Goal: Task Accomplishment & Management: Manage account settings

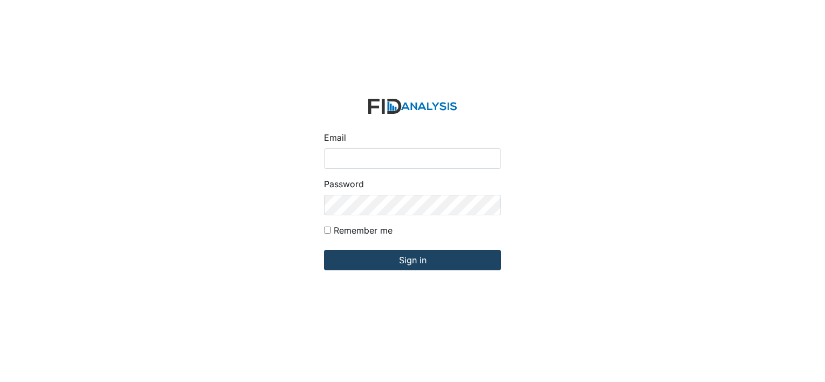
type input "[EMAIL_ADDRESS][DOMAIN_NAME]"
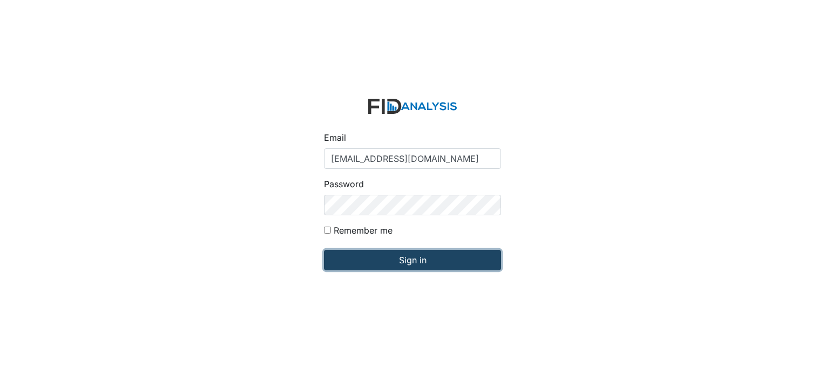
click at [392, 262] on input "Sign in" at bounding box center [412, 260] width 177 height 21
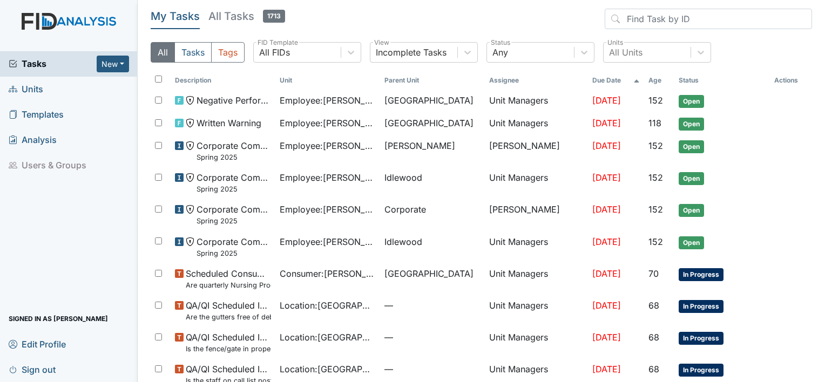
click at [46, 86] on link "Units" at bounding box center [69, 89] width 138 height 25
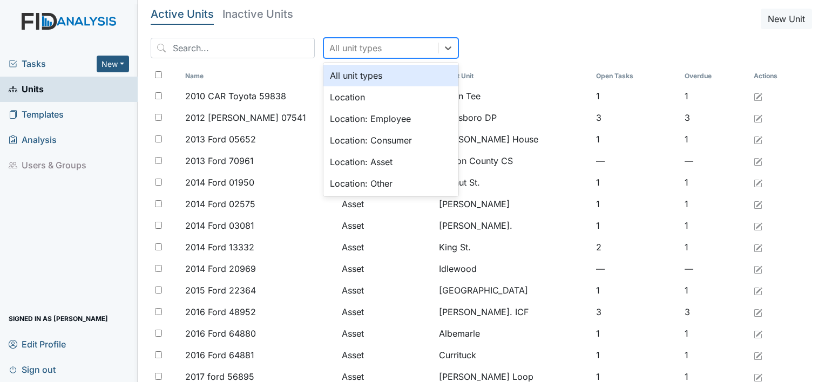
drag, startPoint x: 429, startPoint y: 54, endPoint x: 421, endPoint y: 73, distance: 21.0
click at [438, 55] on div at bounding box center [447, 47] width 19 height 19
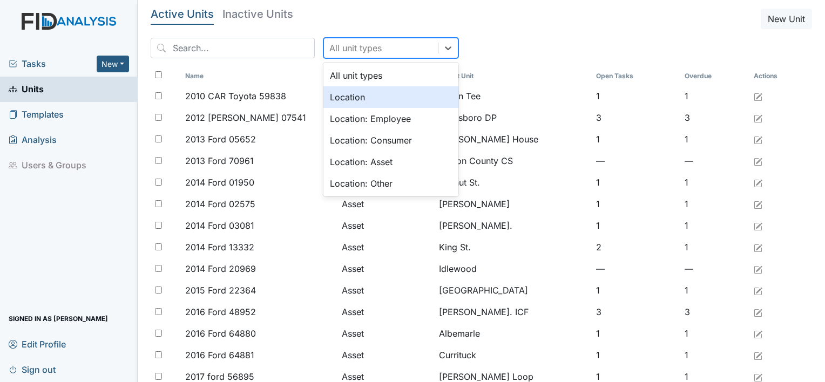
click at [411, 95] on div "Location" at bounding box center [390, 97] width 135 height 22
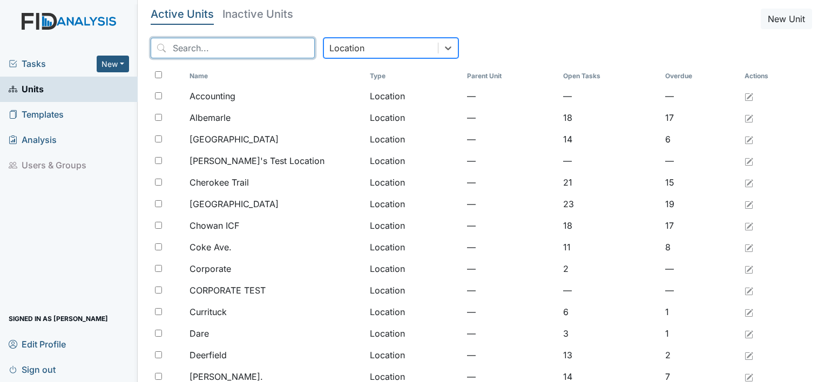
click at [226, 51] on input "search" at bounding box center [233, 48] width 164 height 21
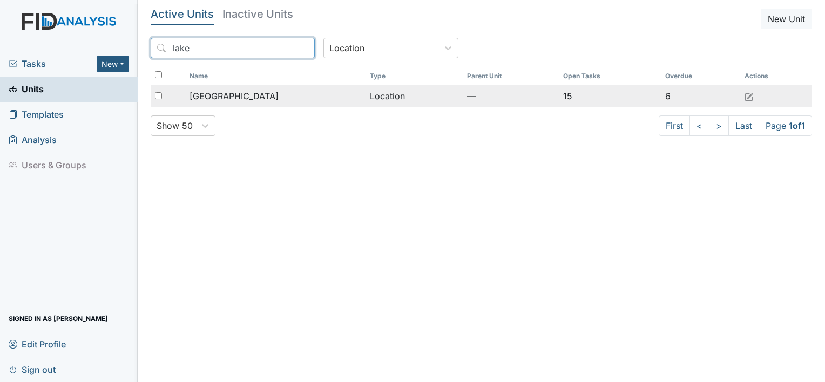
type input "lake"
click at [240, 89] on td "[GEOGRAPHIC_DATA]" at bounding box center [275, 96] width 180 height 22
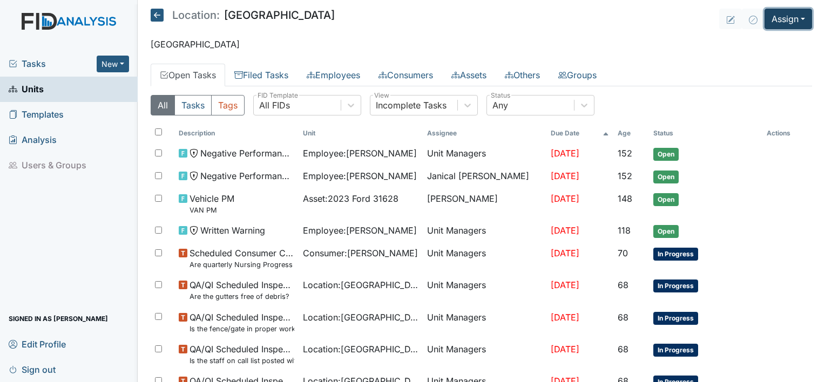
click at [794, 23] on button "Assign" at bounding box center [787, 19] width 47 height 21
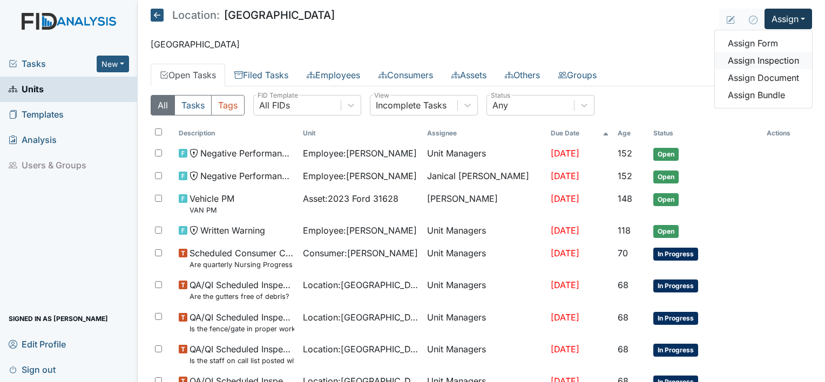
click at [784, 60] on link "Assign Inspection" at bounding box center [763, 60] width 97 height 17
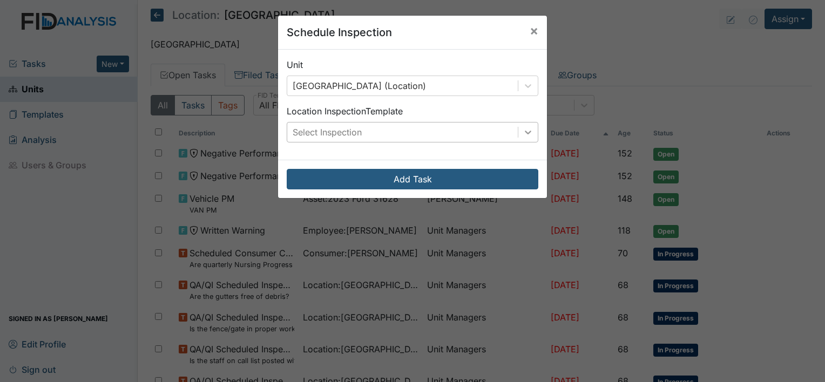
click at [524, 131] on icon at bounding box center [527, 132] width 11 height 11
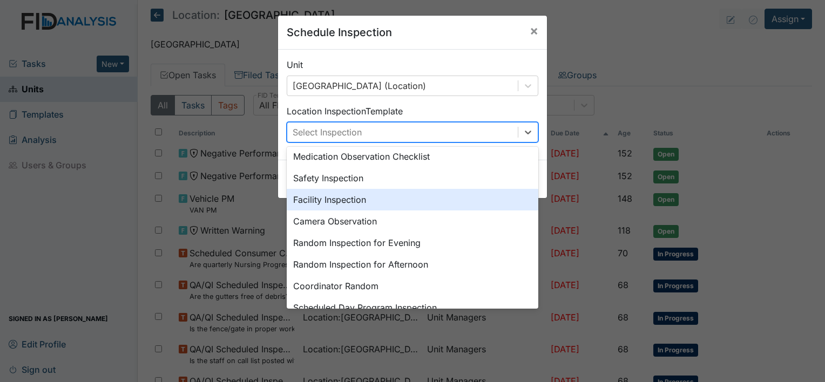
scroll to position [45, 0]
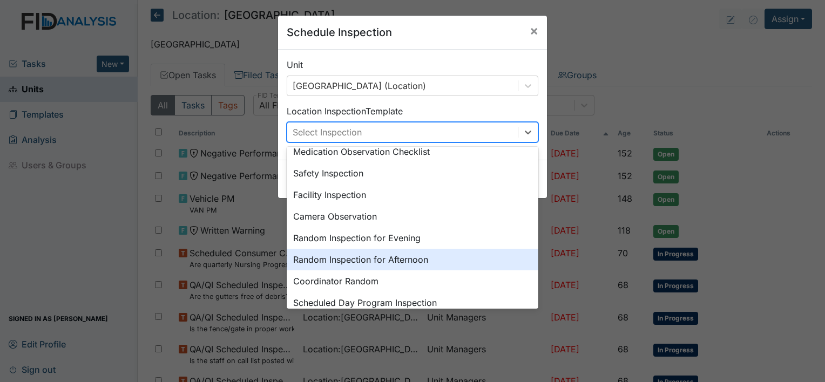
click at [463, 263] on div "Random Inspection for Afternoon" at bounding box center [413, 260] width 252 height 22
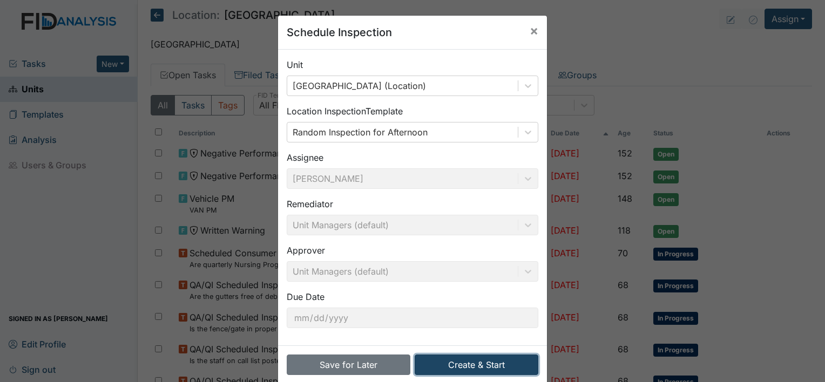
click at [471, 358] on button "Create & Start" at bounding box center [477, 365] width 124 height 21
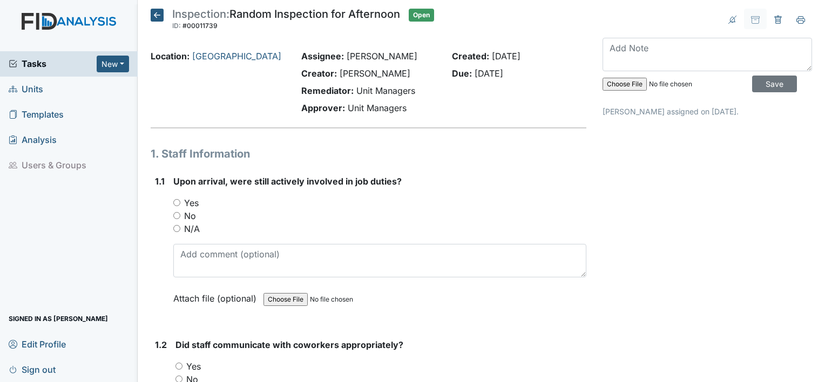
click at [175, 203] on input "Yes" at bounding box center [176, 202] width 7 height 7
radio input "true"
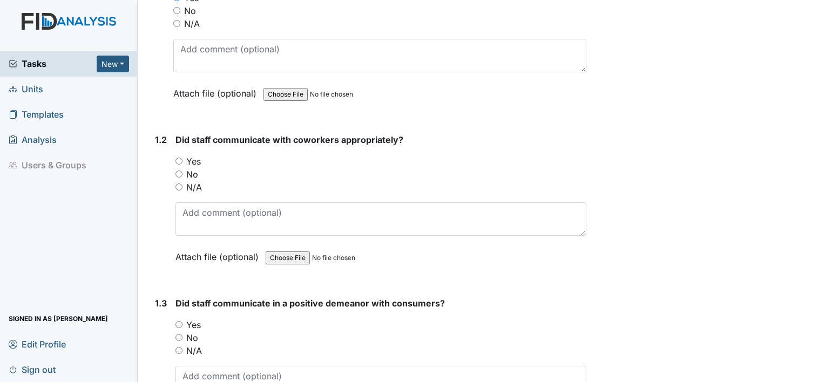
scroll to position [216, 0]
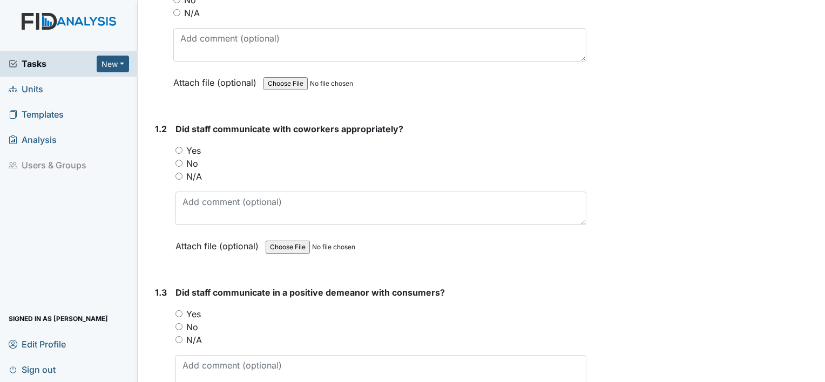
click at [179, 149] on input "Yes" at bounding box center [178, 150] width 7 height 7
radio input "true"
click at [179, 311] on input "Yes" at bounding box center [178, 313] width 7 height 7
radio input "true"
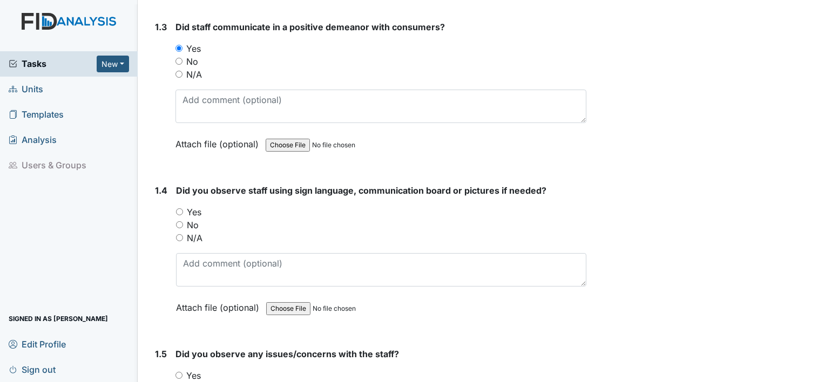
scroll to position [535, 0]
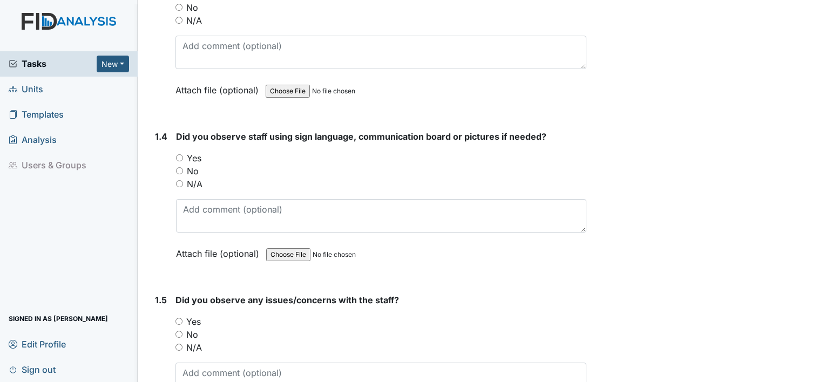
click at [179, 169] on input "No" at bounding box center [179, 170] width 7 height 7
radio input "true"
click at [181, 331] on input "No" at bounding box center [178, 334] width 7 height 7
radio input "true"
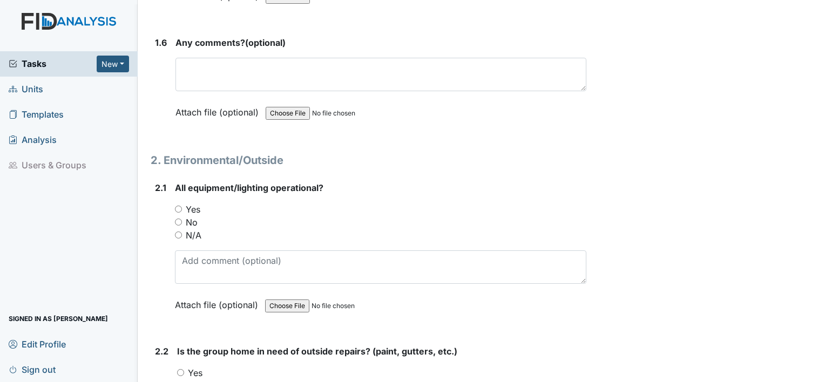
scroll to position [1010, 0]
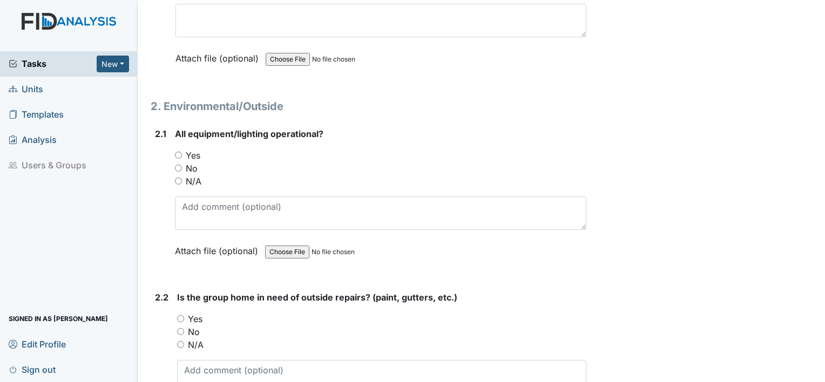
click at [177, 152] on input "Yes" at bounding box center [178, 155] width 7 height 7
radio input "true"
click at [182, 315] on input "Yes" at bounding box center [180, 318] width 7 height 7
radio input "true"
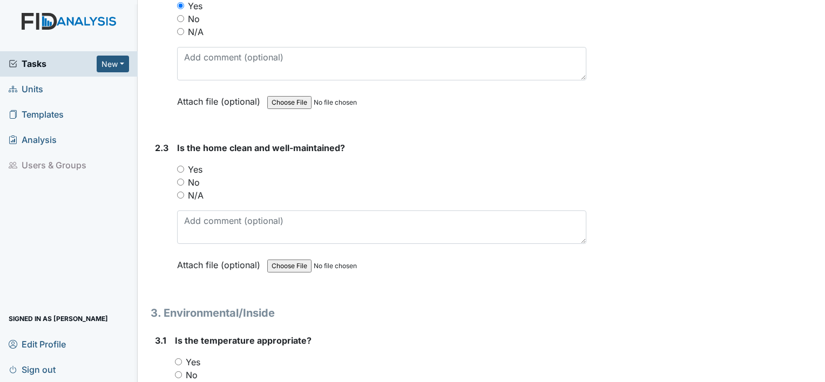
scroll to position [1374, 0]
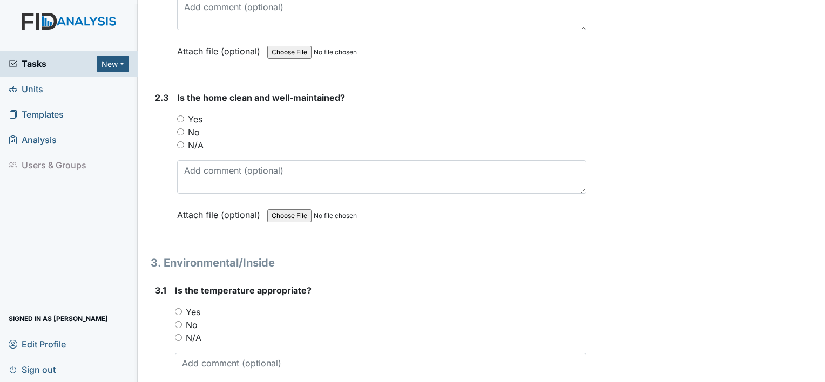
click at [179, 116] on input "Yes" at bounding box center [180, 119] width 7 height 7
radio input "true"
click at [180, 308] on input "Yes" at bounding box center [178, 311] width 7 height 7
radio input "true"
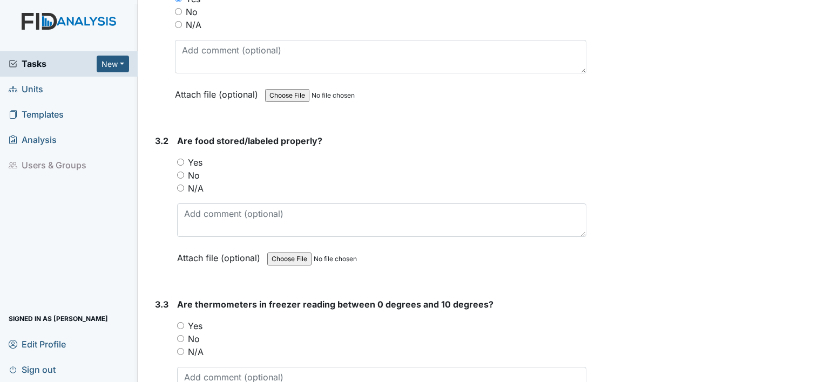
scroll to position [1716, 0]
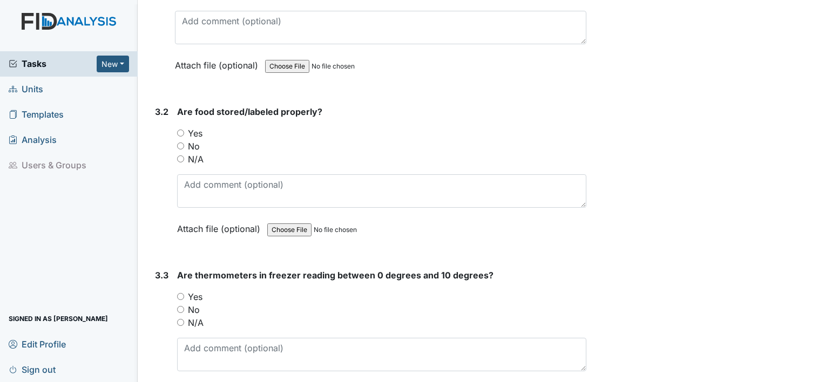
click at [179, 130] on input "Yes" at bounding box center [180, 133] width 7 height 7
radio input "true"
drag, startPoint x: 180, startPoint y: 290, endPoint x: 188, endPoint y: 289, distance: 7.6
click at [185, 290] on div "Yes" at bounding box center [381, 296] width 409 height 13
click at [181, 293] on input "Yes" at bounding box center [180, 296] width 7 height 7
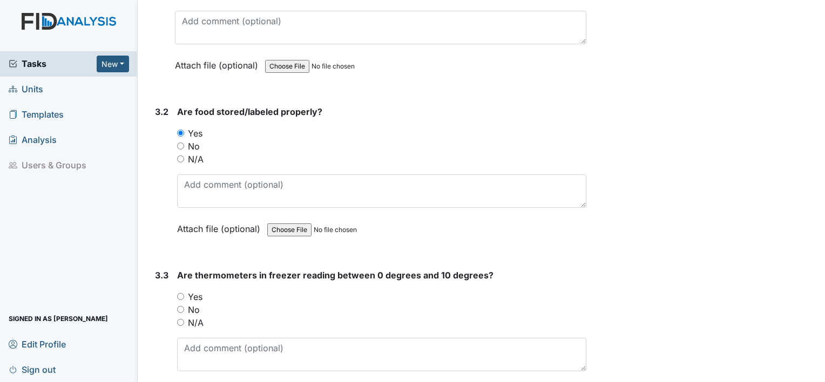
radio input "true"
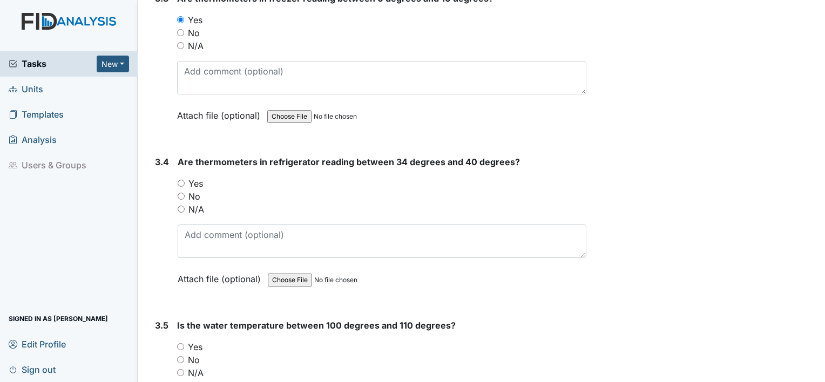
scroll to position [2014, 0]
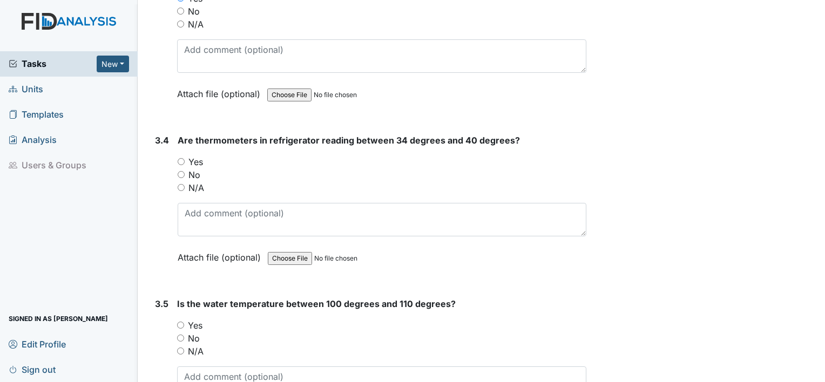
click at [182, 184] on input "N/A" at bounding box center [181, 187] width 7 height 7
radio input "true"
click at [180, 322] on input "Yes" at bounding box center [180, 325] width 7 height 7
radio input "true"
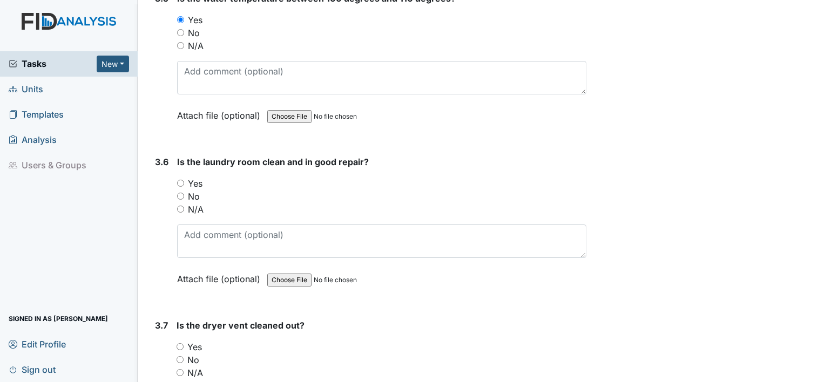
scroll to position [2356, 0]
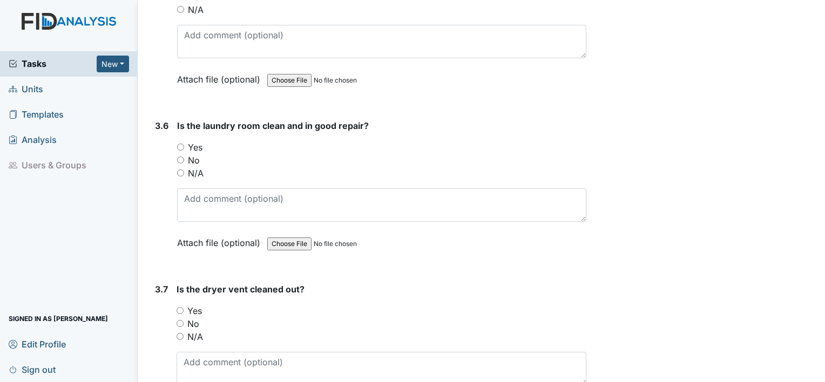
click at [179, 144] on input "Yes" at bounding box center [180, 147] width 7 height 7
radio input "true"
click at [180, 307] on input "Yes" at bounding box center [179, 310] width 7 height 7
radio input "true"
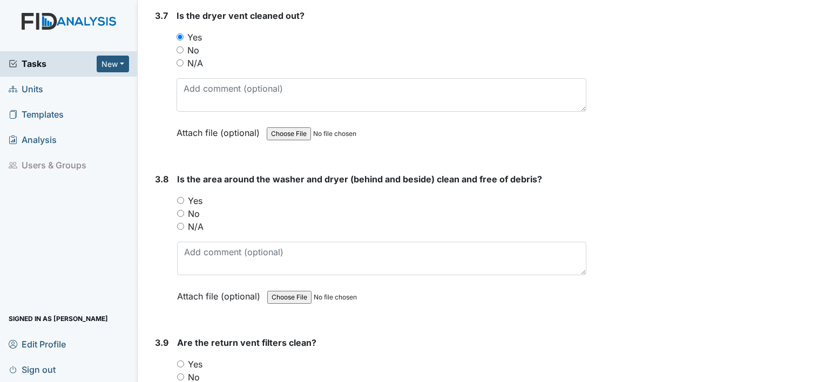
scroll to position [2644, 0]
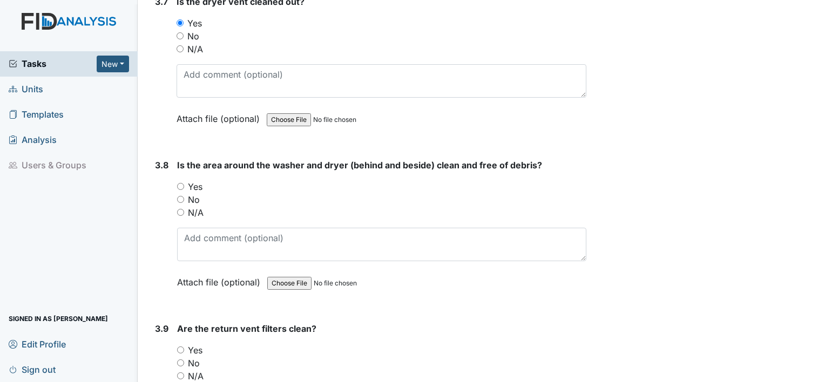
click at [179, 183] on input "Yes" at bounding box center [180, 186] width 7 height 7
radio input "true"
click at [181, 347] on input "Yes" at bounding box center [180, 350] width 7 height 7
radio input "true"
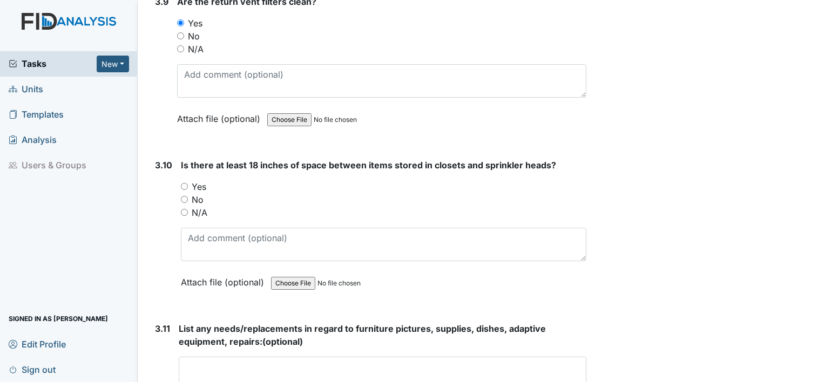
scroll to position [3007, 0]
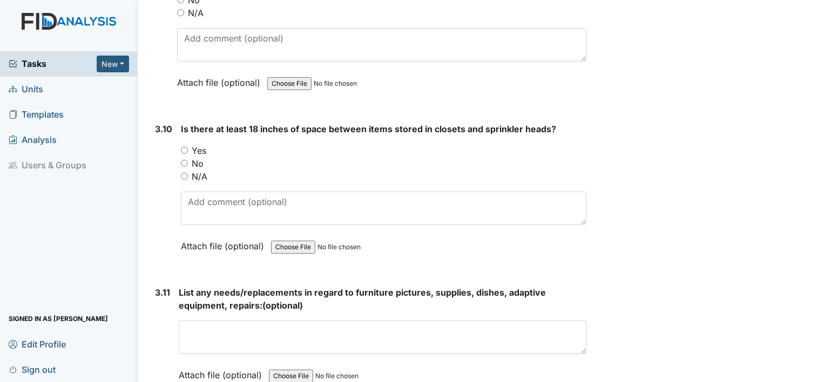
click at [181, 160] on input "No" at bounding box center [184, 163] width 7 height 7
radio input "true"
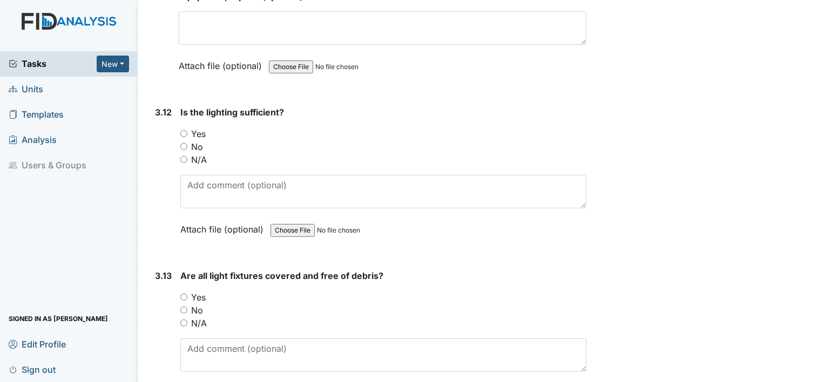
scroll to position [3359, 0]
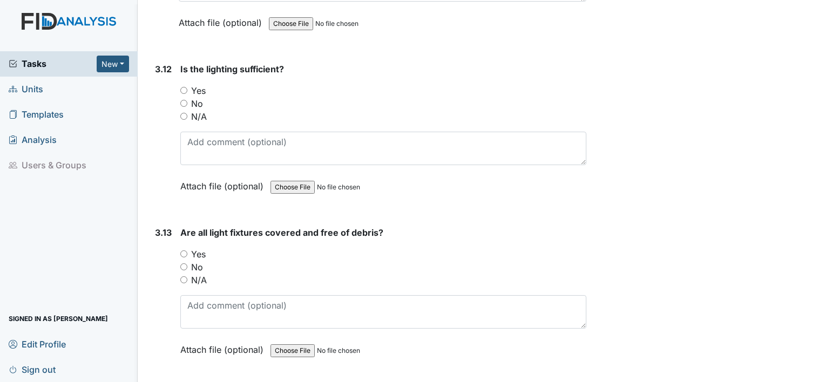
click at [184, 87] on input "Yes" at bounding box center [183, 90] width 7 height 7
radio input "true"
click at [186, 250] on input "Yes" at bounding box center [183, 253] width 7 height 7
radio input "true"
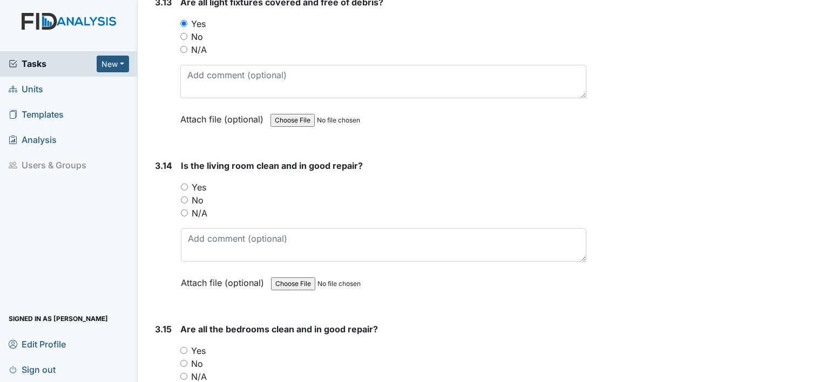
scroll to position [3651, 0]
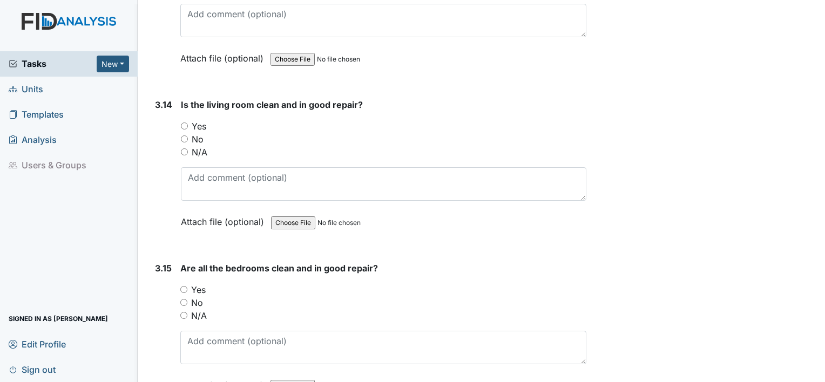
click at [185, 123] on input "Yes" at bounding box center [184, 126] width 7 height 7
radio input "true"
click at [186, 286] on input "Yes" at bounding box center [183, 289] width 7 height 7
radio input "true"
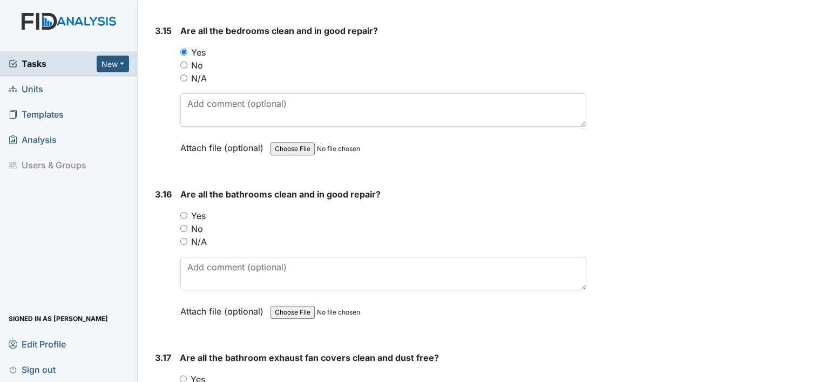
scroll to position [3931, 0]
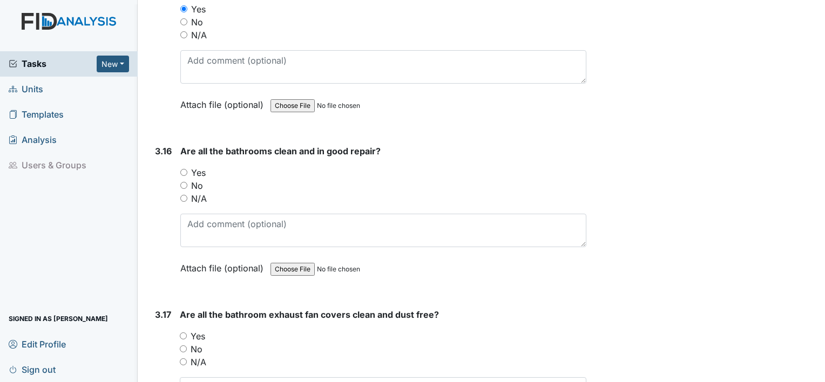
click at [184, 169] on input "Yes" at bounding box center [183, 172] width 7 height 7
radio input "true"
click at [182, 332] on input "Yes" at bounding box center [183, 335] width 7 height 7
radio input "true"
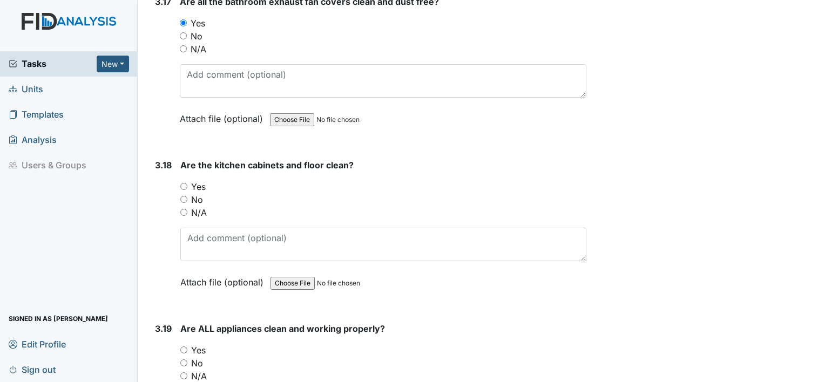
scroll to position [4259, 0]
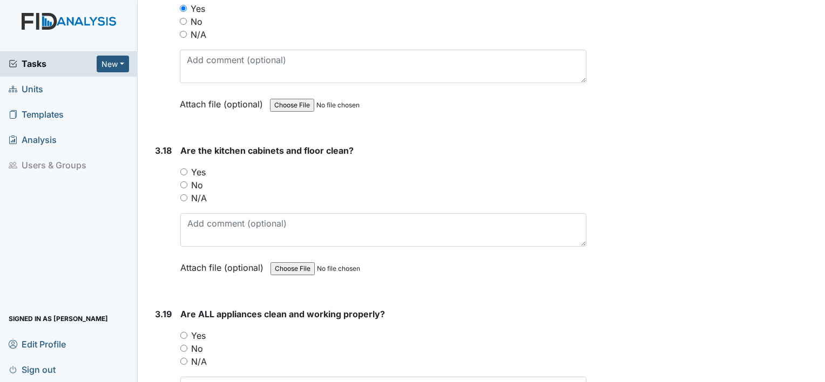
click at [185, 168] on input "Yes" at bounding box center [183, 171] width 7 height 7
radio input "true"
click at [184, 332] on input "Yes" at bounding box center [183, 335] width 7 height 7
radio input "true"
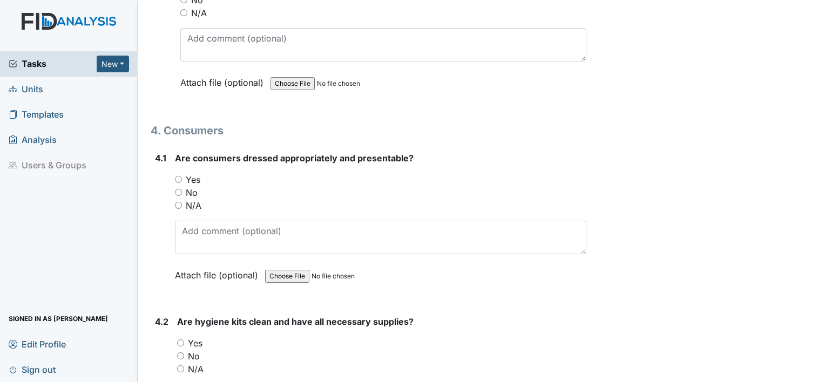
scroll to position [4633, 0]
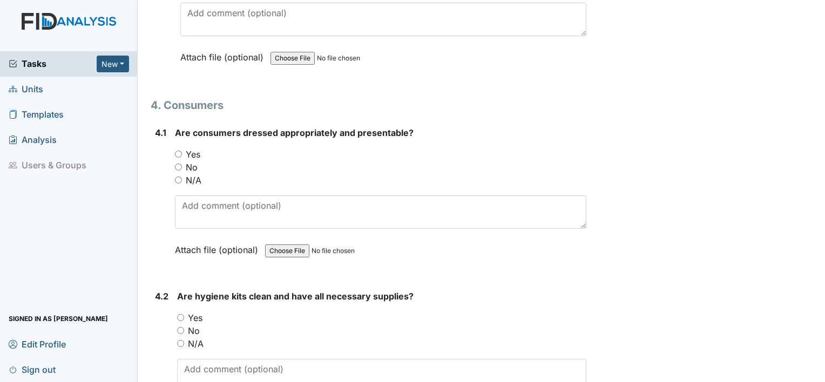
click at [180, 151] on input "Yes" at bounding box center [178, 154] width 7 height 7
radio input "true"
click at [184, 314] on input "Yes" at bounding box center [180, 317] width 7 height 7
radio input "true"
click at [816, 375] on main "Inspection: Random Inspection for Afternoon ID: #00011739 Open Autosaving... Lo…" at bounding box center [481, 191] width 687 height 382
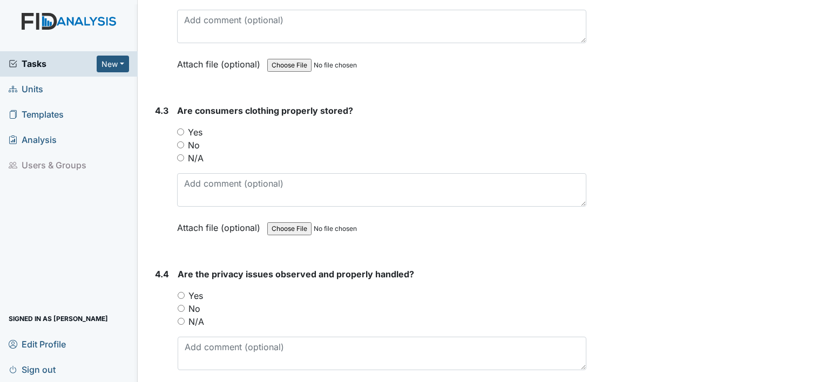
scroll to position [4992, 0]
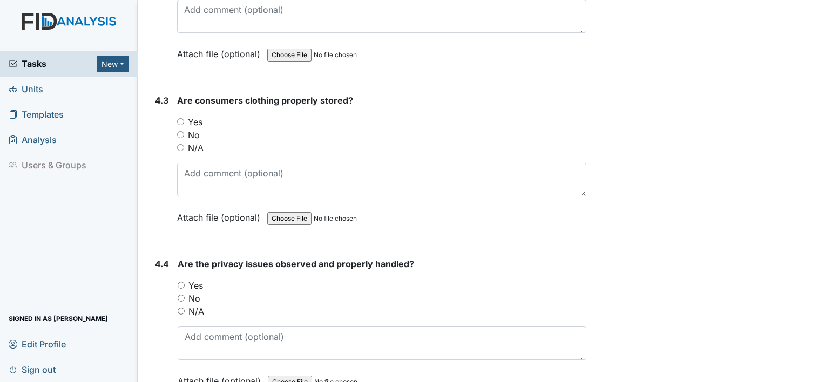
click at [181, 118] on input "Yes" at bounding box center [180, 121] width 7 height 7
radio input "true"
click at [180, 308] on input "N/A" at bounding box center [181, 311] width 7 height 7
radio input "true"
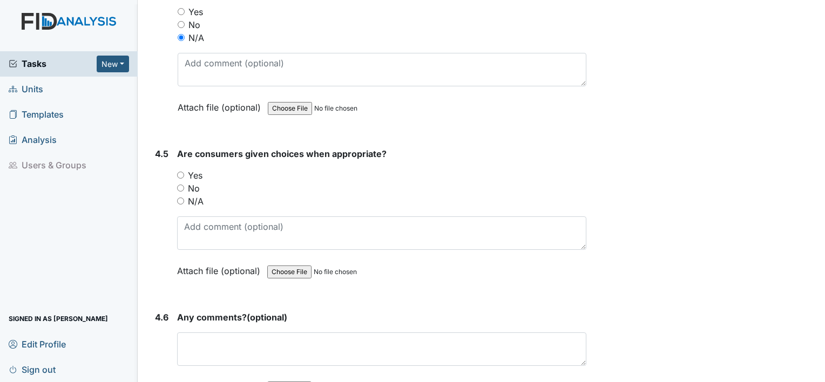
scroll to position [5295, 0]
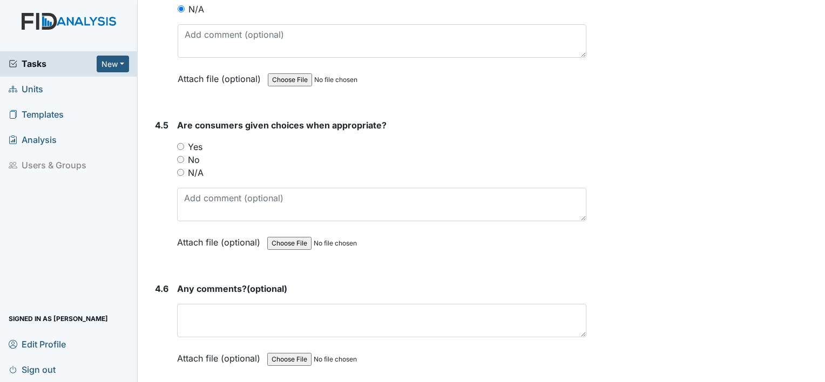
click at [181, 143] on input "Yes" at bounding box center [180, 146] width 7 height 7
radio input "true"
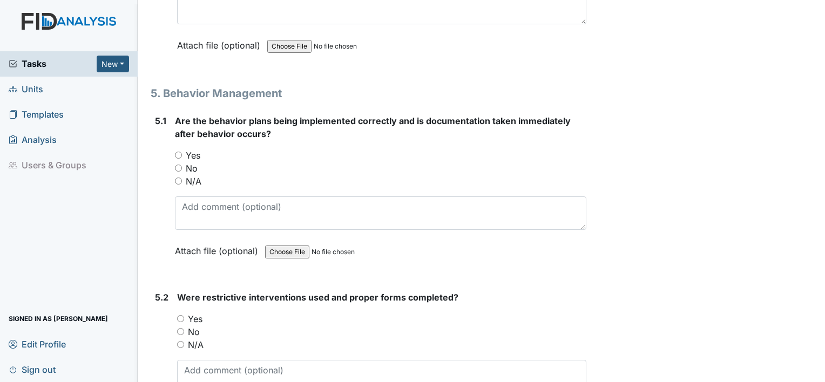
scroll to position [5637, 0]
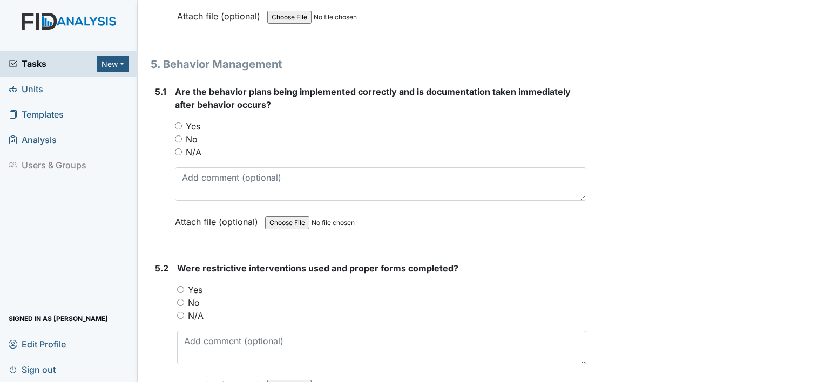
click at [177, 148] on input "N/A" at bounding box center [178, 151] width 7 height 7
radio input "true"
click at [179, 312] on input "N/A" at bounding box center [180, 315] width 7 height 7
radio input "true"
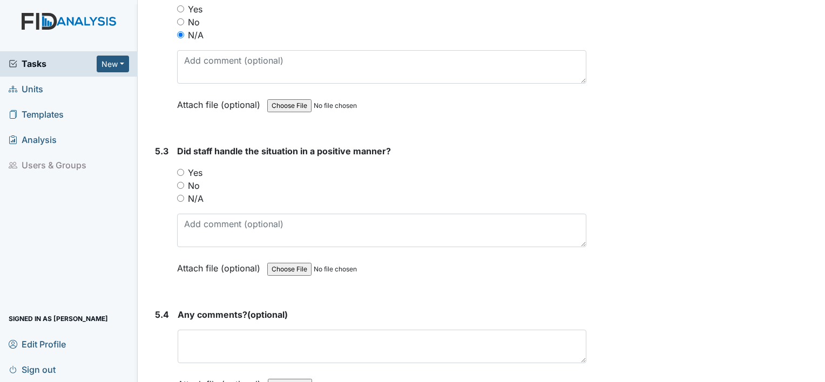
scroll to position [5921, 0]
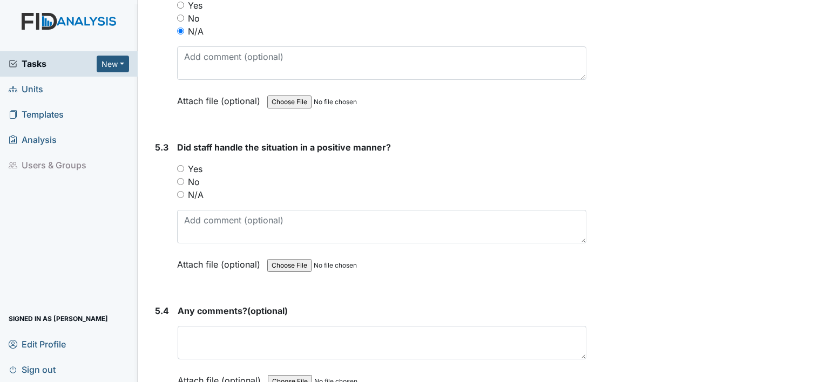
click at [180, 191] on input "N/A" at bounding box center [180, 194] width 7 height 7
radio input "true"
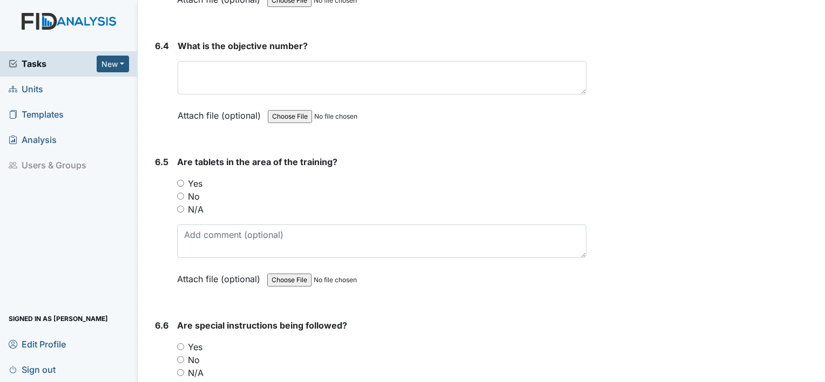
scroll to position [6734, 0]
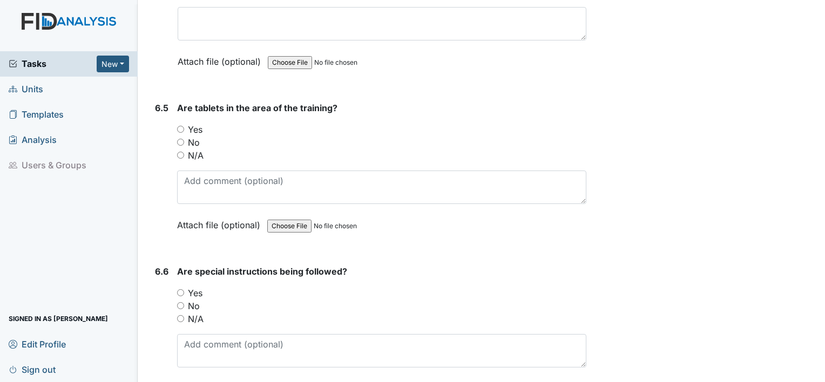
click at [180, 126] on input "Yes" at bounding box center [180, 129] width 7 height 7
radio input "true"
click at [180, 289] on input "Yes" at bounding box center [180, 292] width 7 height 7
radio input "true"
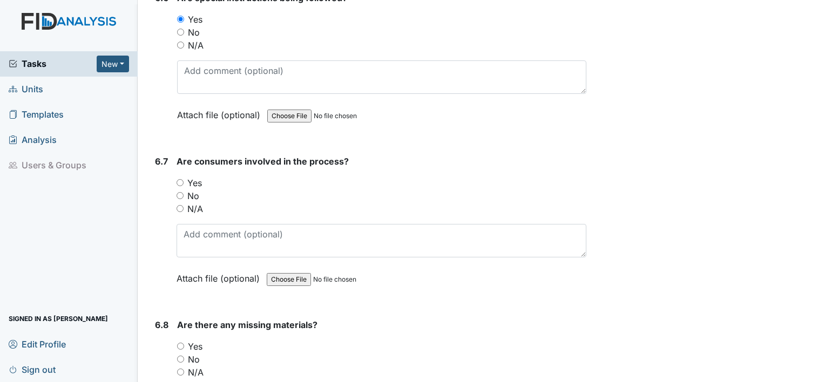
scroll to position [7040, 0]
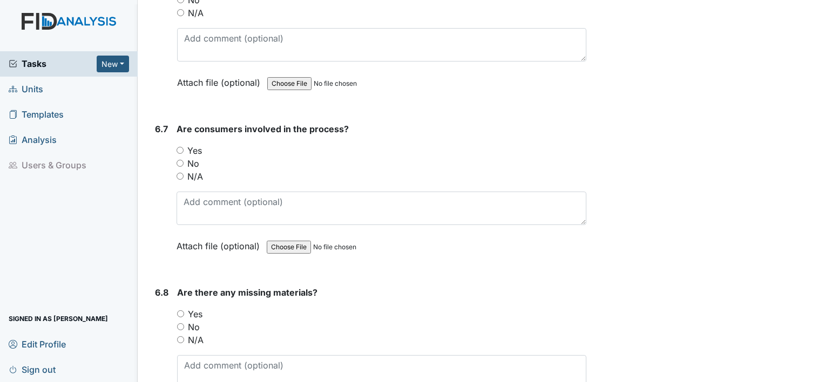
click at [179, 160] on input "No" at bounding box center [179, 163] width 7 height 7
radio input "true"
click at [178, 323] on input "No" at bounding box center [180, 326] width 7 height 7
radio input "true"
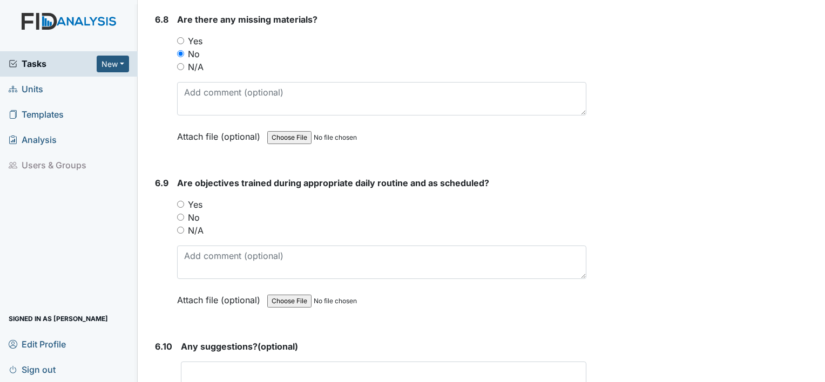
scroll to position [7349, 0]
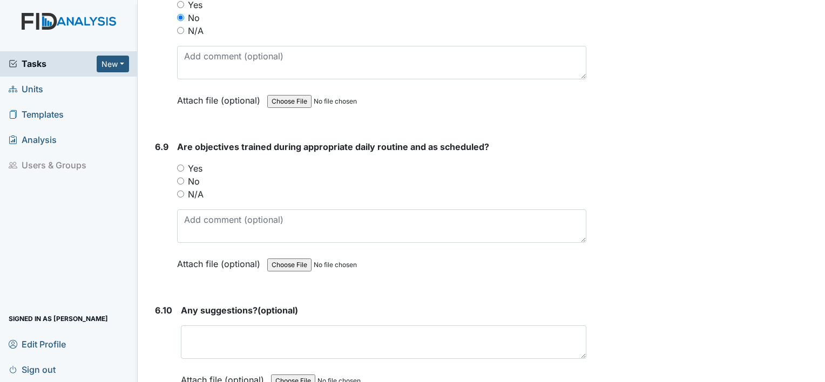
click at [180, 165] on input "Yes" at bounding box center [180, 168] width 7 height 7
radio input "true"
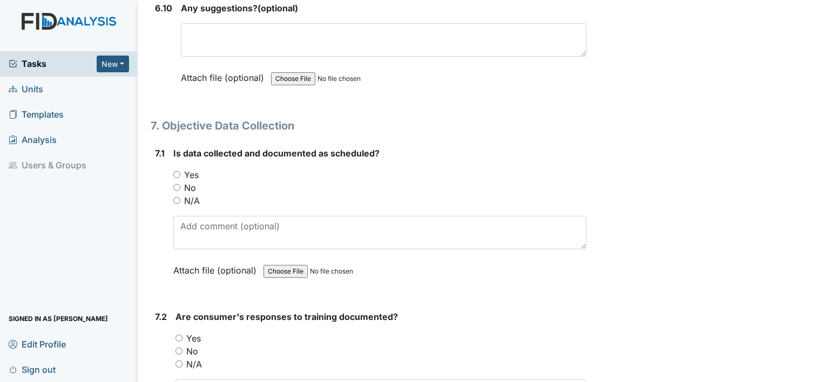
scroll to position [7694, 0]
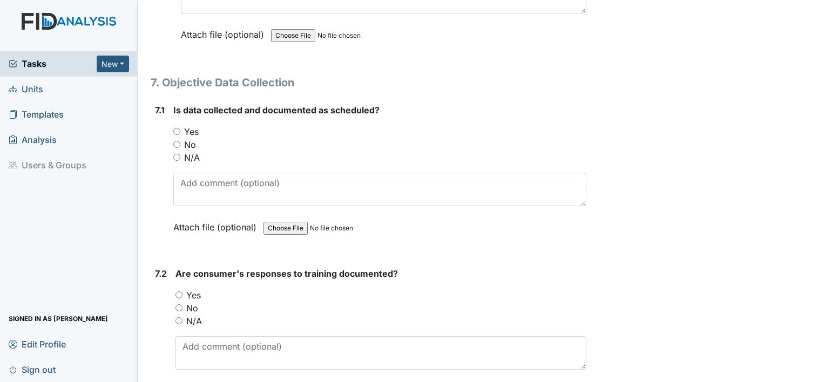
click at [177, 128] on input "Yes" at bounding box center [176, 131] width 7 height 7
radio input "true"
click at [180, 304] on input "No" at bounding box center [178, 307] width 7 height 7
radio input "true"
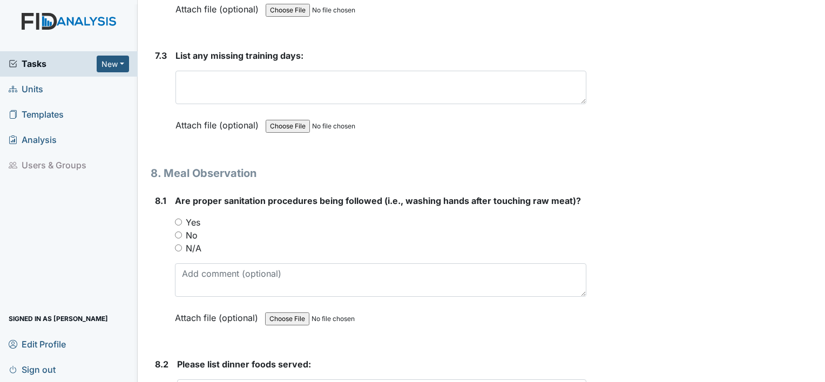
scroll to position [8112, 0]
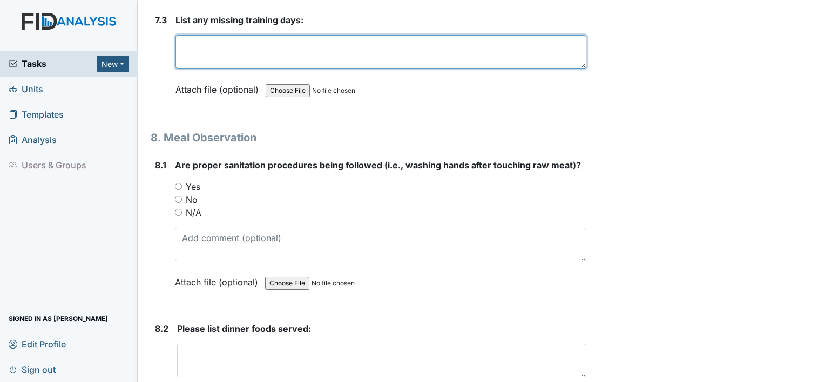
click at [296, 35] on textarea at bounding box center [380, 51] width 411 height 33
type textarea "1"
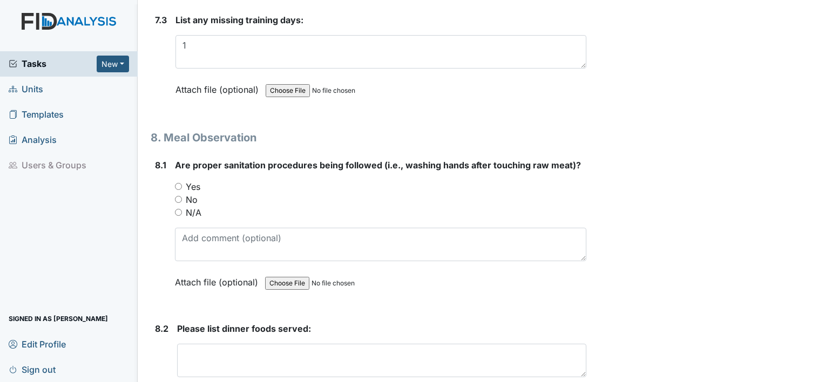
click at [179, 183] on input "Yes" at bounding box center [178, 186] width 7 height 7
radio input "true"
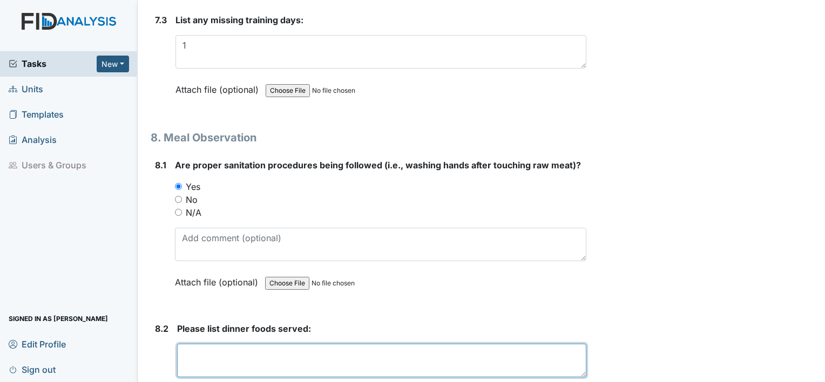
click at [274, 344] on textarea at bounding box center [381, 360] width 409 height 33
type textarea "bbq beef banana pudding"
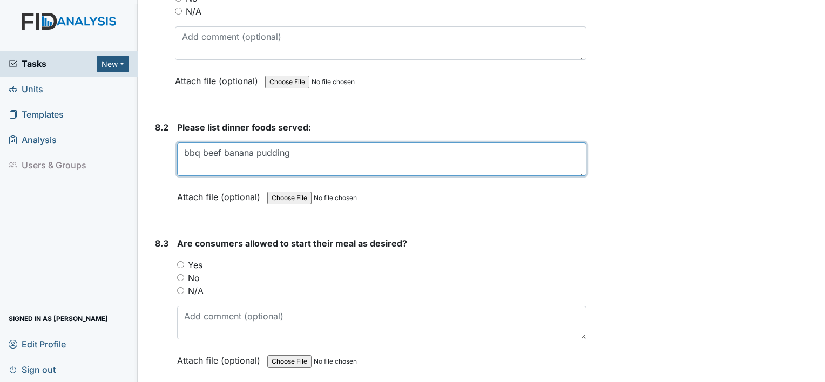
scroll to position [8331, 0]
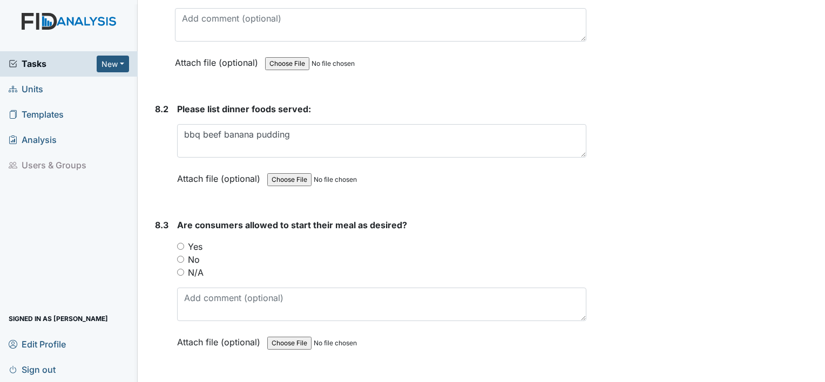
click at [182, 243] on input "Yes" at bounding box center [180, 246] width 7 height 7
radio input "true"
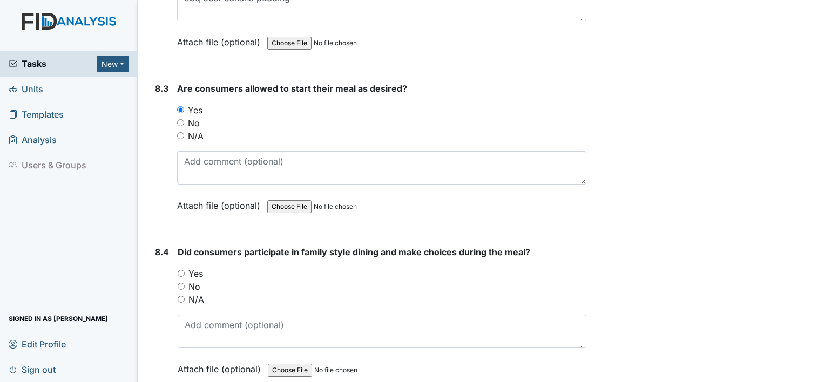
scroll to position [8522, 0]
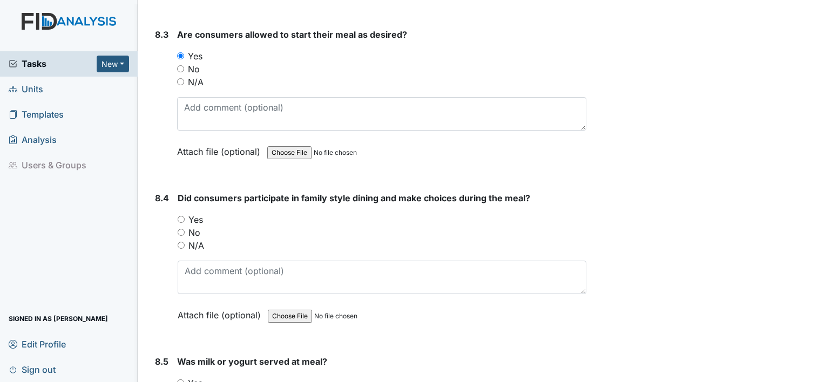
click at [178, 216] on input "Yes" at bounding box center [181, 219] width 7 height 7
radio input "true"
drag, startPoint x: 178, startPoint y: 352, endPoint x: 253, endPoint y: 382, distance: 80.5
click at [180, 379] on input "Yes" at bounding box center [180, 382] width 7 height 7
radio input "true"
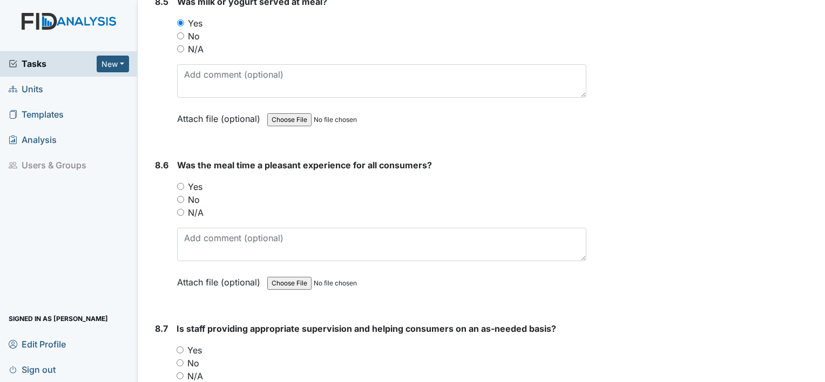
scroll to position [8939, 0]
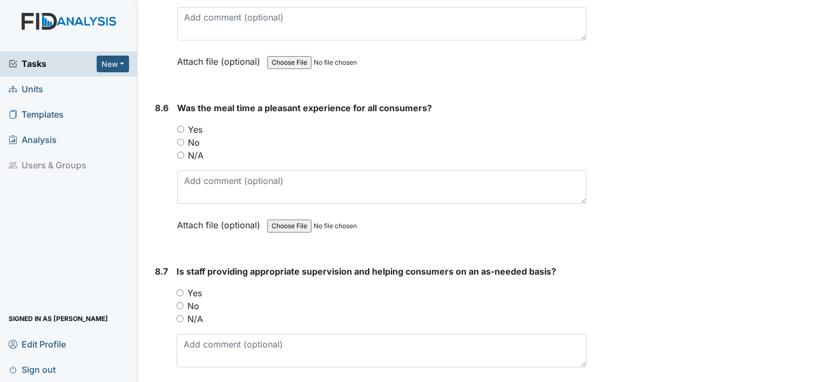
click at [179, 126] on input "Yes" at bounding box center [180, 129] width 7 height 7
radio input "true"
click at [180, 289] on input "Yes" at bounding box center [179, 292] width 7 height 7
radio input "true"
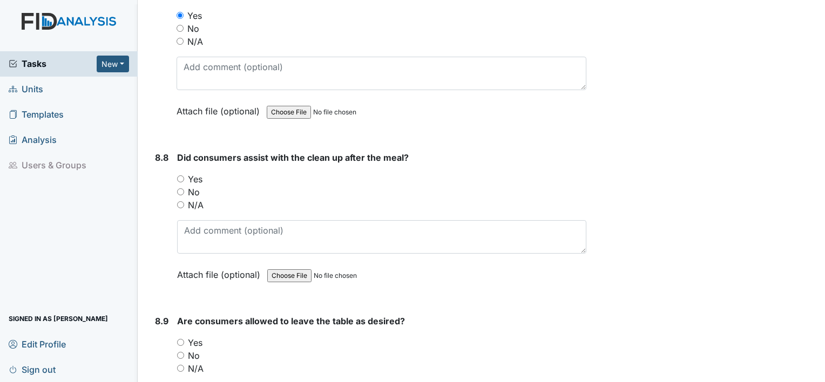
scroll to position [9227, 0]
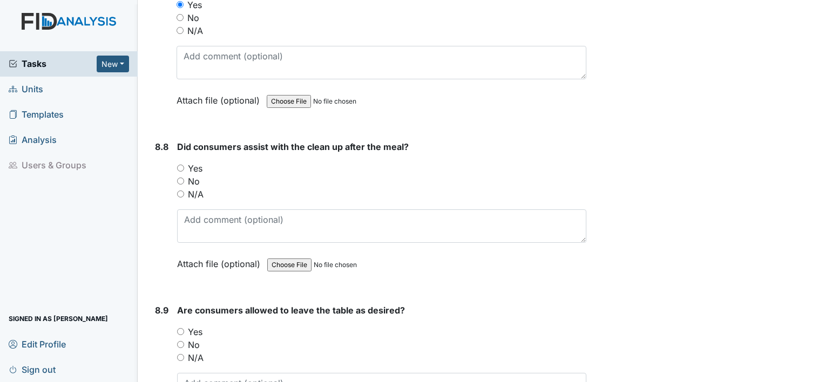
click at [180, 165] on input "Yes" at bounding box center [180, 168] width 7 height 7
radio input "true"
drag, startPoint x: 179, startPoint y: 297, endPoint x: 183, endPoint y: 302, distance: 6.2
click at [181, 328] on input "Yes" at bounding box center [180, 331] width 7 height 7
radio input "true"
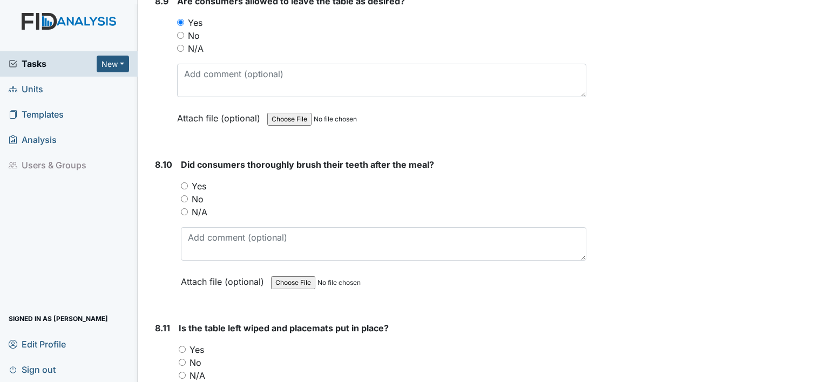
scroll to position [9565, 0]
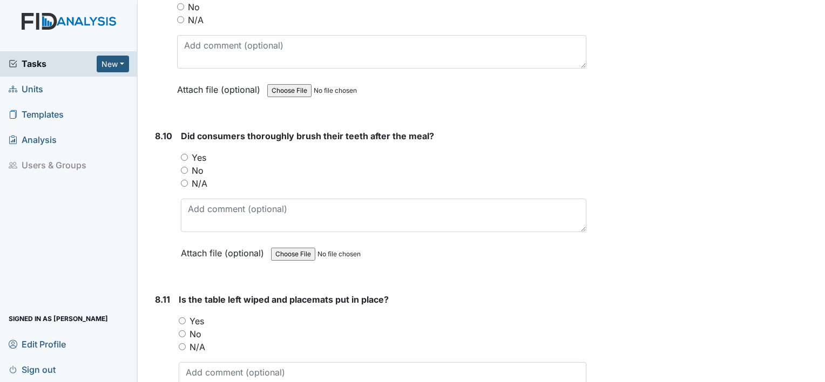
click at [184, 154] on input "Yes" at bounding box center [184, 157] width 7 height 7
radio input "true"
click at [180, 317] on input "Yes" at bounding box center [182, 320] width 7 height 7
radio input "true"
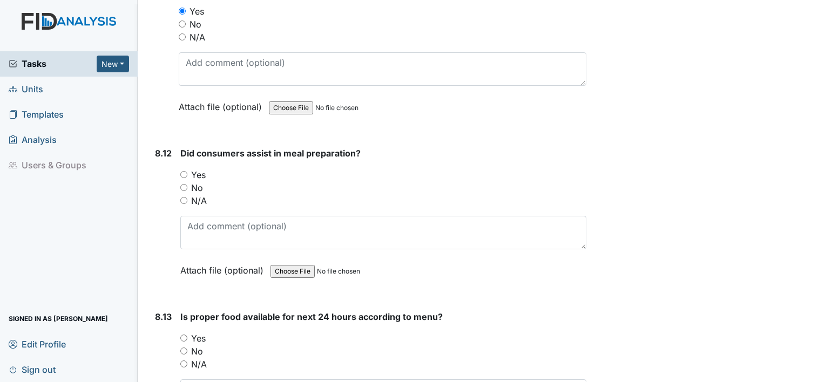
scroll to position [9900, 0]
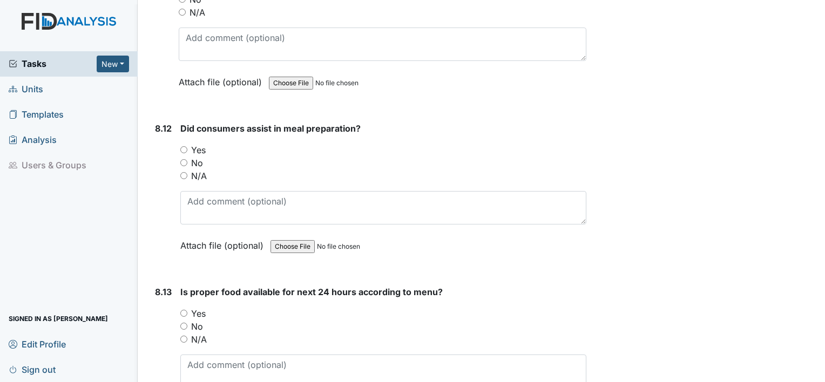
click at [181, 146] on input "Yes" at bounding box center [183, 149] width 7 height 7
radio input "true"
drag, startPoint x: 184, startPoint y: 278, endPoint x: 210, endPoint y: 297, distance: 32.2
click at [186, 310] on input "Yes" at bounding box center [183, 313] width 7 height 7
radio input "true"
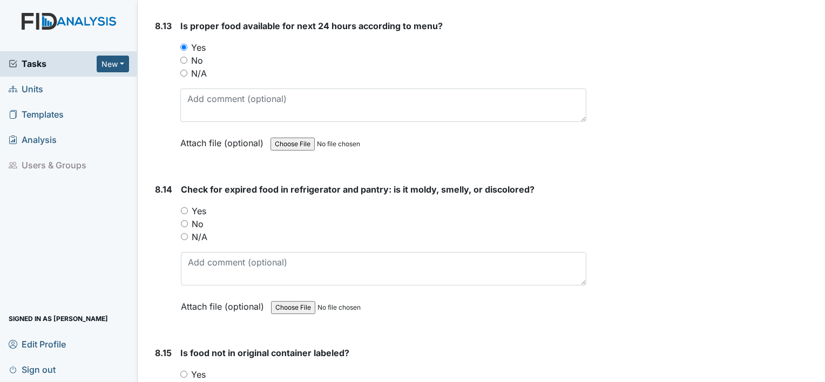
scroll to position [10213, 0]
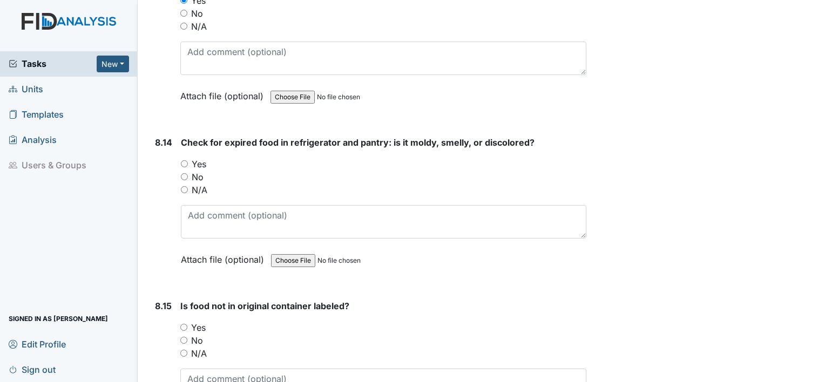
click at [185, 173] on input "No" at bounding box center [184, 176] width 7 height 7
radio input "true"
drag, startPoint x: 182, startPoint y: 293, endPoint x: 246, endPoint y: 323, distance: 70.5
click at [183, 324] on input "Yes" at bounding box center [183, 327] width 7 height 7
radio input "true"
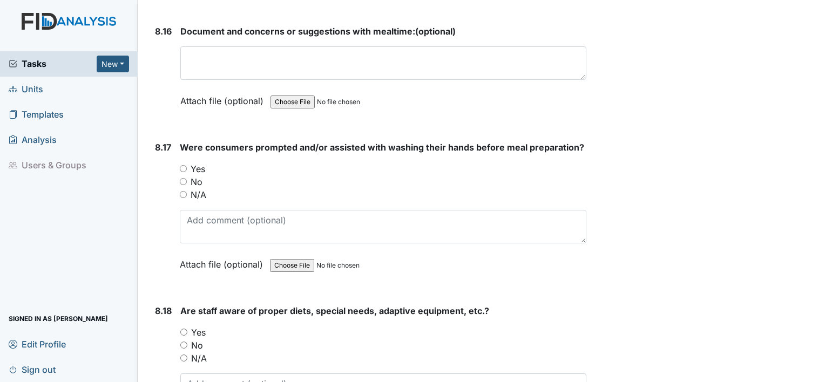
scroll to position [10666, 0]
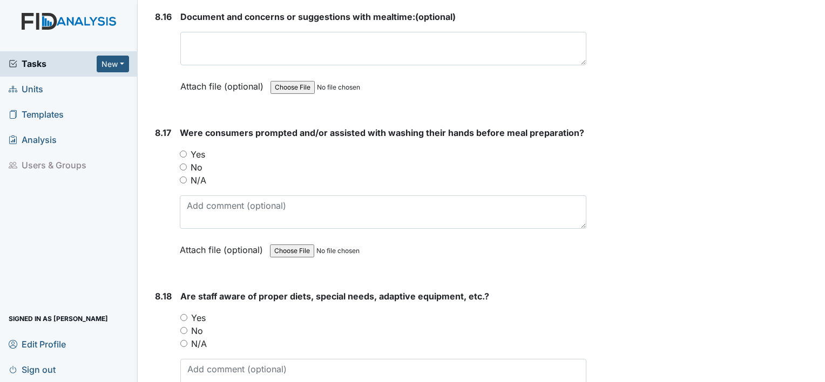
click at [183, 151] on input "Yes" at bounding box center [183, 154] width 7 height 7
radio input "true"
click at [186, 314] on input "Yes" at bounding box center [183, 317] width 7 height 7
radio input "true"
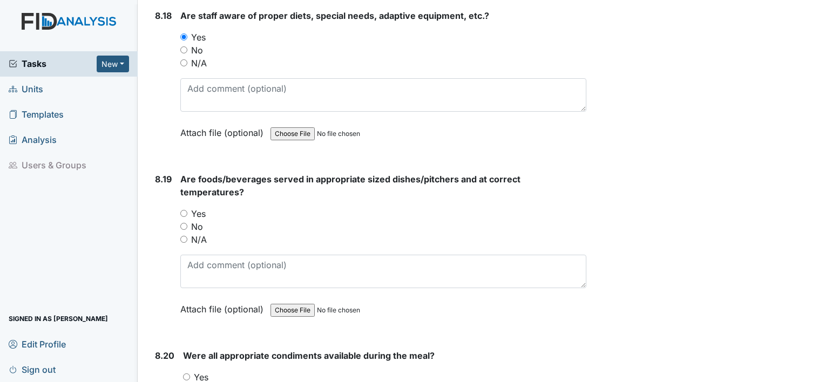
scroll to position [11004, 0]
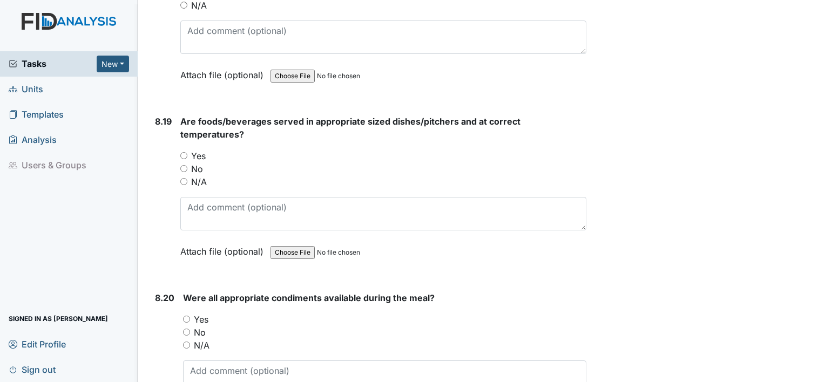
click at [182, 152] on input "Yes" at bounding box center [183, 155] width 7 height 7
radio input "true"
click at [184, 316] on input "Yes" at bounding box center [186, 319] width 7 height 7
radio input "true"
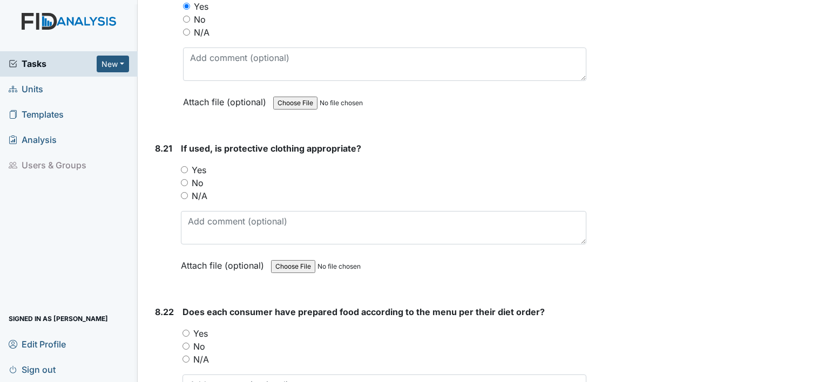
scroll to position [11321, 0]
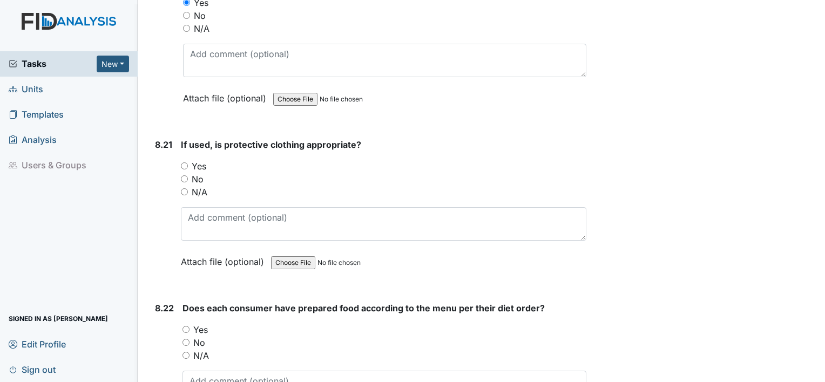
click at [184, 188] on input "N/A" at bounding box center [184, 191] width 7 height 7
radio input "true"
click at [186, 326] on input "Yes" at bounding box center [185, 329] width 7 height 7
radio input "true"
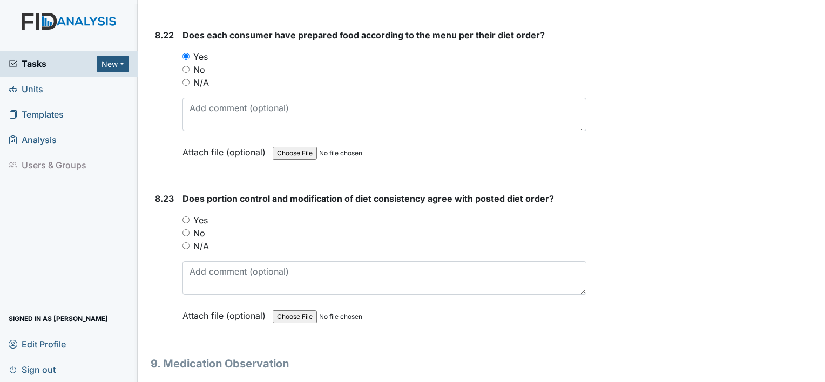
scroll to position [11645, 0]
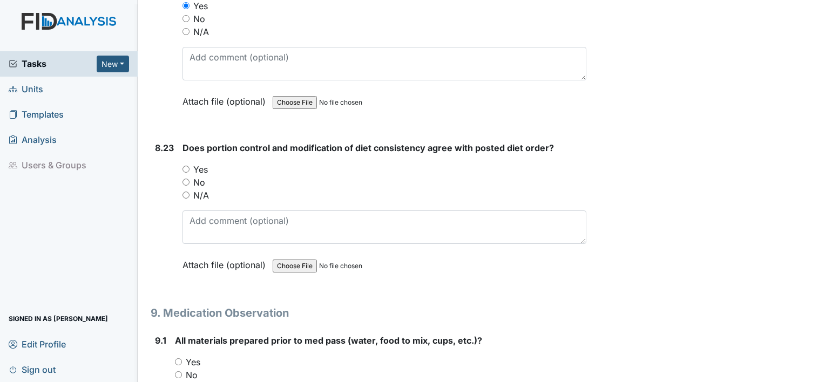
click at [184, 166] on input "Yes" at bounding box center [185, 169] width 7 height 7
radio input "true"
click at [179, 358] on input "Yes" at bounding box center [178, 361] width 7 height 7
radio input "true"
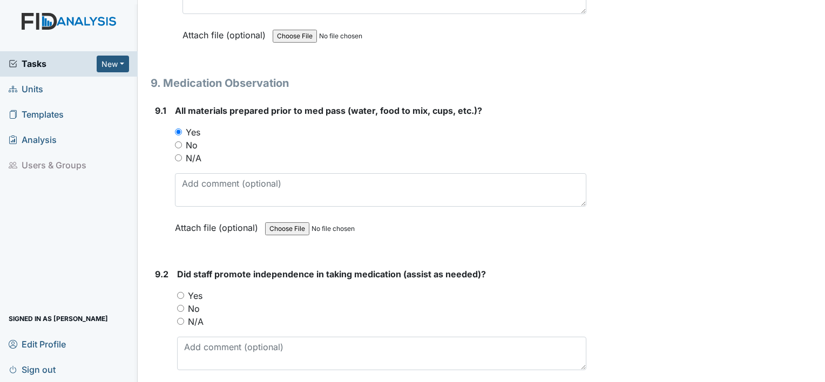
scroll to position [11946, 0]
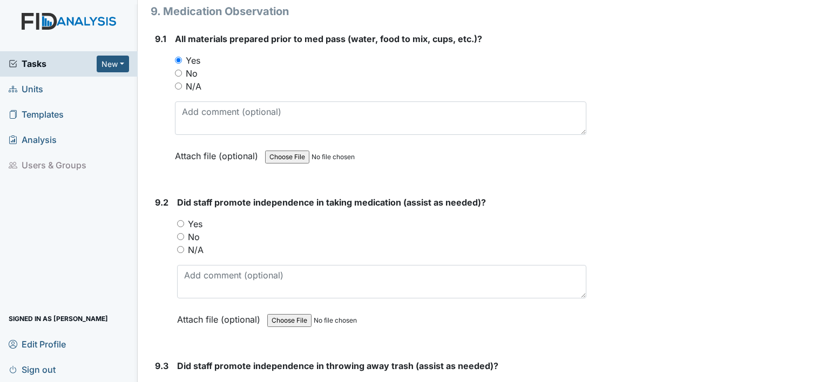
click at [181, 220] on input "Yes" at bounding box center [180, 223] width 7 height 7
radio input "true"
click at [180, 382] on input "Yes" at bounding box center [180, 387] width 7 height 7
radio input "true"
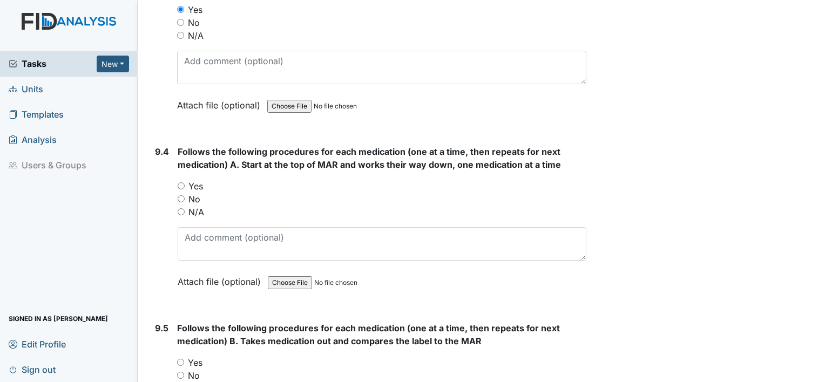
scroll to position [12332, 0]
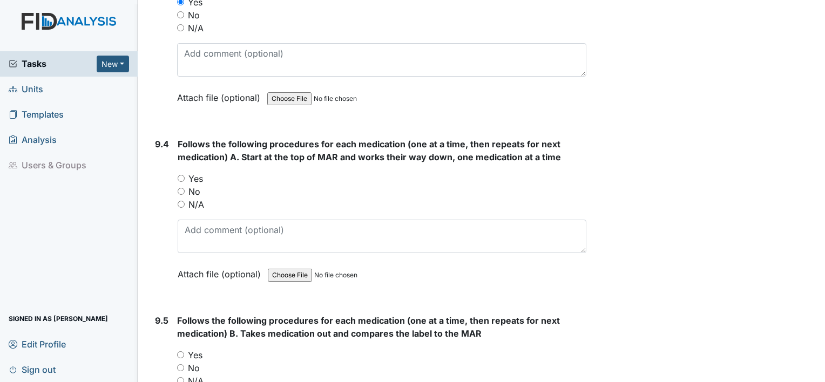
click at [181, 175] on input "Yes" at bounding box center [181, 178] width 7 height 7
radio input "true"
click at [179, 351] on input "Yes" at bounding box center [180, 354] width 7 height 7
radio input "true"
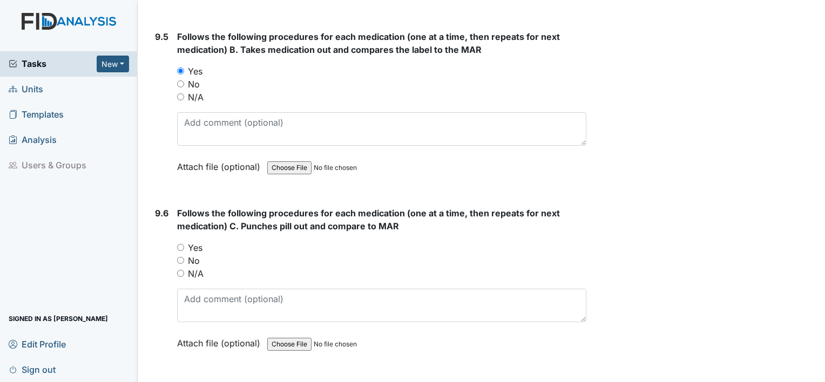
scroll to position [12670, 0]
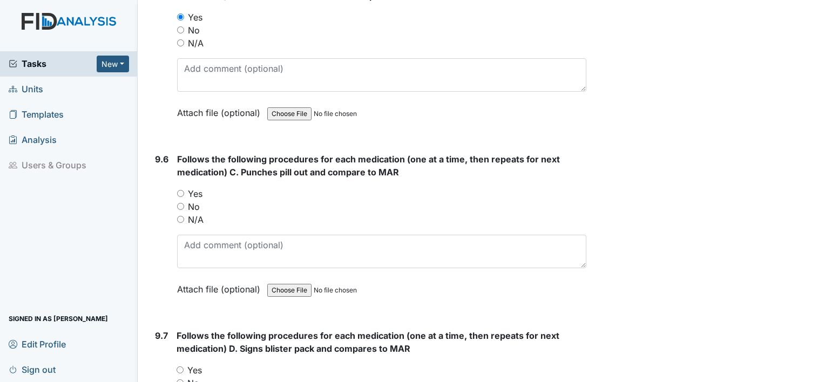
click at [179, 190] on input "Yes" at bounding box center [180, 193] width 7 height 7
radio input "true"
drag, startPoint x: 175, startPoint y: 314, endPoint x: 386, endPoint y: 377, distance: 219.6
click at [181, 366] on input "Yes" at bounding box center [179, 369] width 7 height 7
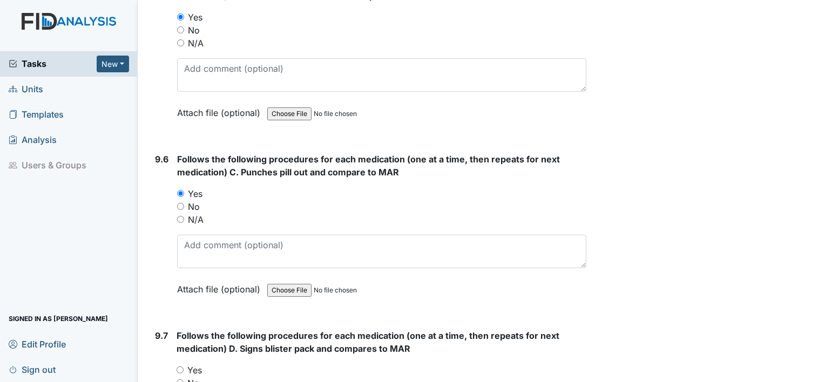
radio input "true"
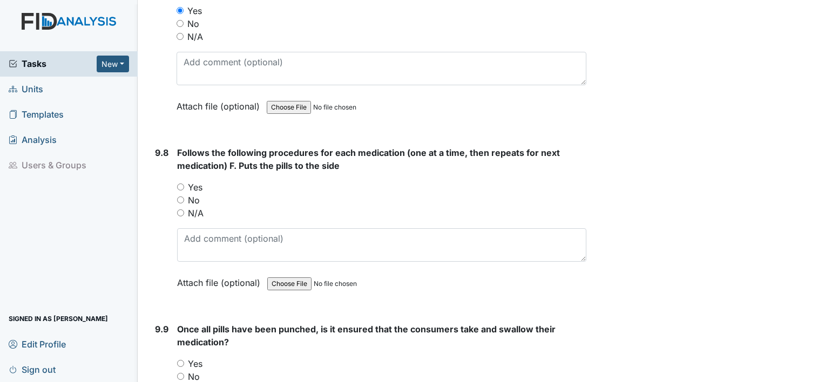
scroll to position [13033, 0]
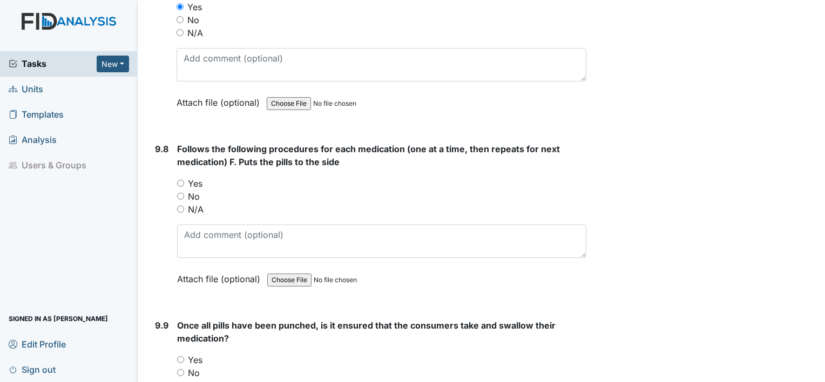
click at [180, 180] on input "Yes" at bounding box center [180, 183] width 7 height 7
radio input "true"
click at [178, 356] on input "Yes" at bounding box center [180, 359] width 7 height 7
radio input "true"
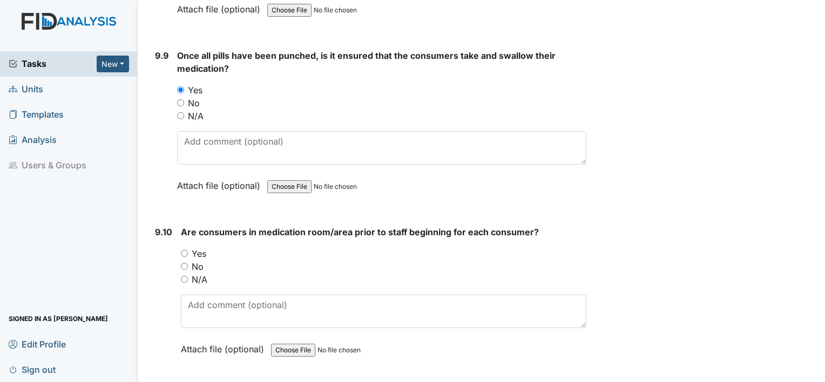
scroll to position [13335, 0]
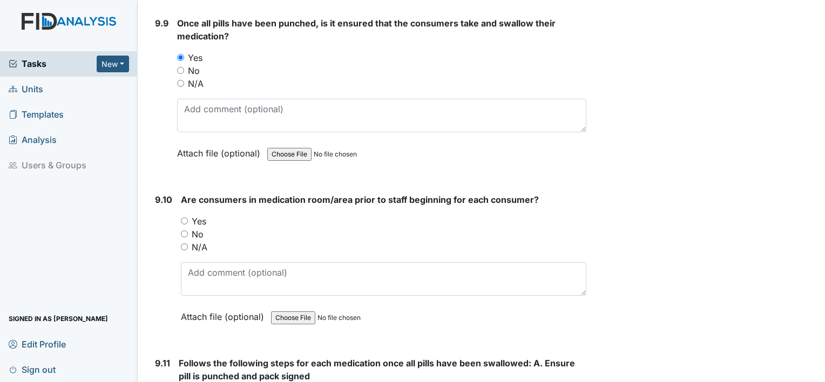
drag, startPoint x: 184, startPoint y: 161, endPoint x: 182, endPoint y: 167, distance: 6.0
click at [182, 218] on input "Yes" at bounding box center [184, 221] width 7 height 7
radio input "true"
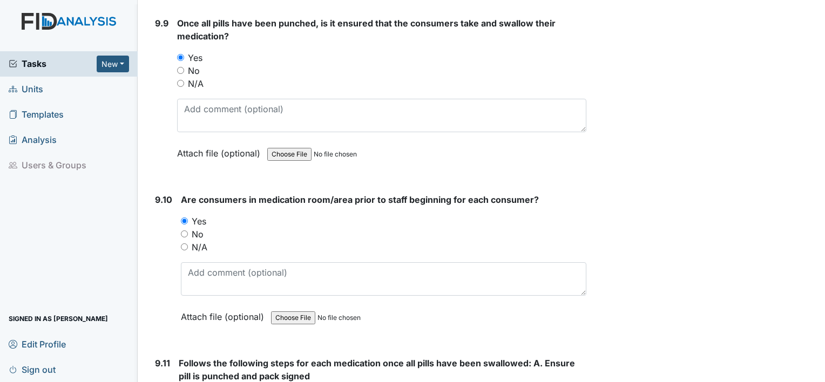
radio input "true"
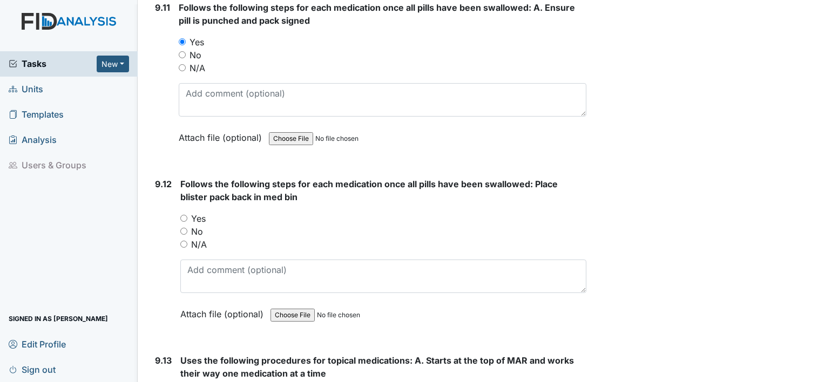
scroll to position [13694, 0]
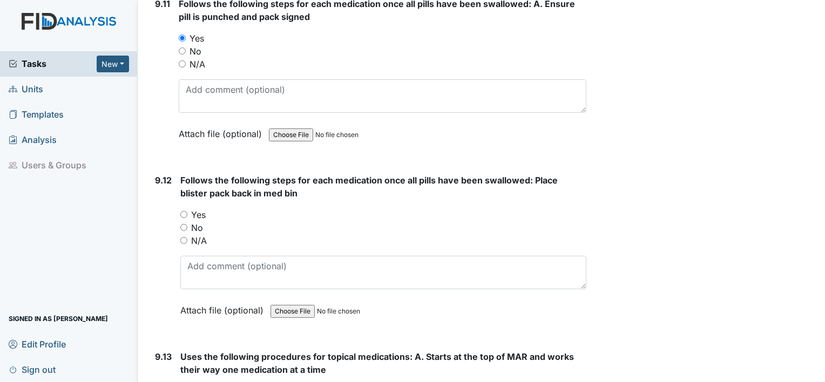
click at [181, 211] on input "Yes" at bounding box center [183, 214] width 7 height 7
radio input "true"
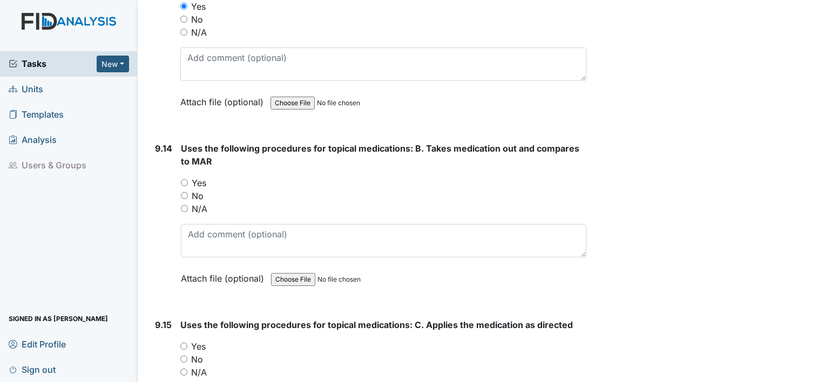
scroll to position [14098, 0]
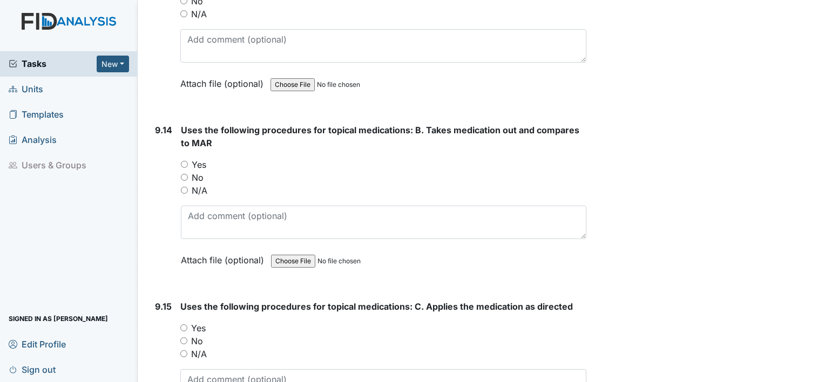
drag, startPoint x: 185, startPoint y: 104, endPoint x: 203, endPoint y: 203, distance: 101.0
click at [185, 161] on input "Yes" at bounding box center [184, 164] width 7 height 7
radio input "true"
drag, startPoint x: 179, startPoint y: 267, endPoint x: 232, endPoint y: 301, distance: 62.4
click at [179, 300] on div "9.15 Uses the following procedures for topical medications: C. Applies the medi…" at bounding box center [369, 373] width 436 height 146
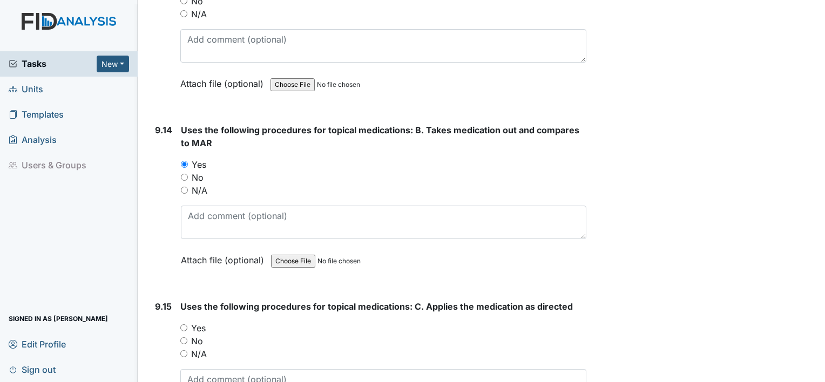
drag, startPoint x: 183, startPoint y: 268, endPoint x: 579, endPoint y: 377, distance: 410.9
click at [184, 324] on input "Yes" at bounding box center [183, 327] width 7 height 7
radio input "true"
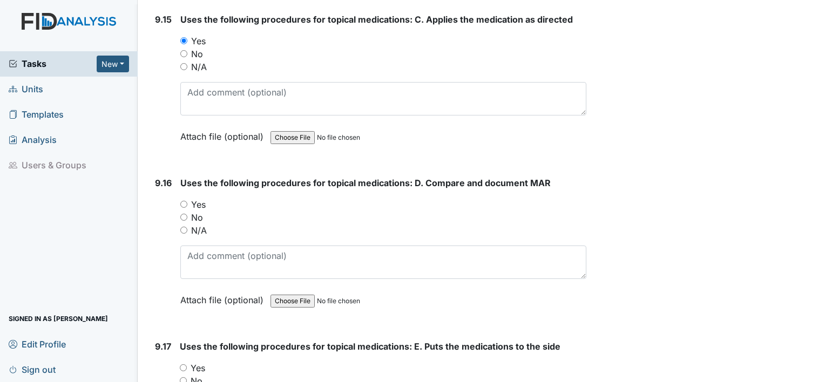
scroll to position [14421, 0]
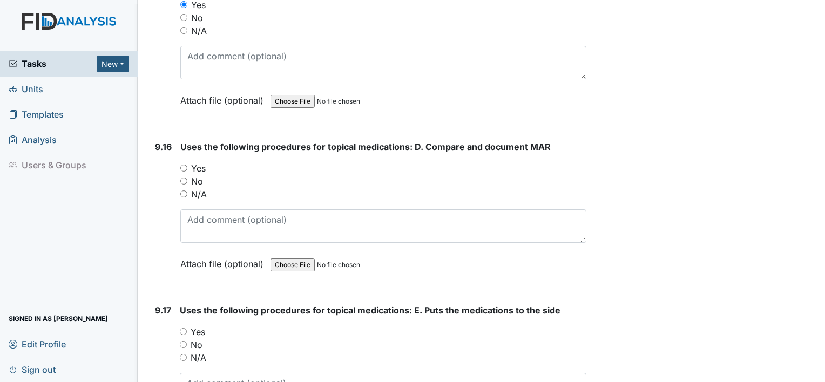
click at [185, 165] on input "Yes" at bounding box center [183, 168] width 7 height 7
radio input "true"
click at [181, 328] on input "Yes" at bounding box center [183, 331] width 7 height 7
radio input "true"
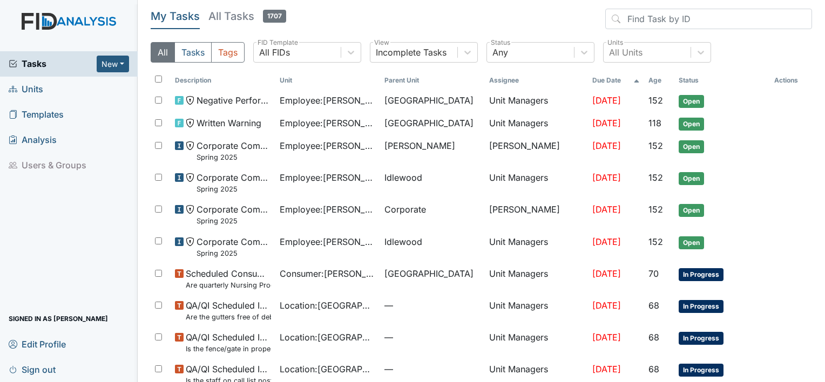
click at [42, 94] on span "Units" at bounding box center [26, 89] width 35 height 17
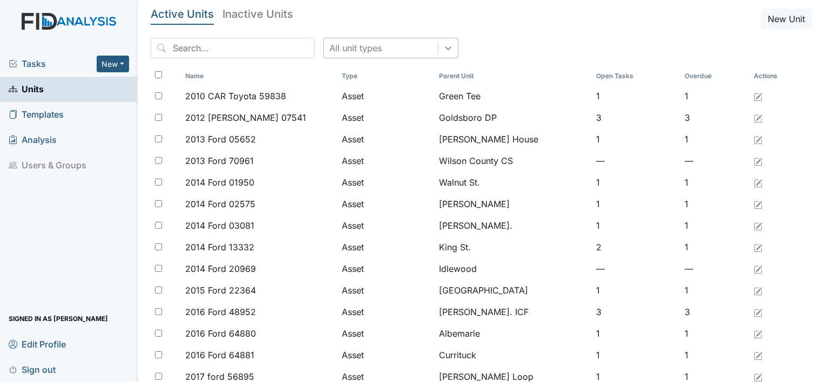
click at [443, 43] on icon at bounding box center [448, 48] width 11 height 11
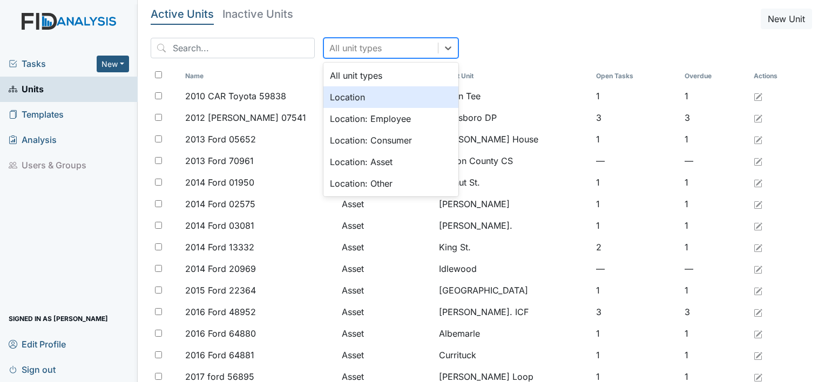
click at [370, 100] on div "Location" at bounding box center [390, 97] width 135 height 22
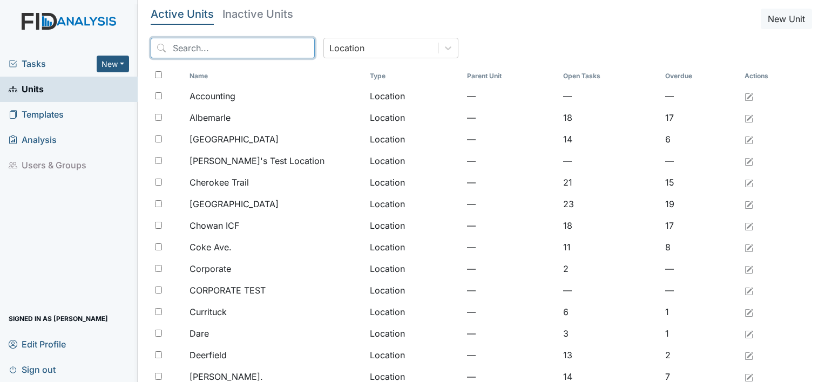
click at [240, 53] on input "search" at bounding box center [233, 48] width 164 height 21
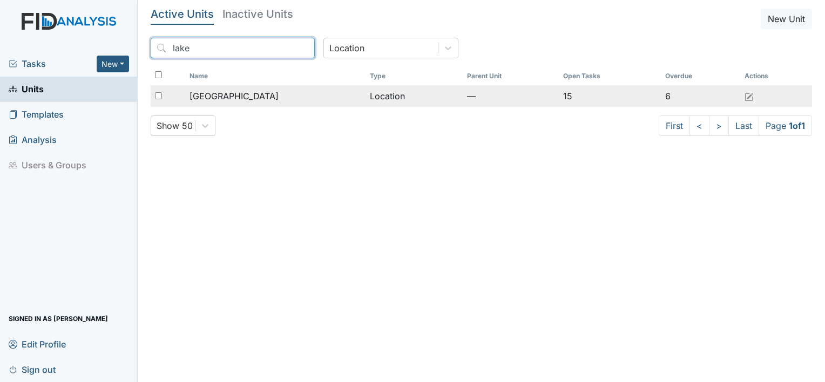
type input "lake"
click at [264, 90] on div "[GEOGRAPHIC_DATA]" at bounding box center [275, 96] width 172 height 13
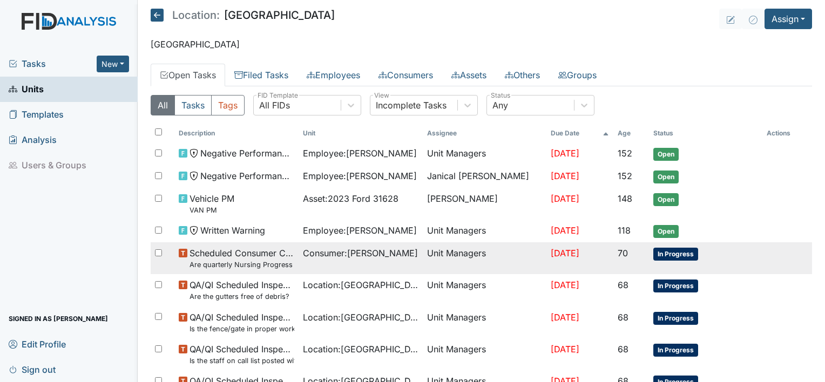
click at [676, 250] on span "In Progress" at bounding box center [675, 254] width 45 height 13
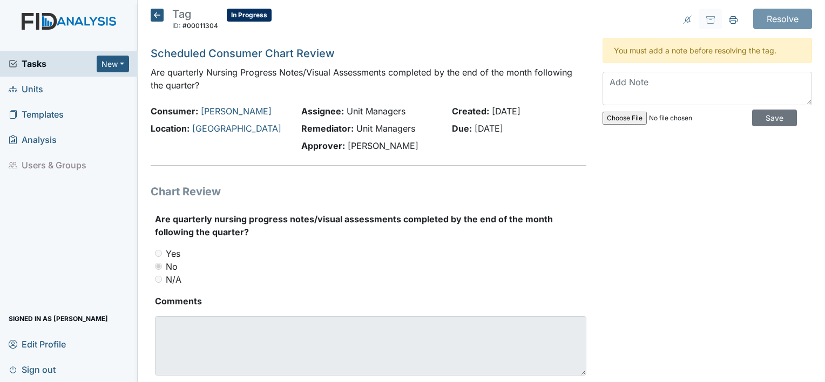
click at [162, 15] on icon at bounding box center [157, 15] width 13 height 13
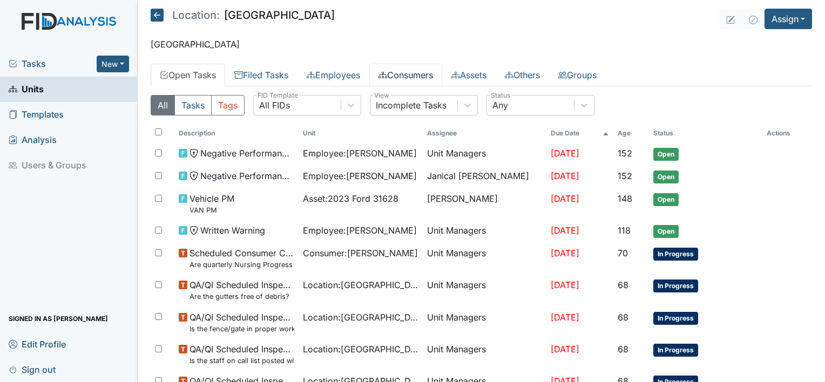
click at [439, 79] on link "Consumers" at bounding box center [405, 75] width 73 height 23
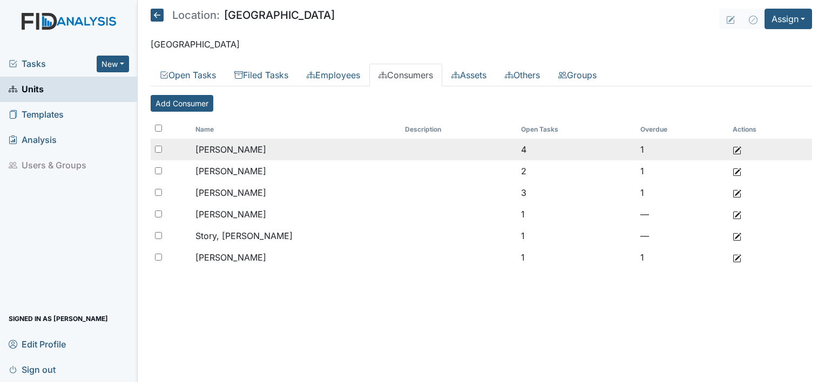
click at [523, 149] on td "4" at bounding box center [576, 150] width 119 height 22
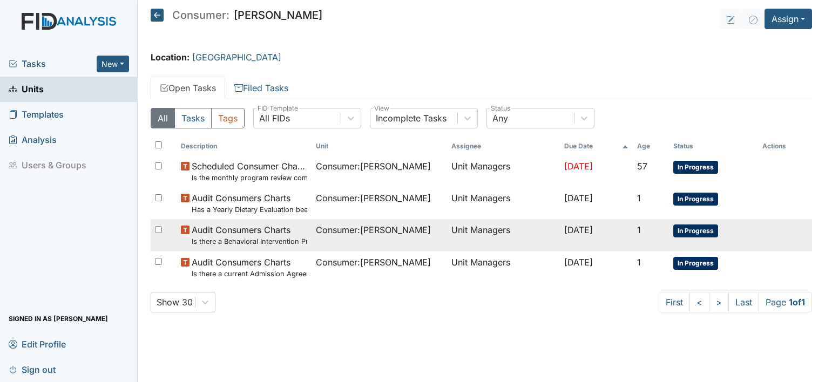
click at [703, 233] on span "In Progress" at bounding box center [695, 231] width 45 height 13
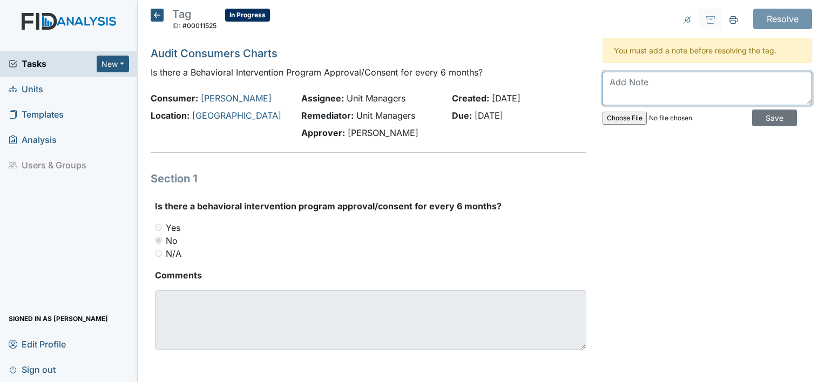
click at [656, 96] on textarea at bounding box center [706, 88] width 209 height 33
type textarea "she does not have a BIP"
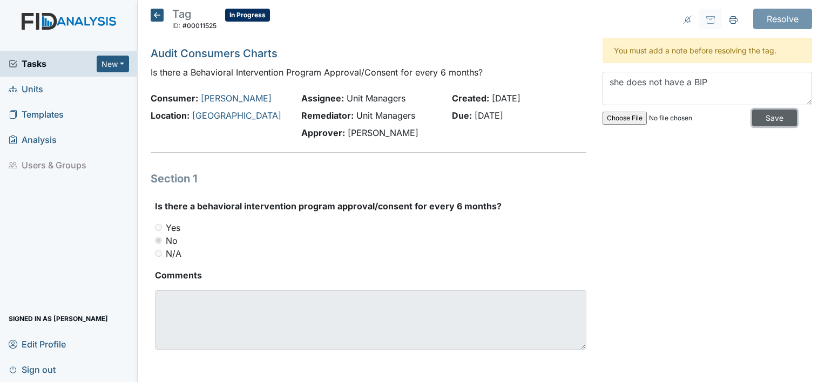
click at [760, 114] on input "Save" at bounding box center [774, 118] width 45 height 17
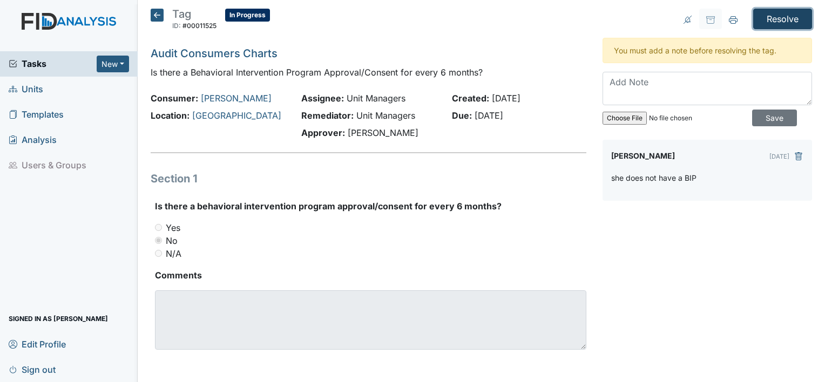
click at [791, 22] on input "Resolve" at bounding box center [782, 19] width 59 height 21
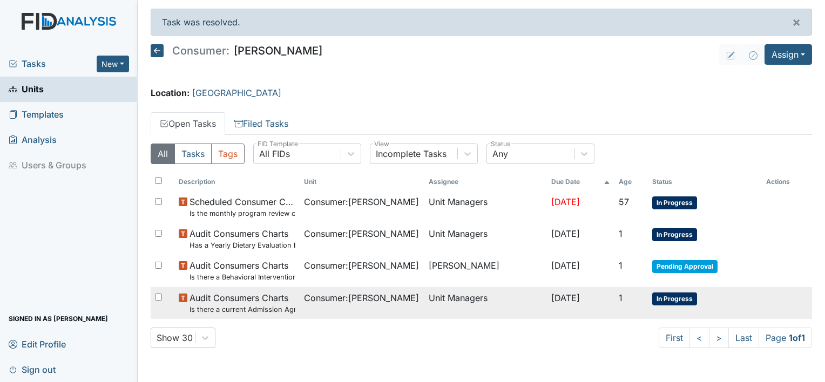
click at [676, 293] on span "In Progress" at bounding box center [674, 299] width 45 height 13
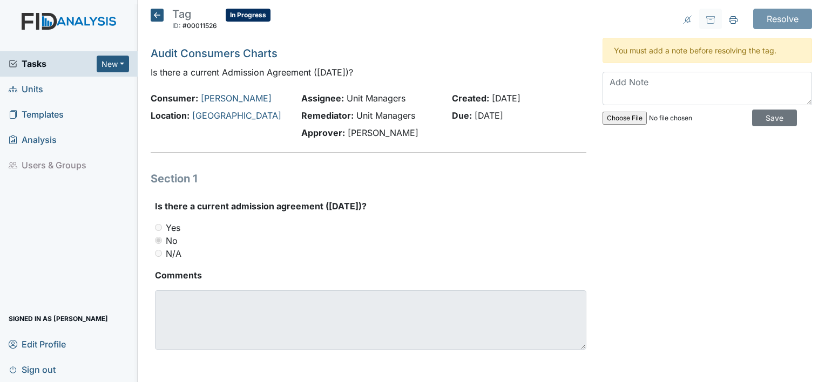
click at [159, 14] on icon at bounding box center [157, 15] width 13 height 13
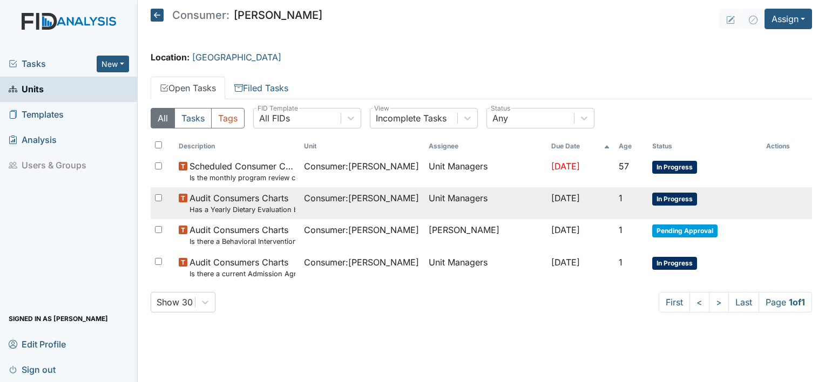
click at [668, 201] on span "In Progress" at bounding box center [674, 199] width 45 height 13
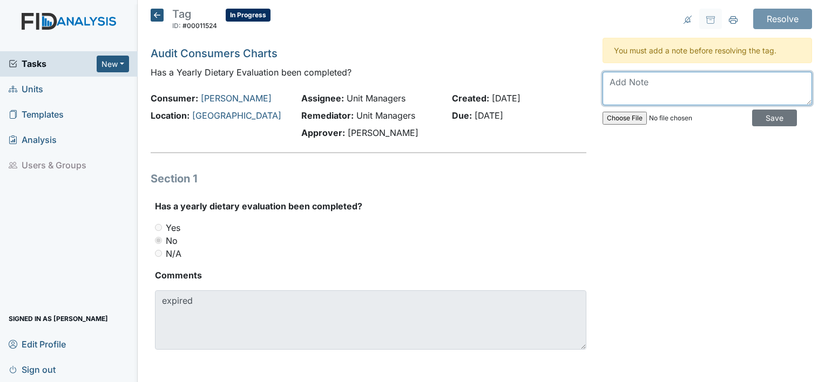
click at [633, 78] on textarea at bounding box center [706, 88] width 209 height 33
type textarea "uploaded"
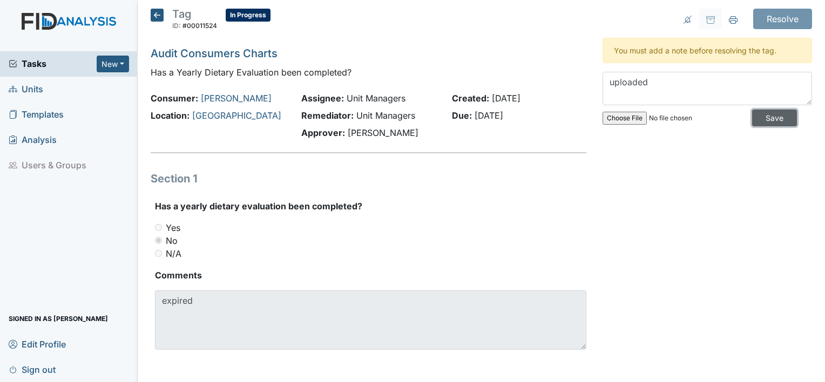
click at [771, 117] on input "Save" at bounding box center [774, 118] width 45 height 17
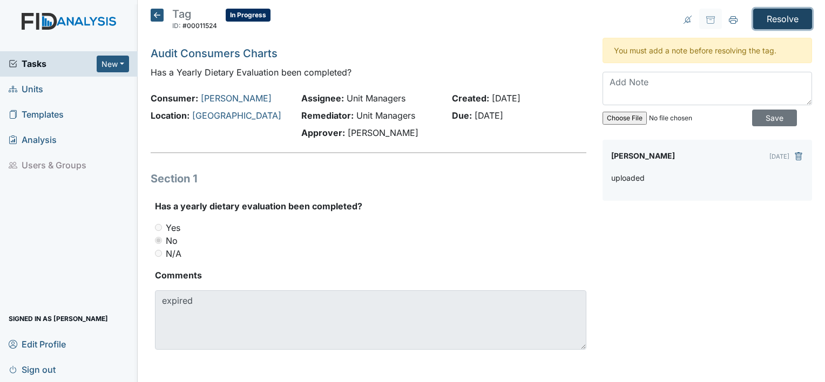
click at [790, 19] on input "Resolve" at bounding box center [782, 19] width 59 height 21
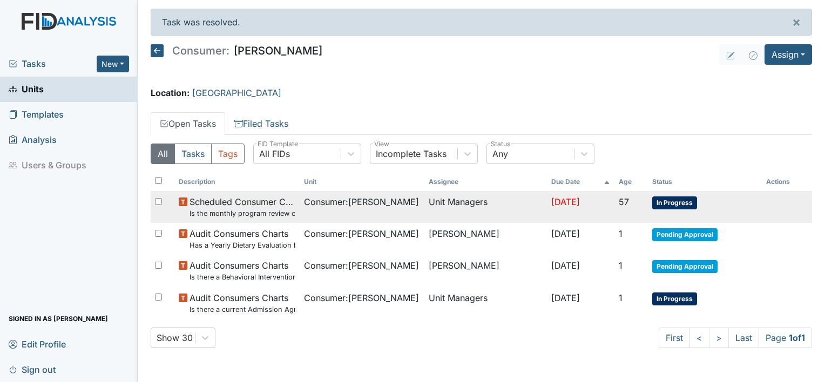
click at [668, 203] on span "In Progress" at bounding box center [674, 202] width 45 height 13
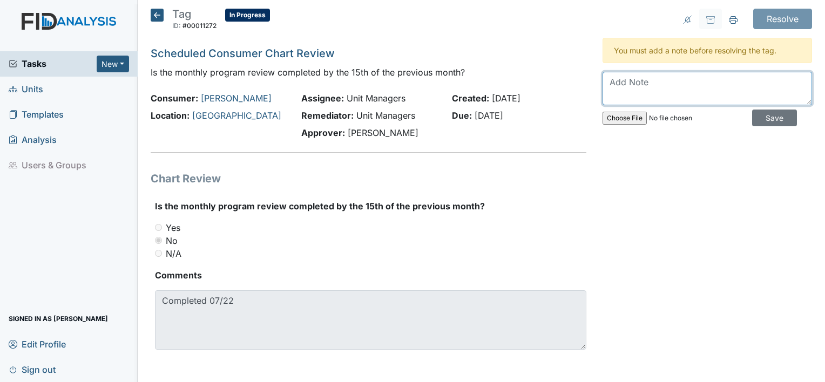
click at [669, 82] on textarea at bounding box center [706, 88] width 209 height 33
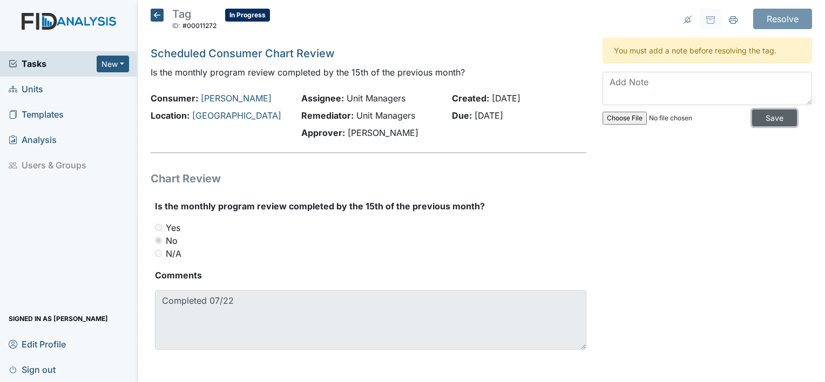
click at [777, 120] on input "Save" at bounding box center [774, 118] width 45 height 17
click at [702, 69] on div "You must add a note before resolving the tag. Save" at bounding box center [706, 84] width 209 height 93
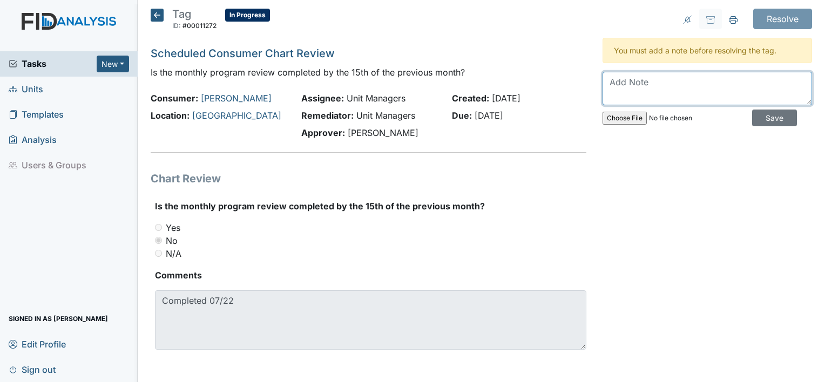
click at [687, 86] on textarea at bounding box center [706, 88] width 209 height 33
type textarea "due by the 15th"
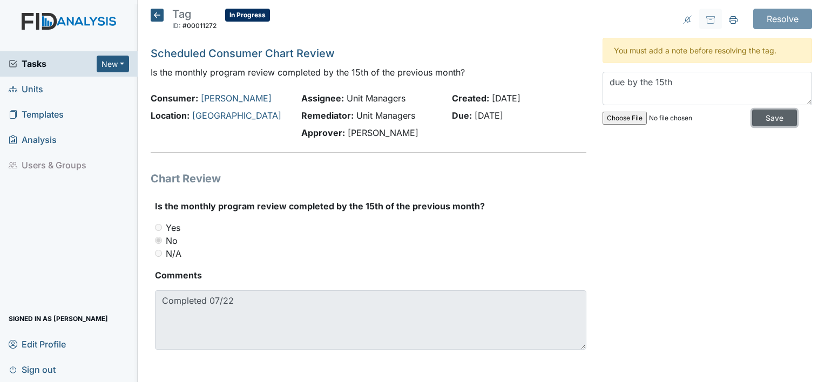
drag, startPoint x: 754, startPoint y: 117, endPoint x: 770, endPoint y: 39, distance: 79.8
click at [756, 113] on input "Save" at bounding box center [774, 118] width 45 height 17
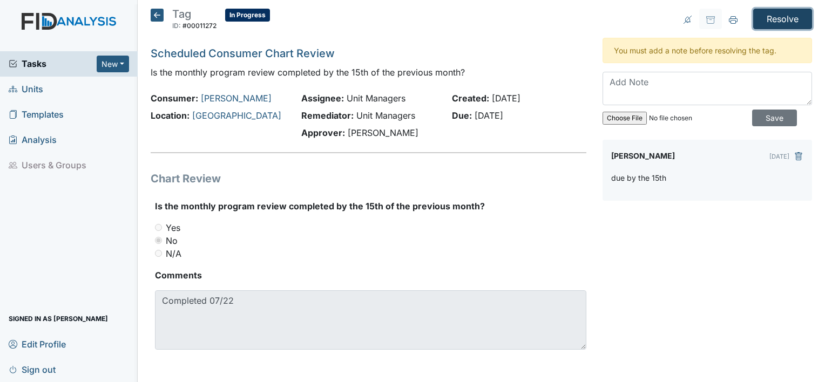
click at [775, 20] on input "Resolve" at bounding box center [782, 19] width 59 height 21
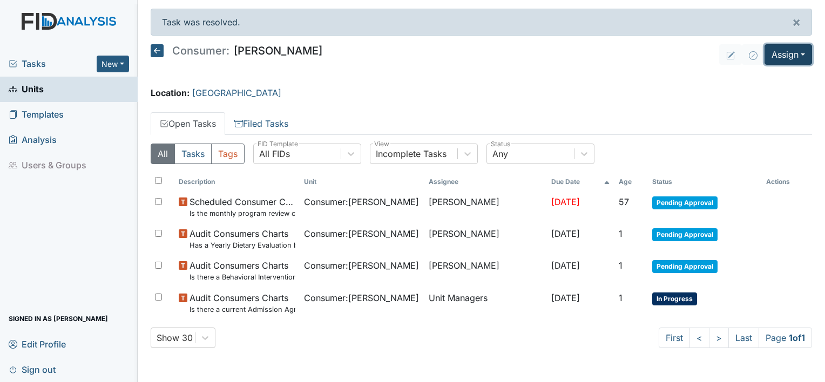
click at [781, 58] on button "Assign" at bounding box center [787, 54] width 47 height 21
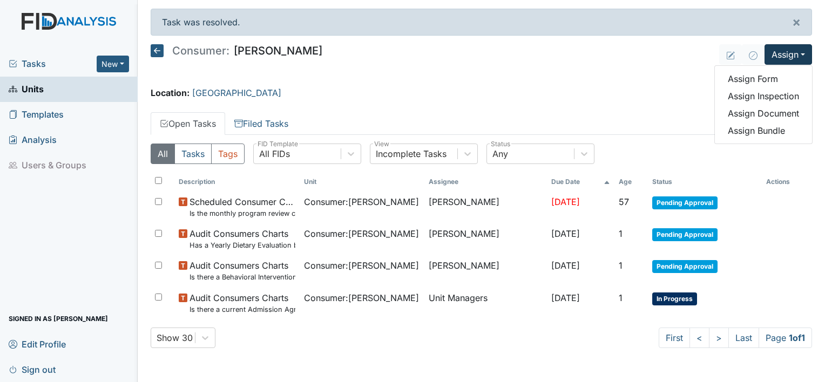
drag, startPoint x: 766, startPoint y: 95, endPoint x: 639, endPoint y: 133, distance: 132.9
click at [639, 133] on main "Task was resolved. × Consumer: [PERSON_NAME] Assign Assign Form Assign Inspecti…" at bounding box center [481, 191] width 687 height 382
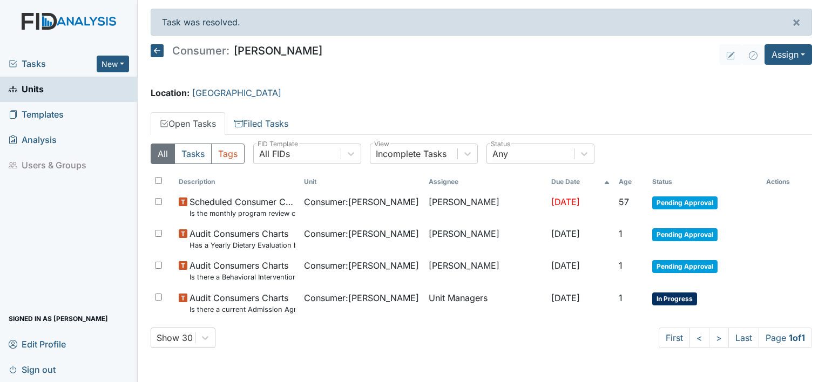
click at [635, 67] on main "Task was resolved. × Consumer: [PERSON_NAME] Assign Assign Form Assign Inspecti…" at bounding box center [481, 191] width 687 height 382
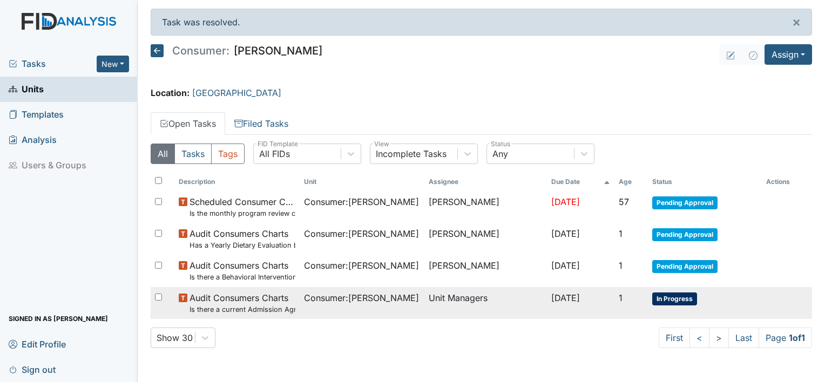
click at [676, 304] on td "In Progress" at bounding box center [705, 303] width 114 height 32
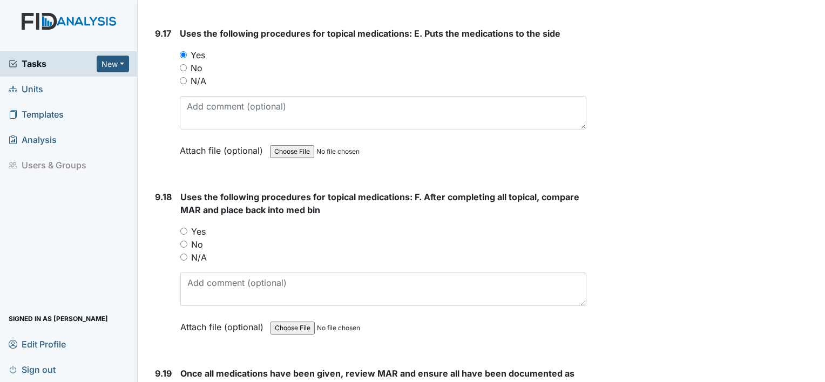
scroll to position [14723, 0]
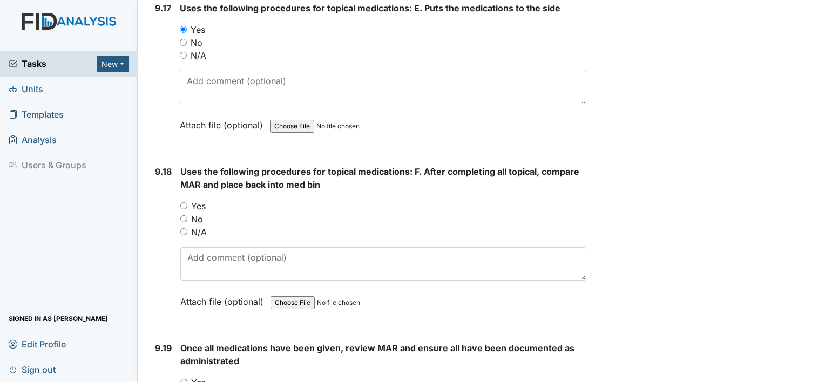
drag, startPoint x: 181, startPoint y: 141, endPoint x: 189, endPoint y: 157, distance: 17.9
click at [181, 202] on input "Yes" at bounding box center [183, 205] width 7 height 7
radio input "true"
click at [184, 379] on input "Yes" at bounding box center [183, 382] width 7 height 7
radio input "true"
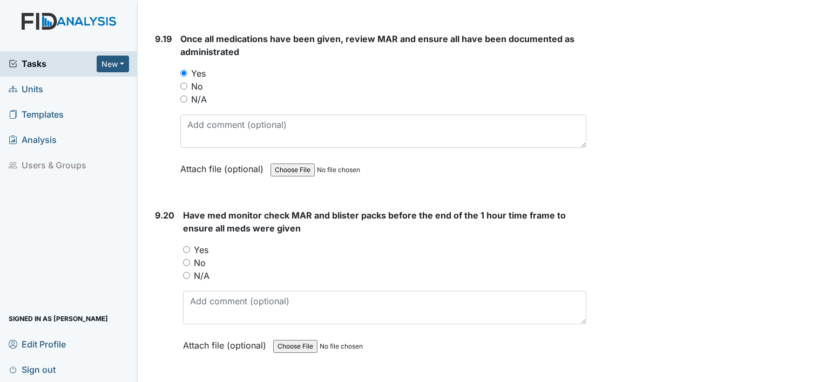
scroll to position [15086, 0]
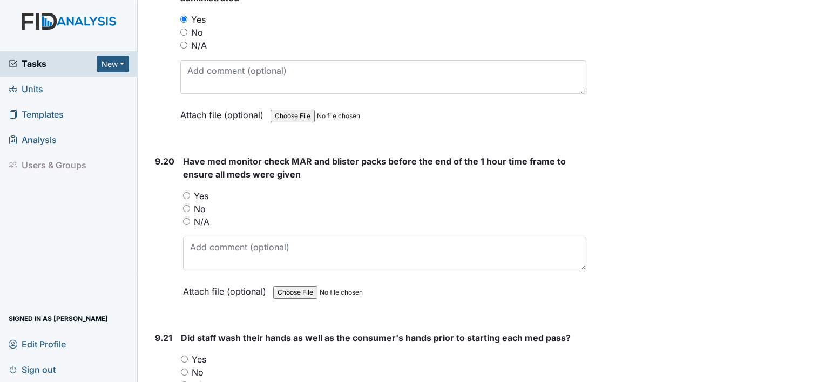
click at [184, 192] on input "Yes" at bounding box center [186, 195] width 7 height 7
radio input "true"
click at [183, 356] on input "Yes" at bounding box center [184, 359] width 7 height 7
radio input "true"
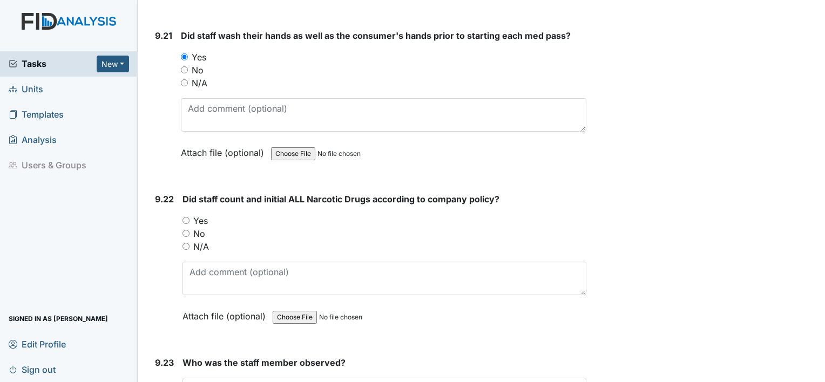
scroll to position [15435, 0]
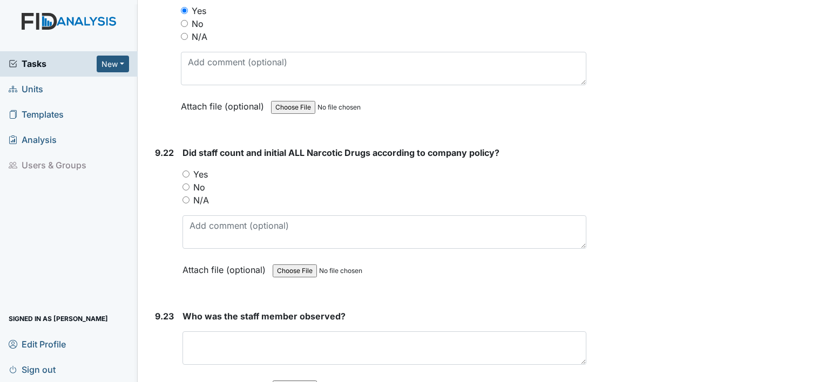
click at [187, 171] on input "Yes" at bounding box center [185, 174] width 7 height 7
radio input "true"
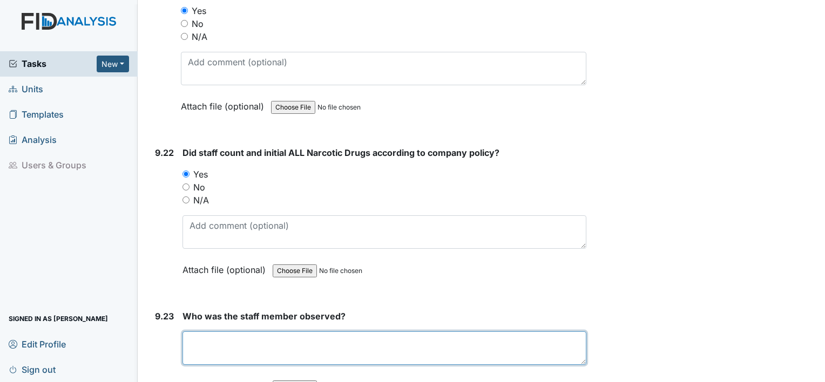
click at [231, 331] on textarea at bounding box center [384, 347] width 404 height 33
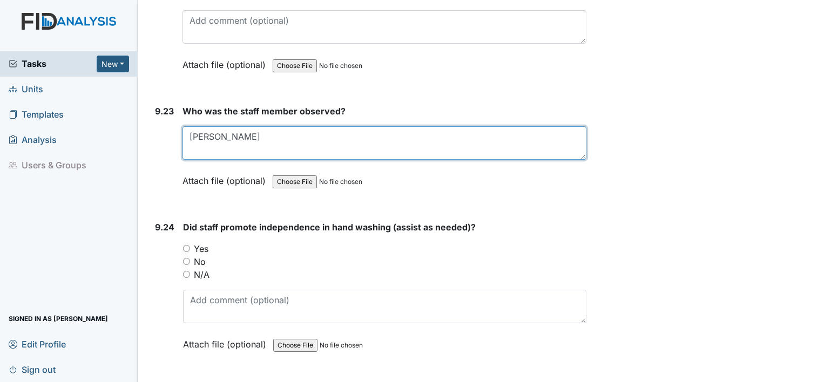
scroll to position [15643, 0]
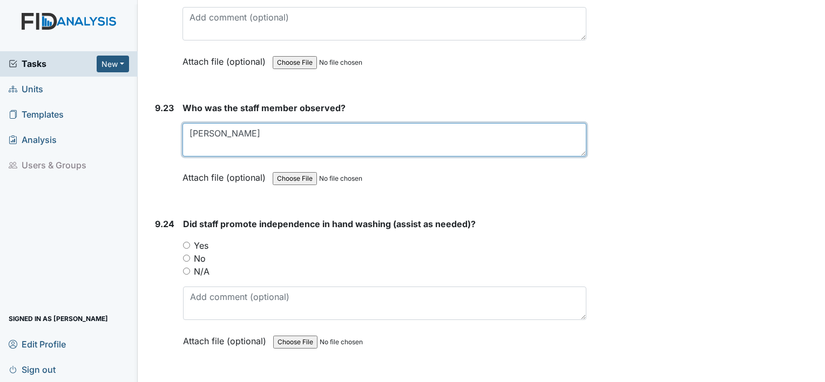
type textarea "Judy Savage"
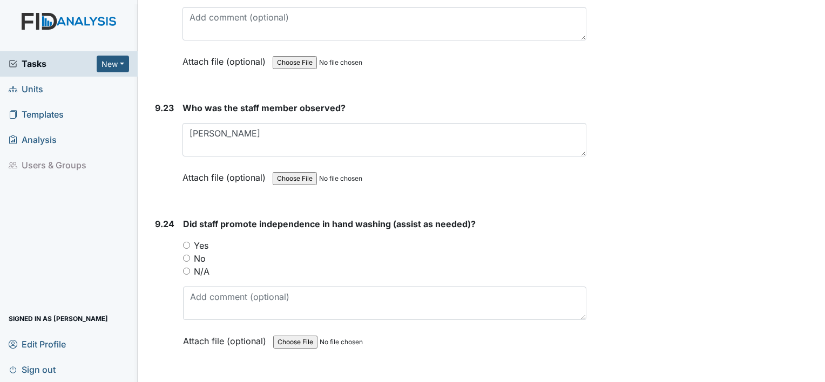
click at [184, 242] on input "Yes" at bounding box center [186, 245] width 7 height 7
radio input "true"
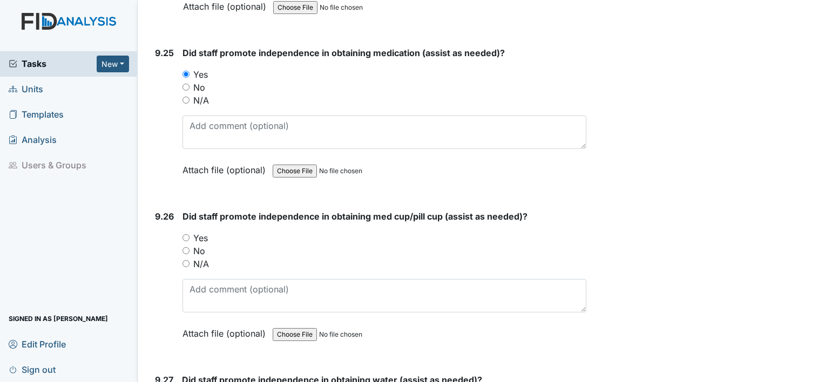
scroll to position [15986, 0]
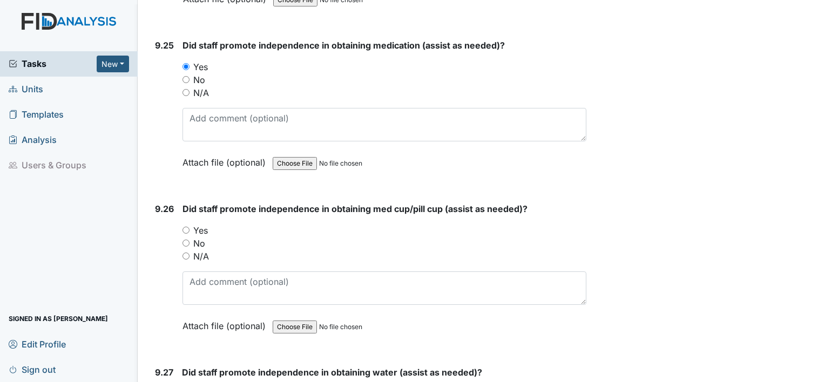
click at [185, 227] on input "Yes" at bounding box center [185, 230] width 7 height 7
radio input "true"
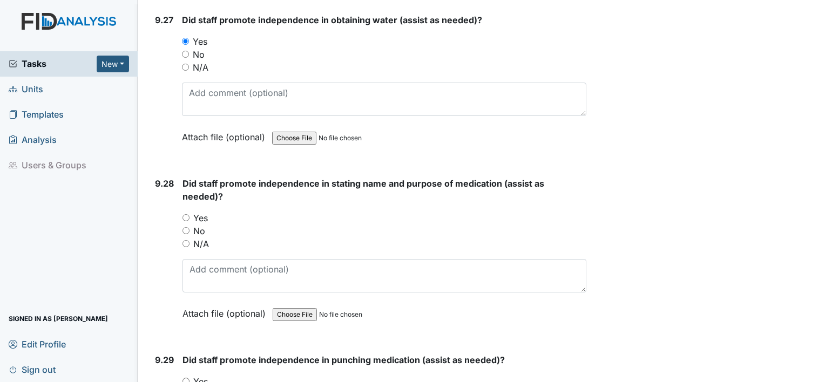
scroll to position [16356, 0]
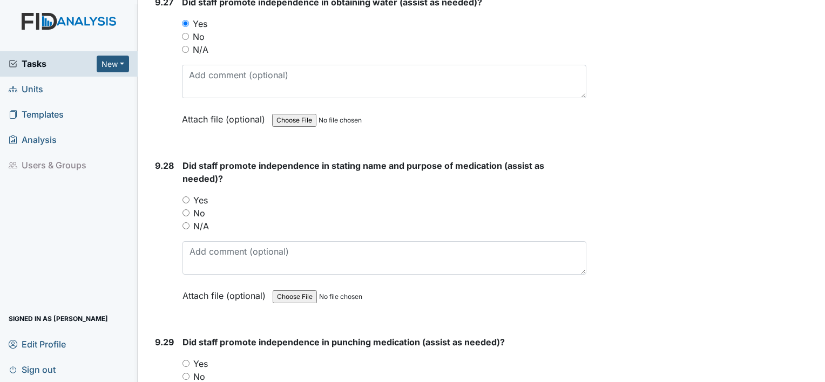
drag, startPoint x: 185, startPoint y: 130, endPoint x: 184, endPoint y: 135, distance: 5.5
click at [185, 196] on input "Yes" at bounding box center [185, 199] width 7 height 7
radio input "true"
click at [184, 360] on input "Yes" at bounding box center [185, 363] width 7 height 7
radio input "true"
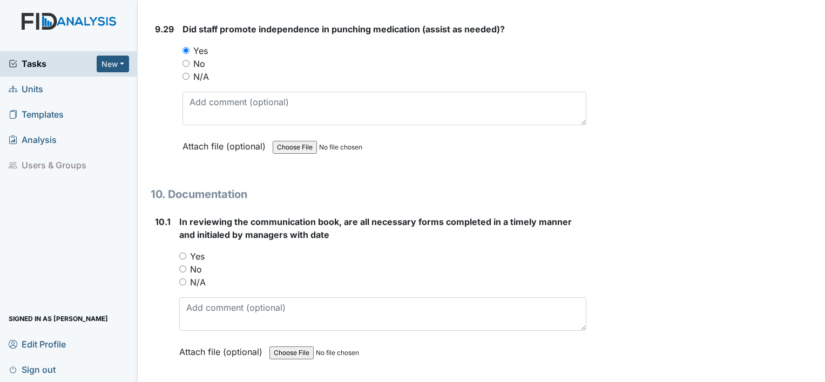
scroll to position [16712, 0]
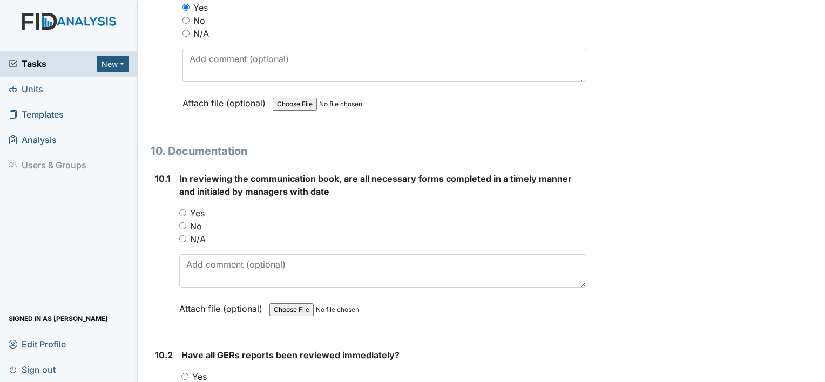
click at [184, 209] on input "Yes" at bounding box center [182, 212] width 7 height 7
radio input "true"
click at [184, 373] on input "Yes" at bounding box center [184, 376] width 7 height 7
radio input "true"
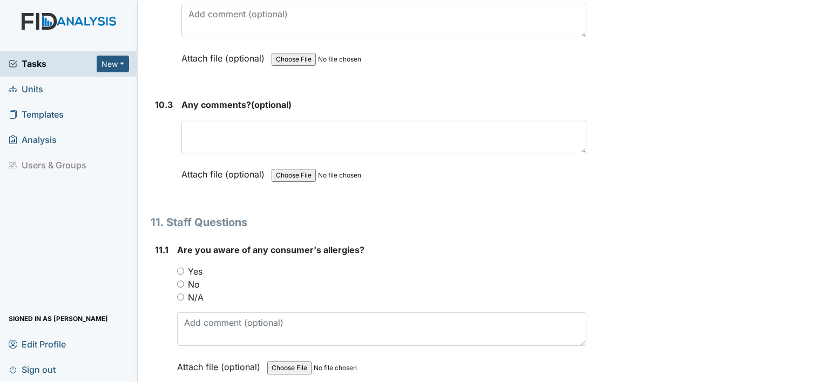
scroll to position [17198, 0]
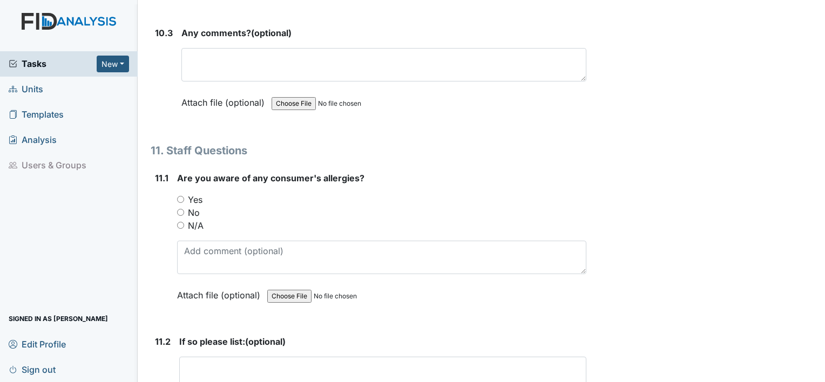
click at [180, 196] on input "Yes" at bounding box center [180, 199] width 7 height 7
radio input "true"
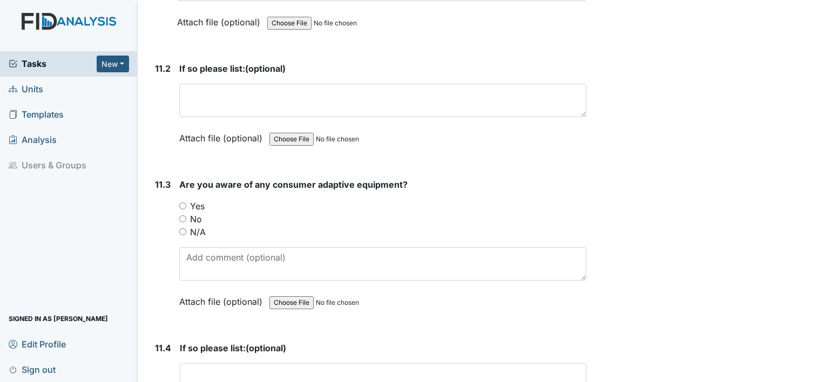
scroll to position [17475, 0]
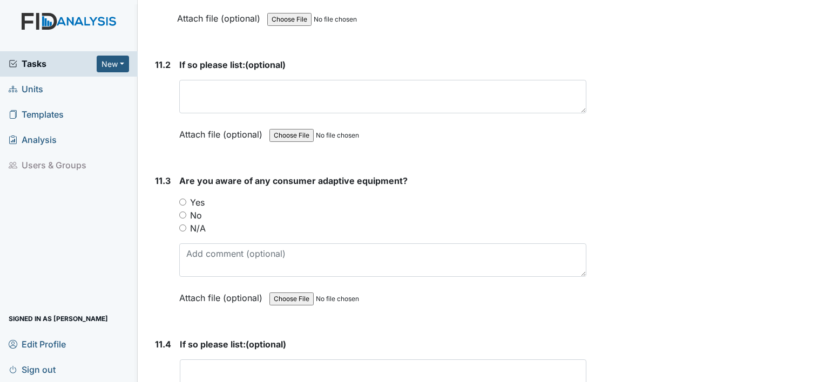
click at [184, 199] on input "Yes" at bounding box center [182, 202] width 7 height 7
radio input "true"
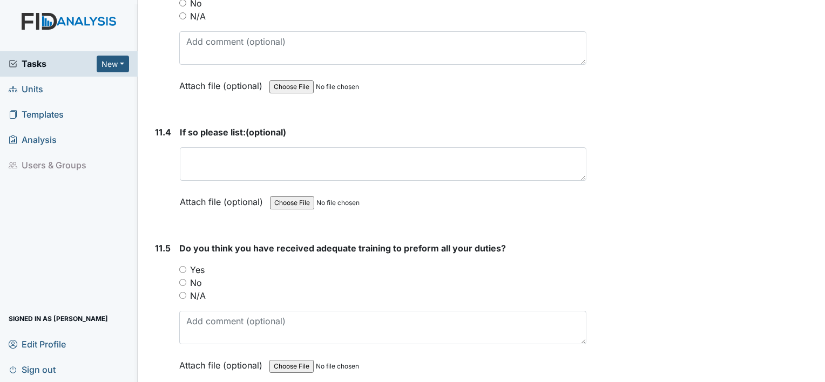
scroll to position [17737, 0]
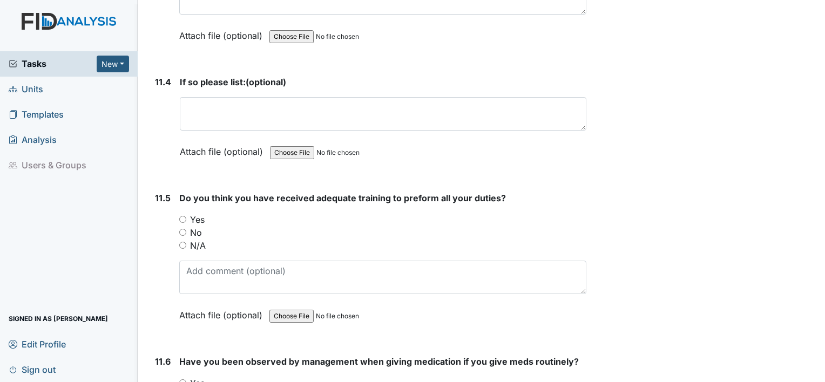
click at [179, 216] on input "Yes" at bounding box center [182, 219] width 7 height 7
radio input "true"
click at [182, 379] on input "Yes" at bounding box center [182, 382] width 7 height 7
radio input "true"
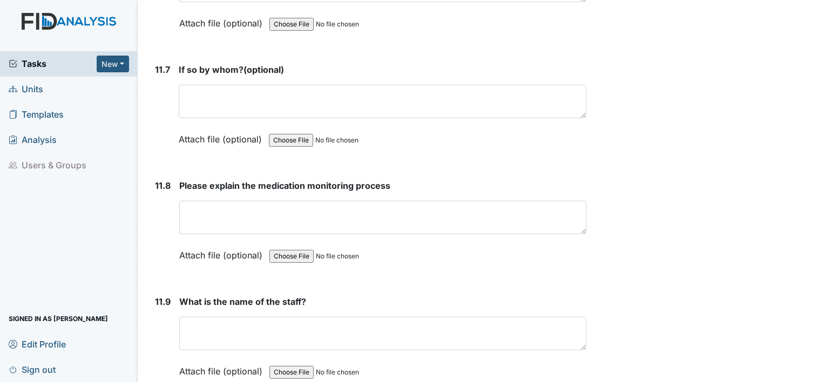
scroll to position [18207, 0]
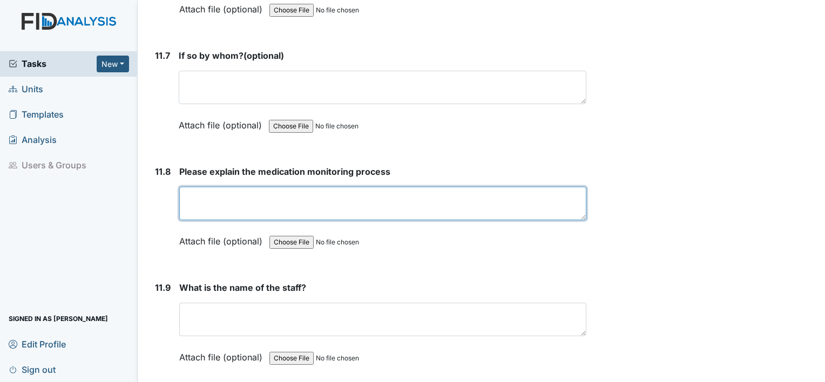
click at [322, 187] on textarea at bounding box center [382, 203] width 407 height 33
type textarea "to avoid med error by checking behind who gave meds"
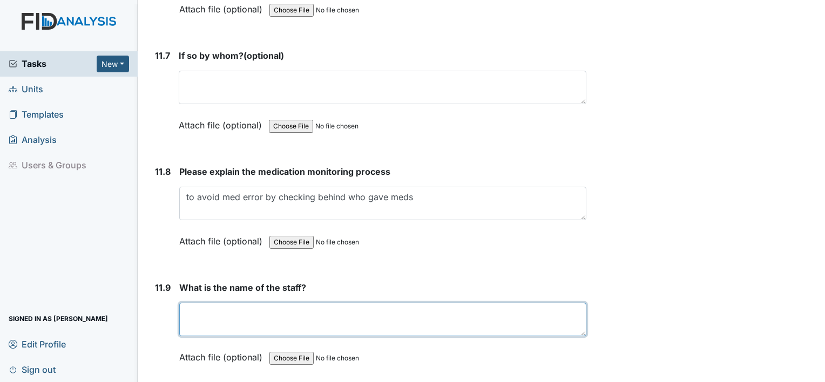
click at [188, 303] on textarea at bounding box center [382, 319] width 407 height 33
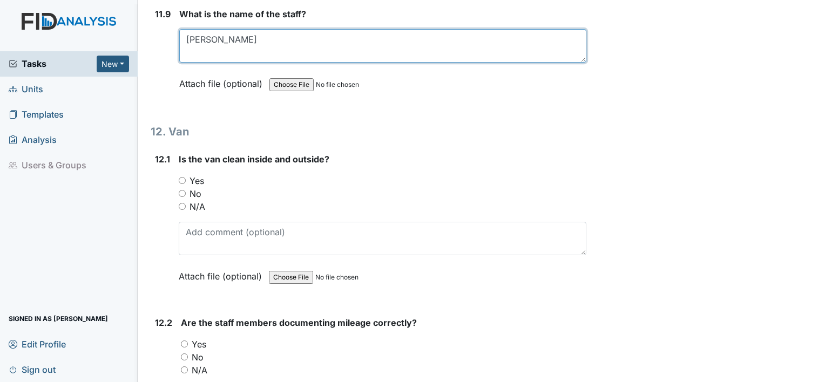
scroll to position [18534, 0]
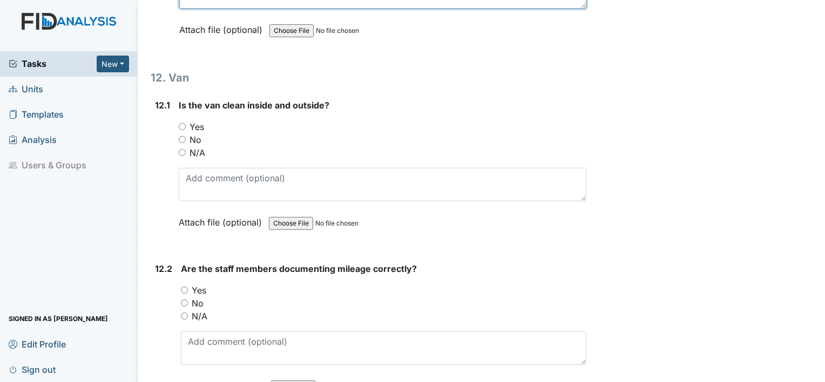
type textarea "Judy Savage"
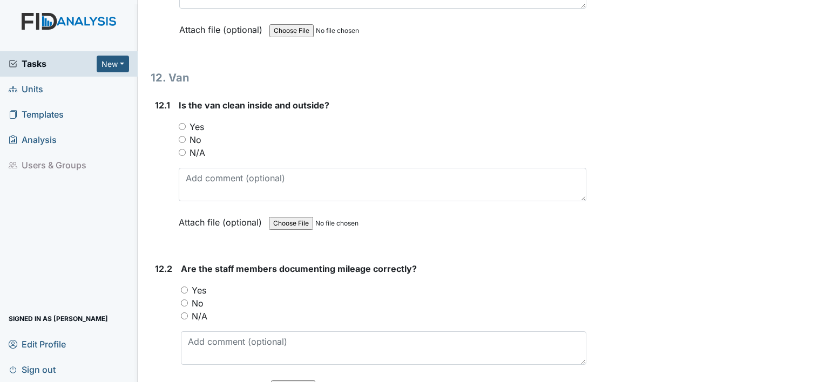
click at [181, 123] on input "Yes" at bounding box center [182, 126] width 7 height 7
radio input "true"
click at [182, 287] on input "Yes" at bounding box center [184, 290] width 7 height 7
radio input "true"
drag, startPoint x: 184, startPoint y: 376, endPoint x: 313, endPoint y: 382, distance: 129.7
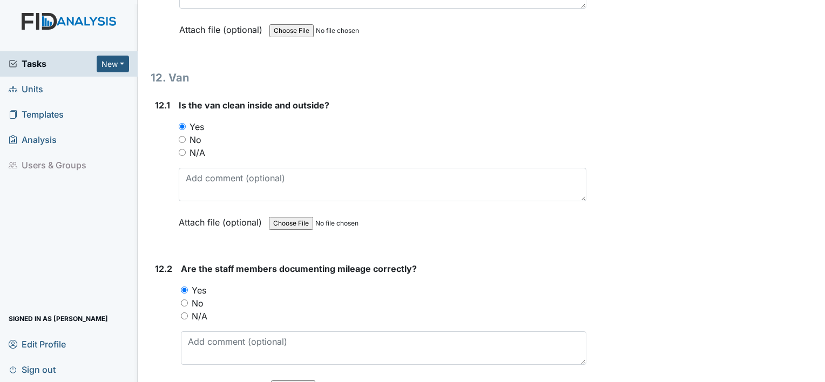
radio input "true"
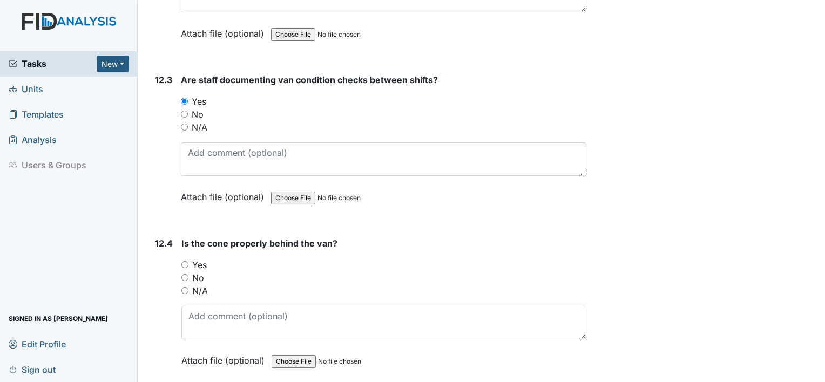
scroll to position [18908, 0]
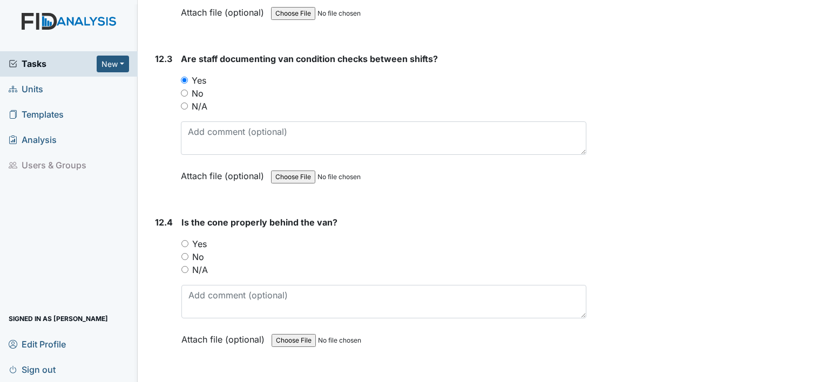
click at [187, 240] on input "Yes" at bounding box center [184, 243] width 7 height 7
radio input "true"
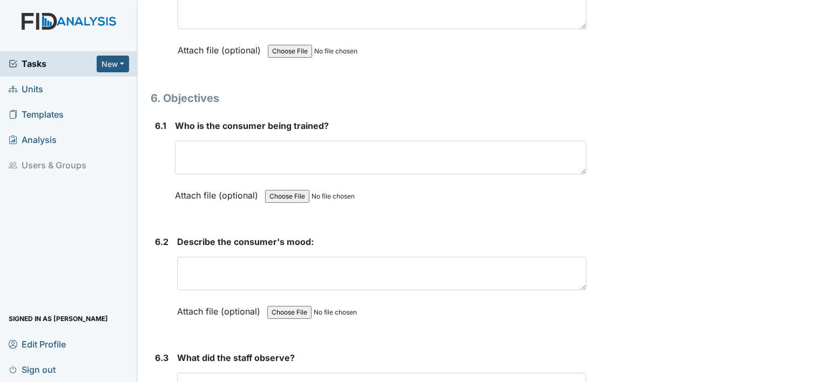
scroll to position [6284, 0]
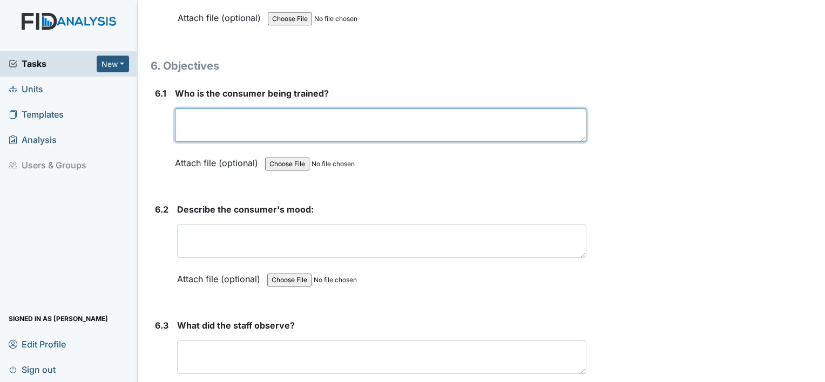
click at [302, 108] on textarea at bounding box center [380, 124] width 411 height 33
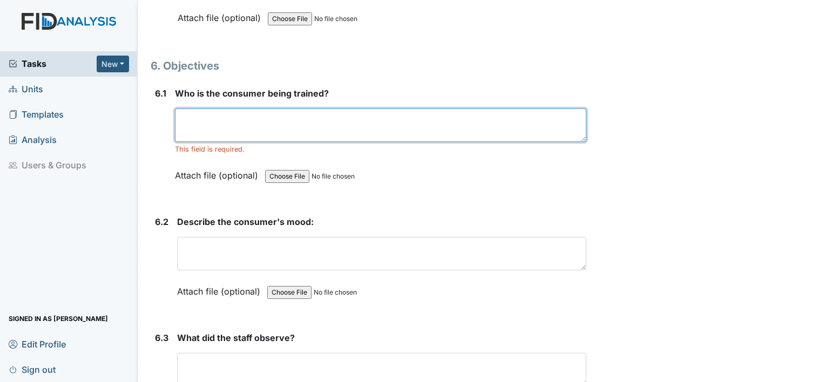
click at [196, 108] on textarea at bounding box center [380, 124] width 411 height 33
type textarea "RN"
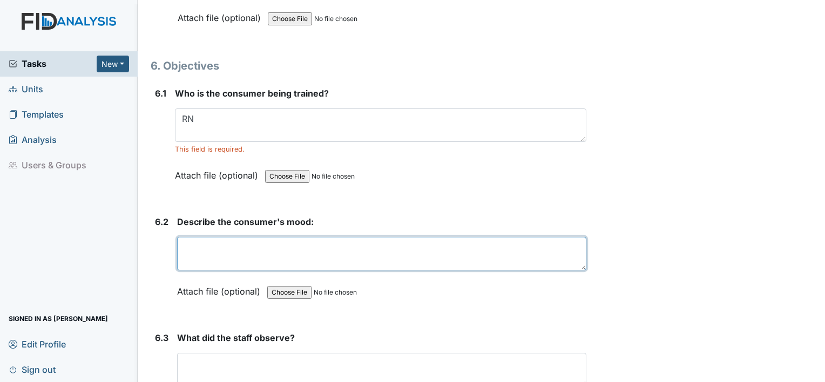
click at [222, 237] on textarea at bounding box center [381, 253] width 409 height 33
type textarea "non compliant"
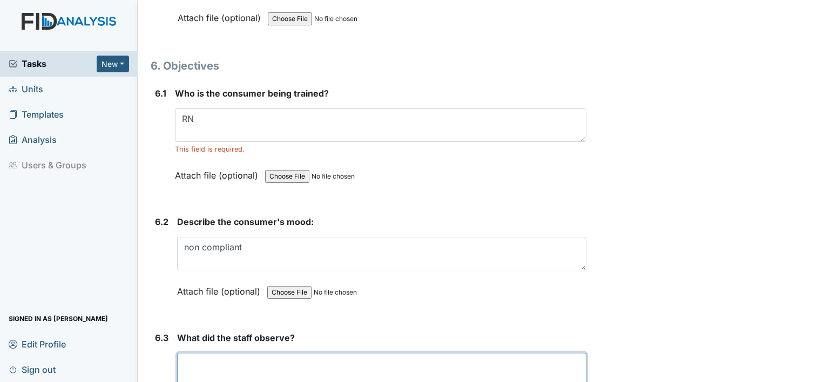
click at [184, 353] on textarea at bounding box center [381, 369] width 409 height 33
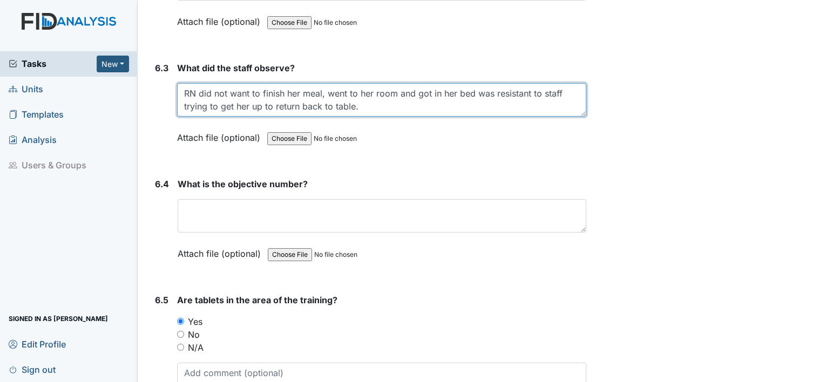
scroll to position [6583, 0]
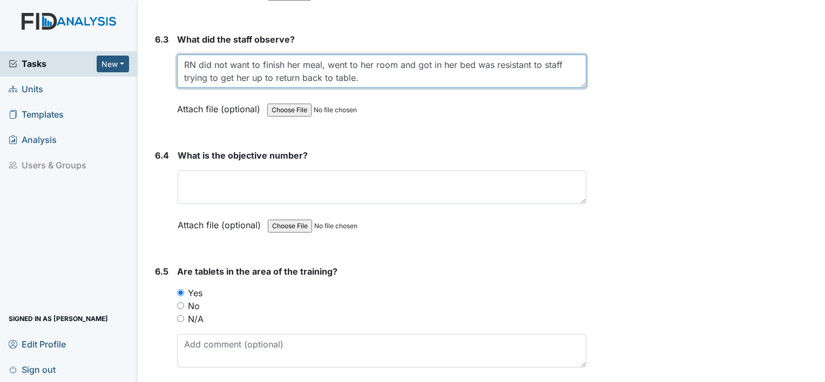
type textarea "RN did not want to finish her meal, went to her room and got in her bed was res…"
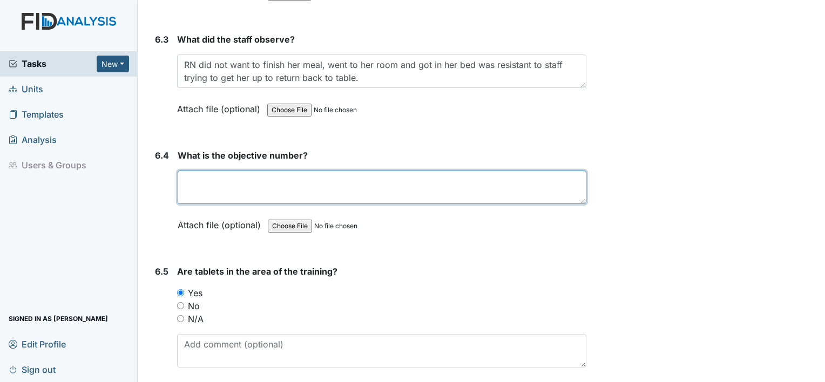
click at [454, 173] on textarea at bounding box center [382, 187] width 409 height 33
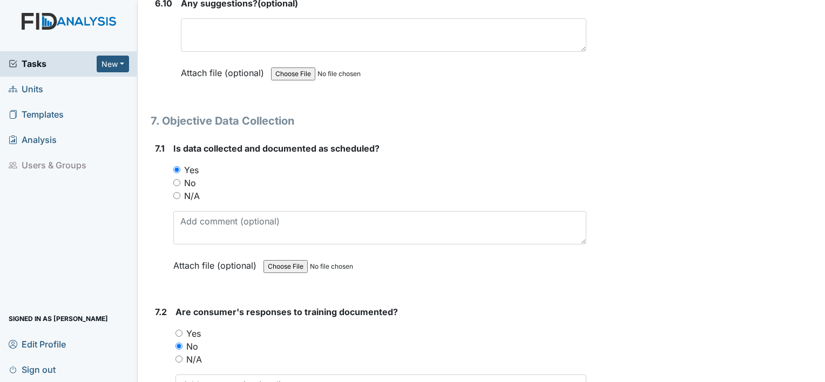
scroll to position [7730, 0]
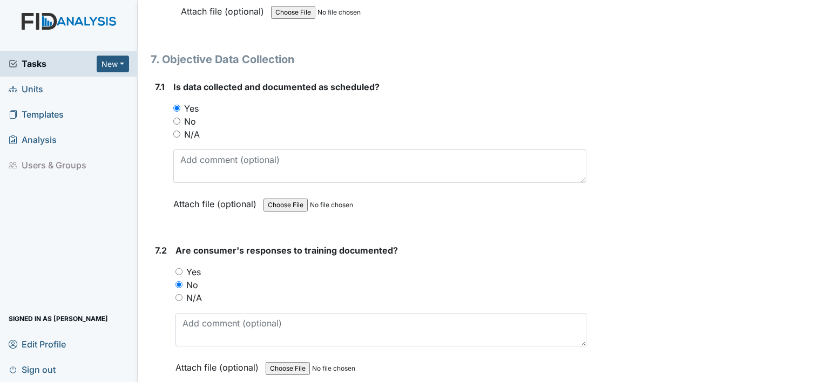
type textarea "DIL044"
click at [177, 131] on input "N/A" at bounding box center [176, 134] width 7 height 7
radio input "true"
click at [180, 294] on input "N/A" at bounding box center [178, 297] width 7 height 7
radio input "true"
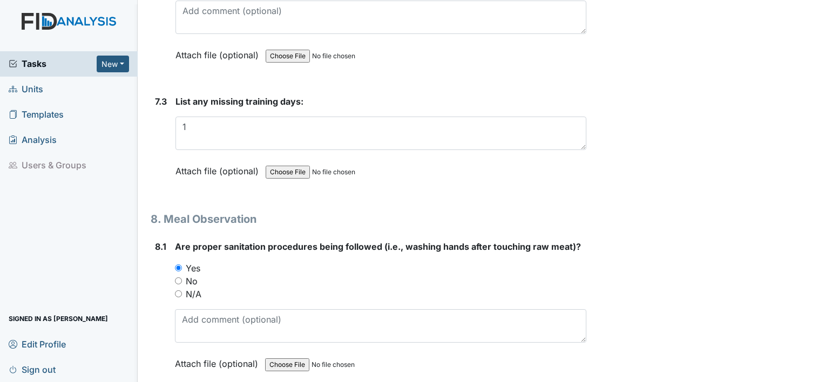
scroll to position [8107, 0]
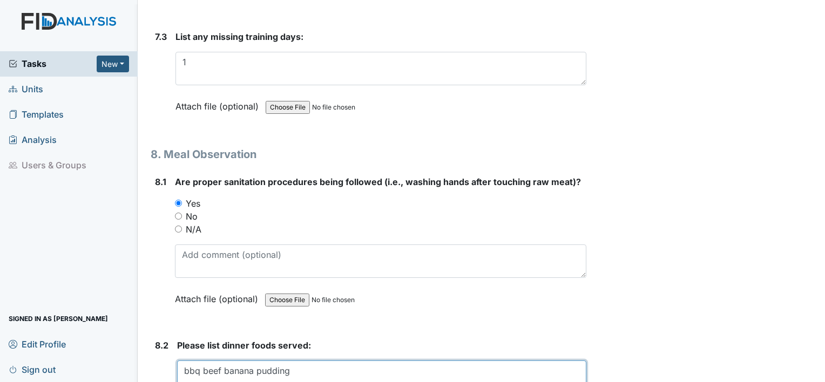
click at [307, 361] on textarea "bbq beef banana pudding" at bounding box center [381, 377] width 409 height 33
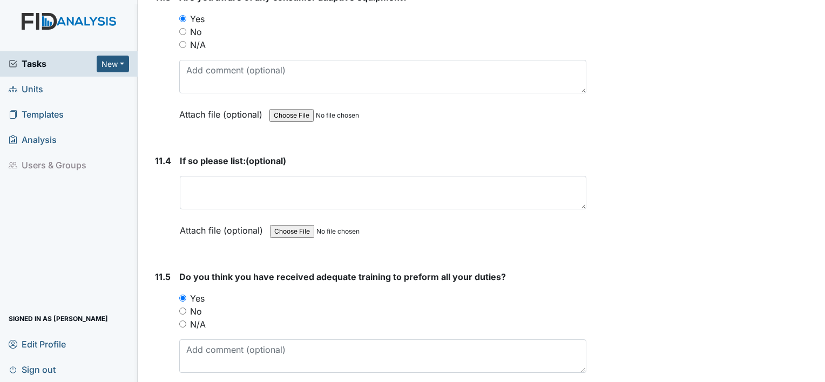
scroll to position [19032, 0]
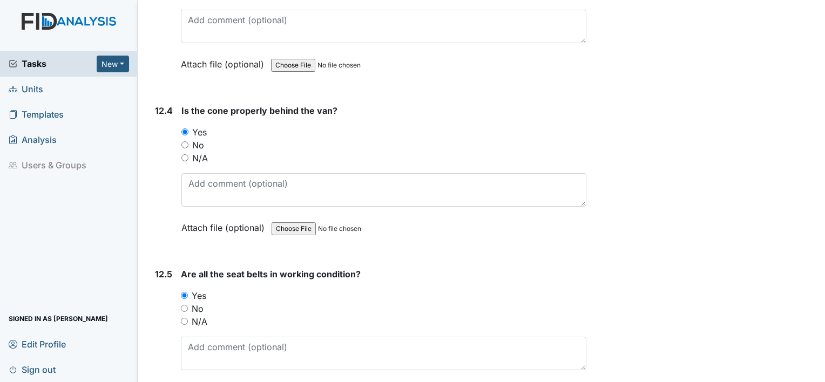
type textarea "bbq beef banana pudding peas n carrots roll"
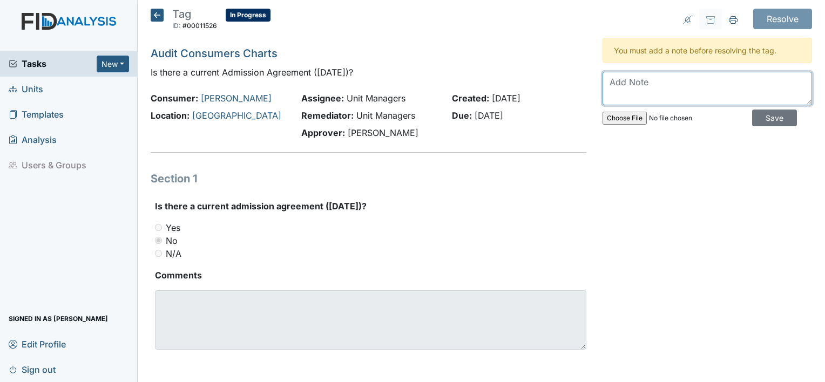
click at [670, 89] on textarea at bounding box center [706, 88] width 209 height 33
type textarea "uploaded"
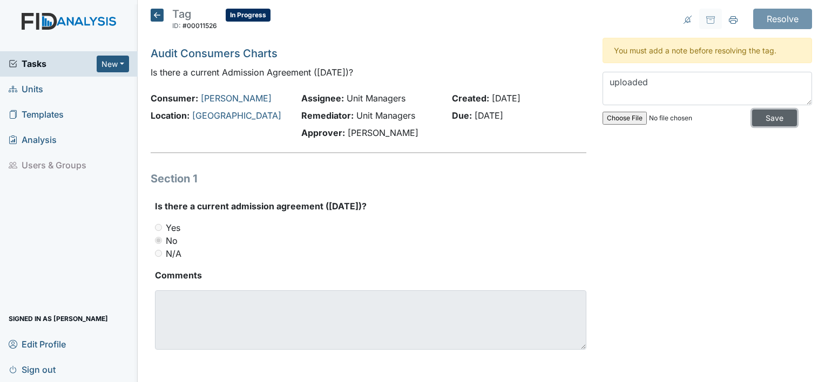
click at [771, 115] on input "Save" at bounding box center [774, 118] width 45 height 17
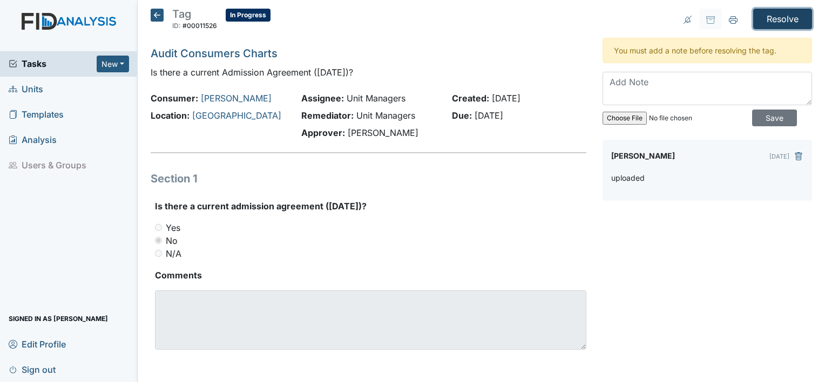
click at [793, 22] on input "Resolve" at bounding box center [782, 19] width 59 height 21
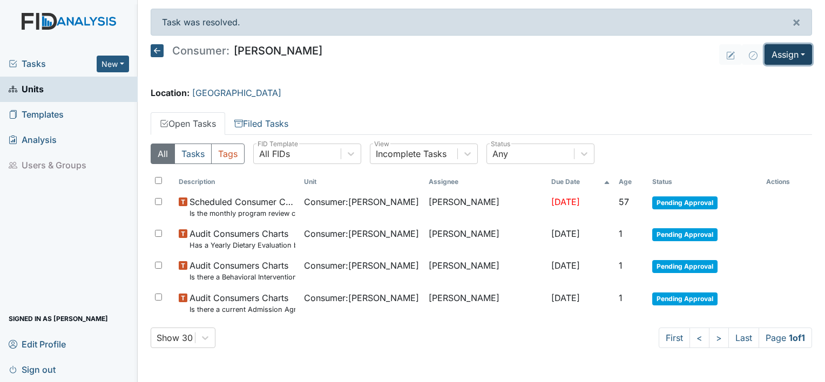
click at [792, 52] on button "Assign" at bounding box center [787, 54] width 47 height 21
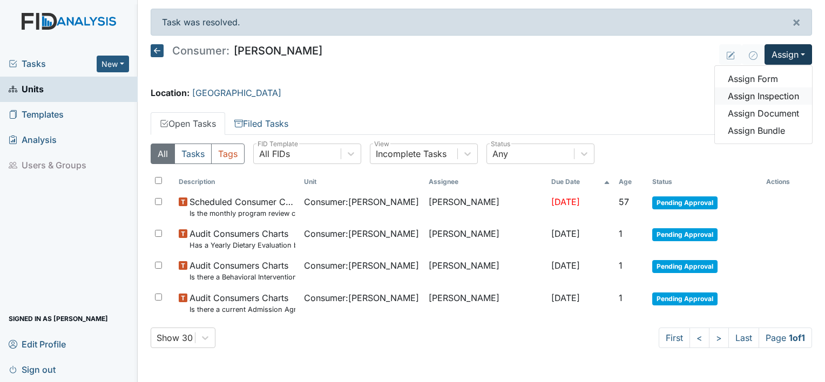
click at [765, 98] on link "Assign Inspection" at bounding box center [763, 95] width 97 height 17
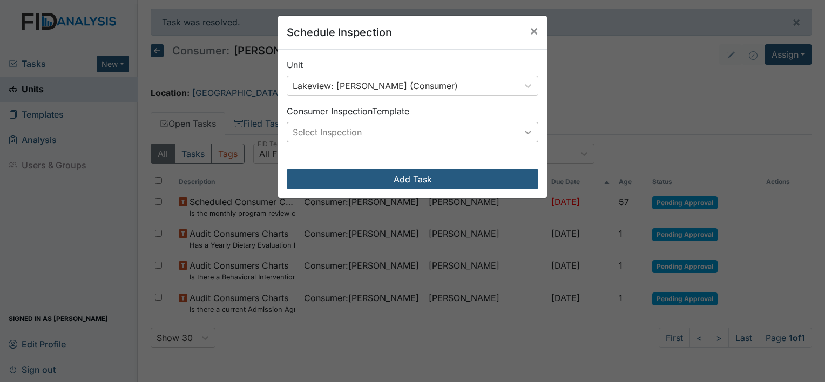
click at [522, 130] on icon at bounding box center [527, 132] width 11 height 11
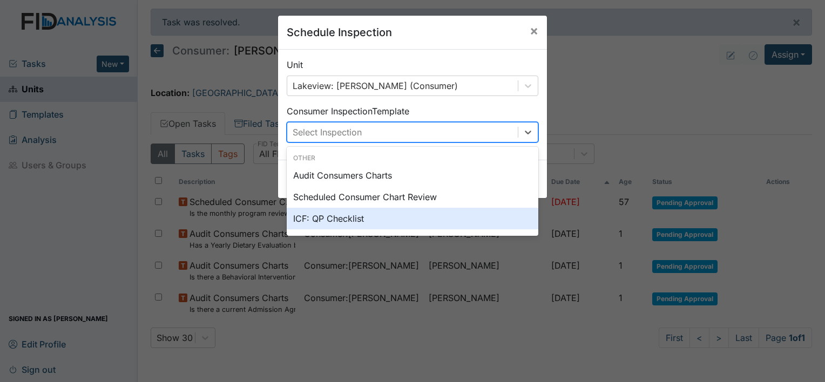
click at [378, 220] on div "ICF: QP Checklist" at bounding box center [413, 219] width 252 height 22
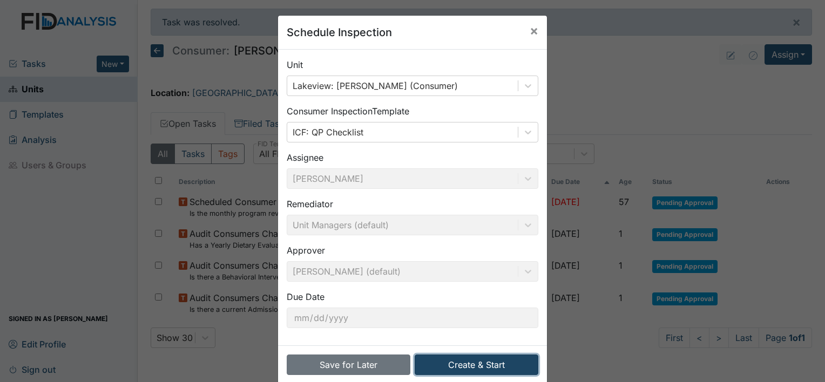
click at [477, 368] on button "Create & Start" at bounding box center [477, 365] width 124 height 21
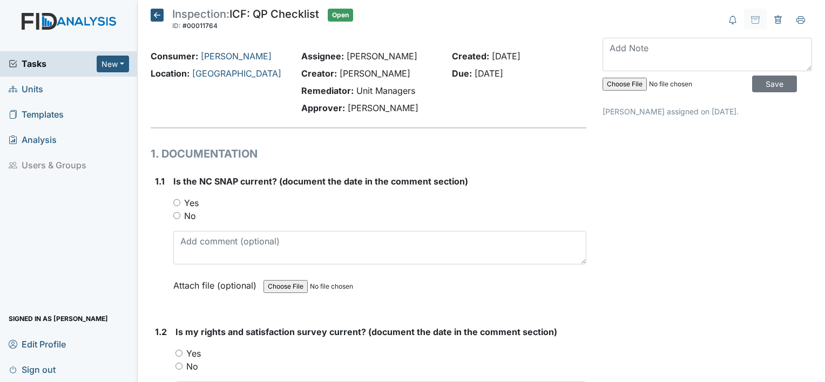
click at [179, 201] on input "Yes" at bounding box center [176, 202] width 7 height 7
radio input "true"
drag, startPoint x: 178, startPoint y: 352, endPoint x: 195, endPoint y: 355, distance: 18.0
click at [178, 352] on input "Yes" at bounding box center [178, 353] width 7 height 7
radio input "true"
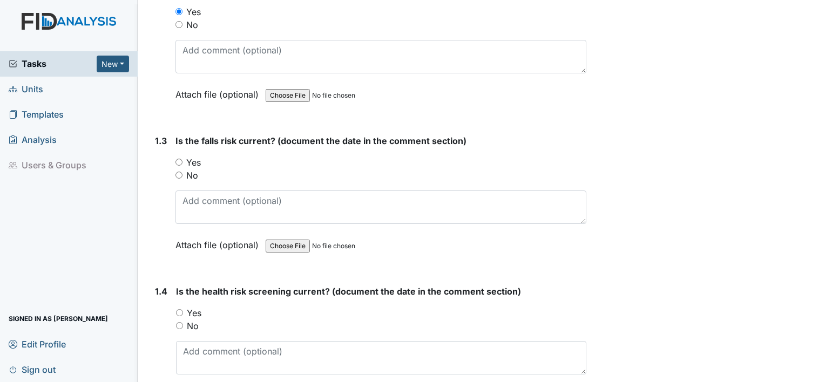
scroll to position [399, 0]
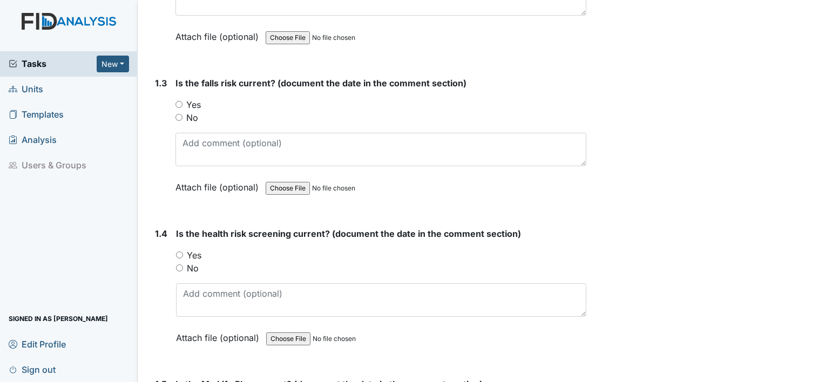
drag, startPoint x: 178, startPoint y: 100, endPoint x: 184, endPoint y: 179, distance: 78.5
click at [178, 101] on input "Yes" at bounding box center [178, 104] width 7 height 7
radio input "true"
drag, startPoint x: 178, startPoint y: 253, endPoint x: 223, endPoint y: 269, distance: 47.6
click at [179, 253] on input "Yes" at bounding box center [179, 255] width 7 height 7
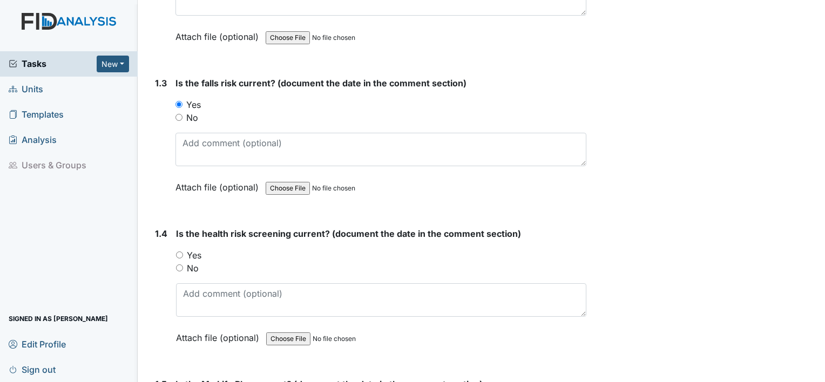
radio input "true"
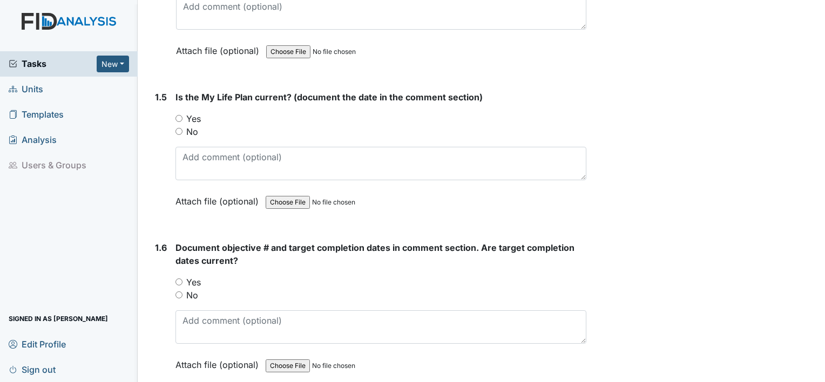
scroll to position [733, 0]
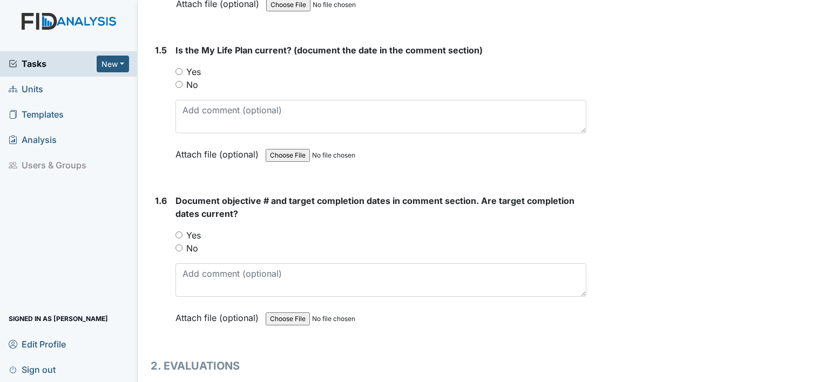
click at [178, 68] on input "Yes" at bounding box center [178, 71] width 7 height 7
radio input "true"
click at [177, 232] on input "Yes" at bounding box center [178, 235] width 7 height 7
radio input "true"
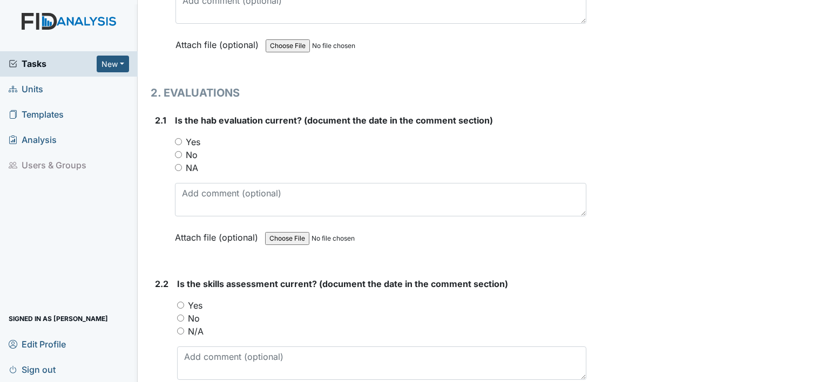
scroll to position [1043, 0]
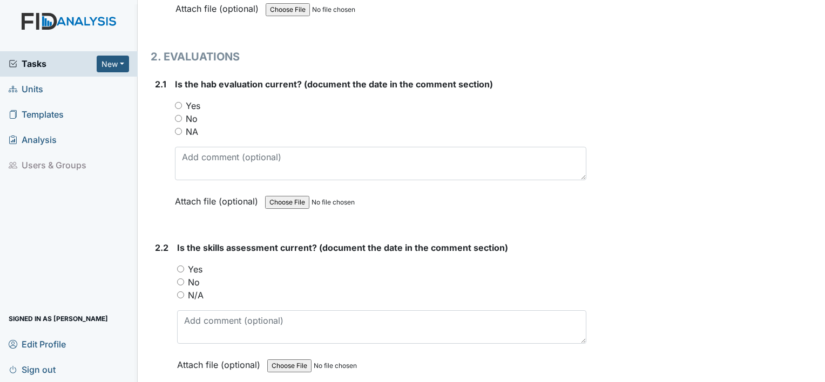
click at [179, 102] on input "Yes" at bounding box center [178, 105] width 7 height 7
radio input "true"
click at [182, 266] on input "Yes" at bounding box center [180, 269] width 7 height 7
radio input "true"
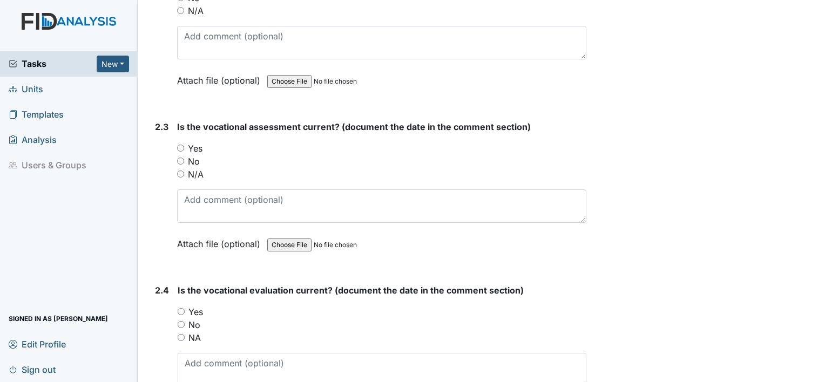
scroll to position [1360, 0]
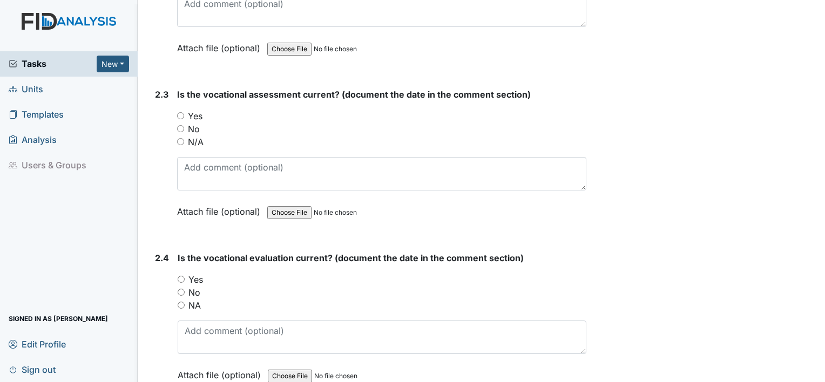
click at [181, 112] on input "Yes" at bounding box center [180, 115] width 7 height 7
radio input "true"
click at [181, 276] on input "Yes" at bounding box center [181, 279] width 7 height 7
radio input "true"
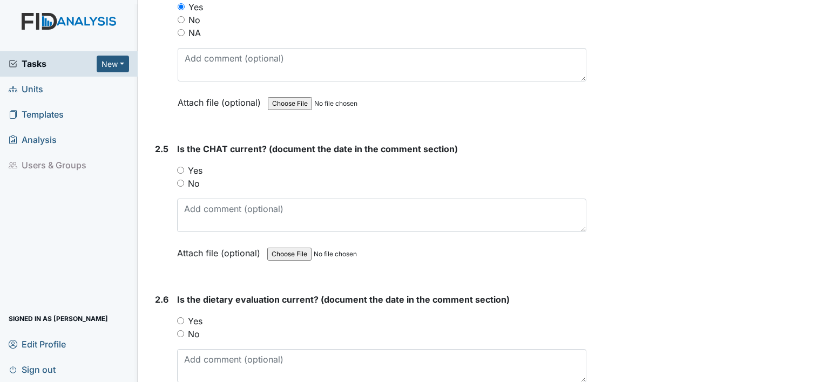
scroll to position [1701, 0]
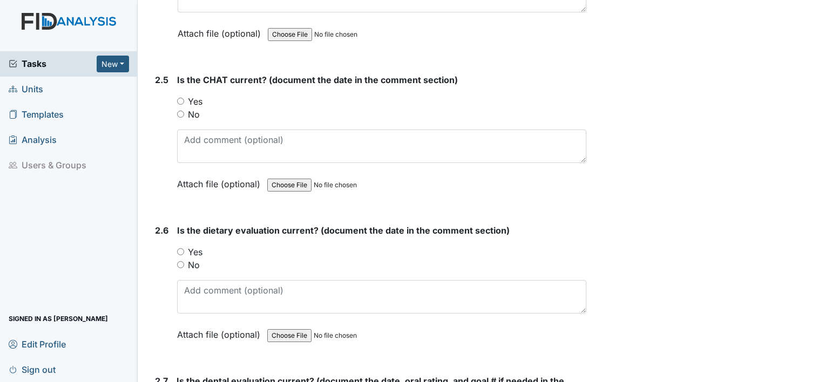
drag, startPoint x: 181, startPoint y: 92, endPoint x: 192, endPoint y: 188, distance: 96.7
click at [181, 98] on input "Yes" at bounding box center [180, 101] width 7 height 7
radio input "true"
click at [181, 248] on input "Yes" at bounding box center [180, 251] width 7 height 7
radio input "true"
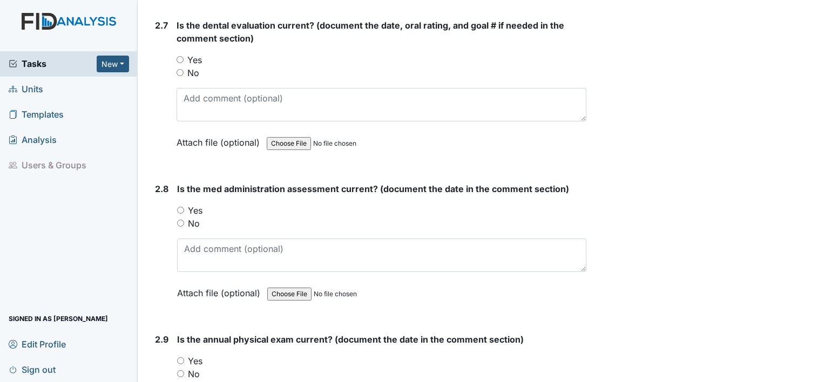
scroll to position [2064, 0]
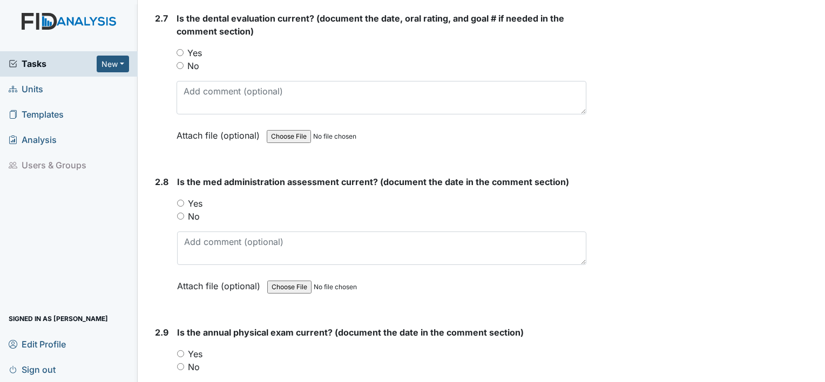
click at [179, 49] on input "Yes" at bounding box center [179, 52] width 7 height 7
radio input "true"
click at [179, 200] on input "Yes" at bounding box center [180, 203] width 7 height 7
radio input "true"
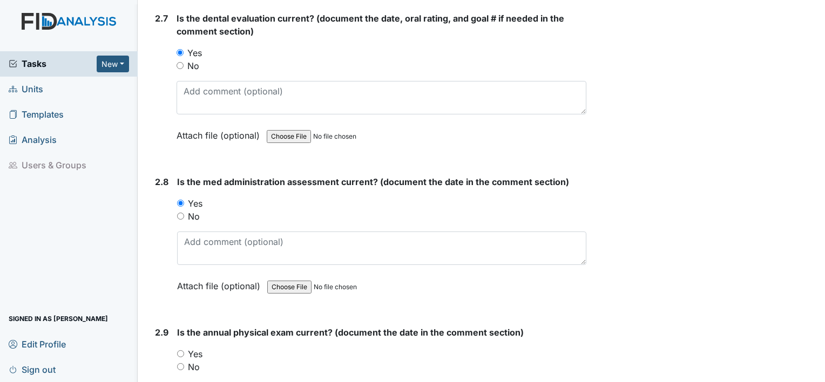
click at [181, 350] on input "Yes" at bounding box center [180, 353] width 7 height 7
radio input "true"
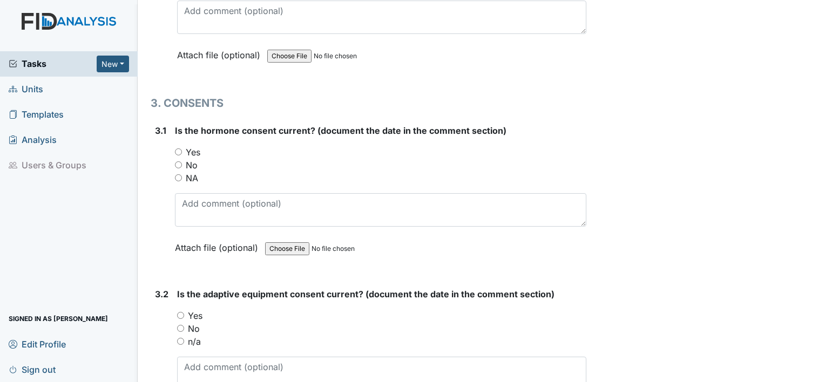
scroll to position [2470, 0]
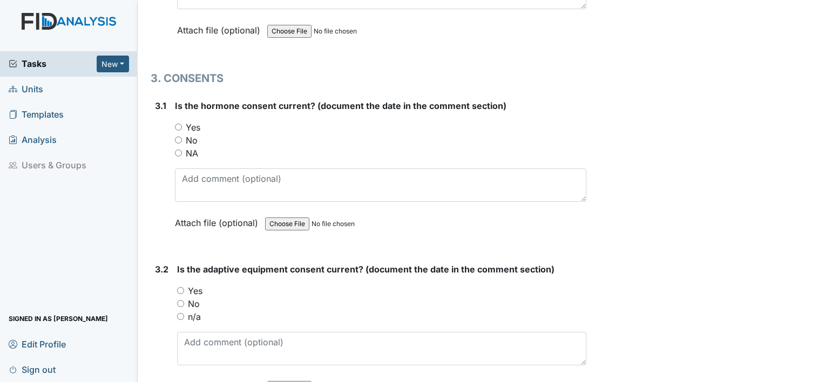
click at [177, 124] on input "Yes" at bounding box center [178, 127] width 7 height 7
radio input "true"
drag, startPoint x: 180, startPoint y: 280, endPoint x: 329, endPoint y: 304, distance: 151.0
click at [180, 287] on input "Yes" at bounding box center [180, 290] width 7 height 7
radio input "true"
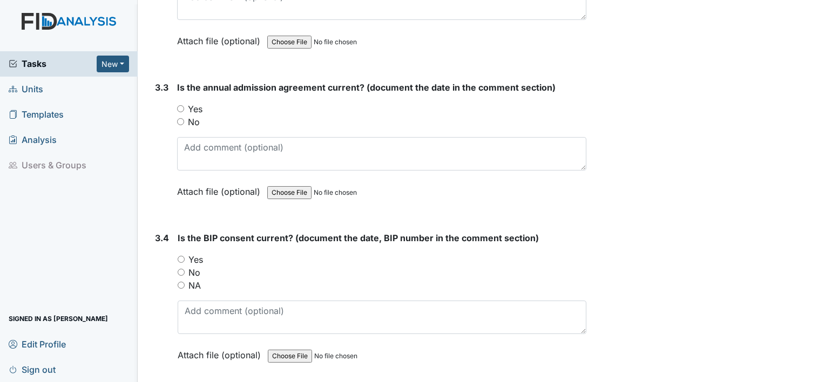
scroll to position [2827, 0]
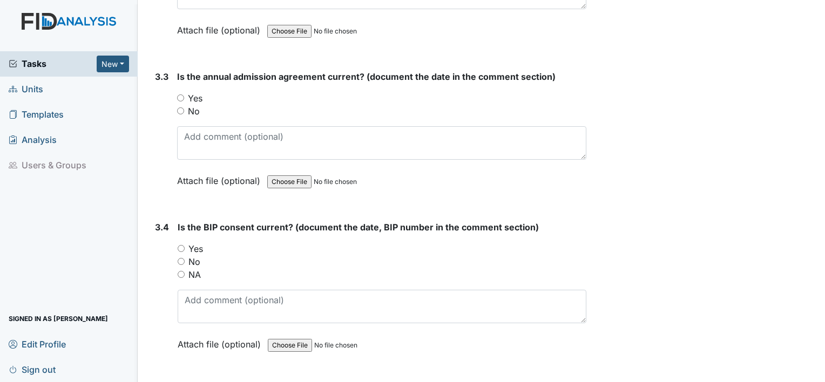
click at [178, 94] on input "Yes" at bounding box center [180, 97] width 7 height 7
radio input "true"
click at [182, 271] on input "NA" at bounding box center [181, 274] width 7 height 7
radio input "true"
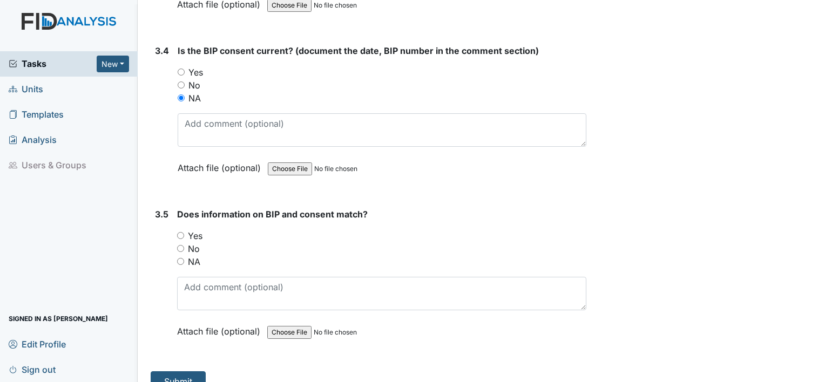
scroll to position [3010, 0]
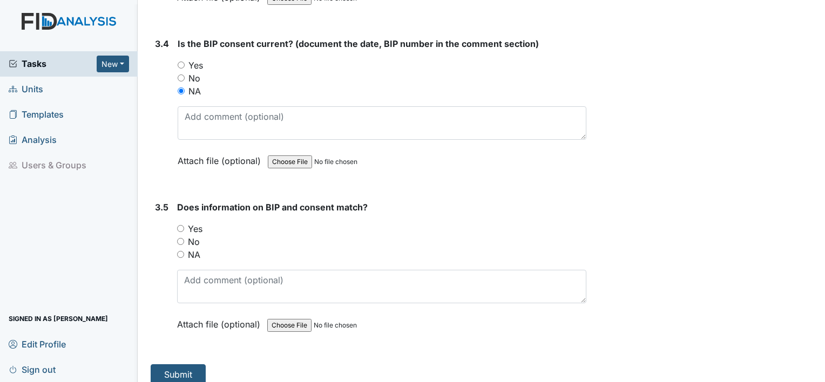
click at [179, 251] on input "NA" at bounding box center [180, 254] width 7 height 7
radio input "true"
click at [177, 364] on button "Submit" at bounding box center [178, 374] width 55 height 21
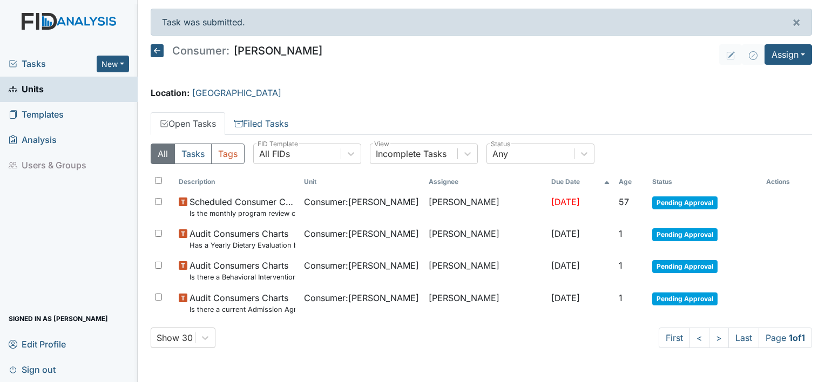
click at [160, 55] on icon at bounding box center [157, 50] width 13 height 13
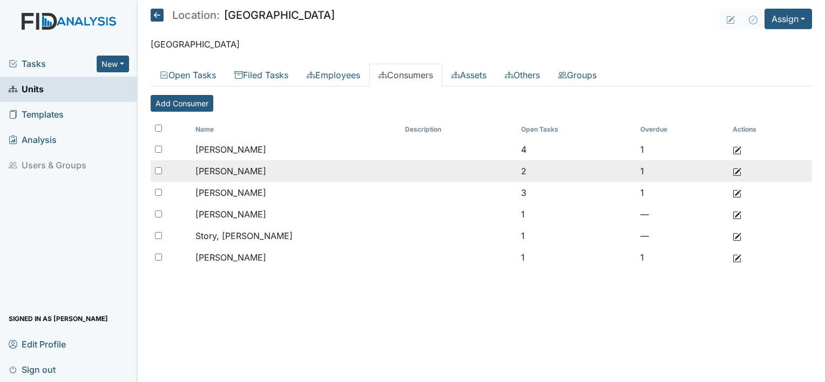
click at [234, 166] on span "[PERSON_NAME]" at bounding box center [230, 171] width 71 height 11
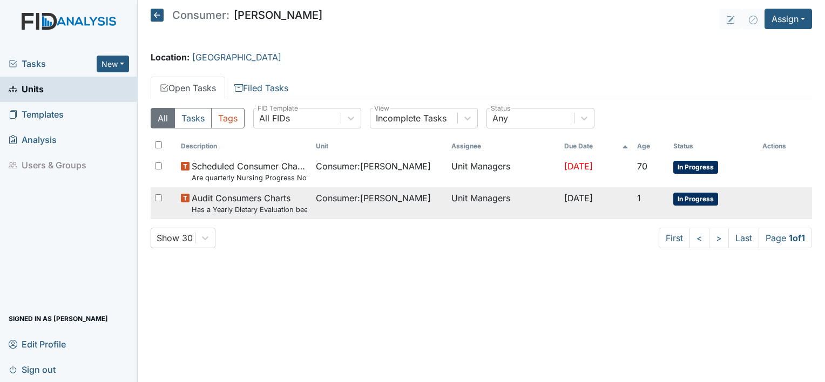
click at [708, 200] on span "In Progress" at bounding box center [695, 199] width 45 height 13
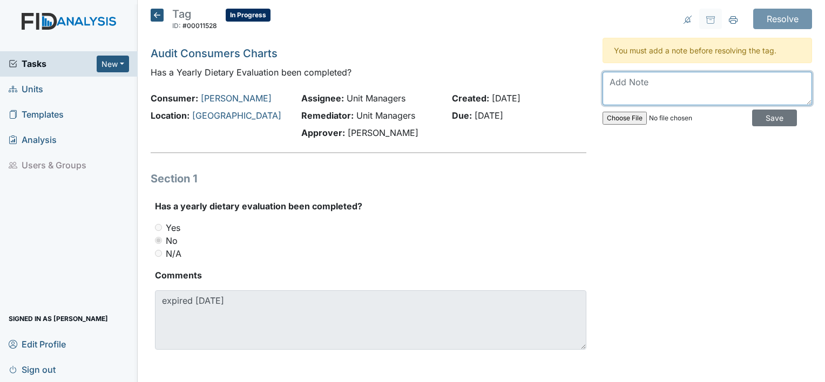
click at [622, 74] on textarea at bounding box center [706, 88] width 209 height 33
type textarea "uploaded"
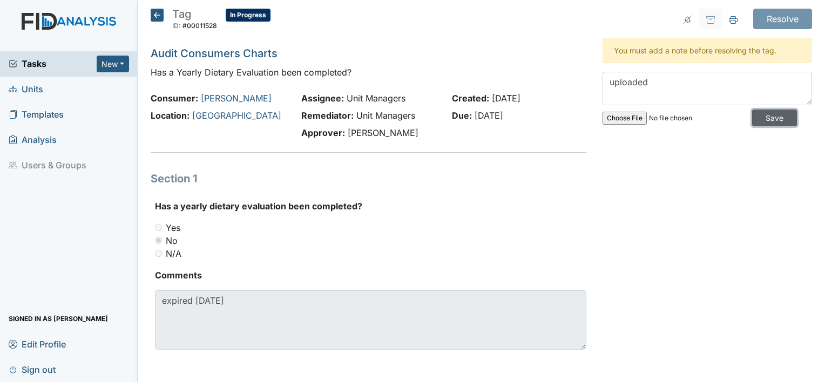
click at [778, 117] on input "Save" at bounding box center [774, 118] width 45 height 17
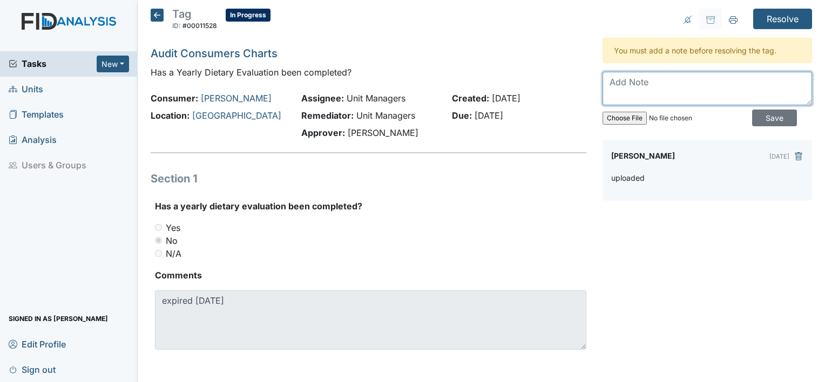
click at [620, 86] on textarea at bounding box center [706, 88] width 209 height 33
type textarea "uploaded"
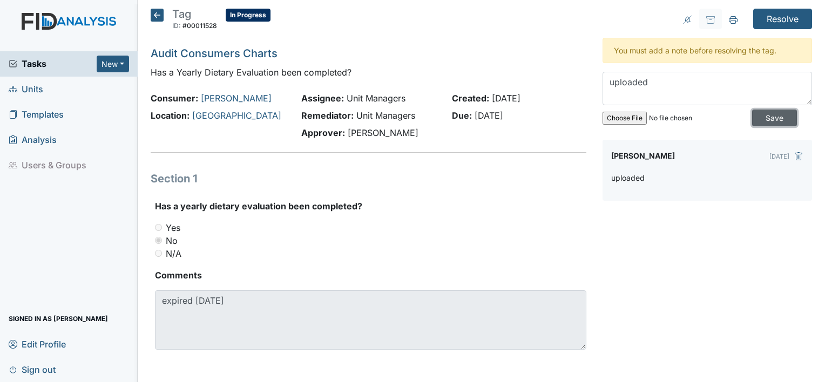
click at [764, 117] on input "Save" at bounding box center [774, 118] width 45 height 17
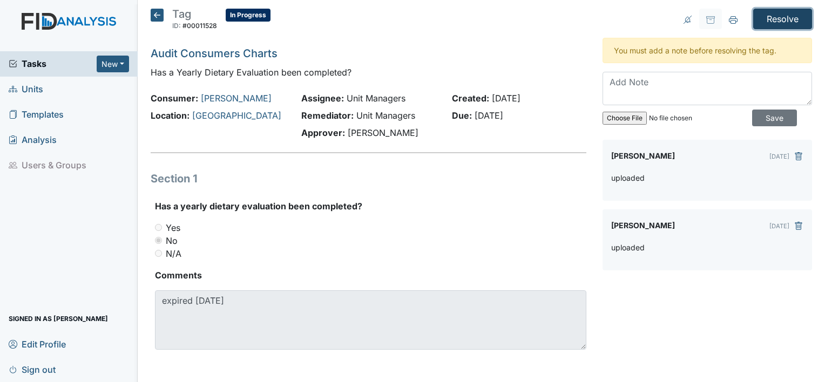
click at [781, 19] on input "Resolve" at bounding box center [782, 19] width 59 height 21
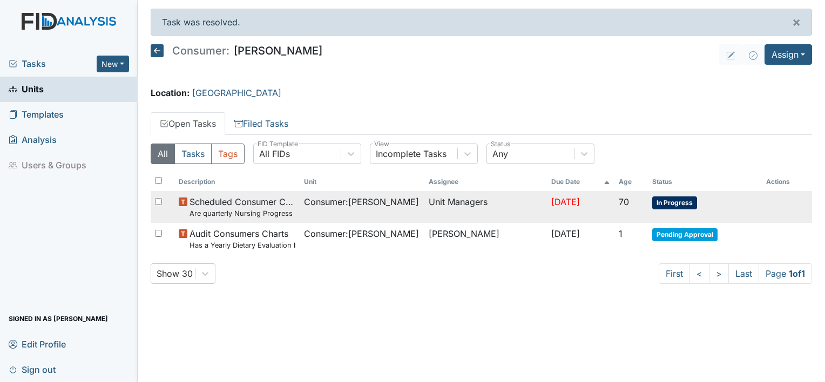
click at [664, 202] on span "In Progress" at bounding box center [674, 202] width 45 height 13
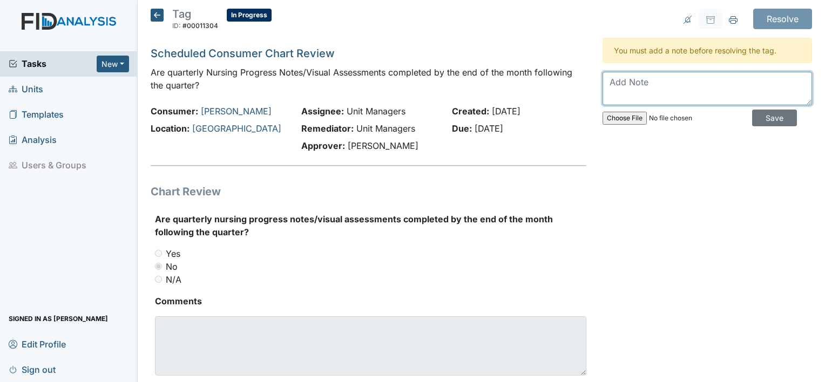
click at [662, 91] on textarea at bounding box center [706, 88] width 209 height 33
type textarea "completed"
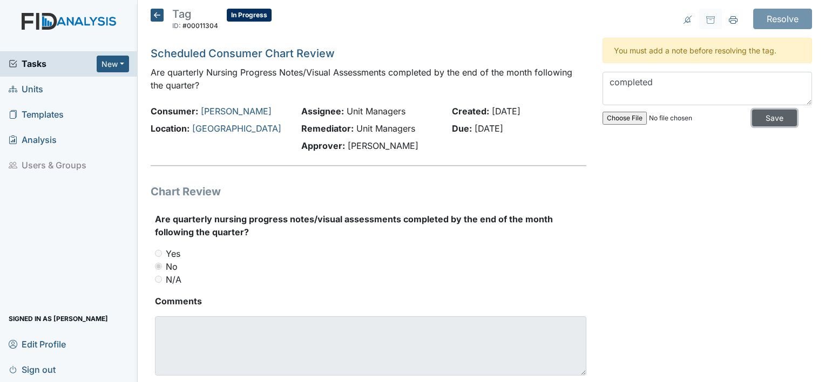
click at [752, 119] on input "Save" at bounding box center [774, 118] width 45 height 17
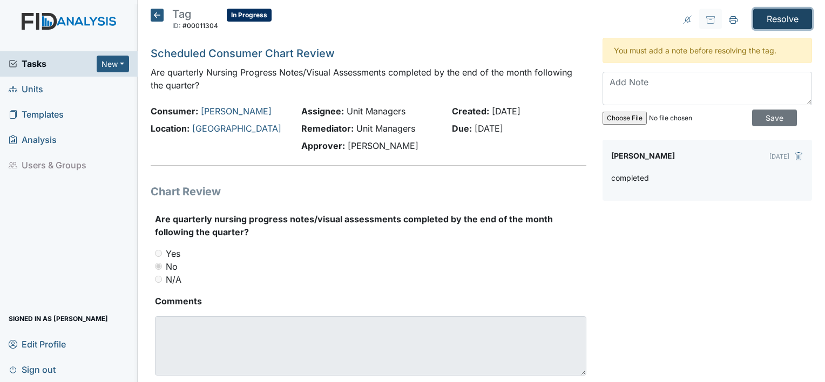
click at [789, 24] on input "Resolve" at bounding box center [782, 19] width 59 height 21
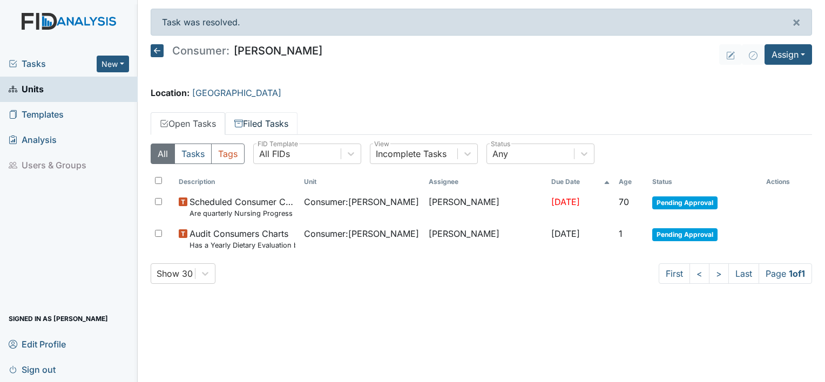
click at [250, 123] on link "Filed Tasks" at bounding box center [261, 123] width 72 height 23
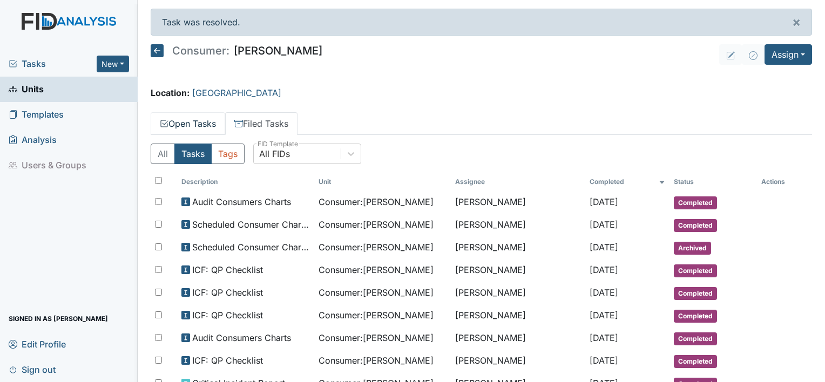
click at [189, 126] on link "Open Tasks" at bounding box center [188, 123] width 74 height 23
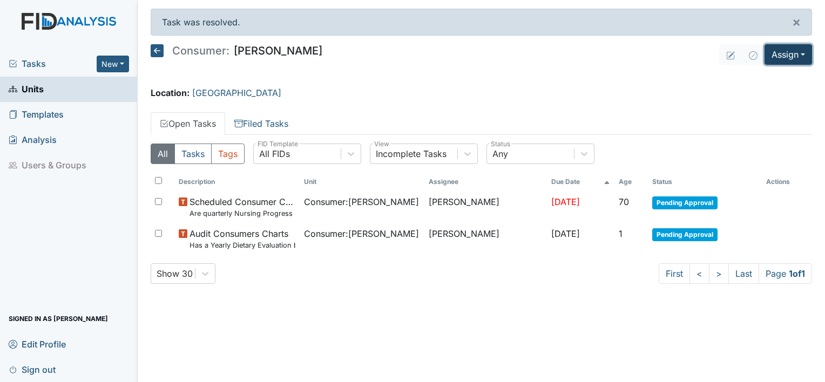
click at [799, 57] on button "Assign" at bounding box center [787, 54] width 47 height 21
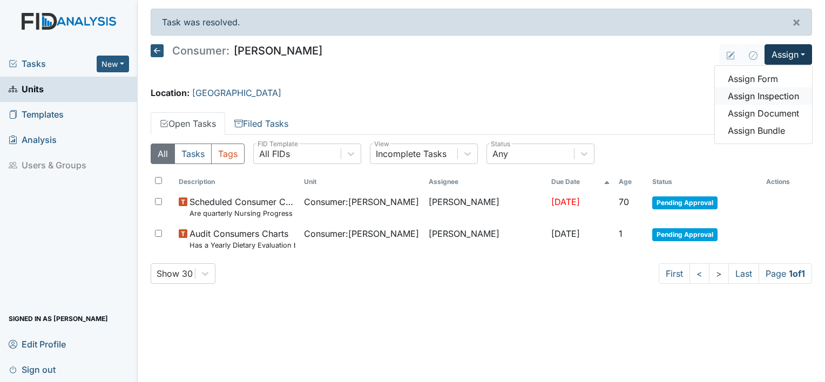
click at [791, 96] on link "Assign Inspection" at bounding box center [763, 95] width 97 height 17
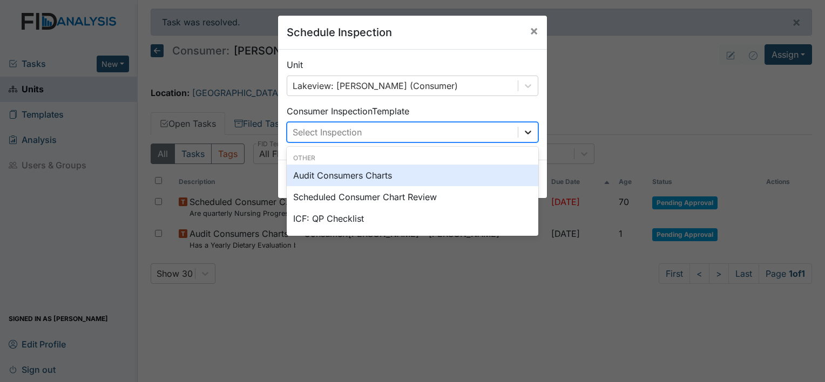
click at [529, 137] on div at bounding box center [527, 132] width 19 height 19
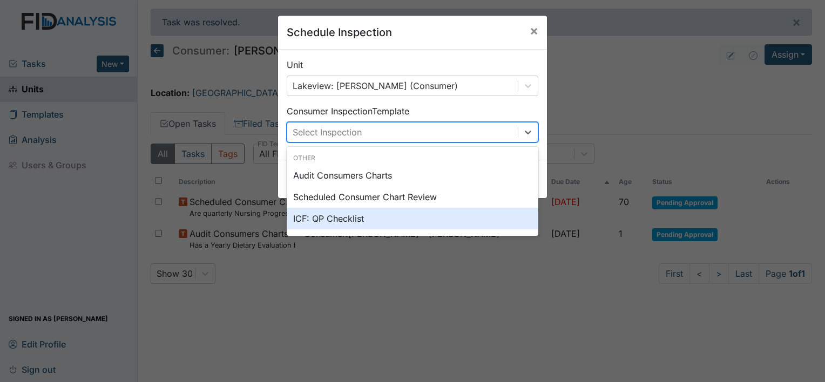
click at [421, 218] on div "ICF: QP Checklist" at bounding box center [413, 219] width 252 height 22
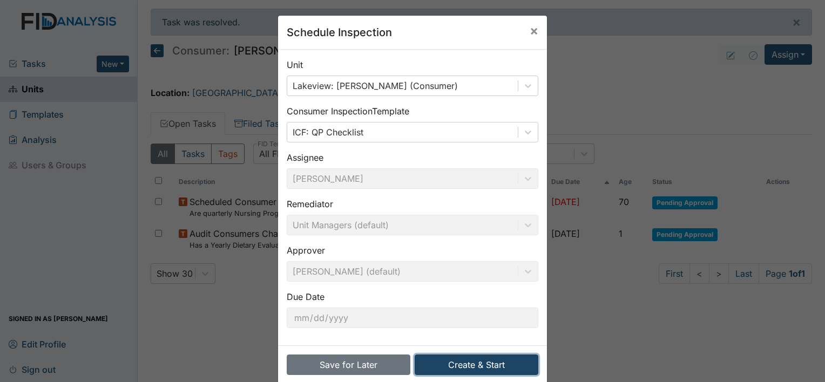
click at [489, 365] on button "Create & Start" at bounding box center [477, 365] width 124 height 21
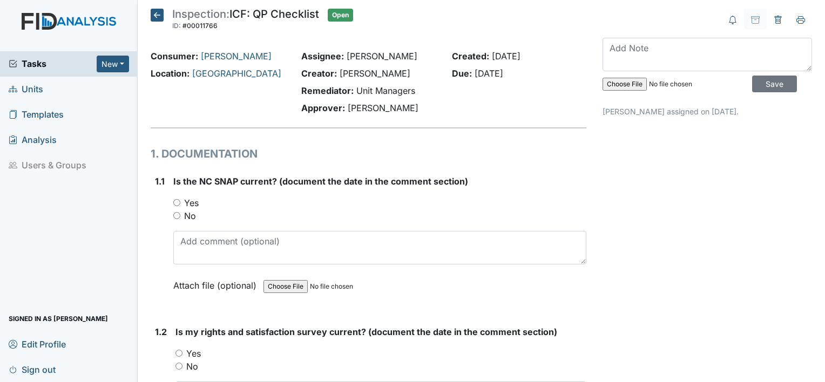
click at [178, 202] on input "Yes" at bounding box center [176, 202] width 7 height 7
radio input "true"
drag, startPoint x: 177, startPoint y: 353, endPoint x: 196, endPoint y: 329, distance: 31.1
click at [178, 350] on input "Yes" at bounding box center [178, 353] width 7 height 7
radio input "true"
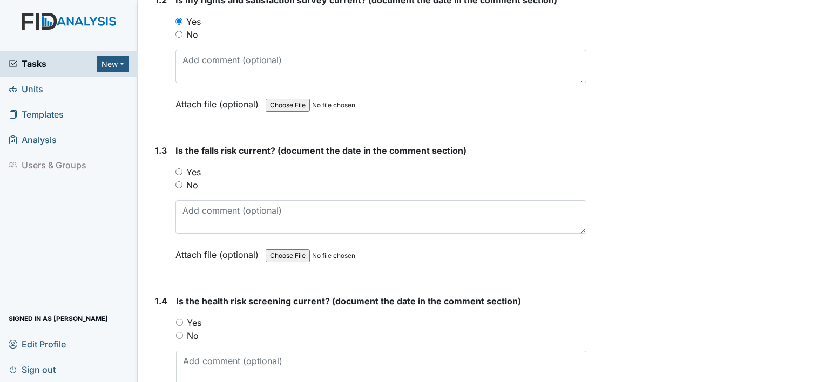
scroll to position [373, 0]
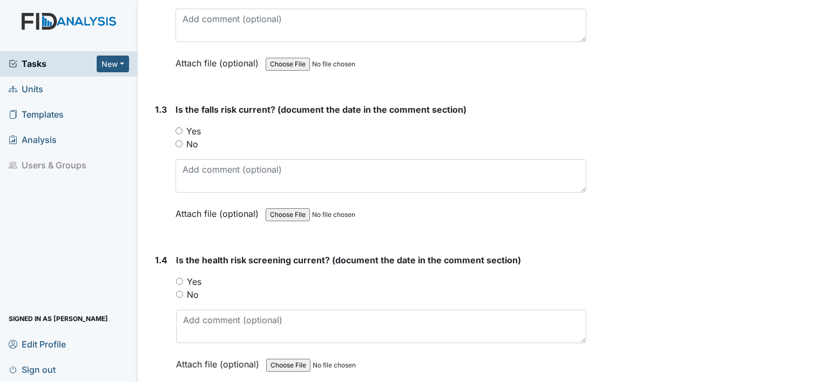
click at [177, 129] on input "Yes" at bounding box center [178, 130] width 7 height 7
radio input "true"
click at [178, 278] on input "Yes" at bounding box center [179, 281] width 7 height 7
radio input "true"
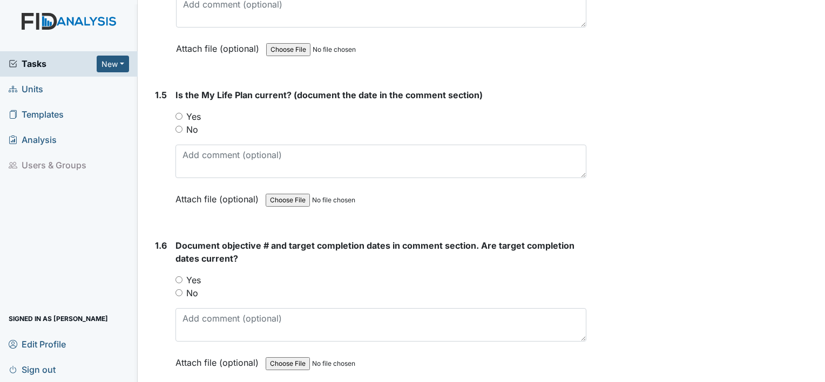
scroll to position [697, 0]
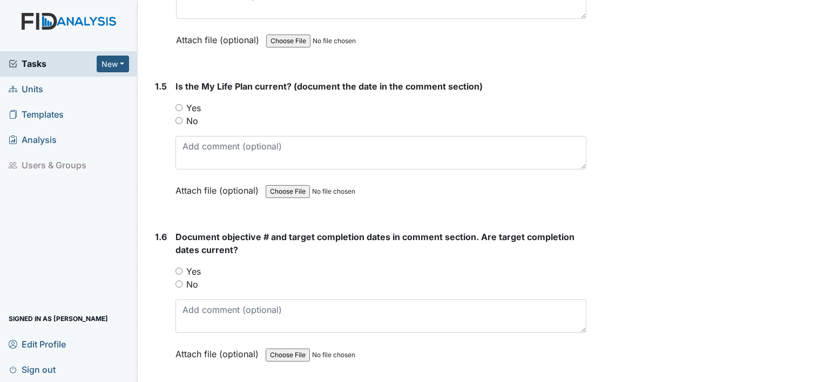
click at [177, 104] on input "Yes" at bounding box center [178, 107] width 7 height 7
radio input "true"
click at [176, 268] on input "Yes" at bounding box center [178, 271] width 7 height 7
radio input "true"
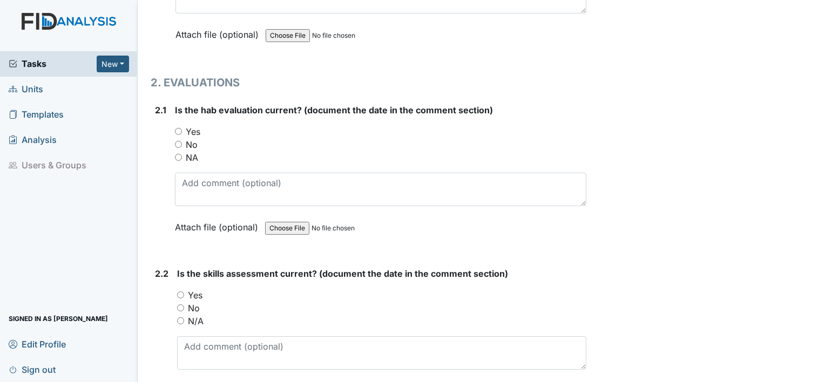
scroll to position [1021, 0]
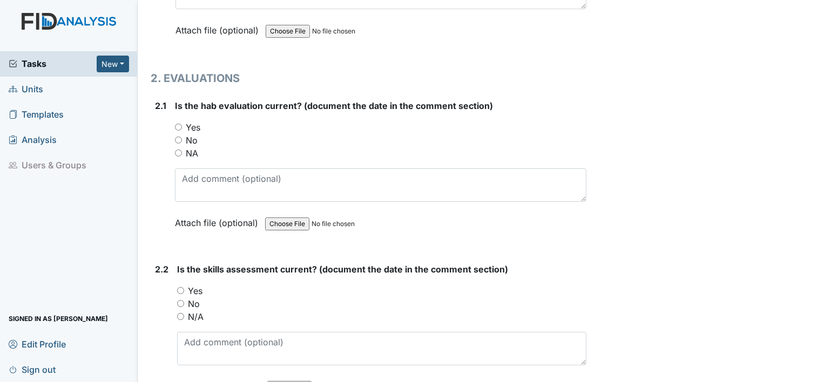
click at [179, 124] on input "Yes" at bounding box center [178, 127] width 7 height 7
radio input "true"
click at [179, 287] on input "Yes" at bounding box center [180, 290] width 7 height 7
radio input "true"
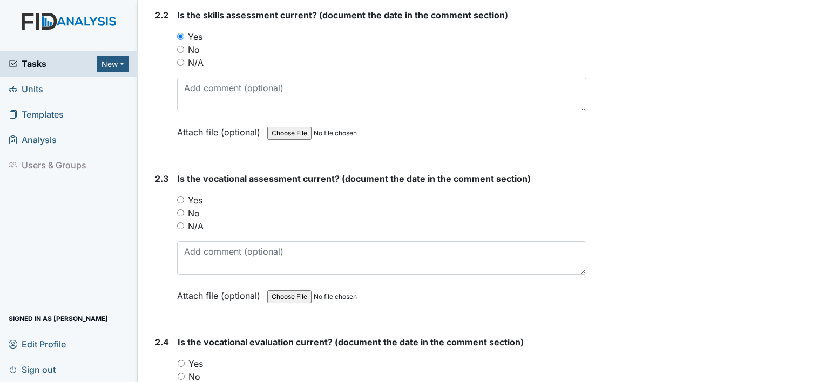
scroll to position [1300, 0]
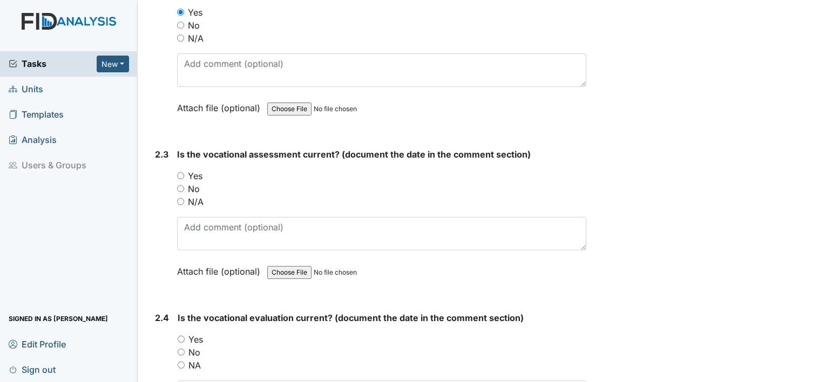
click at [184, 171] on div "Yes" at bounding box center [381, 175] width 409 height 13
click at [181, 172] on input "Yes" at bounding box center [180, 175] width 7 height 7
radio input "true"
drag, startPoint x: 179, startPoint y: 332, endPoint x: 196, endPoint y: 332, distance: 17.3
click at [179, 336] on input "Yes" at bounding box center [181, 339] width 7 height 7
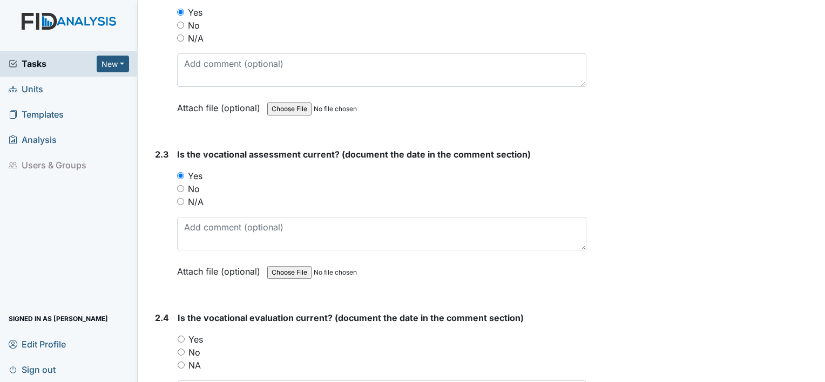
radio input "true"
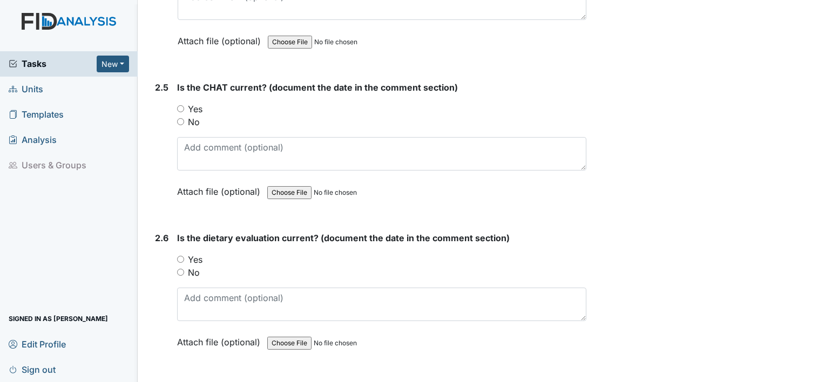
scroll to position [1714, 0]
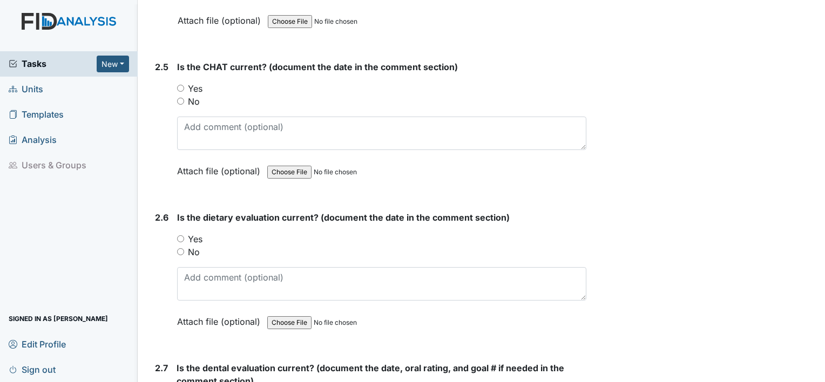
click at [181, 85] on input "Yes" at bounding box center [180, 88] width 7 height 7
radio input "true"
click at [180, 235] on input "Yes" at bounding box center [180, 238] width 7 height 7
radio input "true"
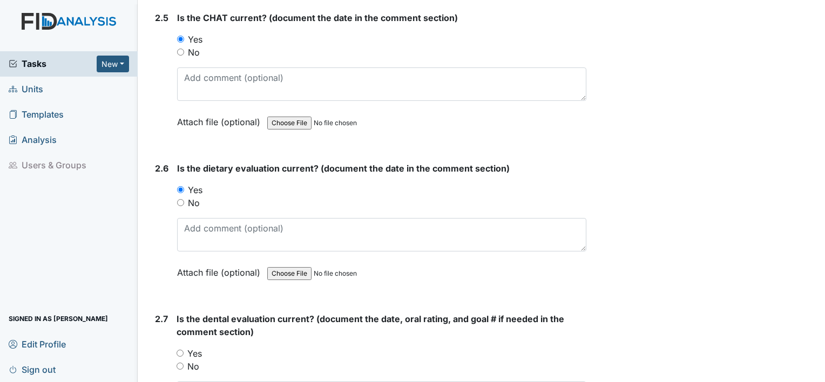
scroll to position [1768, 0]
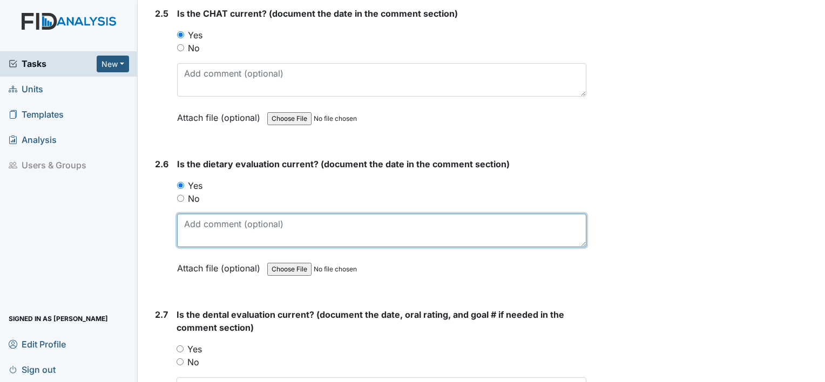
click at [457, 233] on textarea at bounding box center [381, 230] width 409 height 33
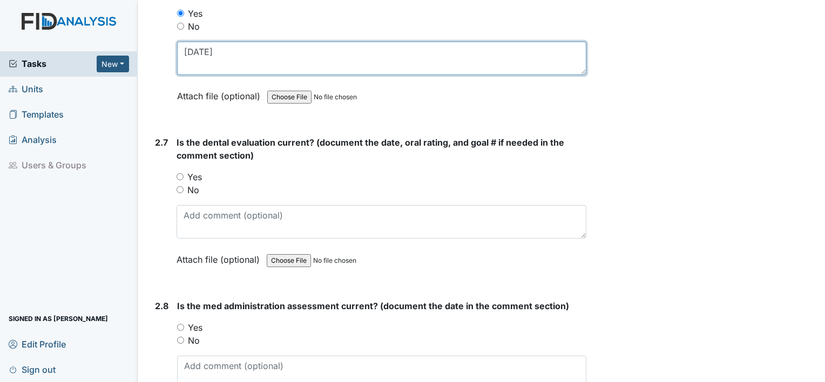
scroll to position [1965, 0]
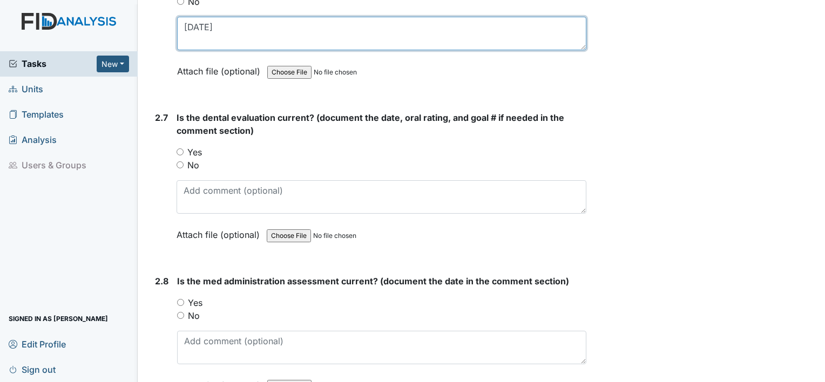
type textarea "9/11/25"
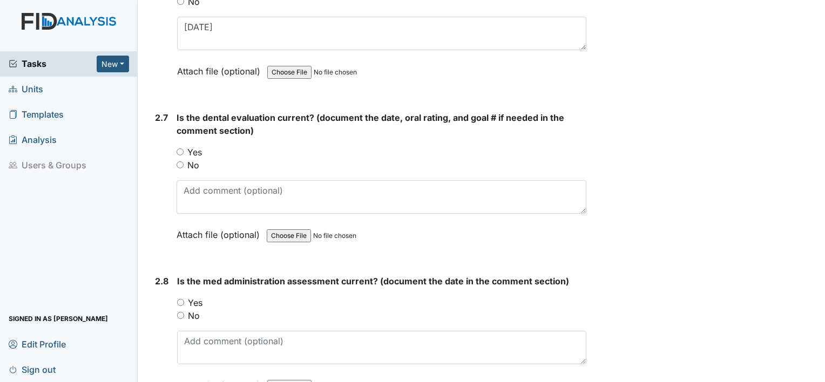
click at [181, 148] on input "Yes" at bounding box center [179, 151] width 7 height 7
radio input "true"
click at [180, 299] on input "Yes" at bounding box center [180, 302] width 7 height 7
radio input "true"
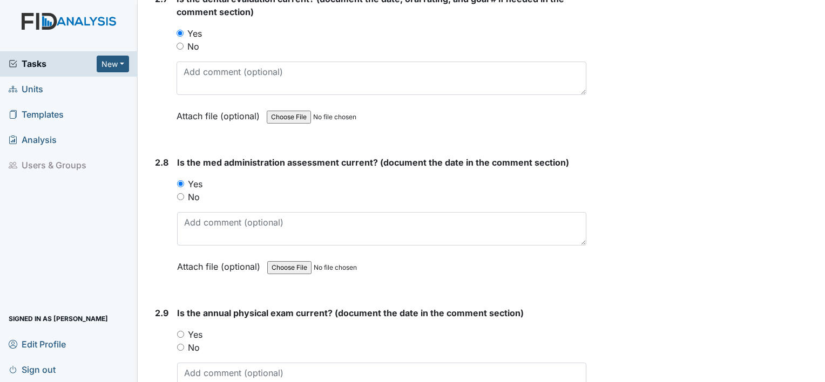
scroll to position [2243, 0]
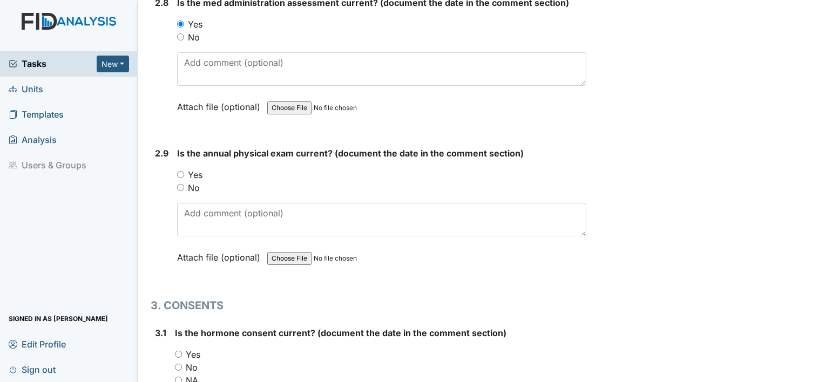
click at [179, 171] on input "Yes" at bounding box center [180, 174] width 7 height 7
radio input "true"
click at [177, 351] on input "Yes" at bounding box center [178, 354] width 7 height 7
radio input "true"
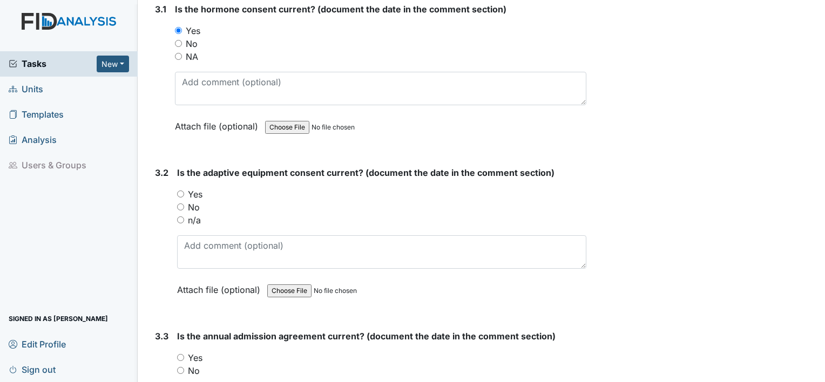
scroll to position [2629, 0]
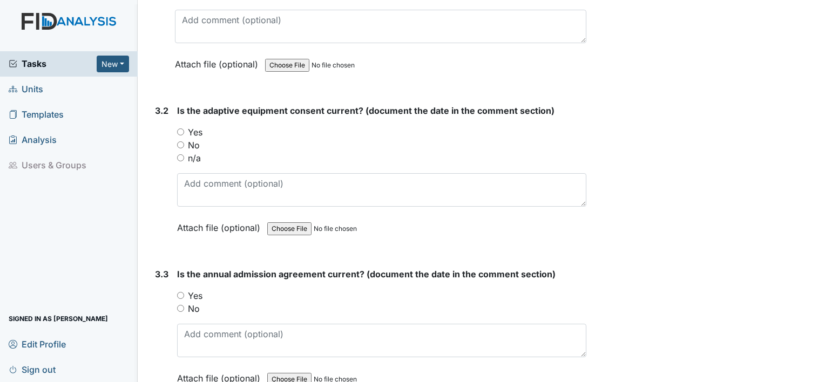
click at [179, 154] on input "n/a" at bounding box center [180, 157] width 7 height 7
radio input "true"
click at [178, 292] on input "Yes" at bounding box center [180, 295] width 7 height 7
radio input "true"
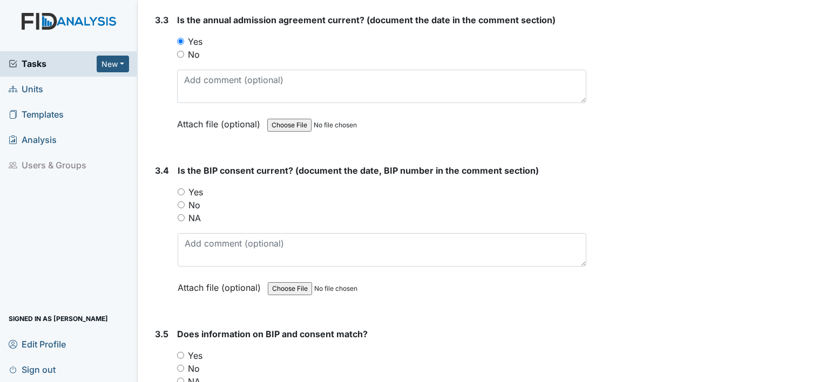
scroll to position [2904, 0]
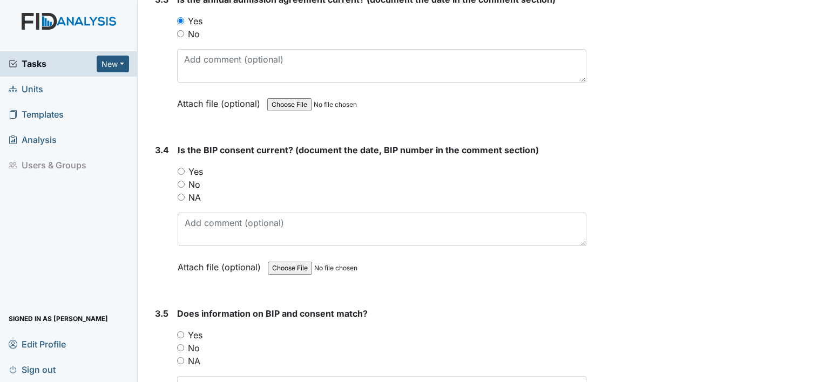
click at [181, 168] on input "Yes" at bounding box center [181, 171] width 7 height 7
radio input "true"
click at [179, 331] on input "Yes" at bounding box center [180, 334] width 7 height 7
radio input "true"
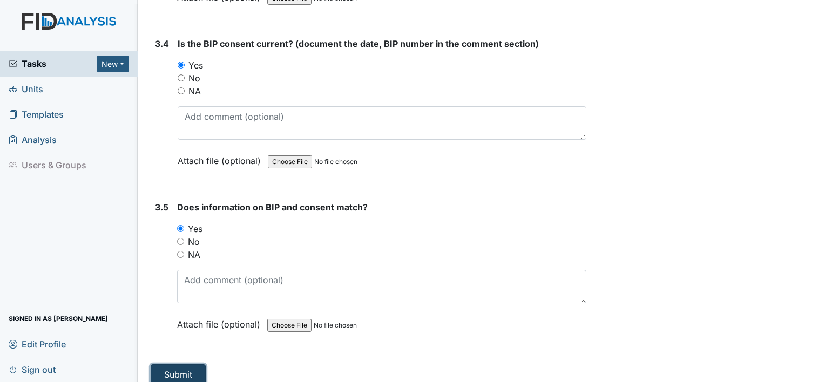
click at [187, 364] on button "Submit" at bounding box center [178, 374] width 55 height 21
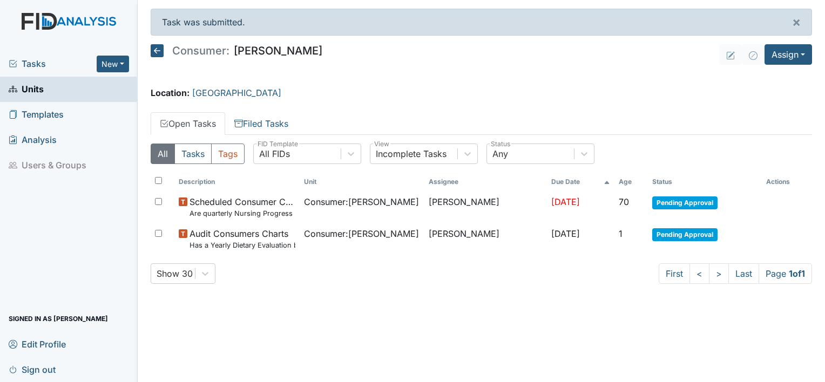
click at [159, 57] on div "Consumer: [PERSON_NAME]" at bounding box center [237, 52] width 172 height 16
click at [158, 54] on icon at bounding box center [157, 50] width 13 height 13
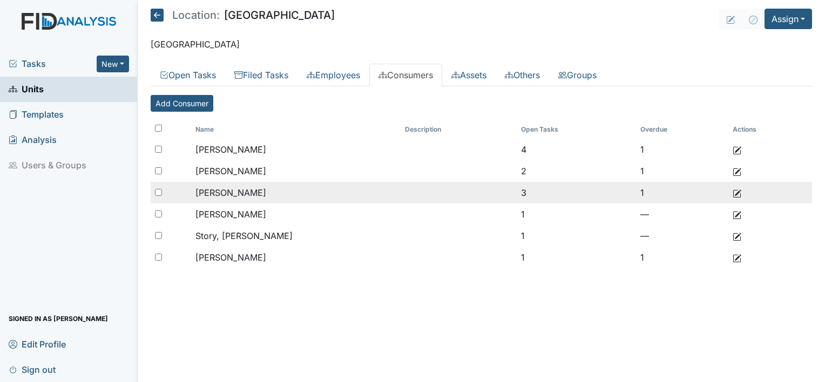
click at [216, 192] on span "[PERSON_NAME]" at bounding box center [230, 192] width 71 height 11
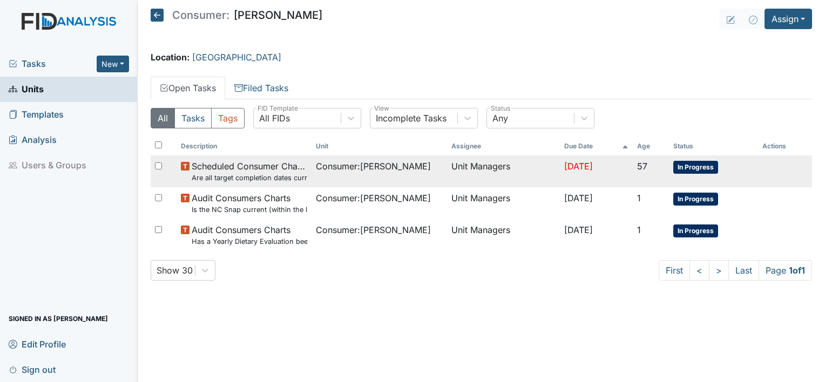
click at [678, 164] on td "In Progress" at bounding box center [713, 171] width 89 height 32
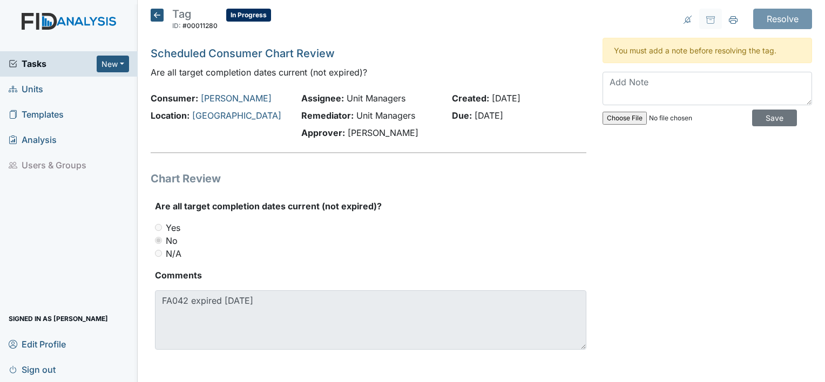
click at [698, 165] on div "Resolve Archive Task × Are you sure you want to archive this task? It will appe…" at bounding box center [707, 192] width 226 height 367
click at [608, 93] on textarea at bounding box center [706, 88] width 209 height 33
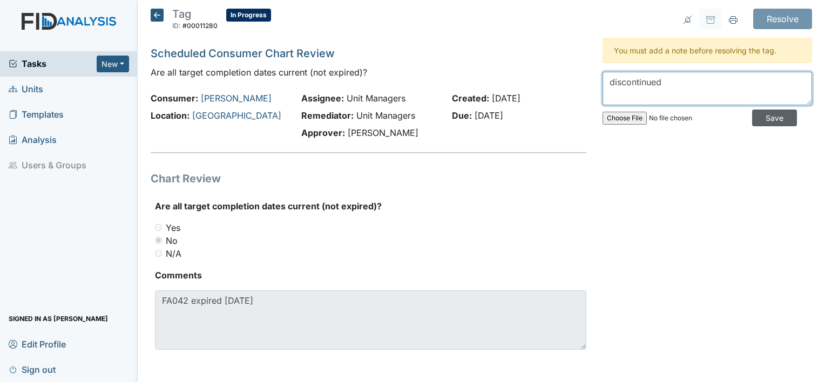
type textarea "discontinued"
click at [769, 117] on input "Save" at bounding box center [774, 118] width 45 height 17
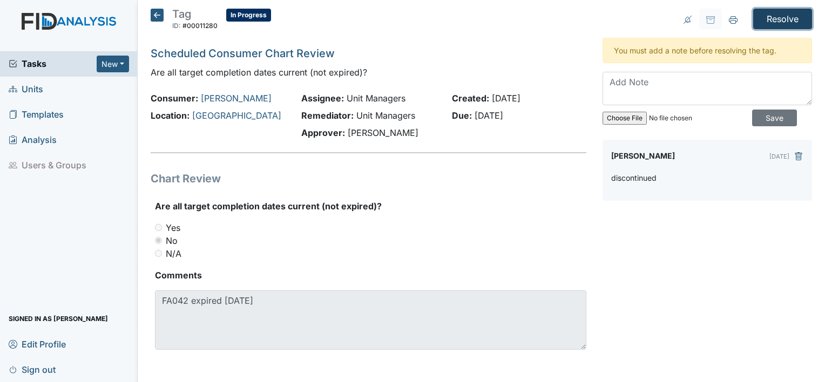
click at [775, 24] on input "Resolve" at bounding box center [782, 19] width 59 height 21
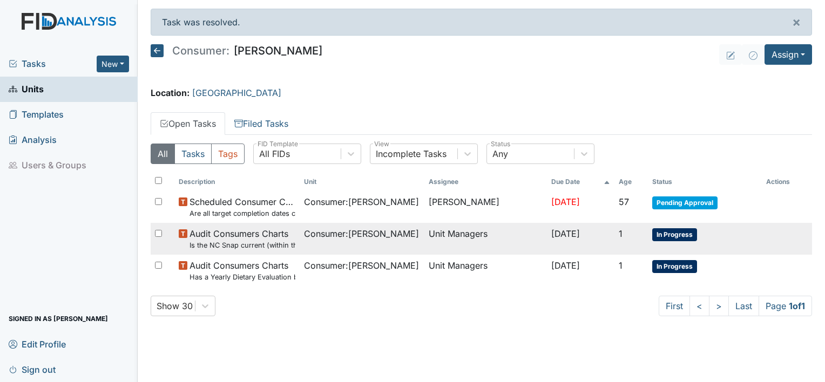
click at [692, 237] on span "In Progress" at bounding box center [674, 234] width 45 height 13
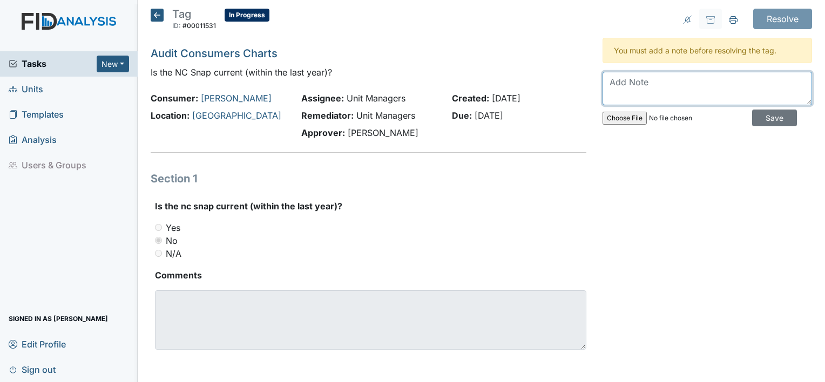
click at [614, 86] on textarea at bounding box center [706, 88] width 209 height 33
type textarea "uploaded completed 3 28 25"
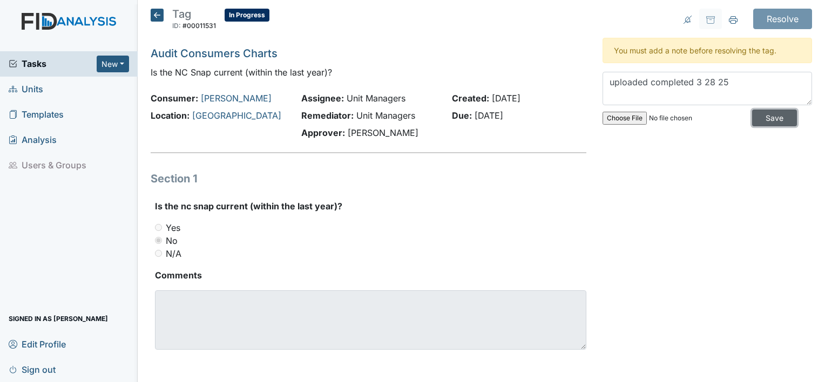
click at [763, 117] on input "Save" at bounding box center [774, 118] width 45 height 17
click at [784, 21] on input "Resolve" at bounding box center [782, 19] width 59 height 21
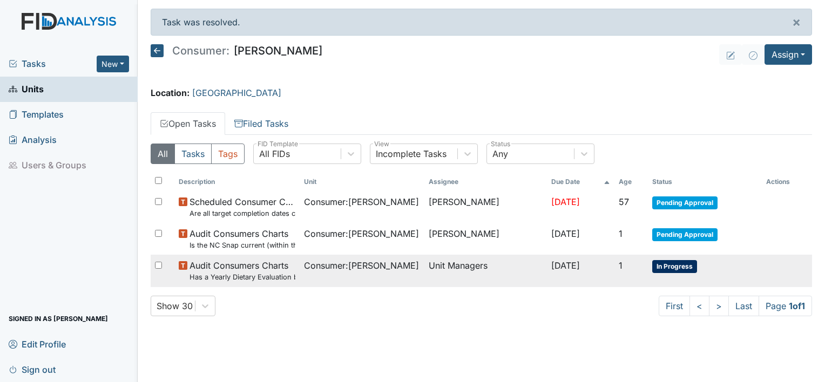
click at [665, 263] on span "In Progress" at bounding box center [674, 266] width 45 height 13
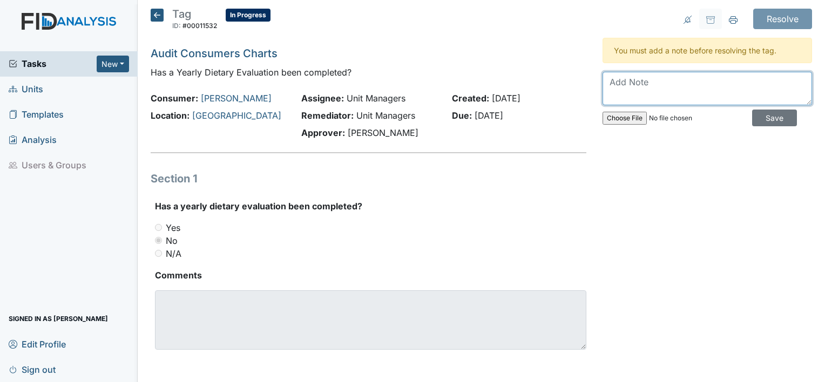
click at [610, 82] on textarea at bounding box center [706, 88] width 209 height 33
type textarea "uploaded"
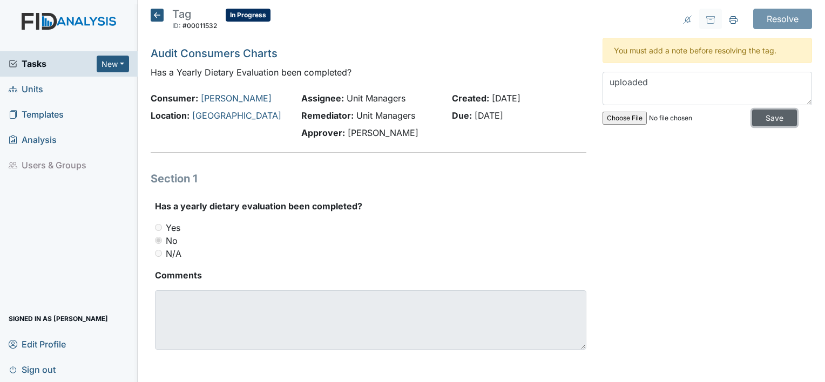
click at [765, 117] on input "Save" at bounding box center [774, 118] width 45 height 17
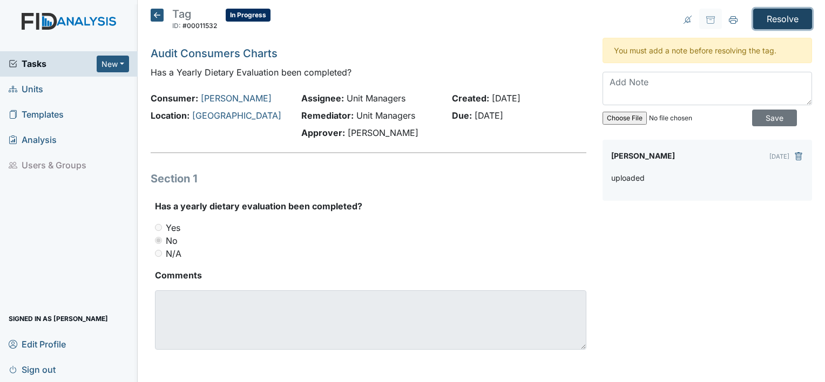
click at [782, 25] on input "Resolve" at bounding box center [782, 19] width 59 height 21
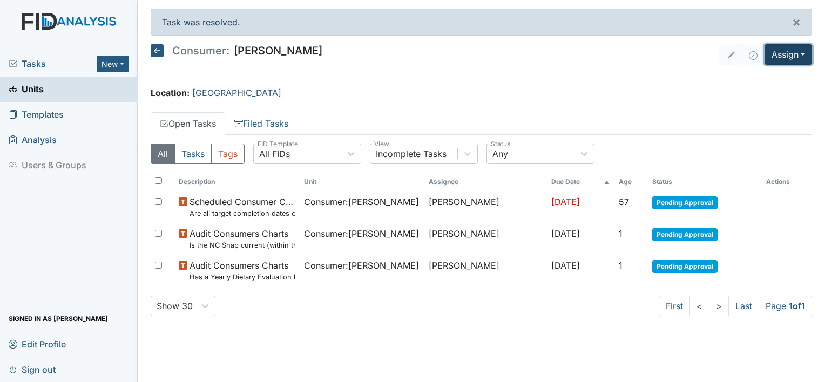
click at [765, 54] on button "Assign" at bounding box center [787, 54] width 47 height 21
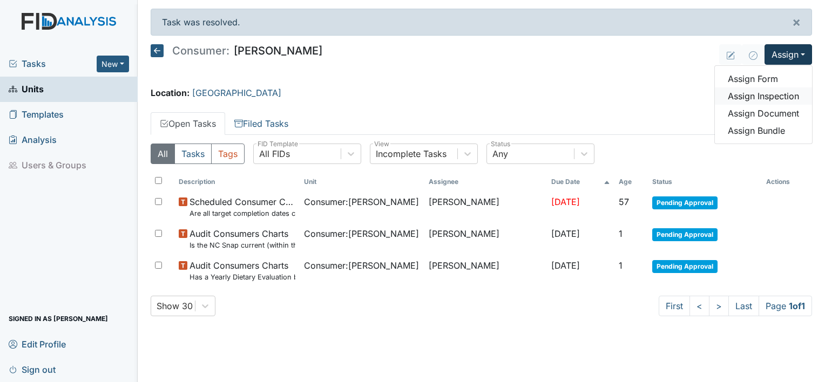
click at [764, 97] on link "Assign Inspection" at bounding box center [763, 95] width 97 height 17
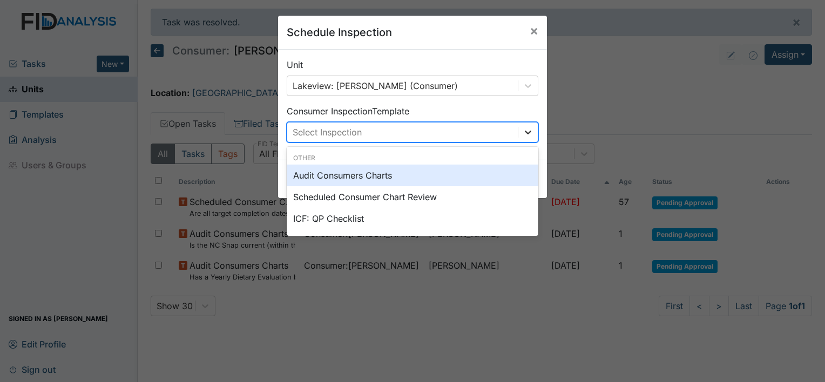
click at [526, 130] on icon at bounding box center [527, 132] width 11 height 11
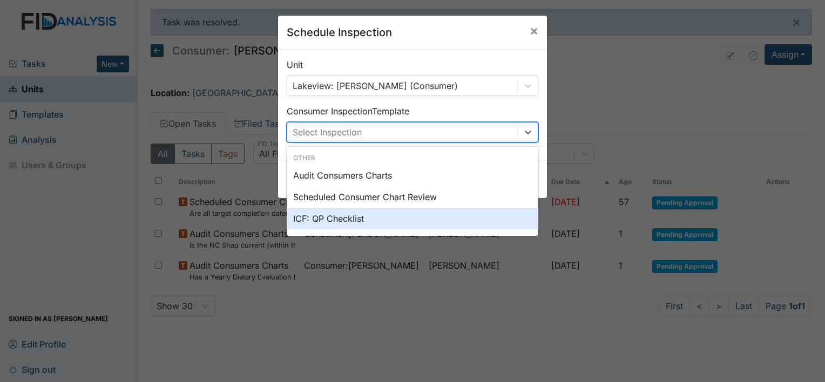
click at [365, 220] on div "ICF: QP Checklist" at bounding box center [413, 219] width 252 height 22
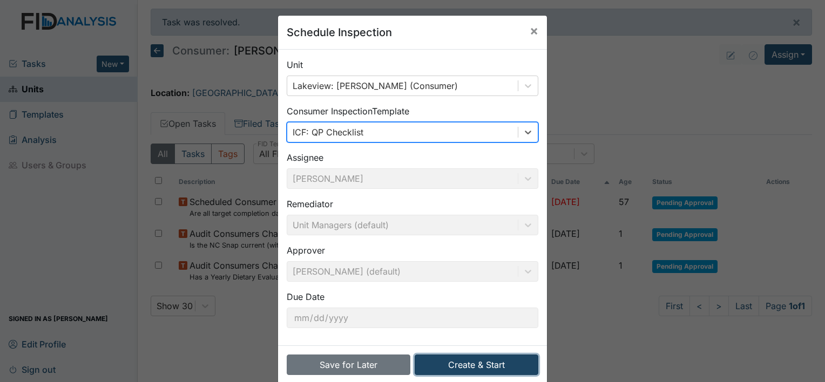
click at [489, 364] on button "Create & Start" at bounding box center [477, 365] width 124 height 21
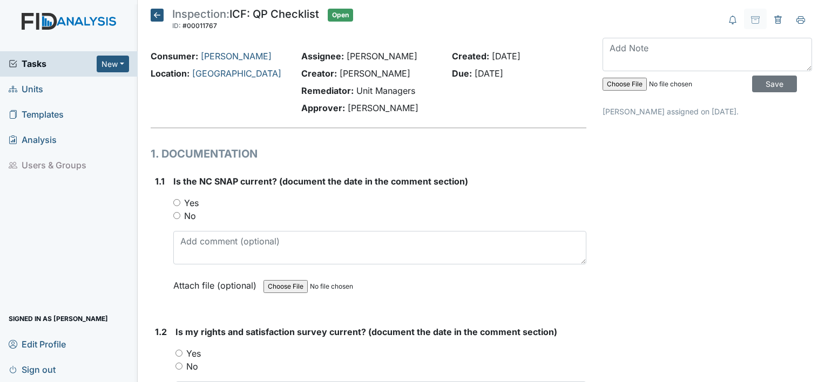
click at [175, 202] on input "Yes" at bounding box center [176, 202] width 7 height 7
radio input "true"
click at [178, 353] on input "Yes" at bounding box center [178, 353] width 7 height 7
radio input "true"
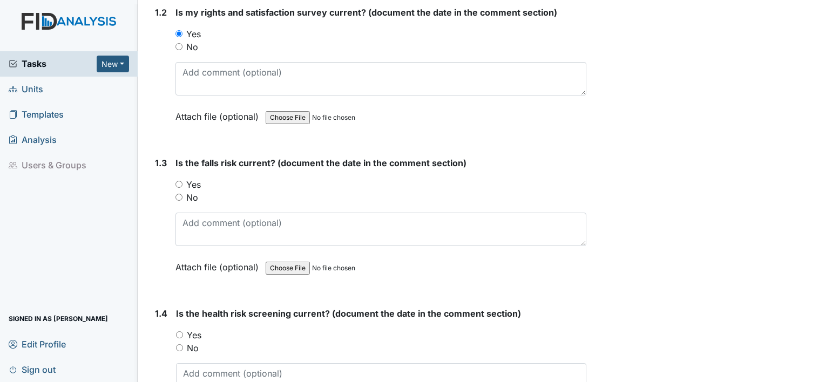
scroll to position [373, 0]
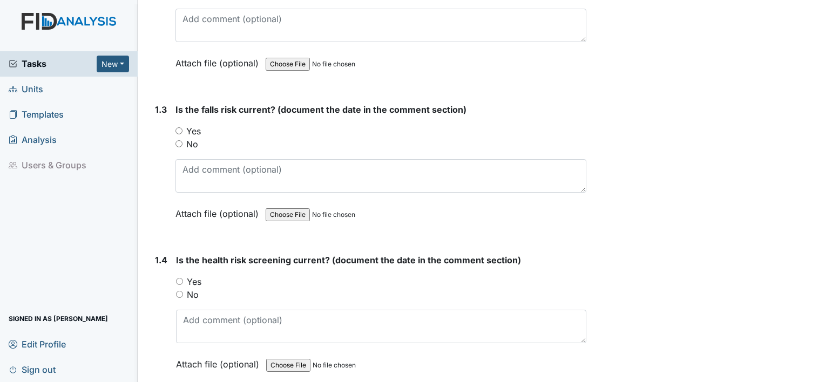
click at [176, 132] on input "Yes" at bounding box center [178, 130] width 7 height 7
radio input "true"
click at [178, 278] on input "Yes" at bounding box center [179, 281] width 7 height 7
radio input "true"
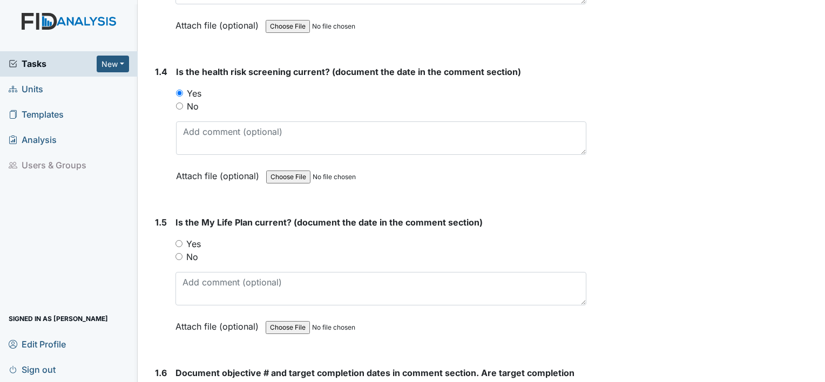
scroll to position [684, 0]
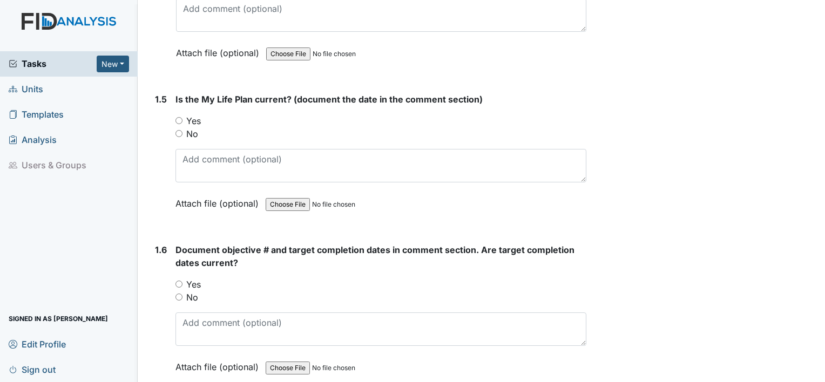
click at [179, 118] on input "Yes" at bounding box center [178, 120] width 7 height 7
radio input "true"
drag, startPoint x: 178, startPoint y: 281, endPoint x: 188, endPoint y: 284, distance: 10.8
click at [178, 281] on input "Yes" at bounding box center [178, 284] width 7 height 7
radio input "true"
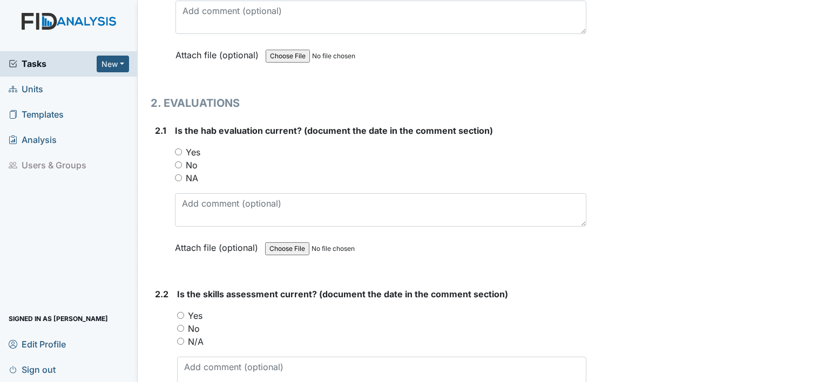
scroll to position [1013, 0]
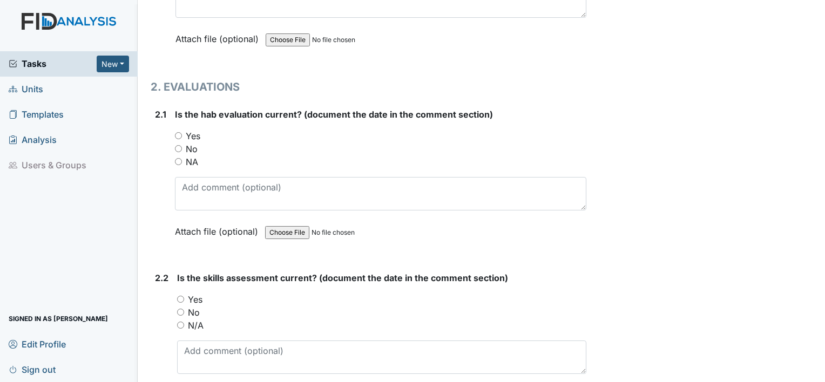
click at [177, 132] on input "Yes" at bounding box center [178, 135] width 7 height 7
radio input "true"
click at [179, 296] on input "Yes" at bounding box center [180, 299] width 7 height 7
radio input "true"
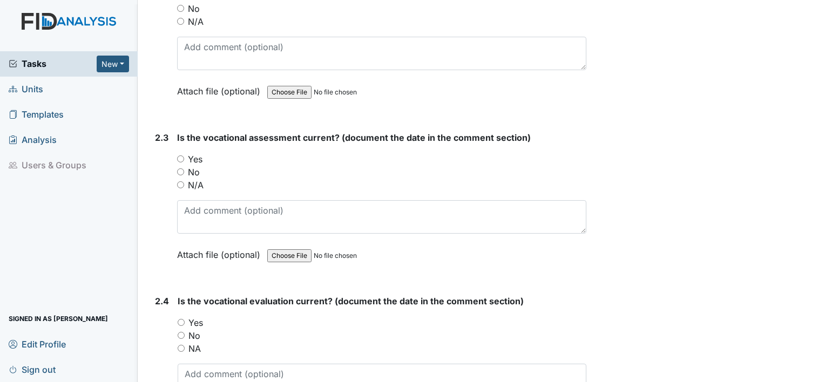
scroll to position [1366, 0]
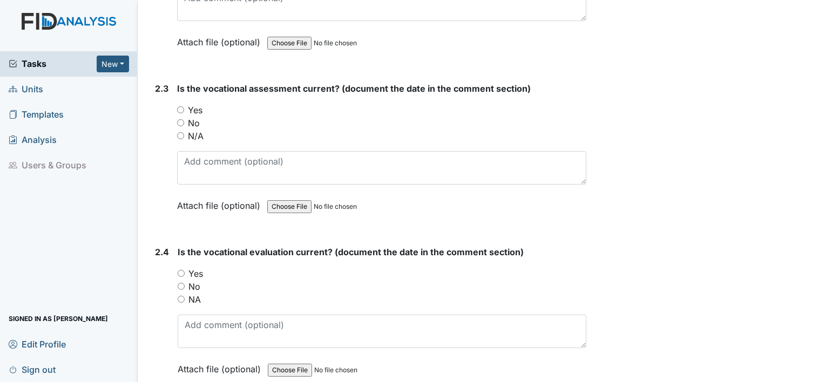
click at [178, 106] on input "Yes" at bounding box center [180, 109] width 7 height 7
radio input "true"
click at [179, 270] on input "Yes" at bounding box center [181, 273] width 7 height 7
radio input "true"
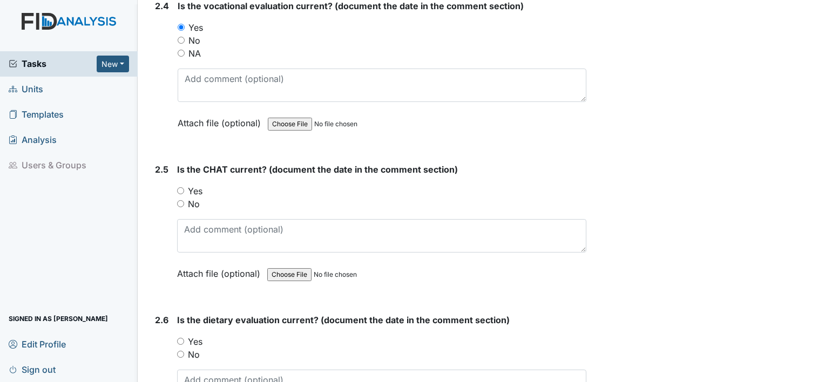
scroll to position [1694, 0]
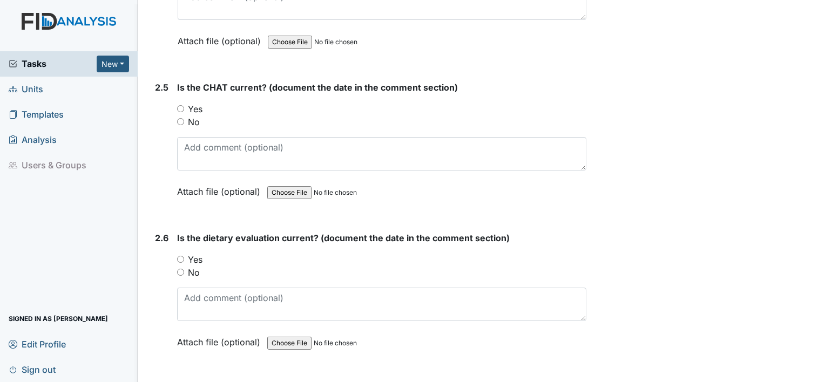
click at [180, 105] on input "Yes" at bounding box center [180, 108] width 7 height 7
radio input "true"
click at [181, 256] on input "Yes" at bounding box center [180, 259] width 7 height 7
radio input "true"
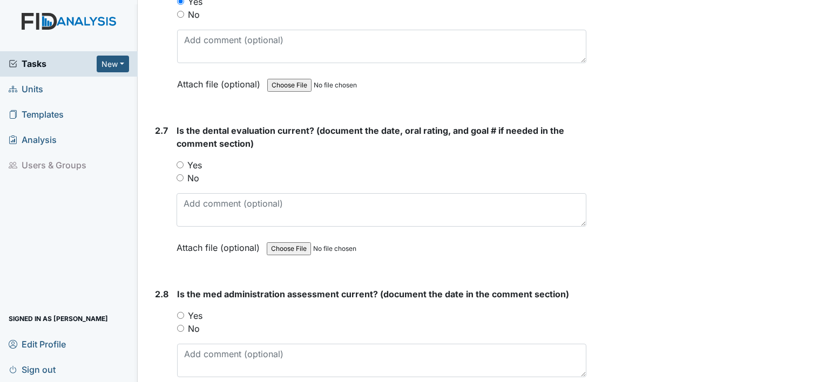
scroll to position [1981, 0]
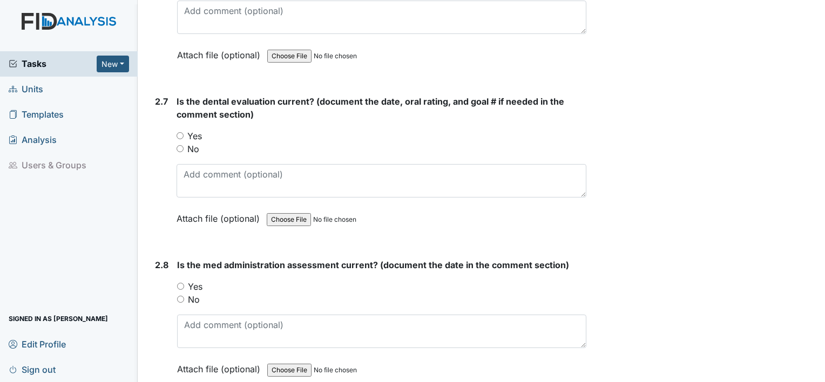
drag, startPoint x: 179, startPoint y: 130, endPoint x: 185, endPoint y: 164, distance: 35.0
click at [179, 132] on input "Yes" at bounding box center [179, 135] width 7 height 7
radio input "true"
click at [181, 283] on input "Yes" at bounding box center [180, 286] width 7 height 7
radio input "true"
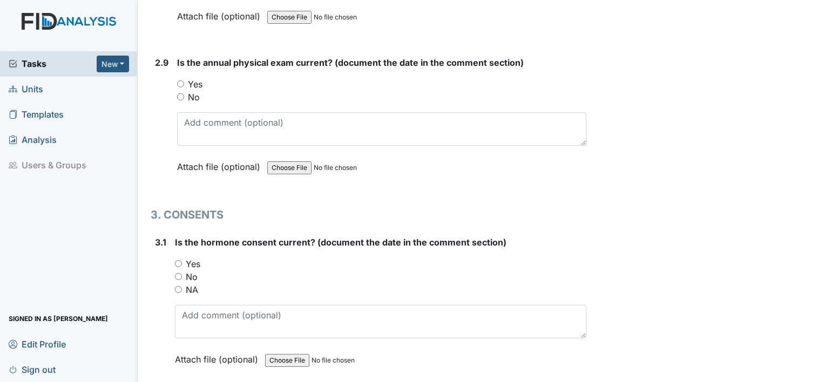
scroll to position [2342, 0]
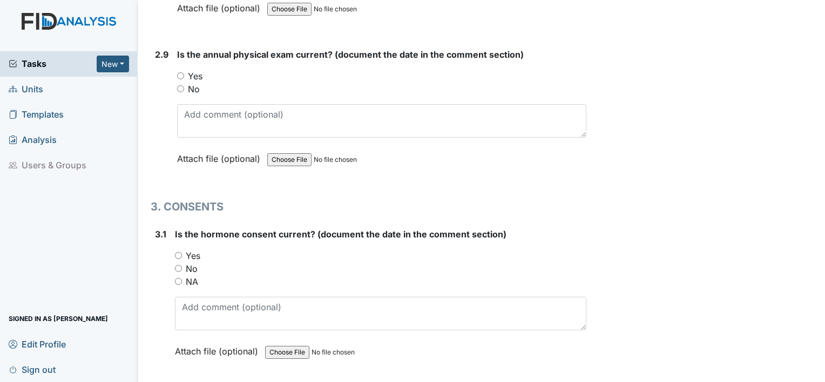
click at [179, 72] on input "Yes" at bounding box center [180, 75] width 7 height 7
radio input "true"
drag, startPoint x: 179, startPoint y: 246, endPoint x: 357, endPoint y: 266, distance: 179.2
click at [179, 252] on input "Yes" at bounding box center [178, 255] width 7 height 7
radio input "true"
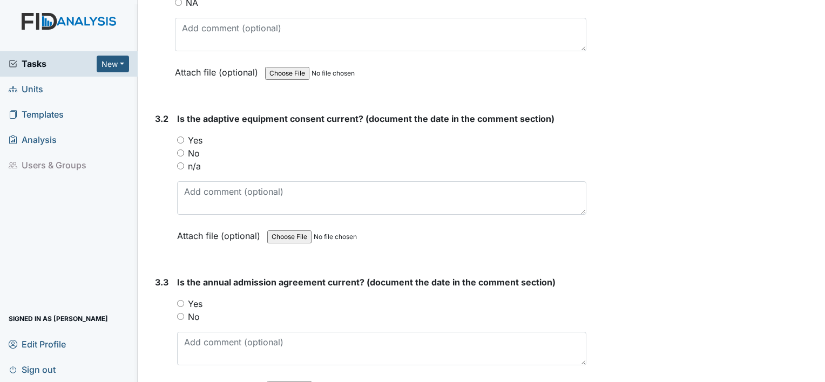
scroll to position [2637, 0]
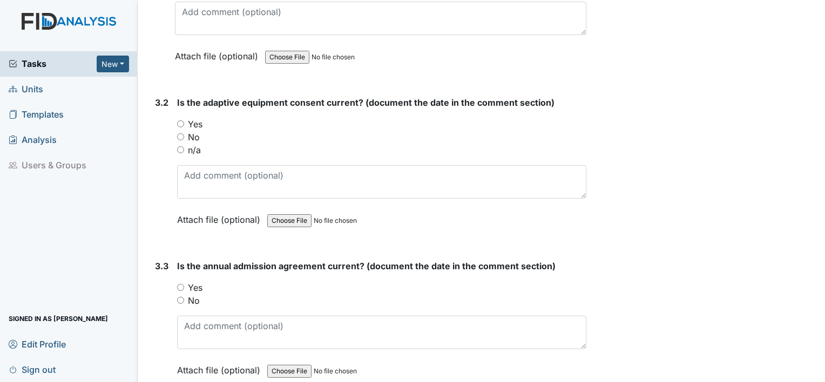
click at [181, 120] on input "Yes" at bounding box center [180, 123] width 7 height 7
radio input "true"
click at [179, 284] on input "Yes" at bounding box center [180, 287] width 7 height 7
radio input "true"
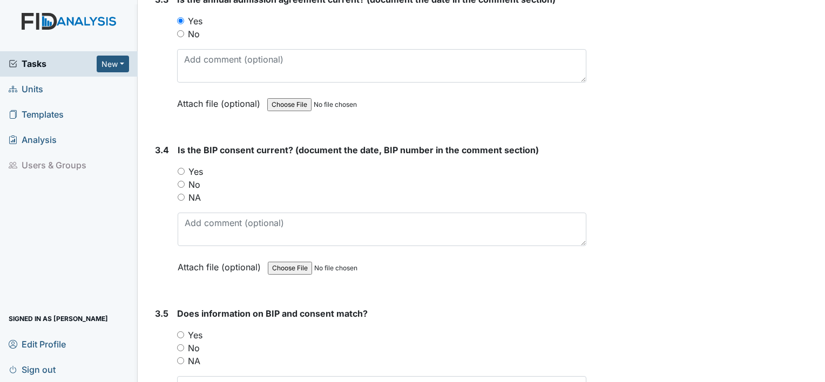
scroll to position [2916, 0]
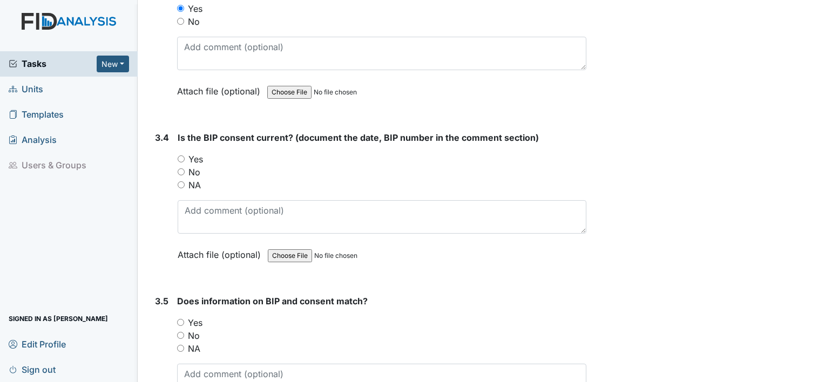
click at [179, 155] on input "Yes" at bounding box center [181, 158] width 7 height 7
radio input "true"
click at [179, 319] on input "Yes" at bounding box center [180, 322] width 7 height 7
radio input "true"
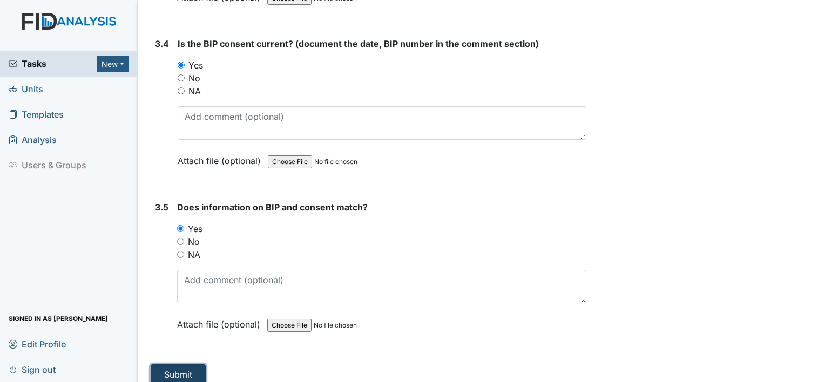
click at [162, 364] on button "Submit" at bounding box center [178, 374] width 55 height 21
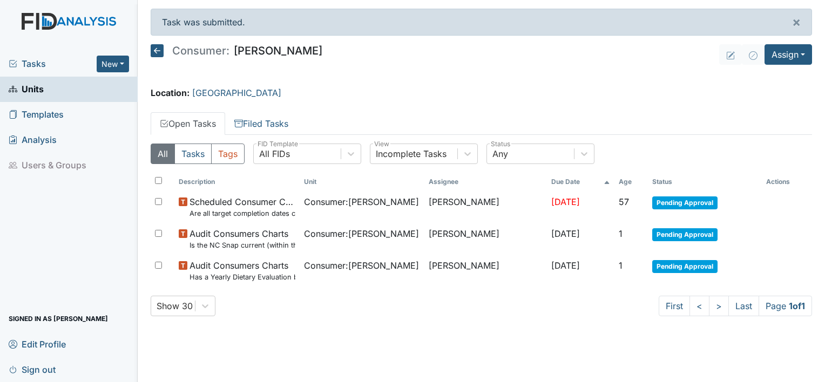
click at [155, 58] on div "Consumer: [PERSON_NAME]" at bounding box center [237, 52] width 172 height 16
click at [157, 49] on icon at bounding box center [157, 50] width 13 height 13
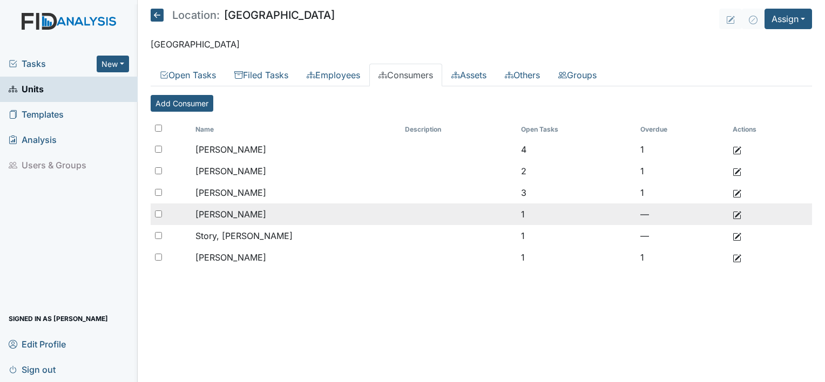
click at [236, 212] on span "[PERSON_NAME]" at bounding box center [230, 214] width 71 height 11
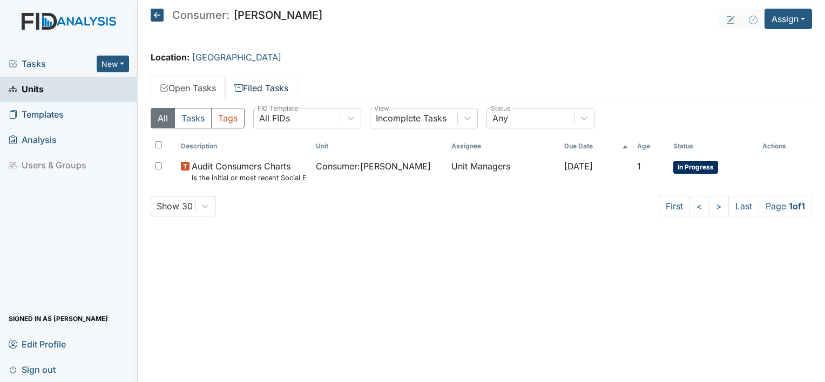
click at [284, 81] on link "Filed Tasks" at bounding box center [261, 88] width 72 height 23
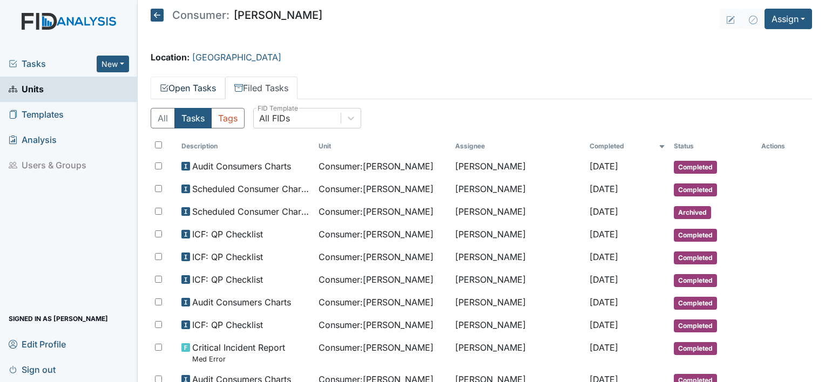
click at [205, 83] on link "Open Tasks" at bounding box center [188, 88] width 74 height 23
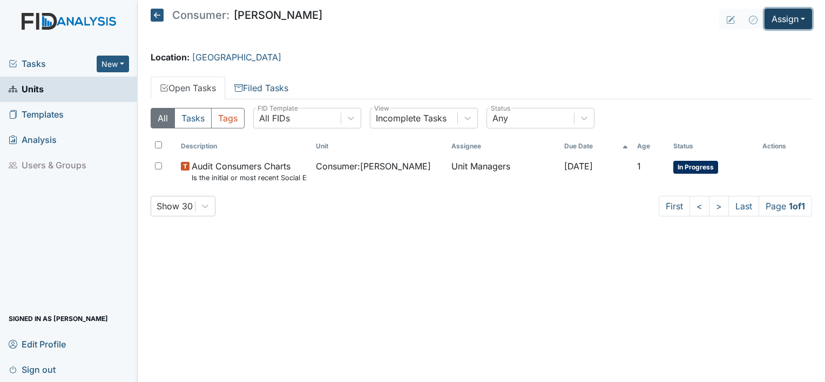
click at [806, 15] on button "Assign" at bounding box center [787, 19] width 47 height 21
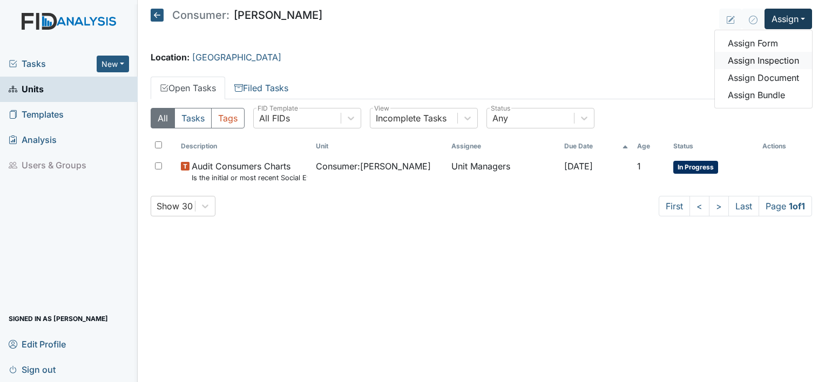
click at [767, 62] on link "Assign Inspection" at bounding box center [763, 60] width 97 height 17
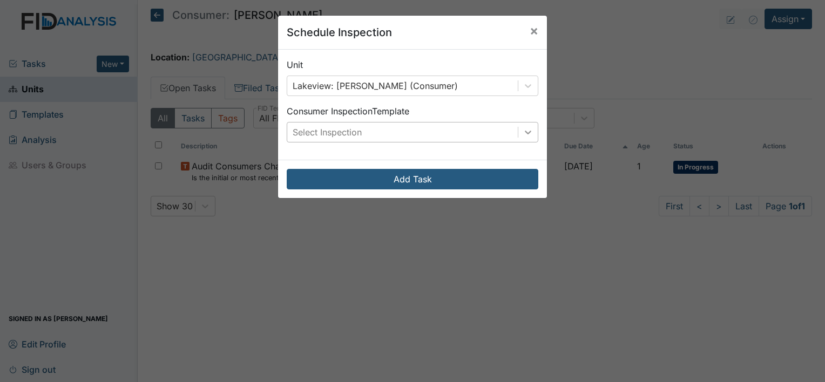
click at [526, 134] on icon at bounding box center [527, 132] width 11 height 11
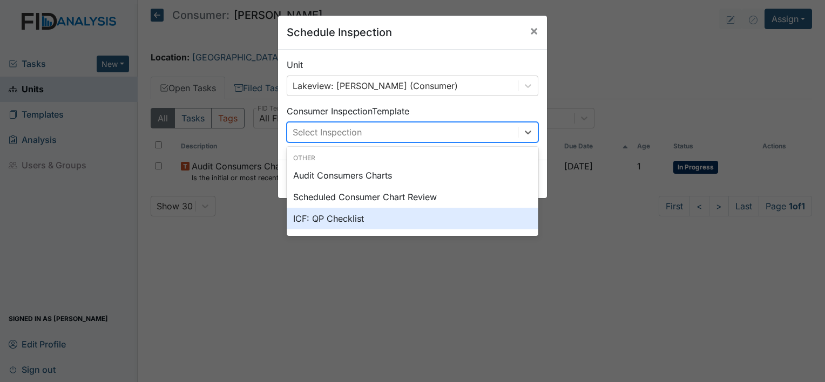
click at [404, 216] on div "ICF: QP Checklist" at bounding box center [413, 219] width 252 height 22
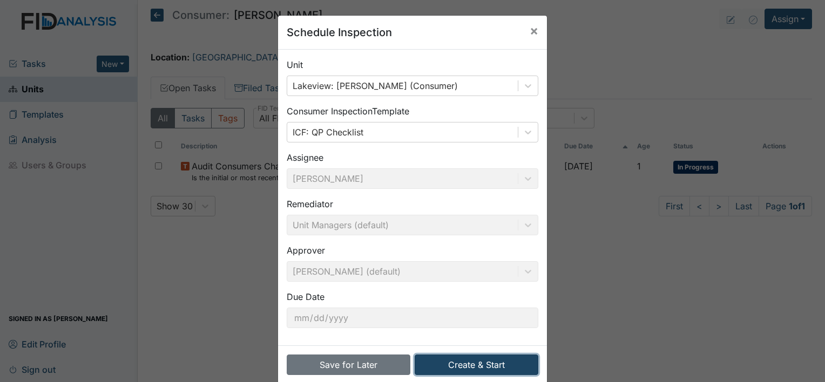
click at [481, 371] on button "Create & Start" at bounding box center [477, 365] width 124 height 21
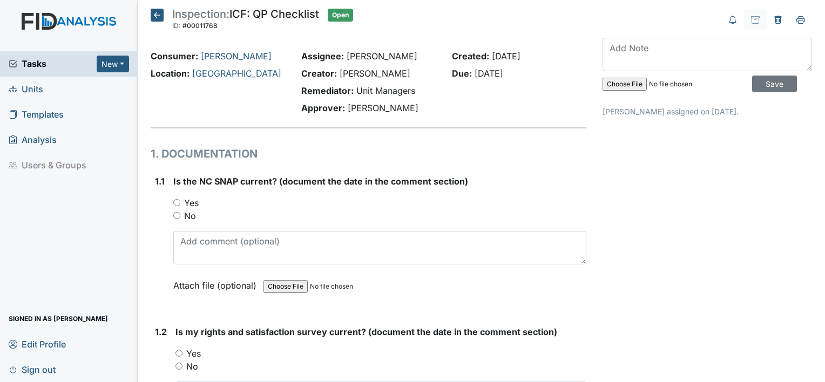
click at [174, 204] on input "Yes" at bounding box center [176, 202] width 7 height 7
radio input "true"
click at [181, 354] on input "Yes" at bounding box center [178, 353] width 7 height 7
radio input "true"
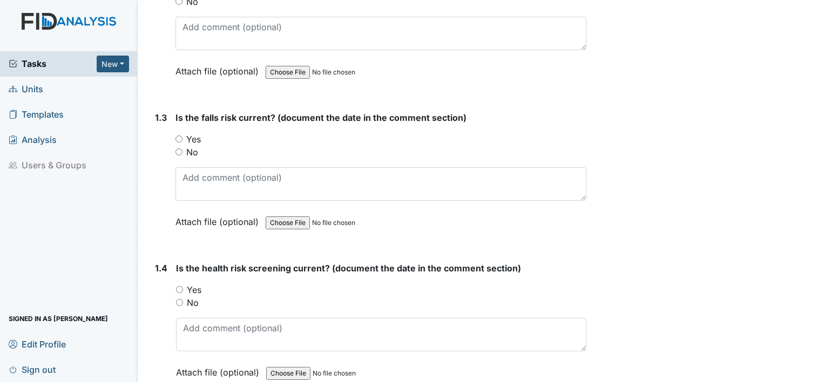
scroll to position [426, 0]
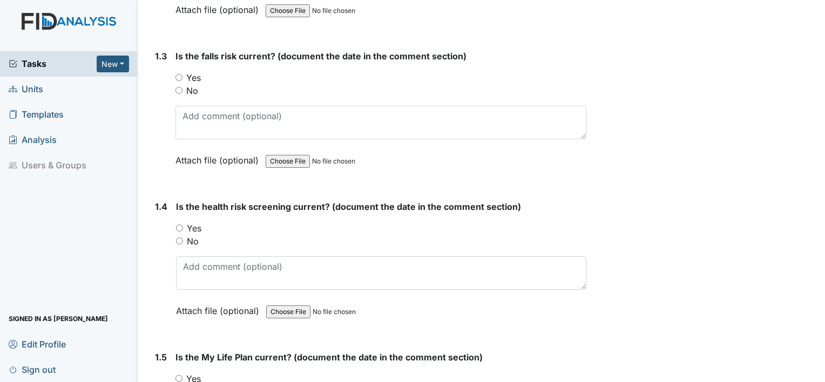
click at [179, 77] on input "Yes" at bounding box center [178, 77] width 7 height 7
radio input "true"
click at [176, 225] on input "Yes" at bounding box center [179, 228] width 7 height 7
radio input "true"
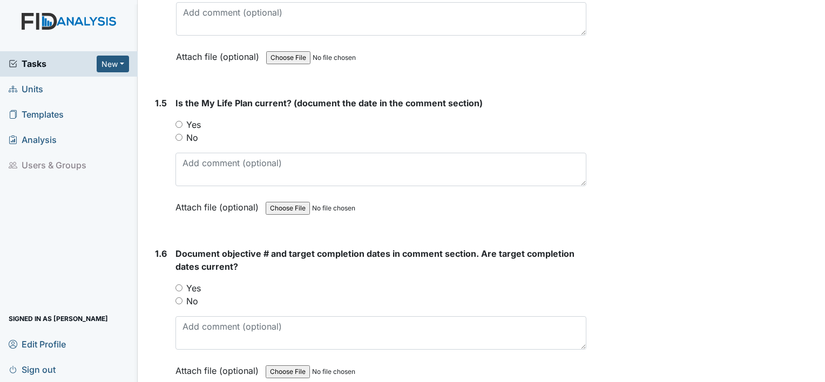
scroll to position [697, 0]
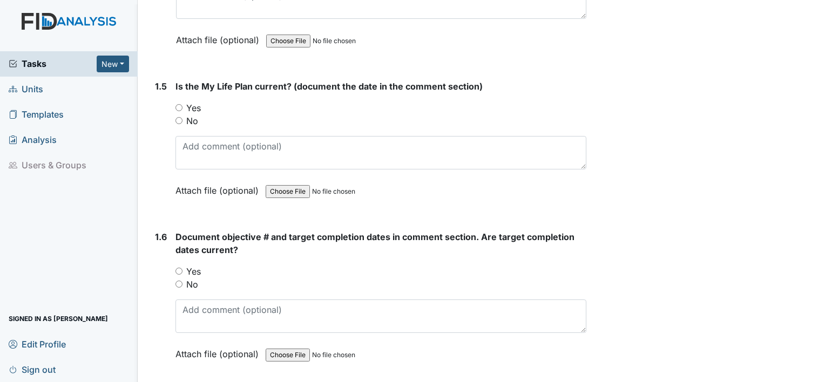
click at [179, 104] on input "Yes" at bounding box center [178, 107] width 7 height 7
radio input "true"
click at [180, 270] on input "Yes" at bounding box center [178, 271] width 7 height 7
radio input "true"
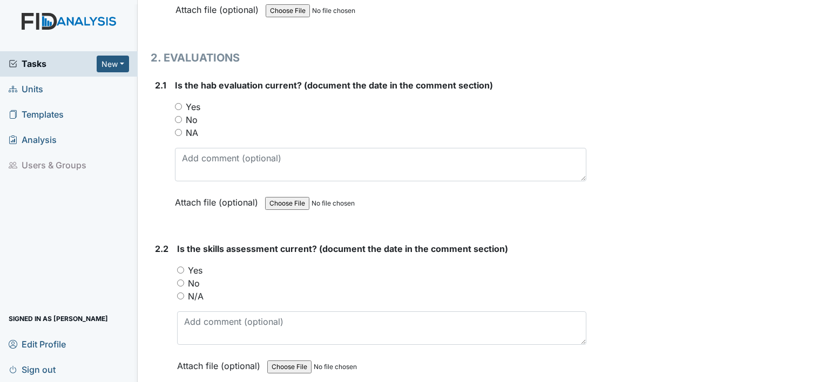
scroll to position [1078, 0]
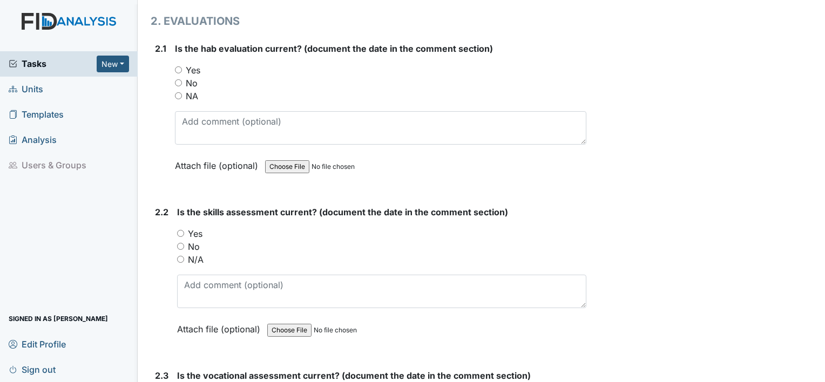
drag, startPoint x: 180, startPoint y: 65, endPoint x: 193, endPoint y: 141, distance: 77.3
click at [180, 66] on input "Yes" at bounding box center [178, 69] width 7 height 7
radio input "true"
click at [179, 230] on input "Yes" at bounding box center [180, 233] width 7 height 7
radio input "true"
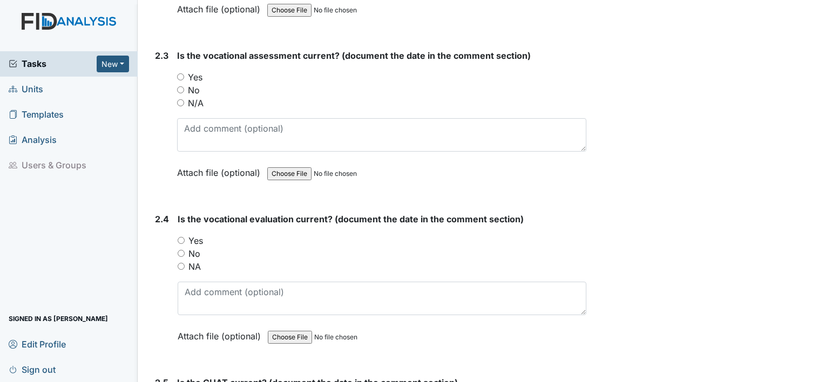
scroll to position [1403, 0]
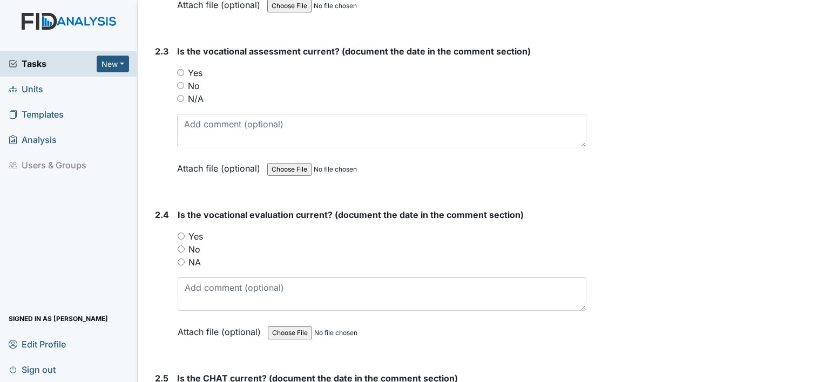
click at [181, 69] on input "Yes" at bounding box center [180, 72] width 7 height 7
radio input "true"
click at [180, 233] on input "Yes" at bounding box center [181, 236] width 7 height 7
radio input "true"
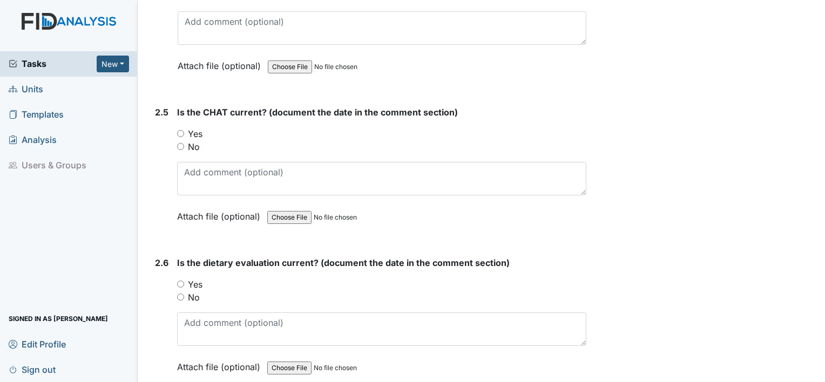
scroll to position [1697, 0]
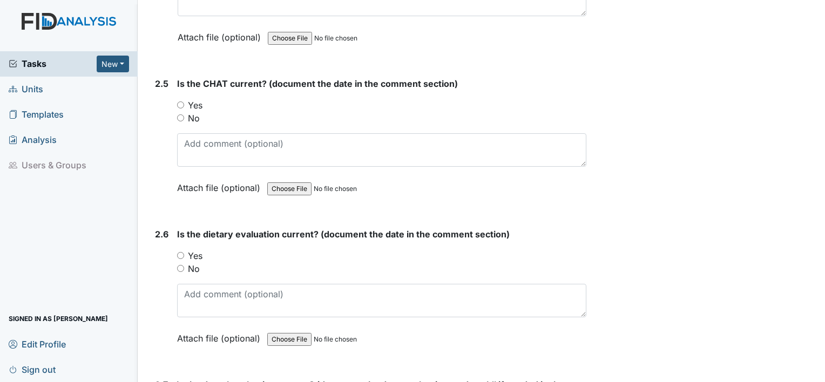
click at [179, 101] on input "Yes" at bounding box center [180, 104] width 7 height 7
radio input "true"
click at [179, 252] on input "Yes" at bounding box center [180, 255] width 7 height 7
radio input "true"
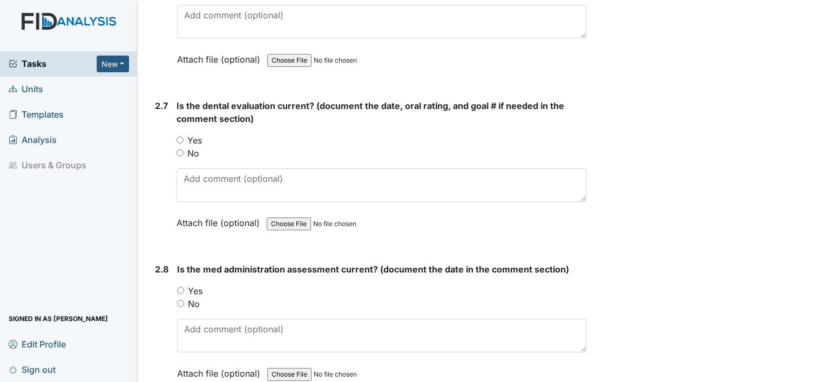
scroll to position [1981, 0]
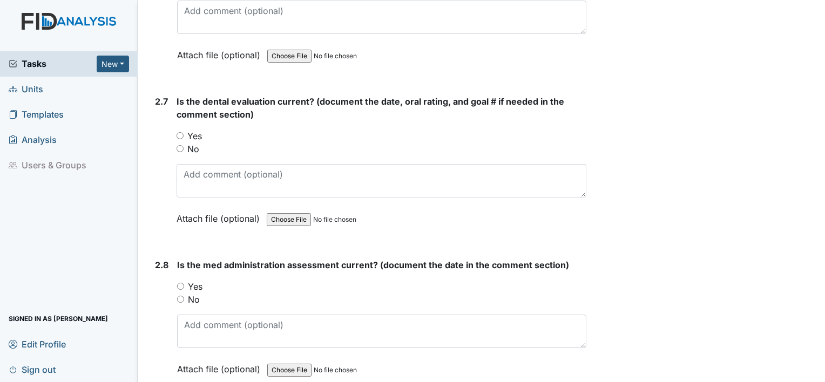
click at [179, 132] on input "Yes" at bounding box center [179, 135] width 7 height 7
radio input "true"
click at [179, 283] on input "Yes" at bounding box center [180, 286] width 7 height 7
radio input "true"
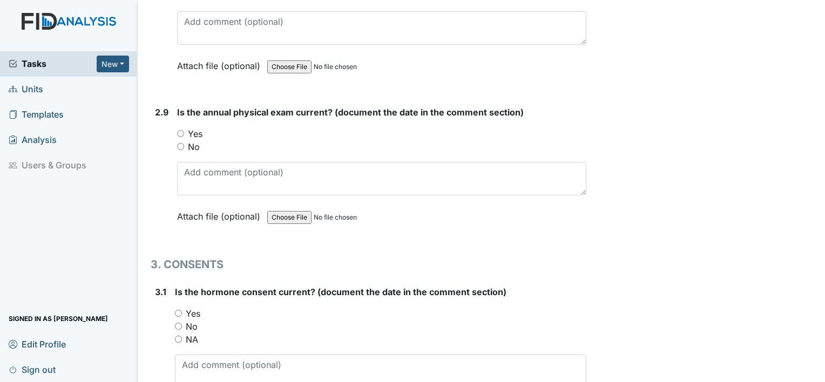
scroll to position [2293, 0]
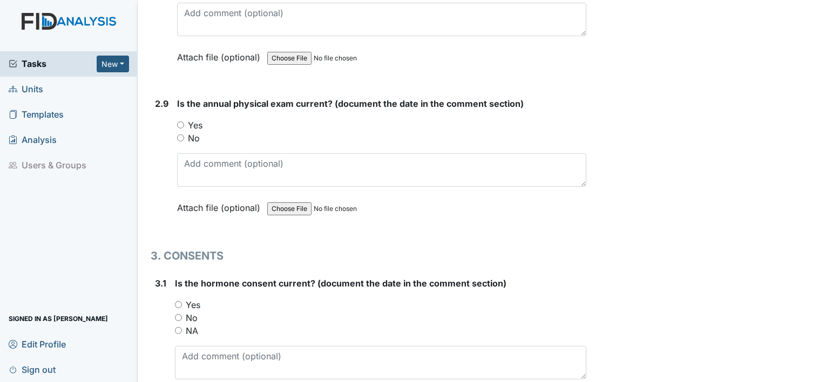
click at [182, 121] on input "Yes" at bounding box center [180, 124] width 7 height 7
radio input "true"
click at [180, 301] on input "Yes" at bounding box center [178, 304] width 7 height 7
radio input "true"
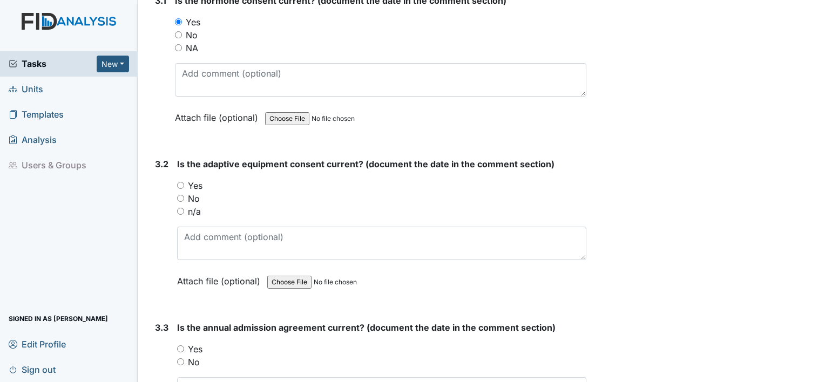
scroll to position [2625, 0]
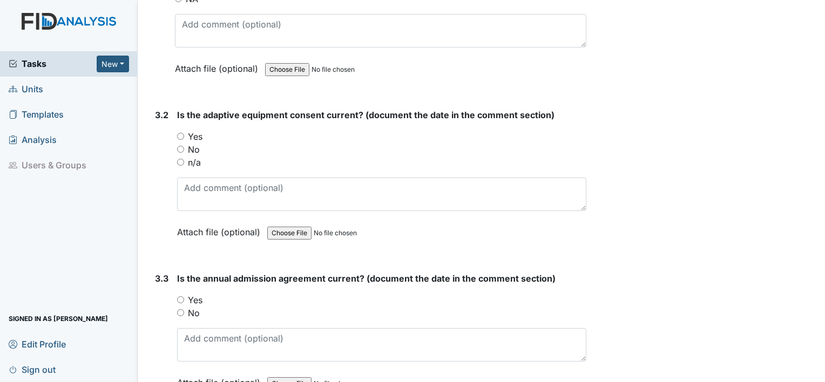
click at [179, 133] on input "Yes" at bounding box center [180, 136] width 7 height 7
radio input "true"
click at [178, 296] on input "Yes" at bounding box center [180, 299] width 7 height 7
radio input "true"
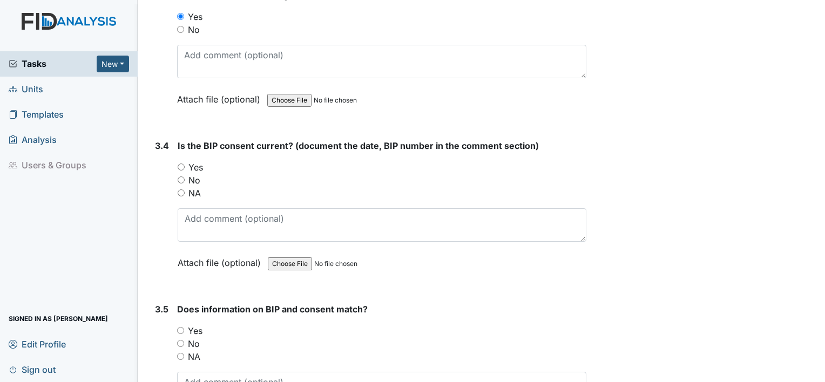
scroll to position [2953, 0]
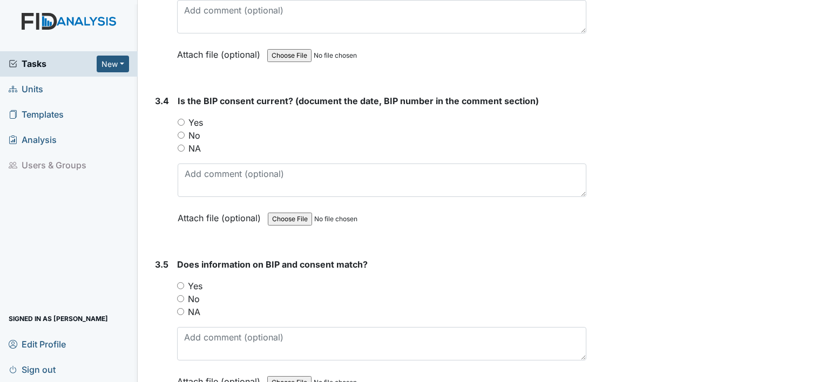
click at [179, 119] on input "Yes" at bounding box center [181, 122] width 7 height 7
radio input "true"
click at [181, 282] on input "Yes" at bounding box center [180, 285] width 7 height 7
radio input "true"
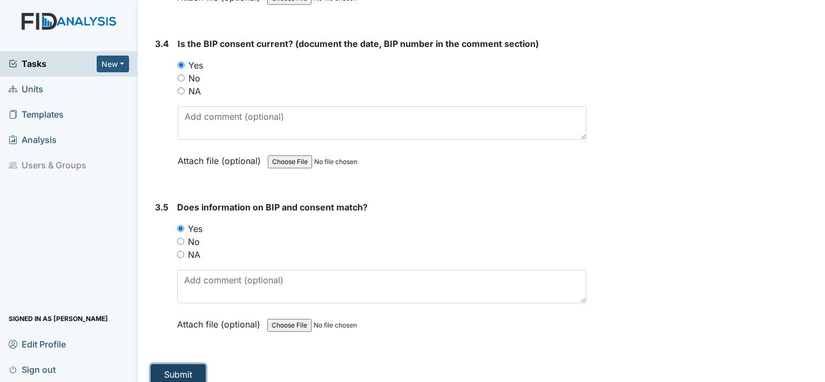
click at [190, 364] on button "Submit" at bounding box center [178, 374] width 55 height 21
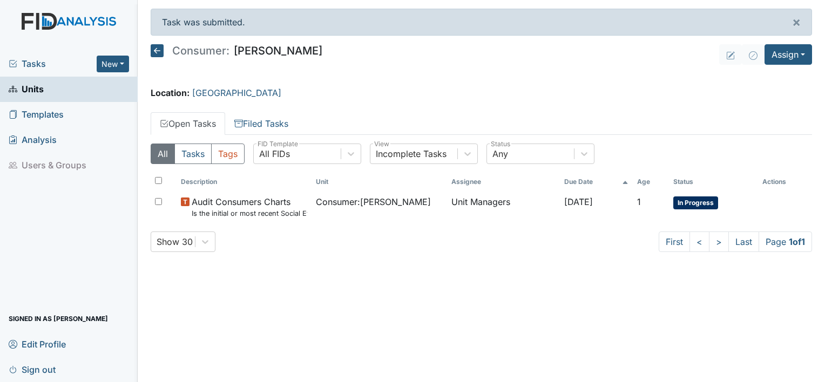
click at [155, 49] on icon at bounding box center [157, 50] width 13 height 13
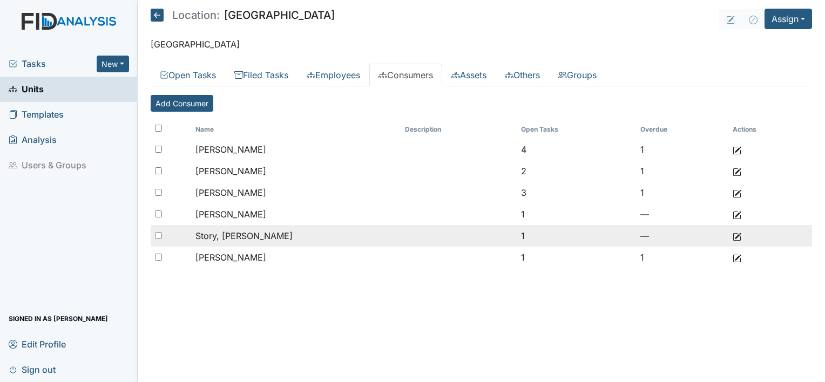
click at [243, 235] on span "Story, [PERSON_NAME]" at bounding box center [243, 235] width 97 height 11
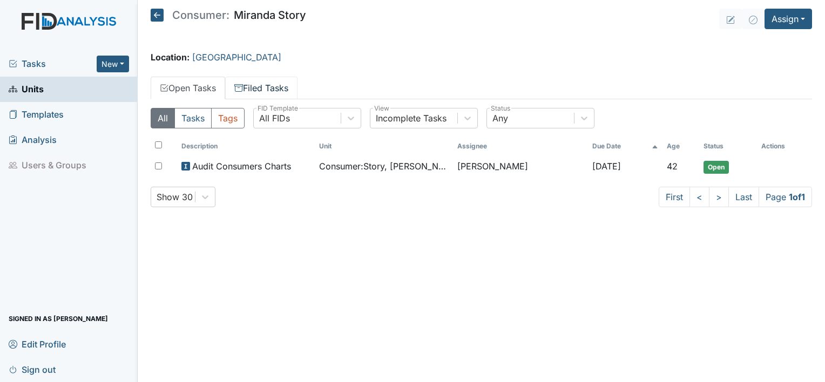
click at [266, 93] on link "Filed Tasks" at bounding box center [261, 88] width 72 height 23
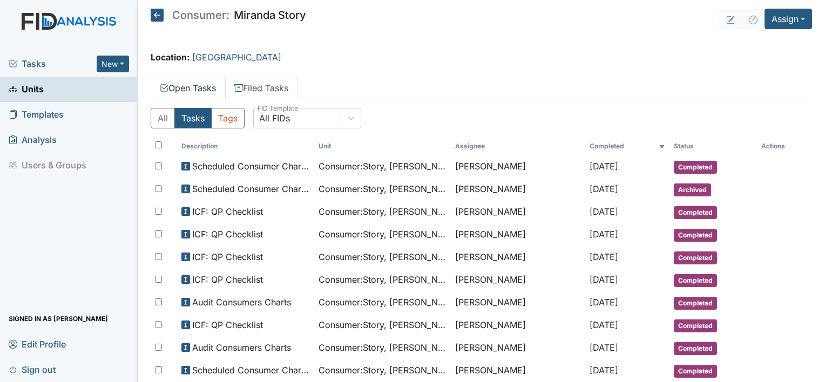
click at [200, 86] on link "Open Tasks" at bounding box center [188, 88] width 74 height 23
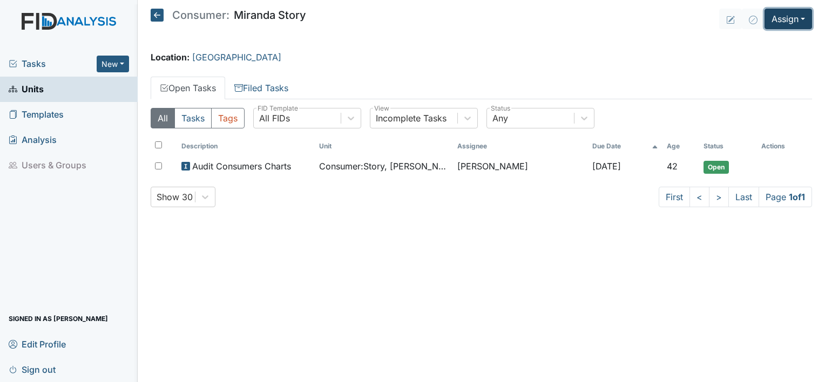
click at [799, 24] on button "Assign" at bounding box center [787, 19] width 47 height 21
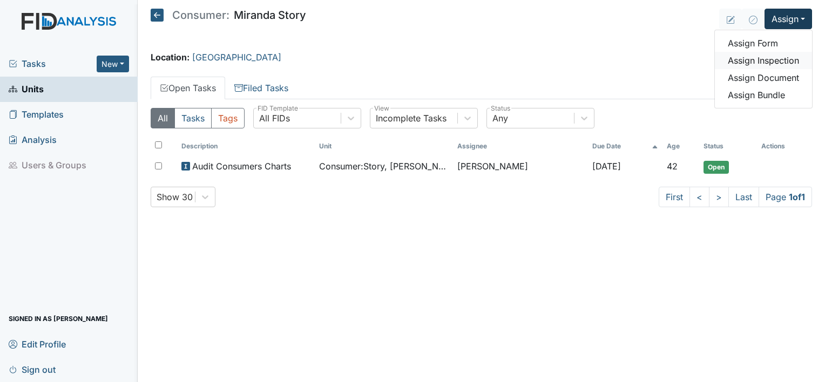
click at [792, 56] on link "Assign Inspection" at bounding box center [763, 60] width 97 height 17
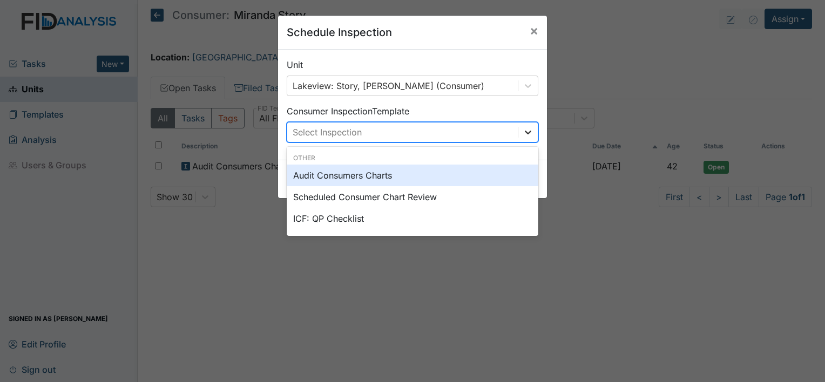
click at [525, 125] on div at bounding box center [527, 132] width 19 height 19
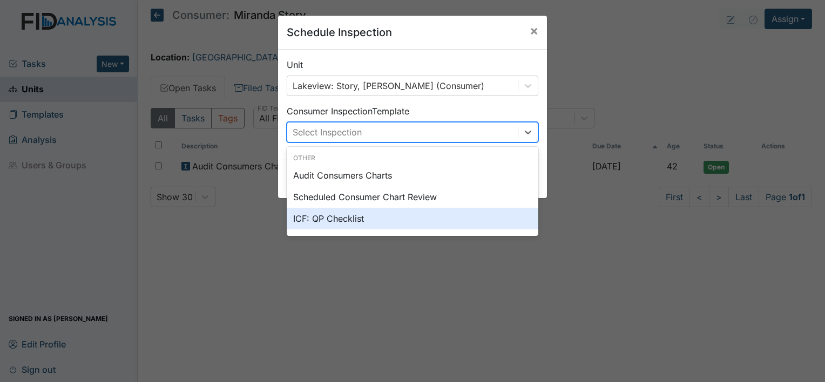
click at [371, 218] on div "ICF: QP Checklist" at bounding box center [413, 219] width 252 height 22
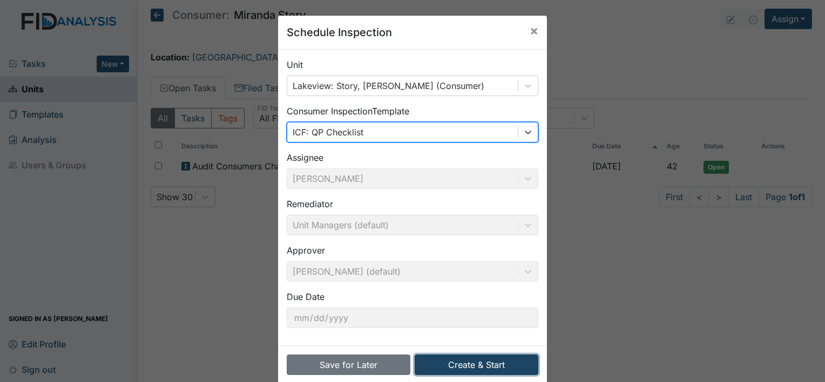
click at [498, 359] on button "Create & Start" at bounding box center [477, 365] width 124 height 21
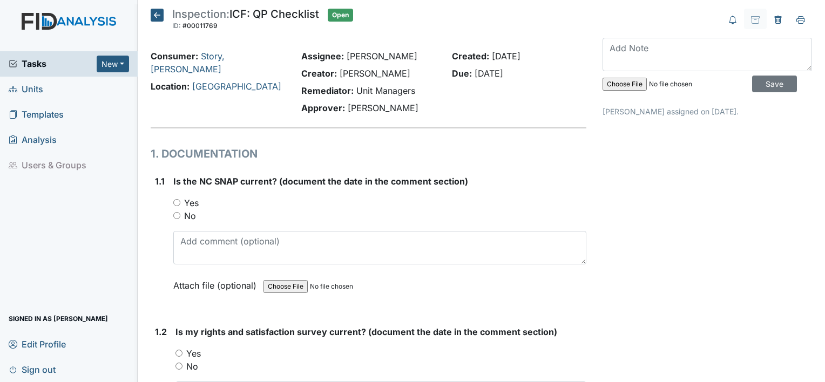
click at [176, 203] on input "Yes" at bounding box center [176, 202] width 7 height 7
radio input "true"
click at [175, 351] on input "Yes" at bounding box center [178, 353] width 7 height 7
radio input "true"
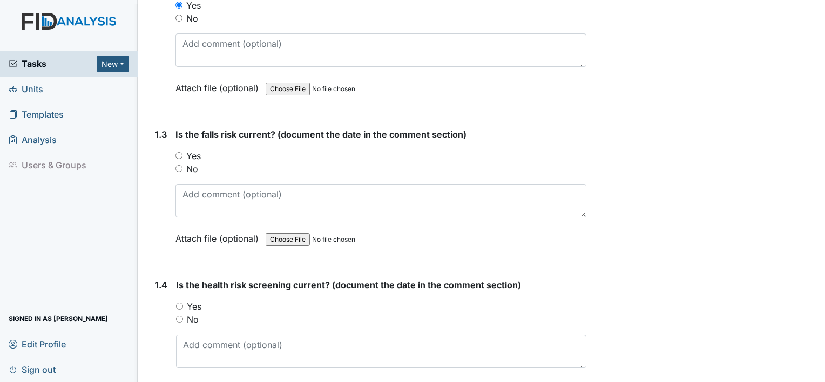
scroll to position [402, 0]
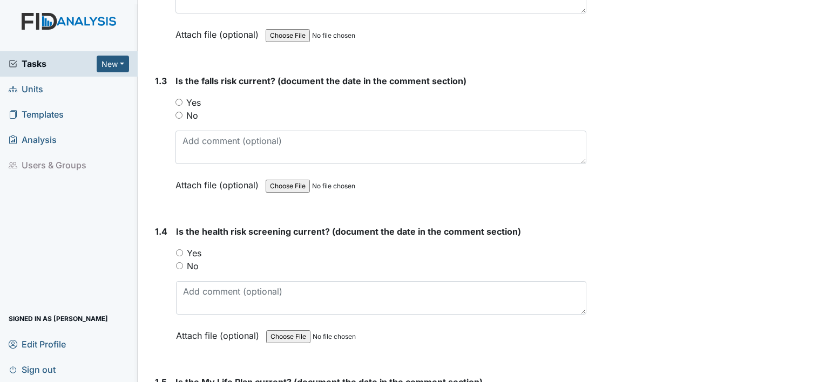
click at [177, 99] on input "Yes" at bounding box center [178, 102] width 7 height 7
radio input "true"
click at [179, 249] on input "Yes" at bounding box center [179, 252] width 7 height 7
radio input "true"
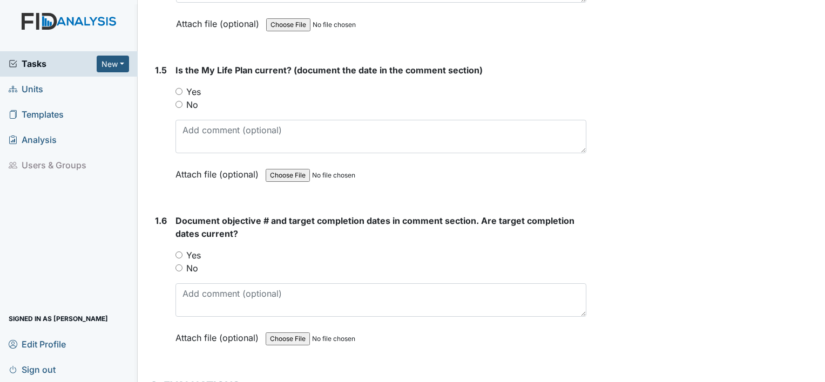
scroll to position [709, 0]
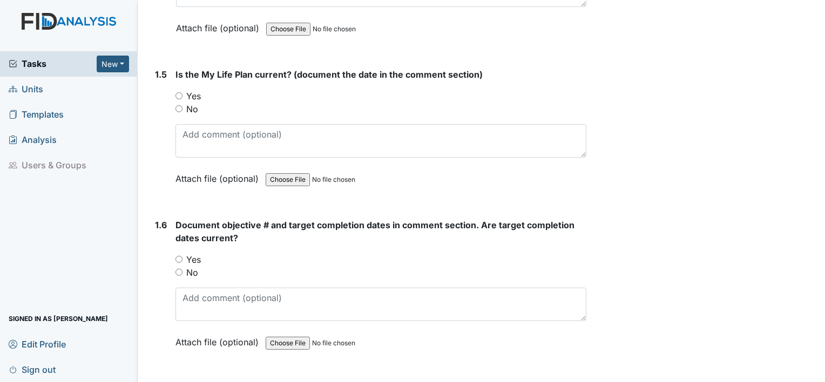
click at [179, 93] on input "Yes" at bounding box center [178, 95] width 7 height 7
radio input "true"
click at [175, 253] on div "Yes" at bounding box center [380, 259] width 411 height 13
click at [180, 257] on input "Yes" at bounding box center [178, 259] width 7 height 7
radio input "true"
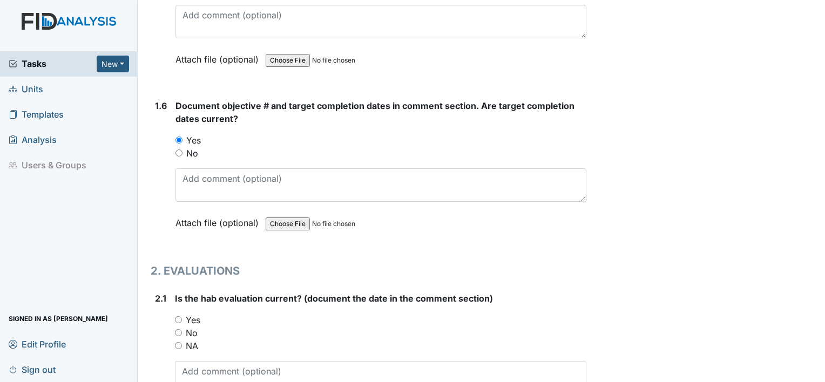
scroll to position [952, 0]
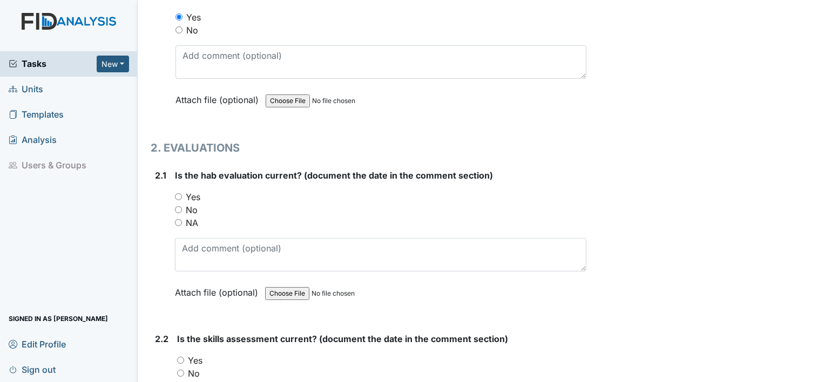
click at [177, 193] on input "Yes" at bounding box center [178, 196] width 7 height 7
radio input "true"
click at [180, 357] on input "Yes" at bounding box center [180, 360] width 7 height 7
radio input "true"
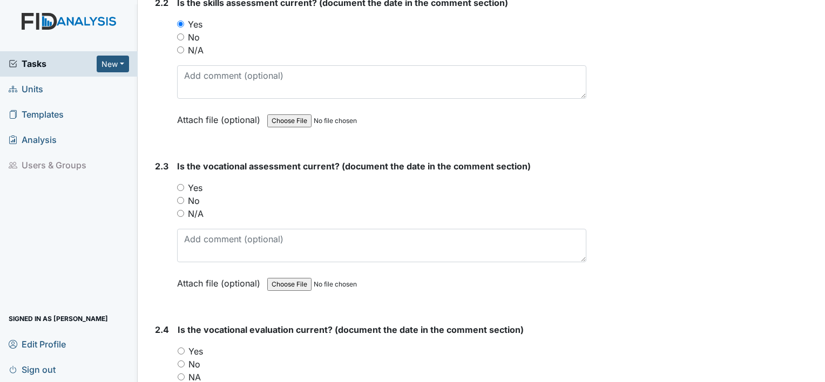
scroll to position [1333, 0]
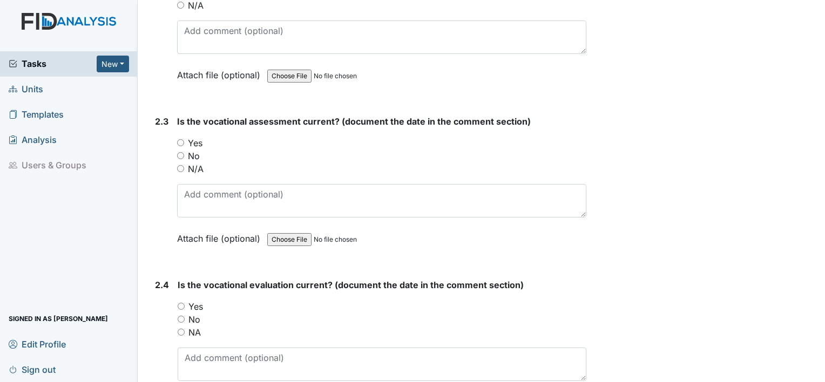
click at [181, 139] on input "Yes" at bounding box center [180, 142] width 7 height 7
radio input "true"
click at [179, 303] on input "Yes" at bounding box center [181, 306] width 7 height 7
radio input "true"
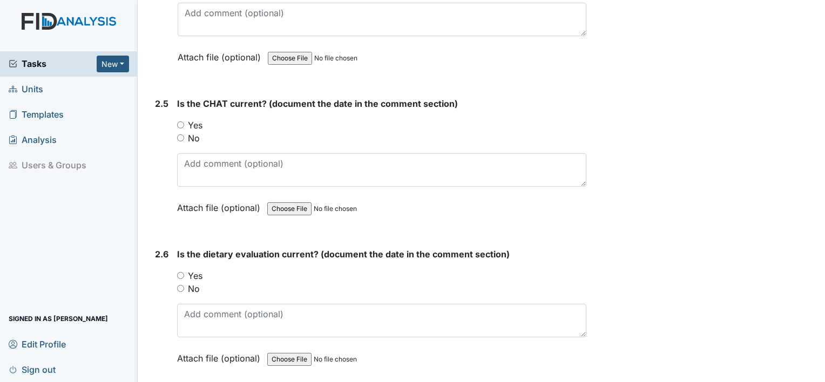
scroll to position [1727, 0]
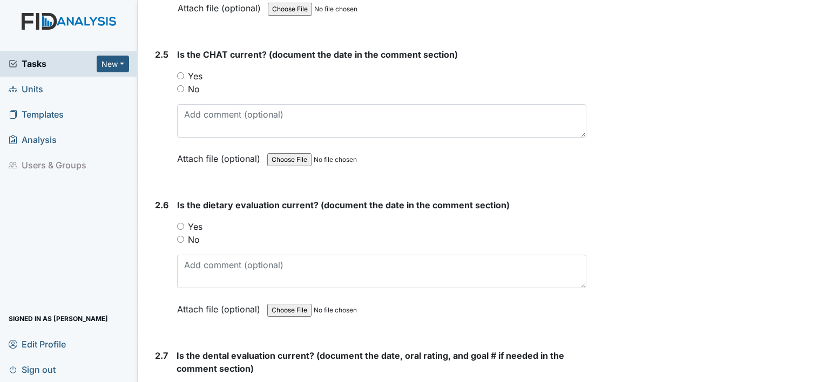
click at [181, 72] on input "Yes" at bounding box center [180, 75] width 7 height 7
radio input "true"
click at [177, 223] on input "Yes" at bounding box center [180, 226] width 7 height 7
radio input "true"
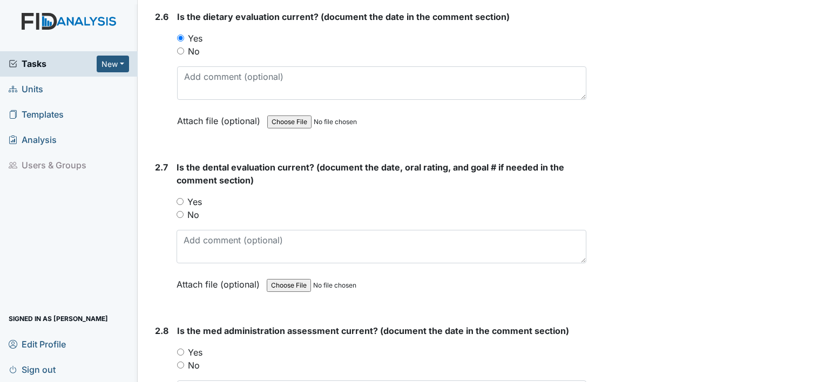
scroll to position [1944, 0]
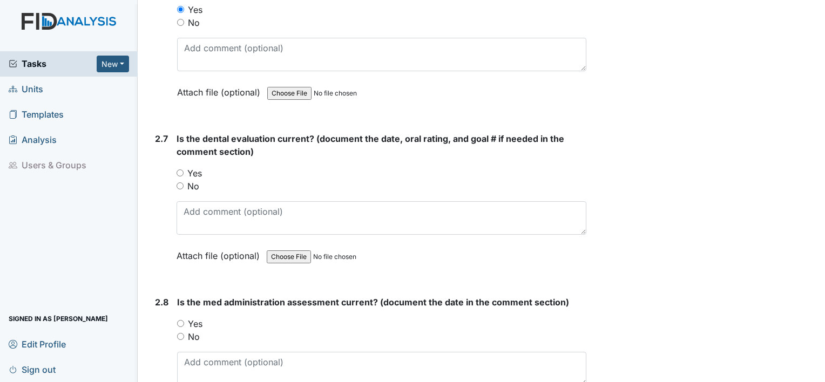
click at [178, 169] on input "Yes" at bounding box center [179, 172] width 7 height 7
radio input "true"
click at [180, 320] on input "Yes" at bounding box center [180, 323] width 7 height 7
radio input "true"
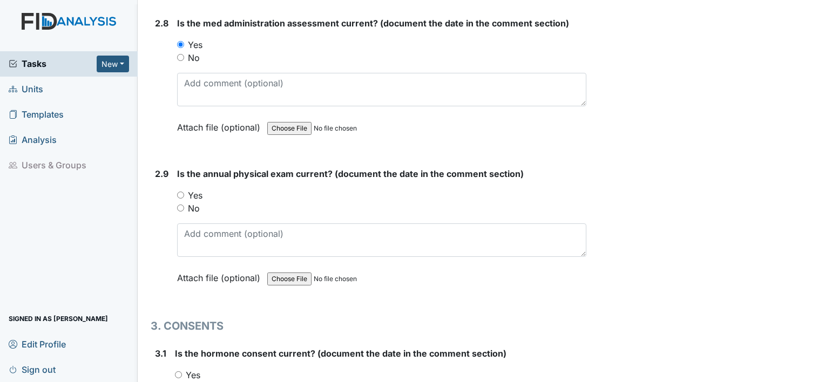
scroll to position [2293, 0]
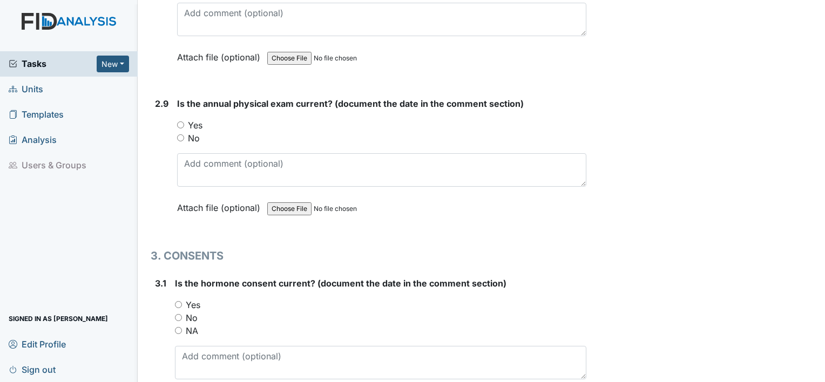
click at [179, 121] on input "Yes" at bounding box center [180, 124] width 7 height 7
radio input "true"
click at [179, 301] on input "Yes" at bounding box center [178, 304] width 7 height 7
radio input "true"
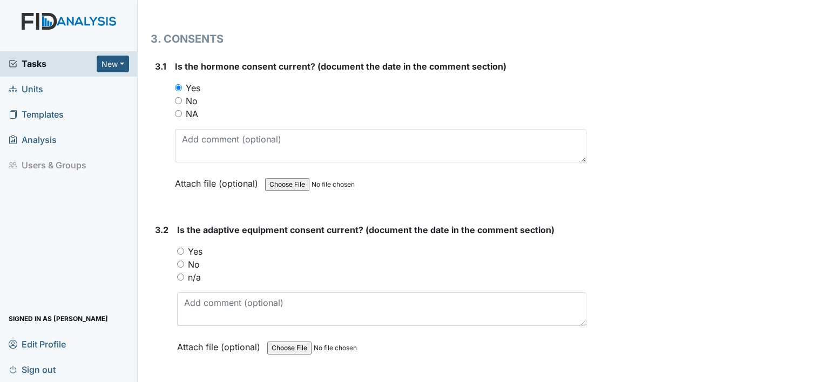
scroll to position [2629, 0]
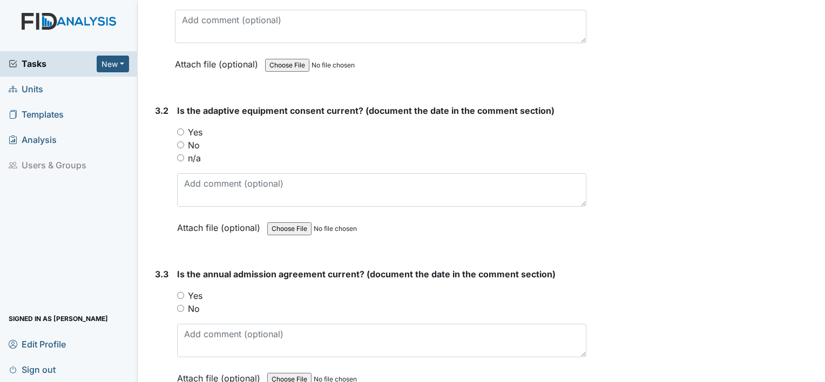
click at [180, 128] on input "Yes" at bounding box center [180, 131] width 7 height 7
radio input "true"
click at [178, 154] on input "n/a" at bounding box center [180, 157] width 7 height 7
radio input "true"
click at [179, 292] on input "Yes" at bounding box center [180, 295] width 7 height 7
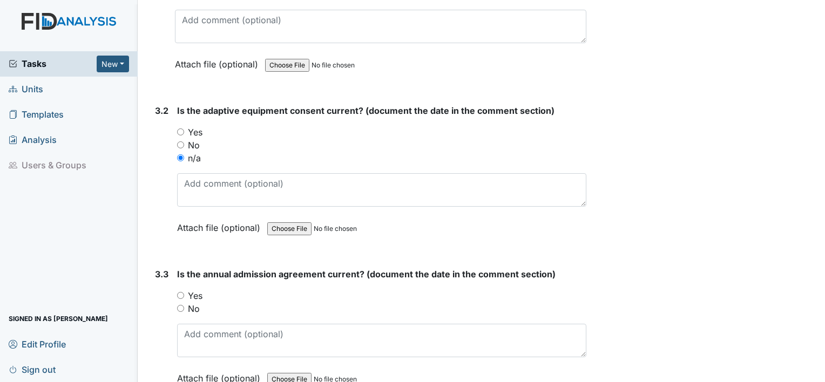
radio input "true"
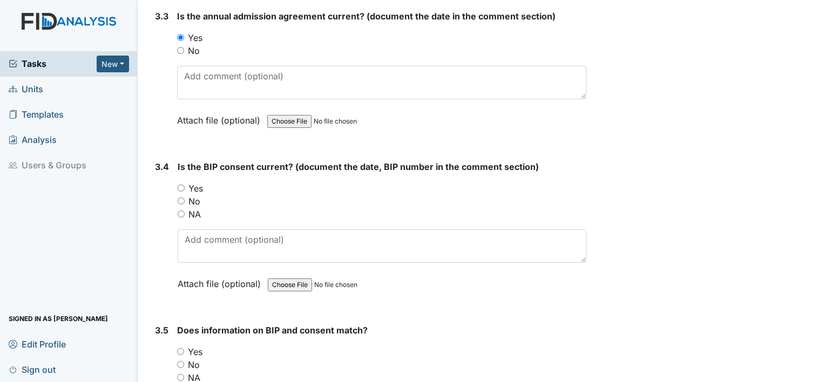
scroll to position [3010, 0]
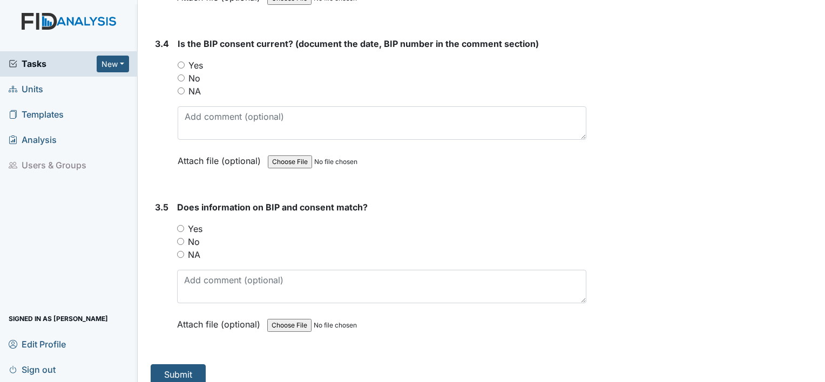
click at [179, 62] on input "Yes" at bounding box center [181, 65] width 7 height 7
radio input "true"
click at [181, 225] on input "Yes" at bounding box center [180, 228] width 7 height 7
radio input "true"
click at [196, 364] on button "Submit" at bounding box center [178, 374] width 55 height 21
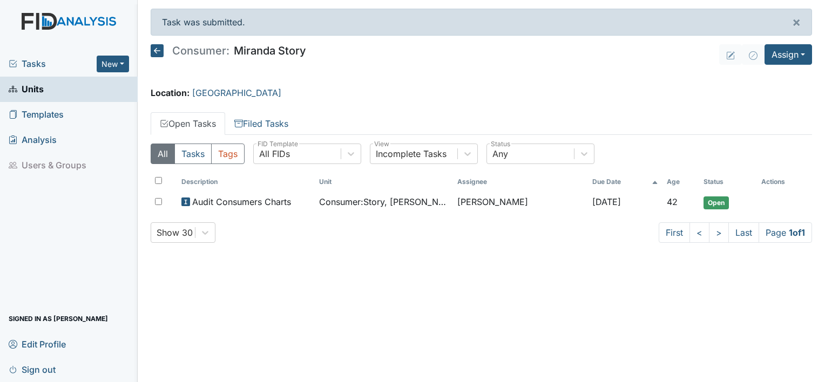
click at [153, 53] on icon at bounding box center [157, 50] width 13 height 13
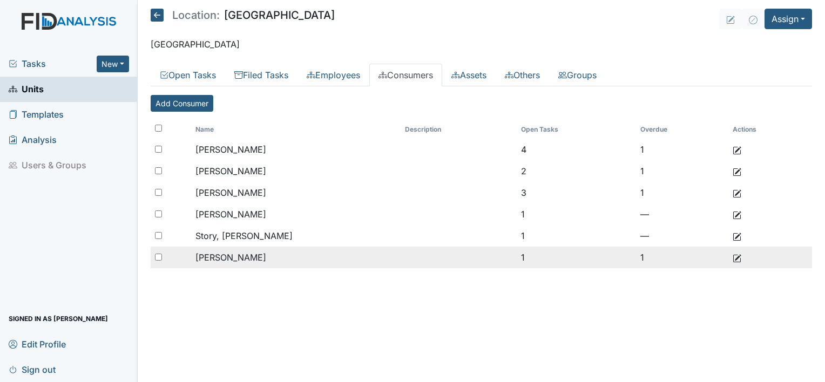
click at [244, 249] on td "[PERSON_NAME]" at bounding box center [296, 258] width 210 height 22
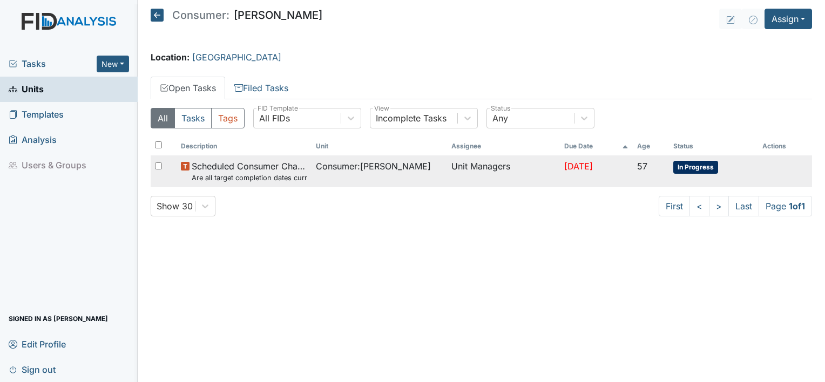
click at [701, 165] on span "In Progress" at bounding box center [695, 167] width 45 height 13
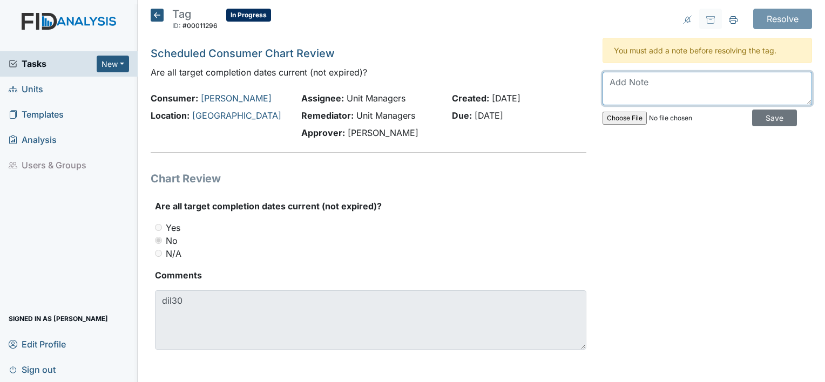
click at [676, 86] on textarea at bounding box center [706, 88] width 209 height 33
click at [654, 81] on textarea at bounding box center [706, 88] width 209 height 33
type textarea "discontinued"
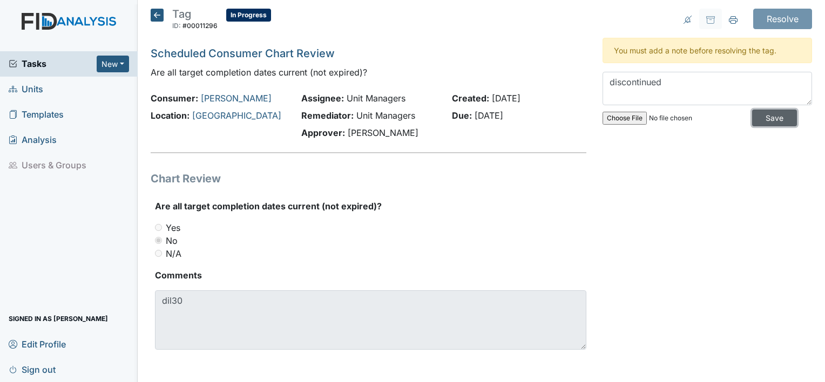
click at [761, 117] on input "Save" at bounding box center [774, 118] width 45 height 17
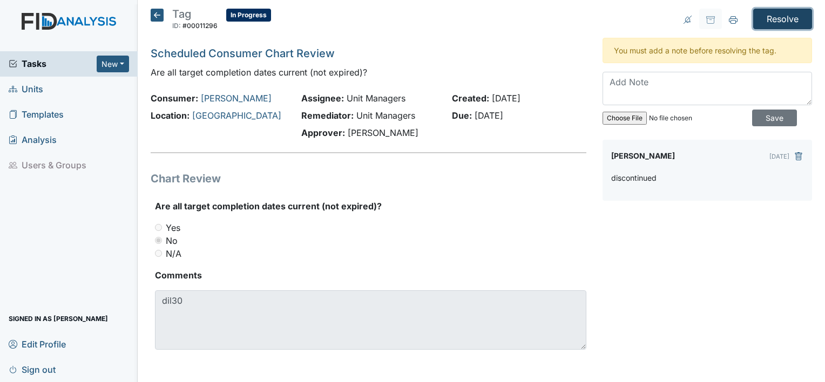
click at [769, 18] on input "Resolve" at bounding box center [782, 19] width 59 height 21
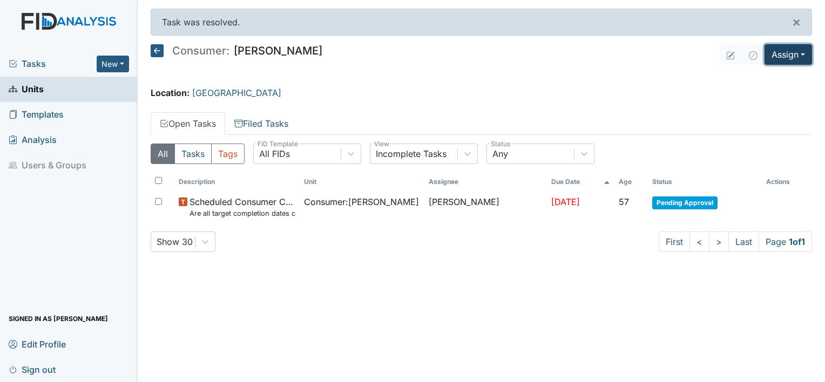
click at [797, 56] on button "Assign" at bounding box center [787, 54] width 47 height 21
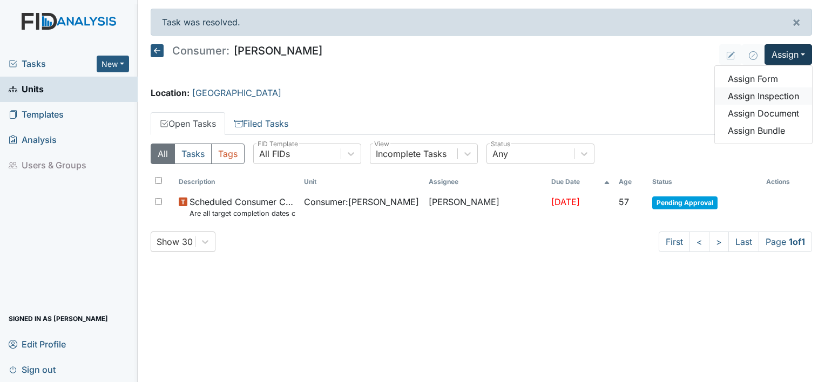
click at [789, 93] on link "Assign Inspection" at bounding box center [763, 95] width 97 height 17
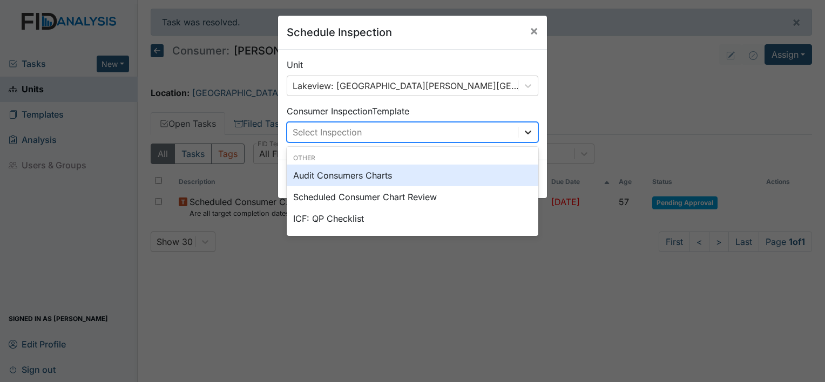
click at [525, 136] on icon at bounding box center [527, 132] width 11 height 11
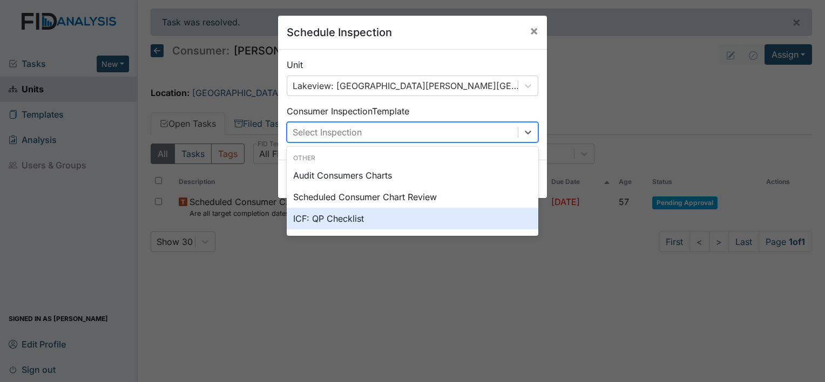
click at [386, 214] on div "ICF: QP Checklist" at bounding box center [413, 219] width 252 height 22
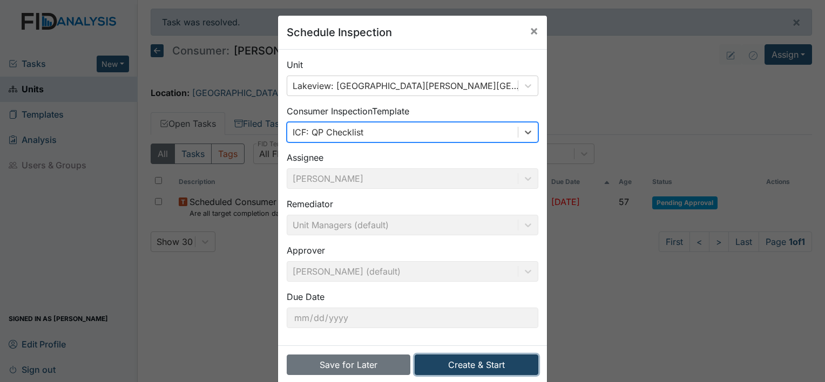
click at [478, 366] on button "Create & Start" at bounding box center [477, 365] width 124 height 21
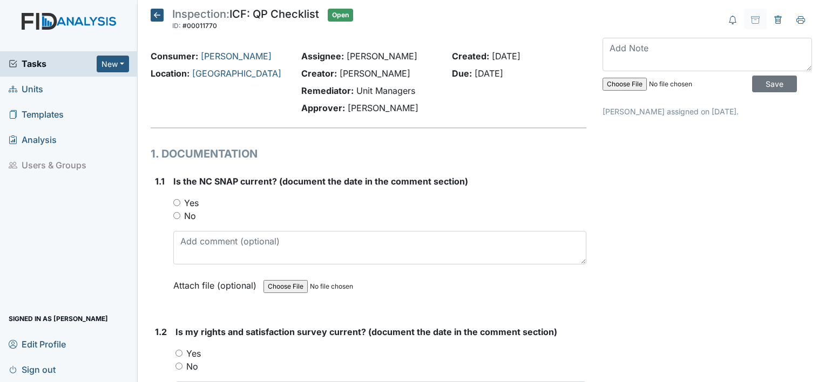
click at [176, 201] on input "Yes" at bounding box center [176, 202] width 7 height 7
radio input "true"
click at [179, 351] on input "Yes" at bounding box center [178, 353] width 7 height 7
radio input "true"
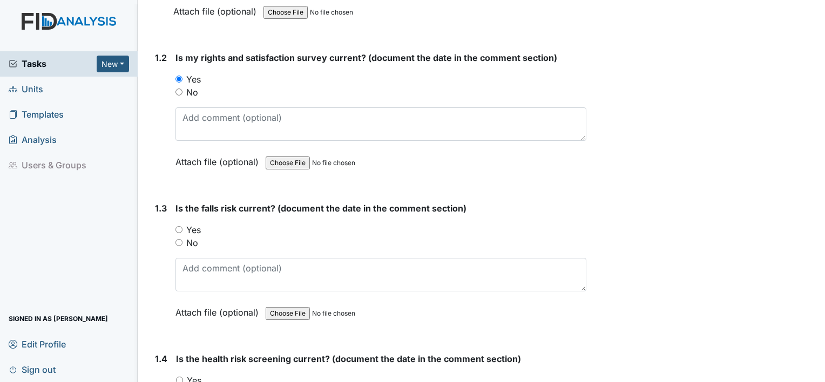
scroll to position [361, 0]
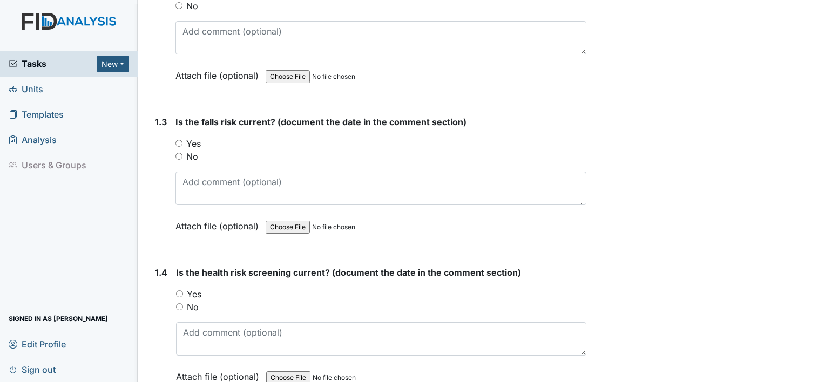
click at [177, 140] on input "Yes" at bounding box center [178, 143] width 7 height 7
radio input "true"
click at [175, 291] on div "1.4 Is the health risk screening current? (document the date in the comment sec…" at bounding box center [369, 332] width 436 height 133
click at [178, 292] on input "Yes" at bounding box center [179, 293] width 7 height 7
radio input "true"
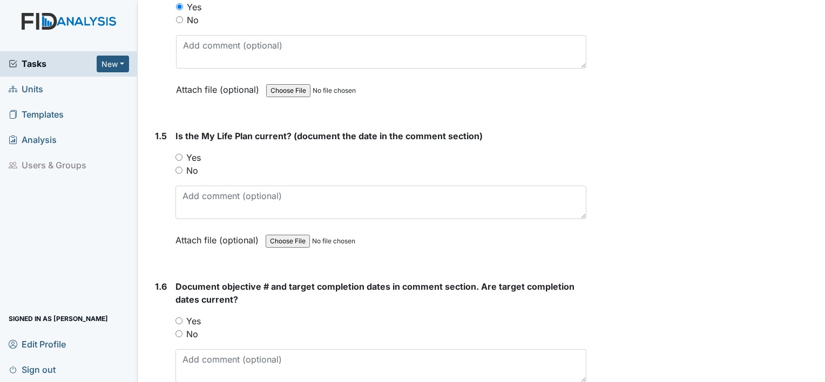
scroll to position [656, 0]
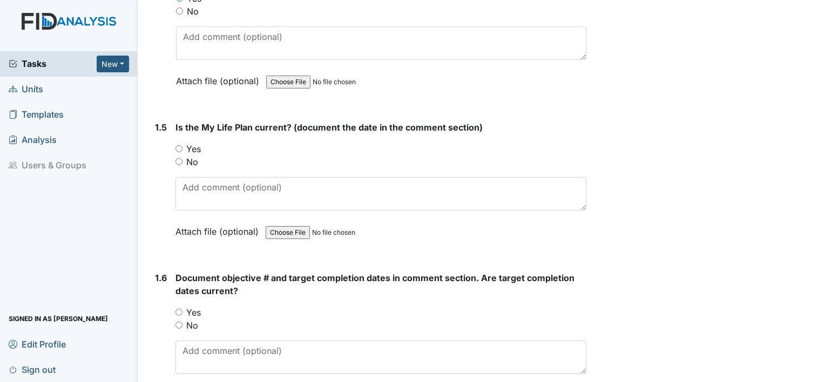
click at [179, 146] on input "Yes" at bounding box center [178, 148] width 7 height 7
radio input "true"
click at [176, 310] on input "Yes" at bounding box center [178, 312] width 7 height 7
radio input "true"
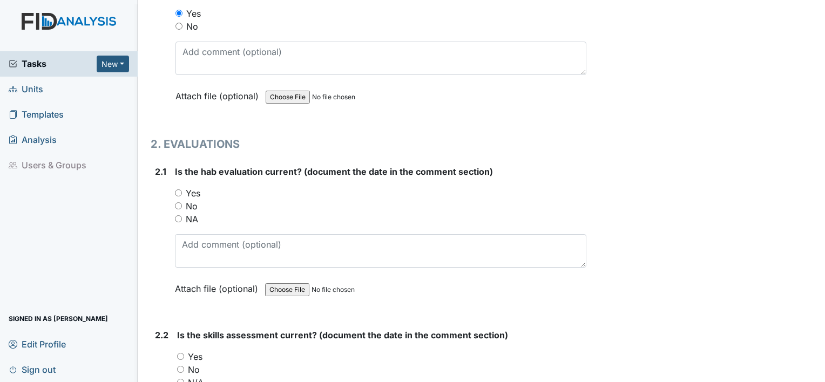
scroll to position [960, 0]
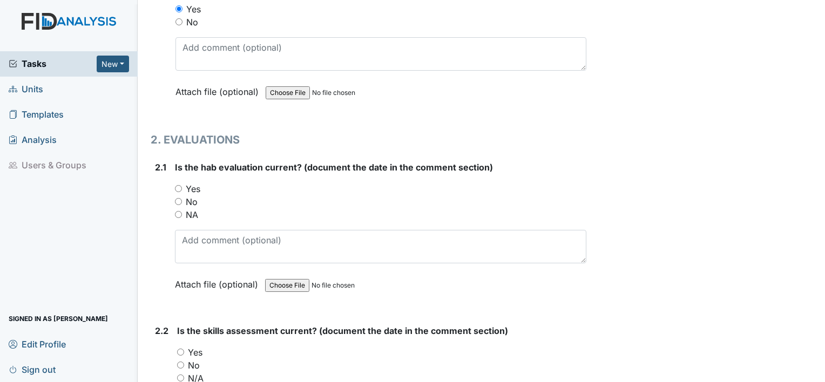
click at [176, 186] on input "Yes" at bounding box center [178, 188] width 7 height 7
radio input "true"
click at [177, 350] on input "Yes" at bounding box center [180, 352] width 7 height 7
radio input "true"
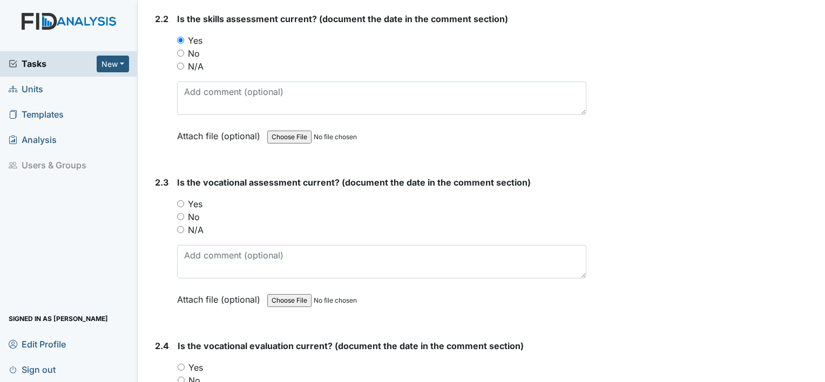
scroll to position [1337, 0]
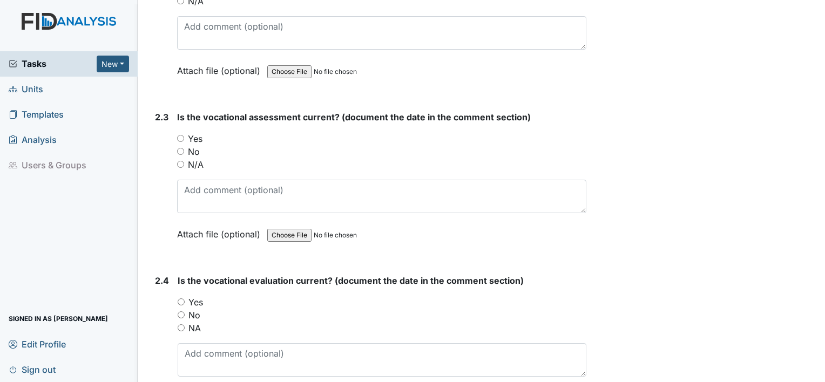
click at [179, 135] on input "Yes" at bounding box center [180, 138] width 7 height 7
radio input "true"
click at [179, 298] on input "Yes" at bounding box center [181, 301] width 7 height 7
radio input "true"
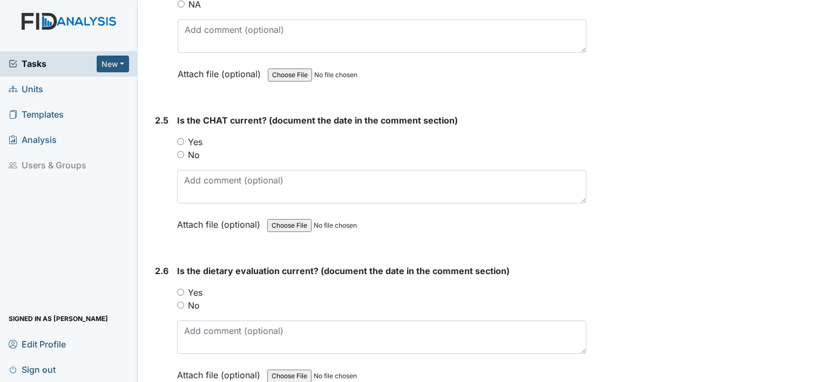
scroll to position [1669, 0]
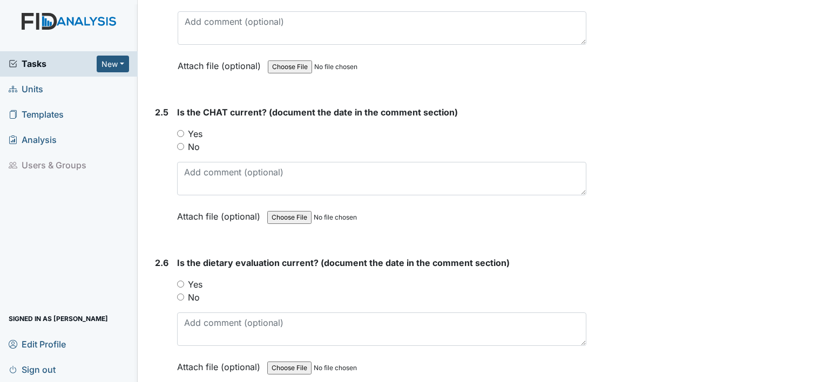
click at [181, 130] on input "Yes" at bounding box center [180, 133] width 7 height 7
radio input "true"
click at [182, 281] on input "Yes" at bounding box center [180, 284] width 7 height 7
radio input "true"
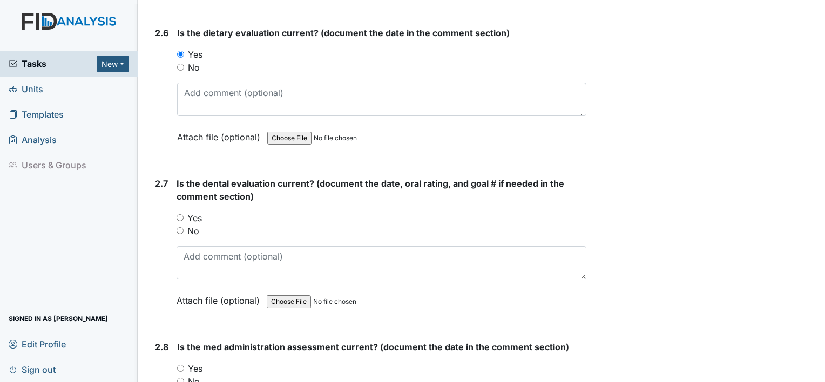
scroll to position [1940, 0]
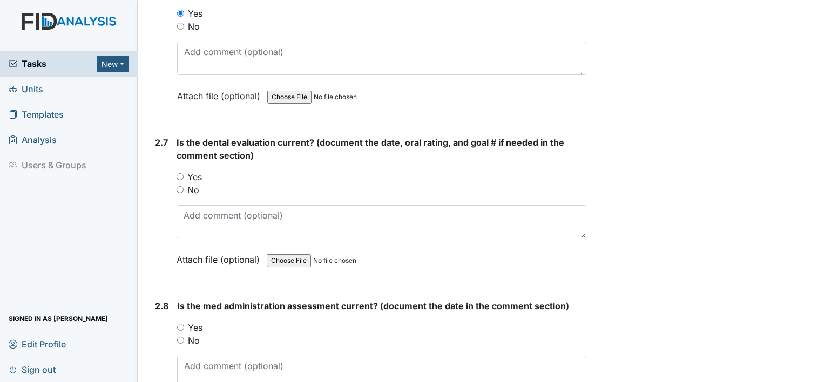
click at [179, 173] on input "Yes" at bounding box center [179, 176] width 7 height 7
radio input "true"
click at [182, 324] on input "Yes" at bounding box center [180, 327] width 7 height 7
radio input "true"
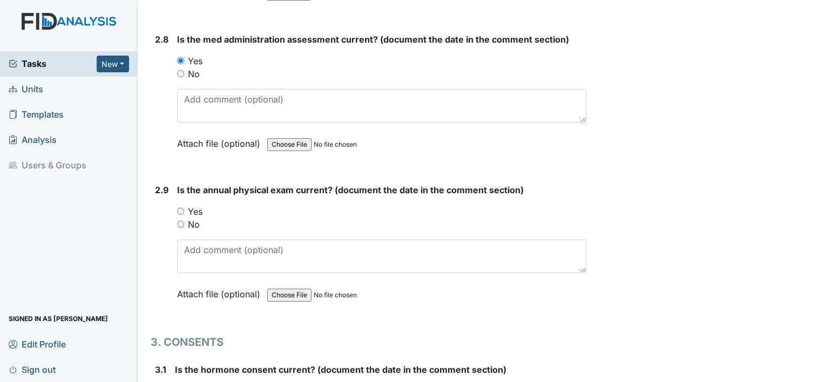
scroll to position [2309, 0]
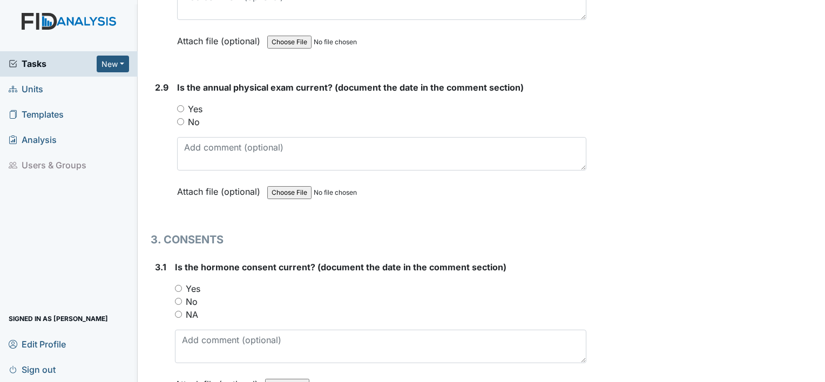
click at [179, 105] on input "Yes" at bounding box center [180, 108] width 7 height 7
radio input "true"
click at [176, 285] on input "Yes" at bounding box center [178, 288] width 7 height 7
radio input "true"
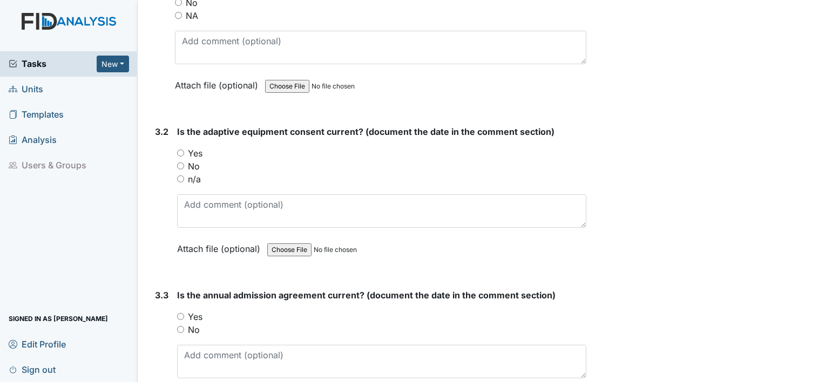
scroll to position [2617, 0]
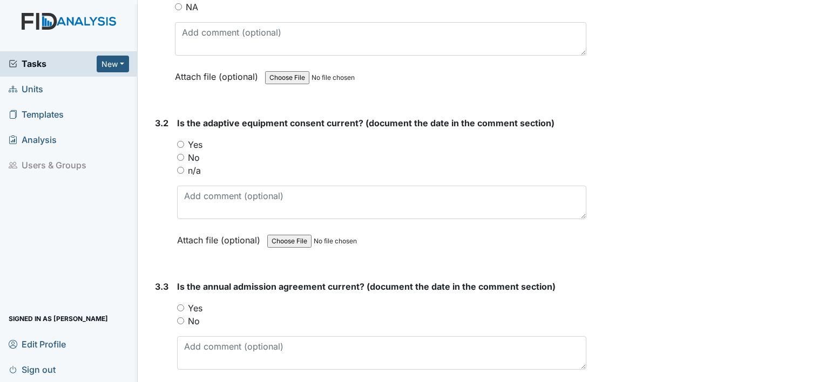
click at [178, 167] on input "n/a" at bounding box center [180, 170] width 7 height 7
radio input "true"
click at [177, 304] on input "Yes" at bounding box center [180, 307] width 7 height 7
radio input "true"
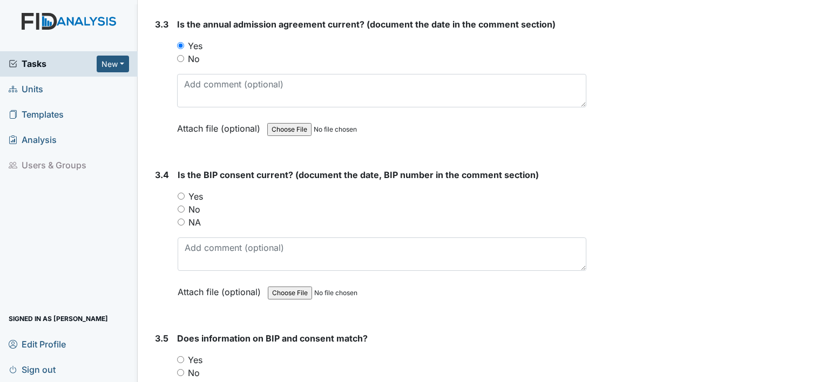
scroll to position [2895, 0]
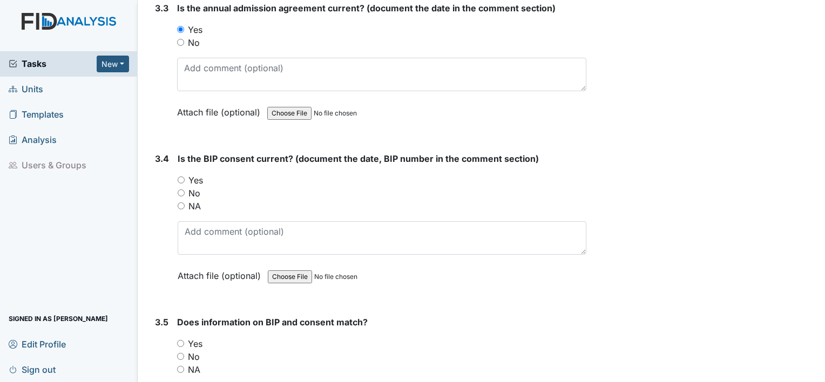
click at [181, 176] on input "Yes" at bounding box center [181, 179] width 7 height 7
radio input "true"
click at [179, 340] on input "Yes" at bounding box center [180, 343] width 7 height 7
radio input "true"
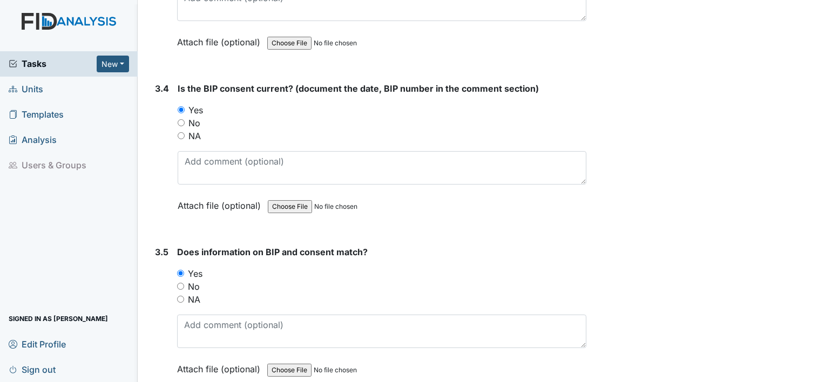
scroll to position [3010, 0]
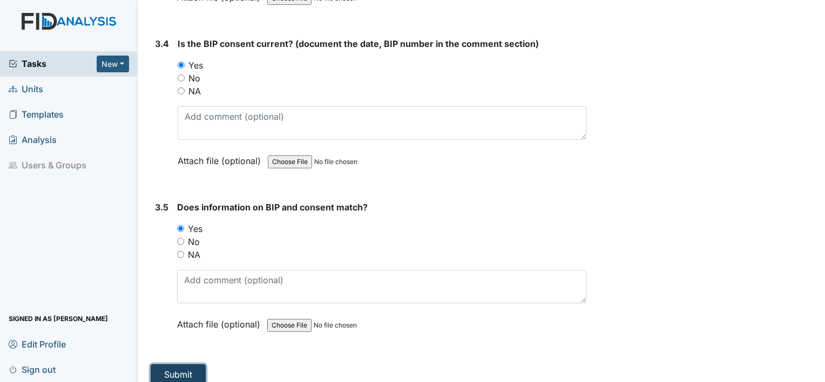
click at [164, 364] on button "Submit" at bounding box center [178, 374] width 55 height 21
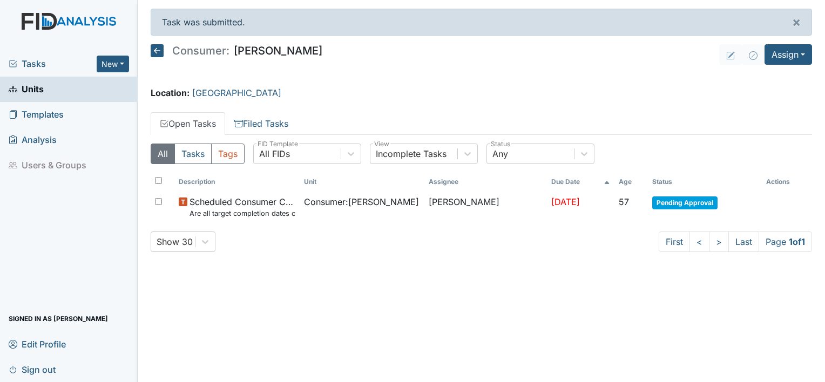
click at [155, 50] on icon at bounding box center [157, 50] width 13 height 13
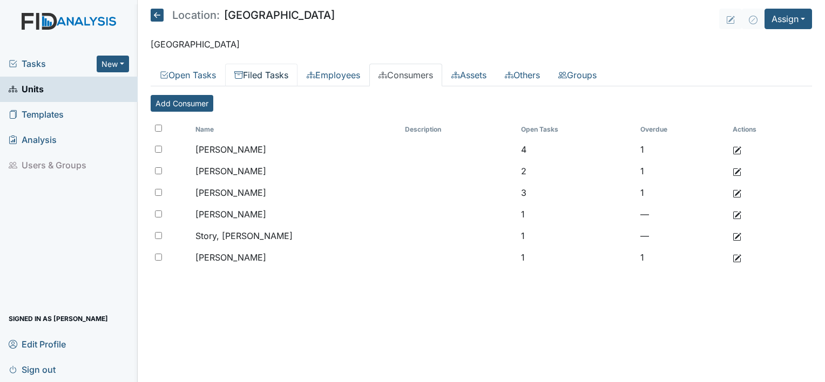
click at [262, 74] on link "Filed Tasks" at bounding box center [261, 75] width 72 height 23
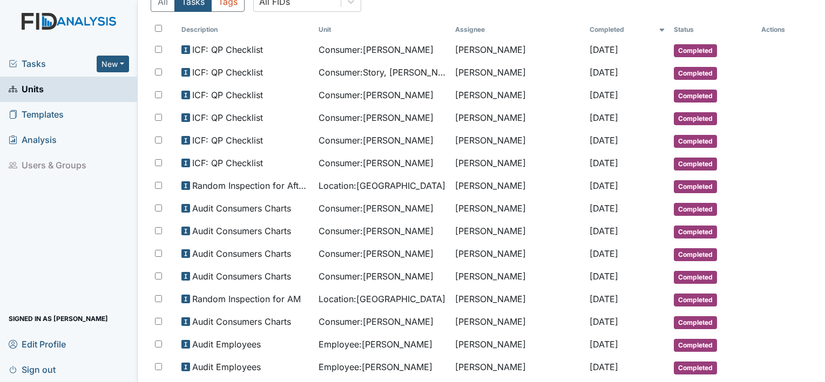
scroll to position [137, 0]
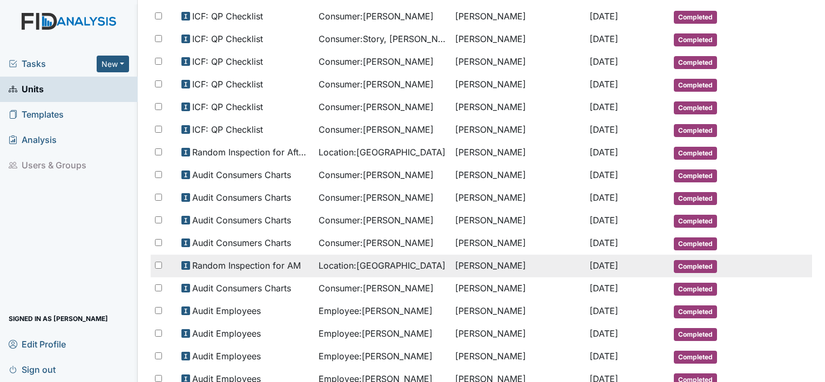
click at [346, 261] on span "Location : [GEOGRAPHIC_DATA]" at bounding box center [381, 265] width 127 height 13
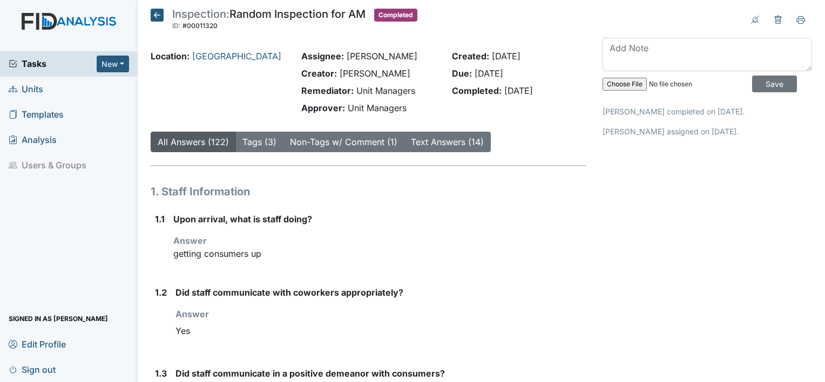
click at [346, 261] on div "Upon arrival, what is staff doing? Answer getting consumers up" at bounding box center [379, 241] width 413 height 56
click at [152, 12] on icon at bounding box center [157, 15] width 13 height 13
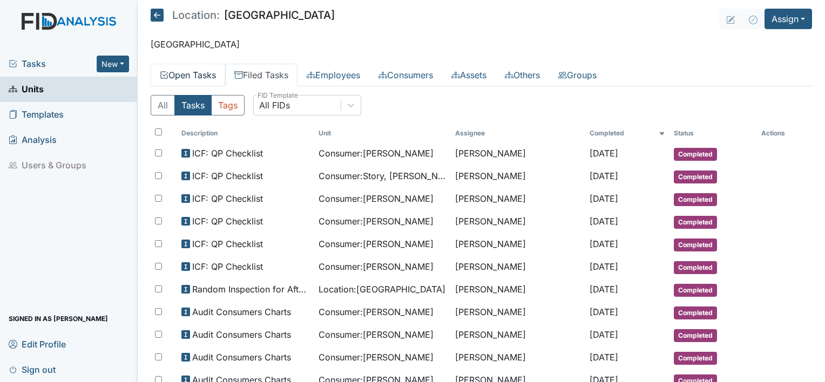
click at [169, 74] on link "Open Tasks" at bounding box center [188, 75] width 74 height 23
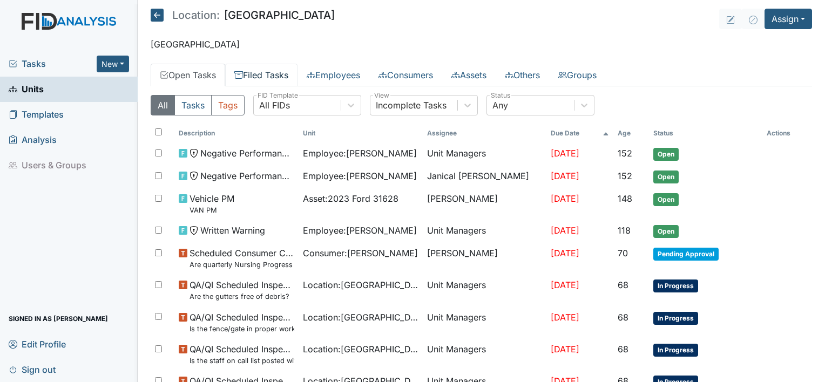
click at [267, 76] on link "Filed Tasks" at bounding box center [261, 75] width 72 height 23
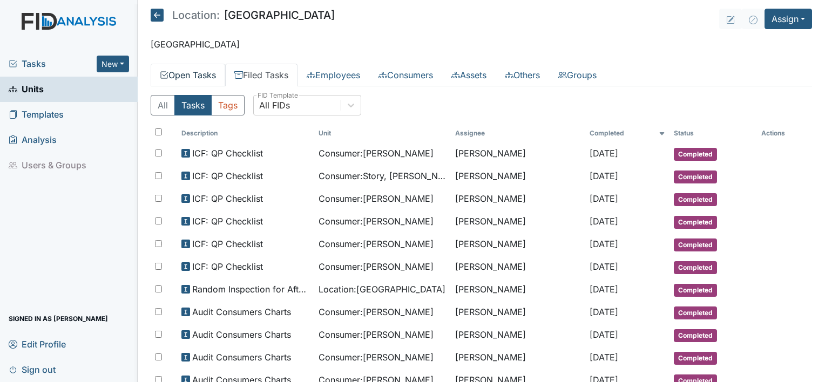
click at [188, 77] on link "Open Tasks" at bounding box center [188, 75] width 74 height 23
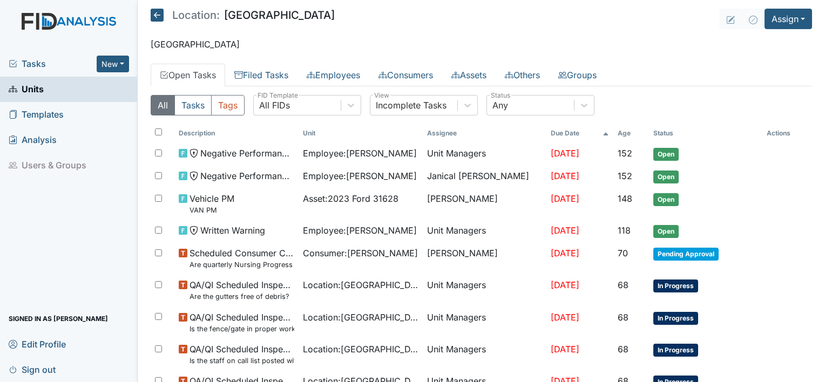
click at [151, 16] on icon at bounding box center [157, 15] width 13 height 13
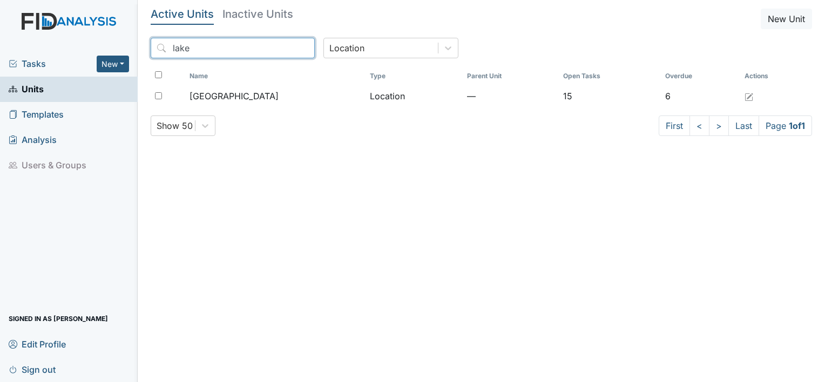
drag, startPoint x: 194, startPoint y: 45, endPoint x: 113, endPoint y: 45, distance: 80.4
click at [119, 46] on div "Tasks New Form Inspection Document Bundle Units Templates Analysis Users & Grou…" at bounding box center [412, 191] width 825 height 382
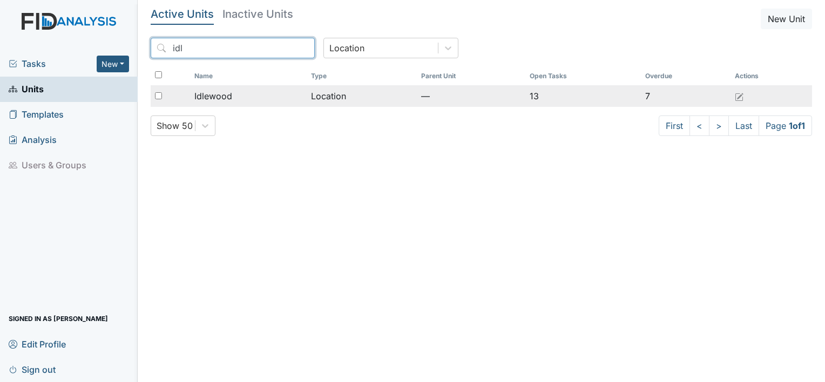
type input "idl"
click at [262, 105] on td "Idlewood" at bounding box center [248, 96] width 117 height 22
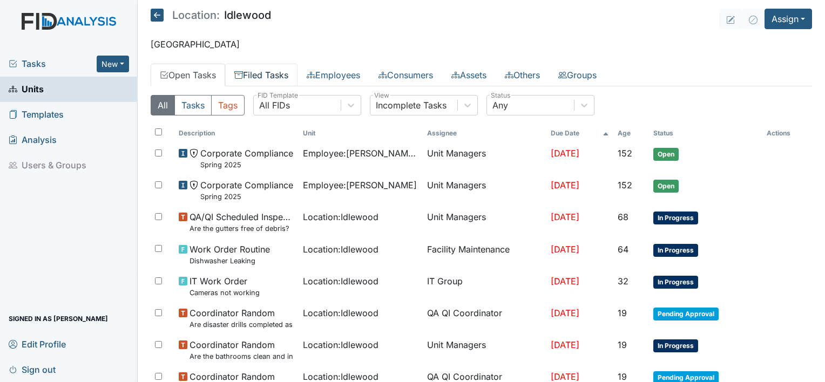
click at [269, 81] on link "Filed Tasks" at bounding box center [261, 75] width 72 height 23
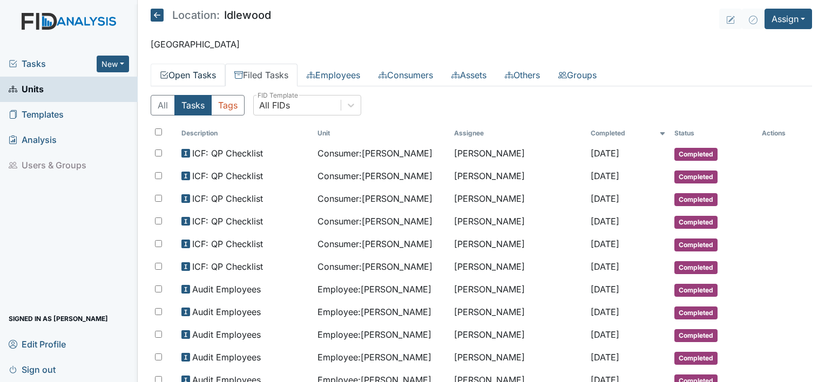
click at [179, 70] on link "Open Tasks" at bounding box center [188, 75] width 74 height 23
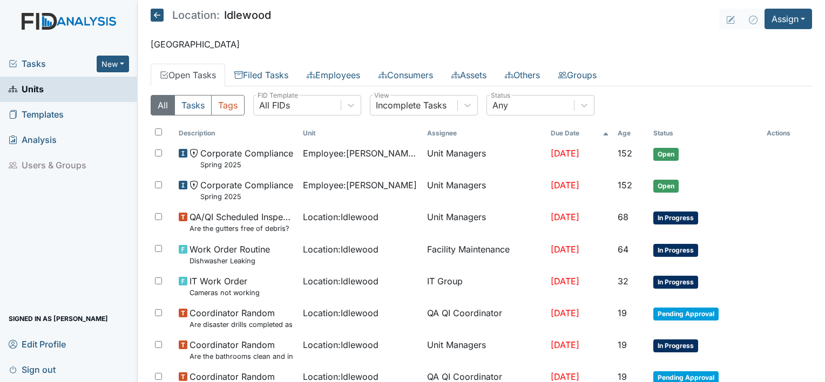
click at [153, 18] on icon at bounding box center [157, 15] width 13 height 13
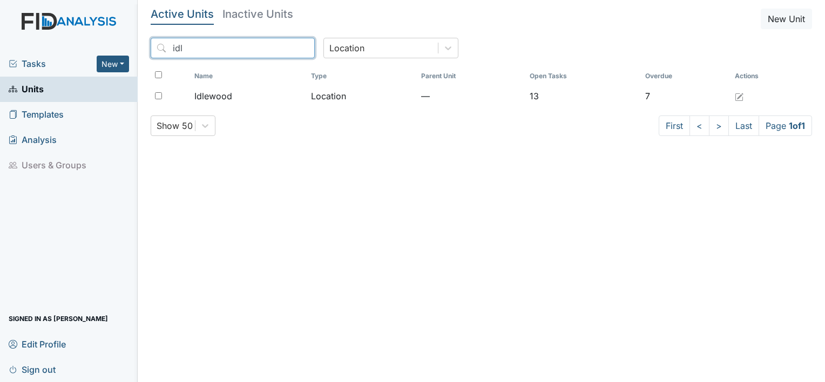
drag, startPoint x: 229, startPoint y: 56, endPoint x: 95, endPoint y: 71, distance: 134.7
click at [96, 71] on div "Tasks New Form Inspection Document Bundle Units Templates Analysis Users & Grou…" at bounding box center [412, 191] width 825 height 382
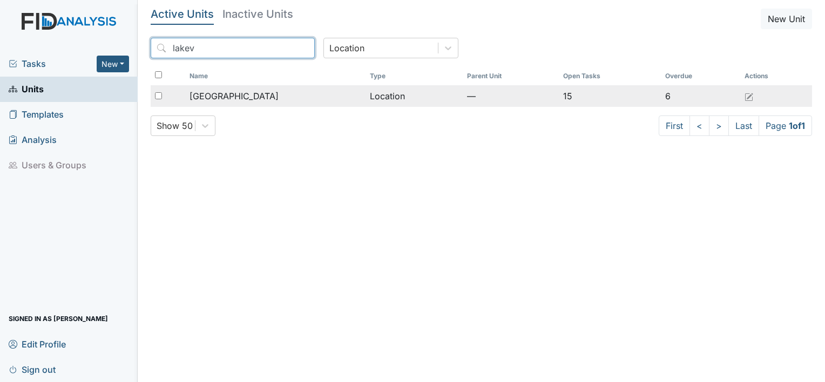
type input "lakev"
click at [197, 99] on span "[GEOGRAPHIC_DATA]" at bounding box center [233, 96] width 89 height 13
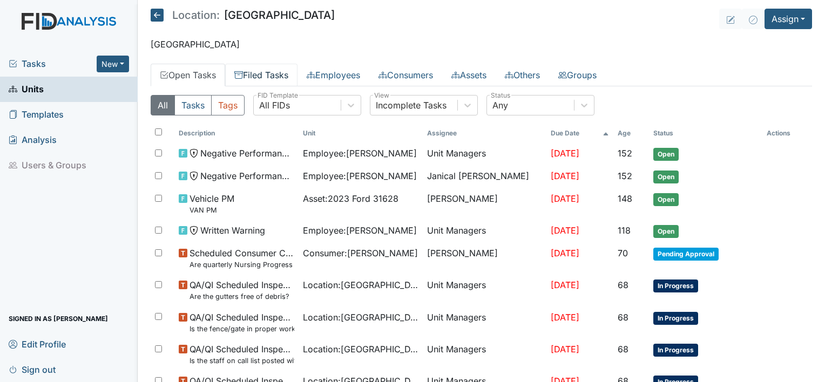
click at [264, 69] on link "Filed Tasks" at bounding box center [261, 75] width 72 height 23
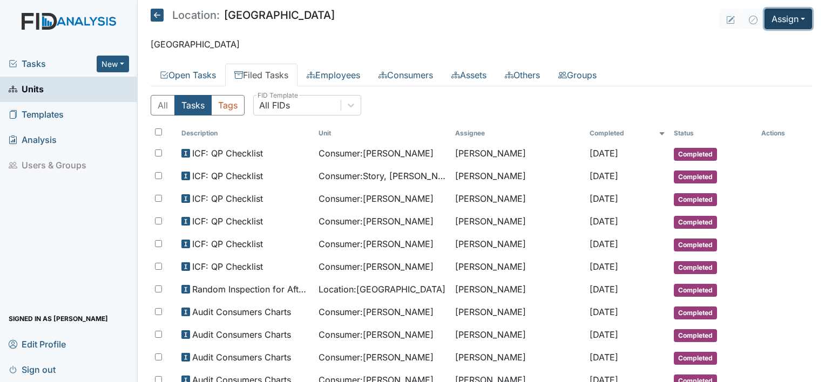
click at [783, 26] on button "Assign" at bounding box center [787, 19] width 47 height 21
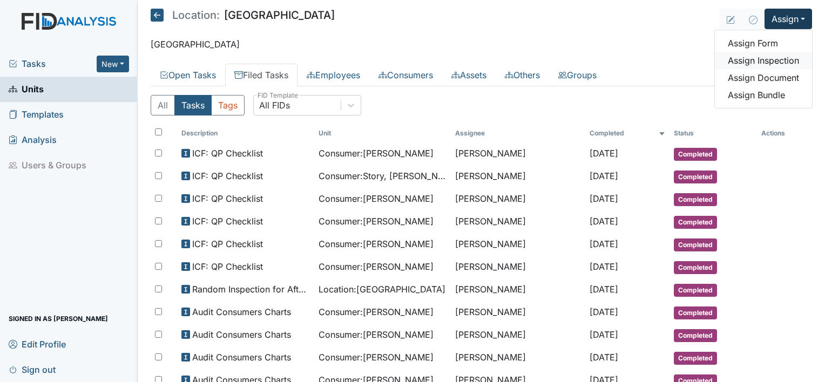
click at [773, 65] on link "Assign Inspection" at bounding box center [763, 60] width 97 height 17
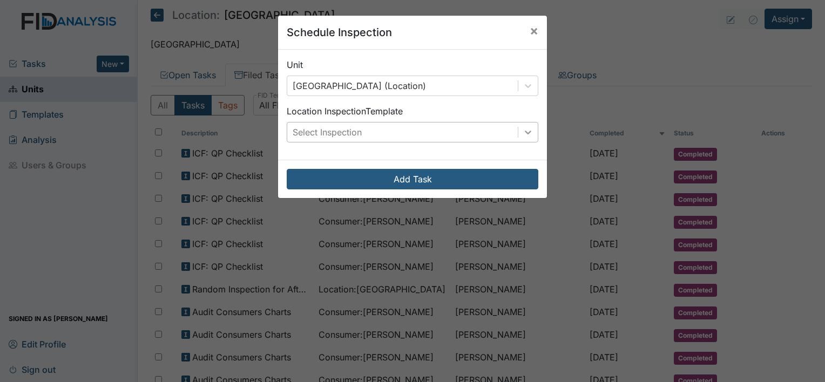
click at [519, 138] on div at bounding box center [527, 132] width 19 height 19
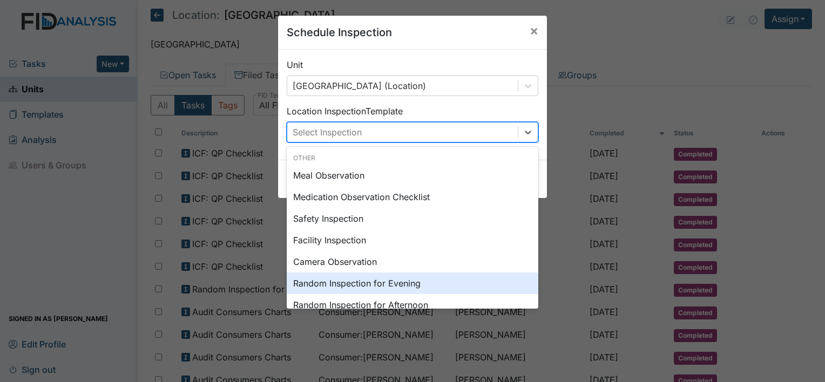
click at [444, 280] on div "Random Inspection for Evening" at bounding box center [413, 284] width 252 height 22
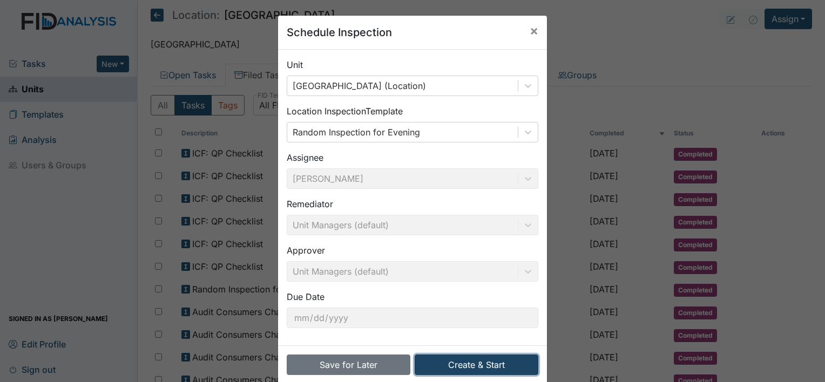
click at [470, 363] on button "Create & Start" at bounding box center [477, 365] width 124 height 21
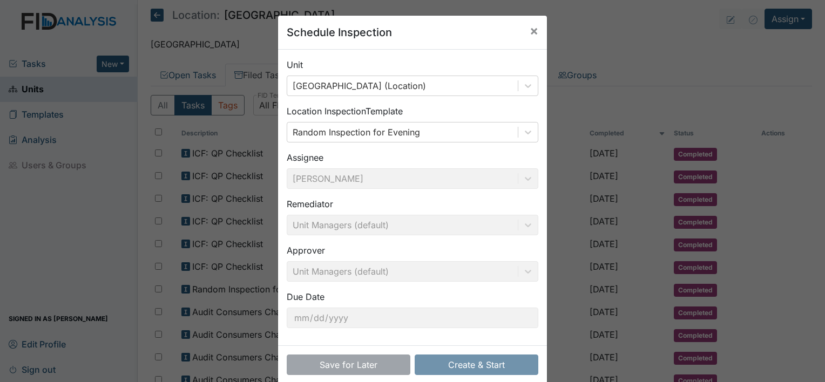
click at [335, 172] on div "Assignee [PERSON_NAME]" at bounding box center [413, 170] width 252 height 38
click at [344, 272] on div "Approver Unit Managers (default)" at bounding box center [413, 263] width 252 height 38
click at [525, 32] on button "×" at bounding box center [534, 31] width 26 height 30
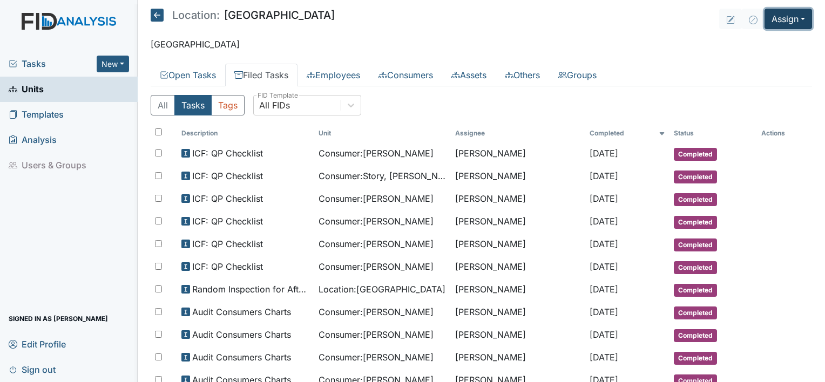
click at [786, 15] on button "Assign" at bounding box center [787, 19] width 47 height 21
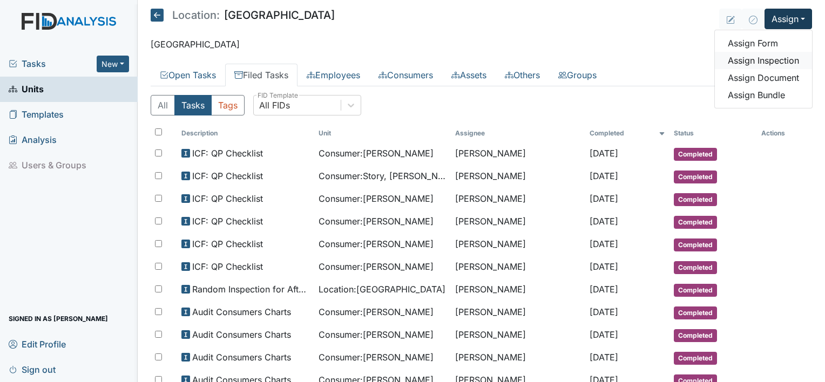
click at [772, 56] on link "Assign Inspection" at bounding box center [763, 60] width 97 height 17
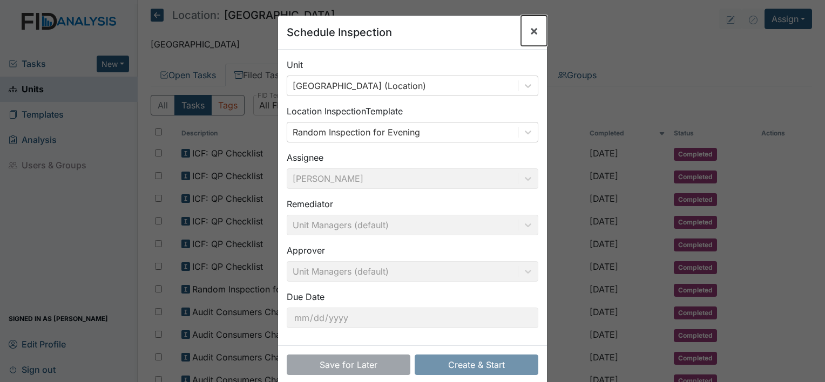
click at [529, 31] on span "×" at bounding box center [533, 31] width 9 height 16
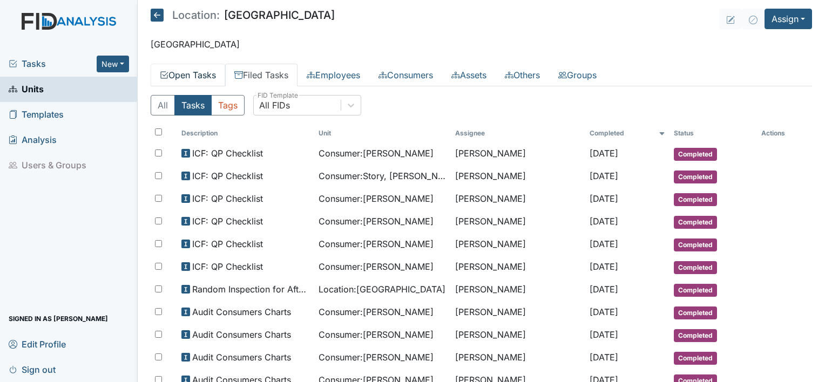
click at [163, 71] on icon at bounding box center [163, 74] width 7 height 7
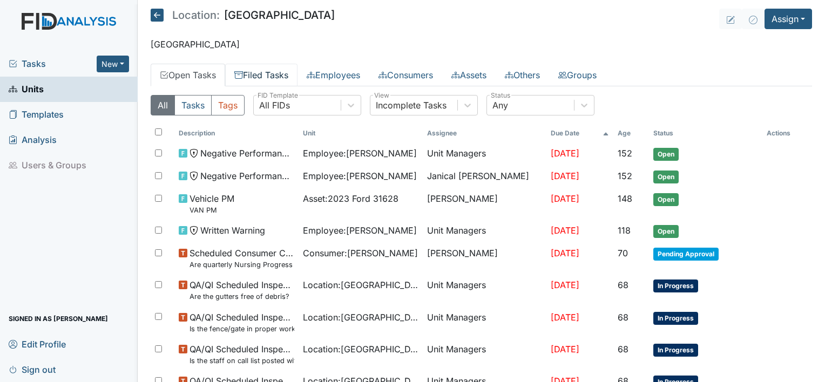
click at [270, 69] on link "Filed Tasks" at bounding box center [261, 75] width 72 height 23
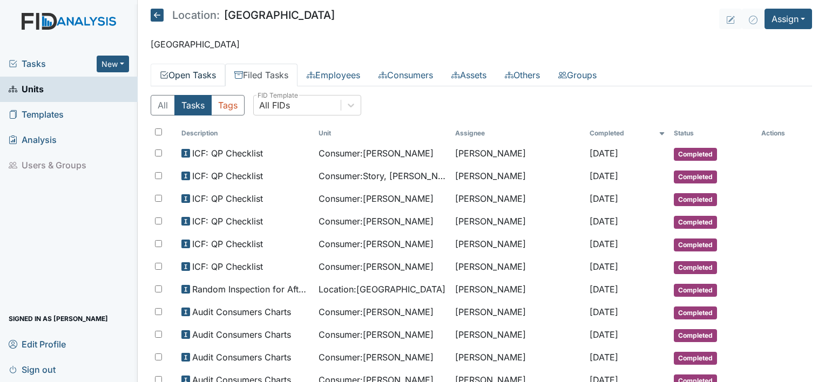
click at [201, 73] on link "Open Tasks" at bounding box center [188, 75] width 74 height 23
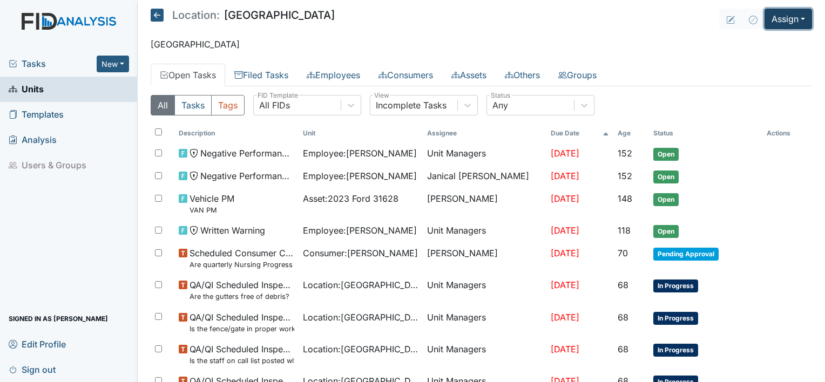
click at [797, 19] on button "Assign" at bounding box center [787, 19] width 47 height 21
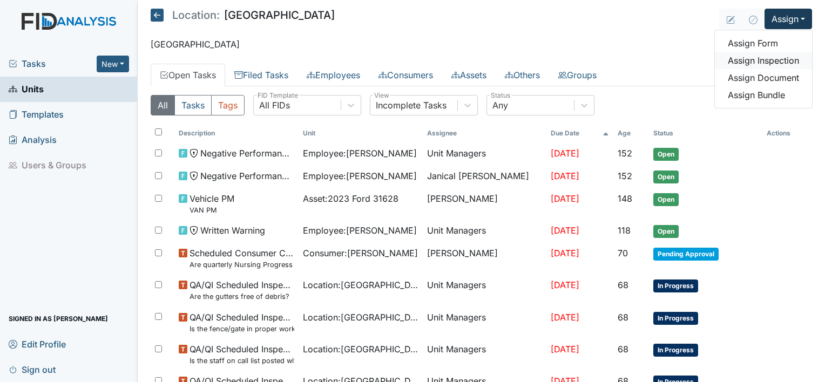
click at [774, 58] on link "Assign Inspection" at bounding box center [763, 60] width 97 height 17
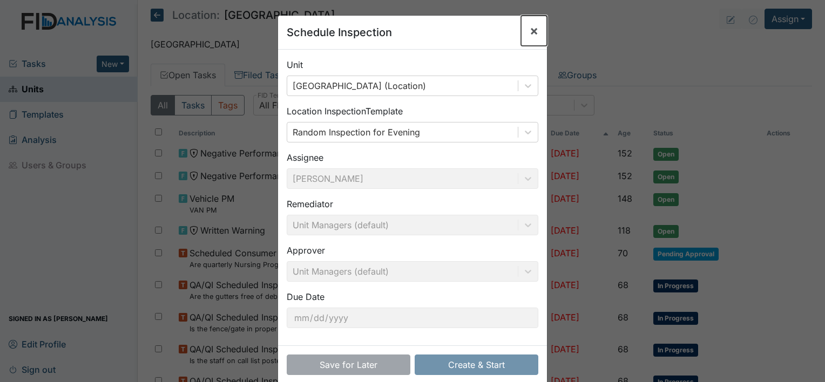
click at [529, 30] on span "×" at bounding box center [533, 31] width 9 height 16
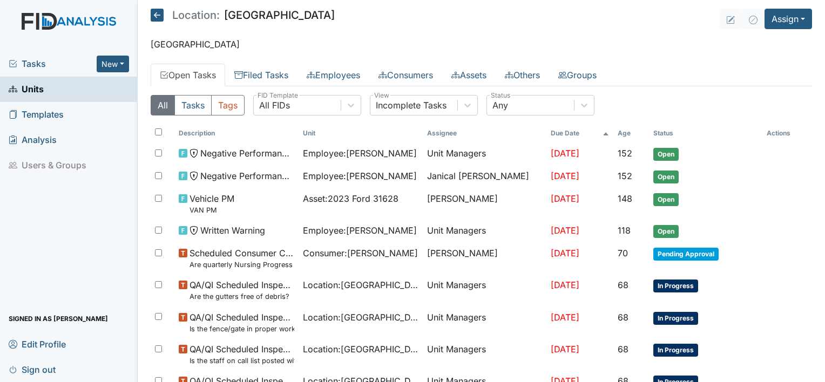
click at [158, 18] on icon at bounding box center [157, 15] width 13 height 13
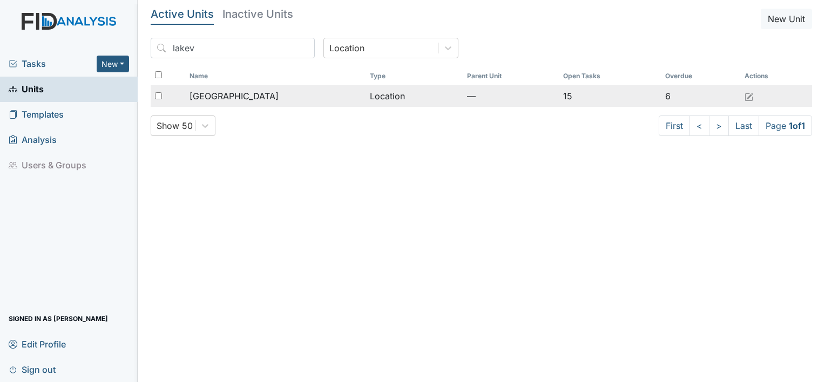
click at [230, 95] on span "[GEOGRAPHIC_DATA]" at bounding box center [233, 96] width 89 height 13
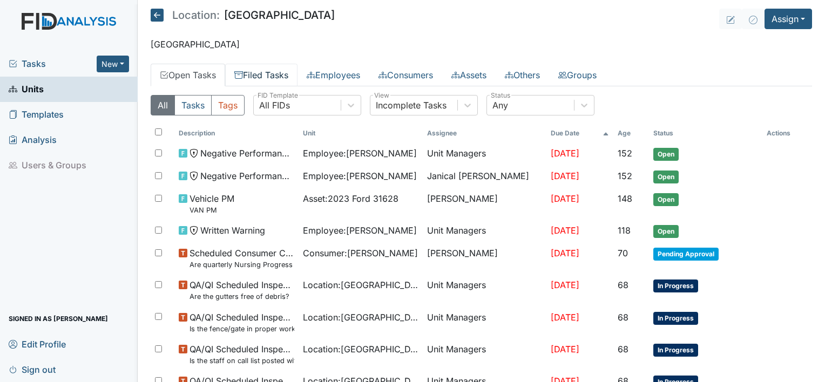
click at [291, 73] on link "Filed Tasks" at bounding box center [261, 75] width 72 height 23
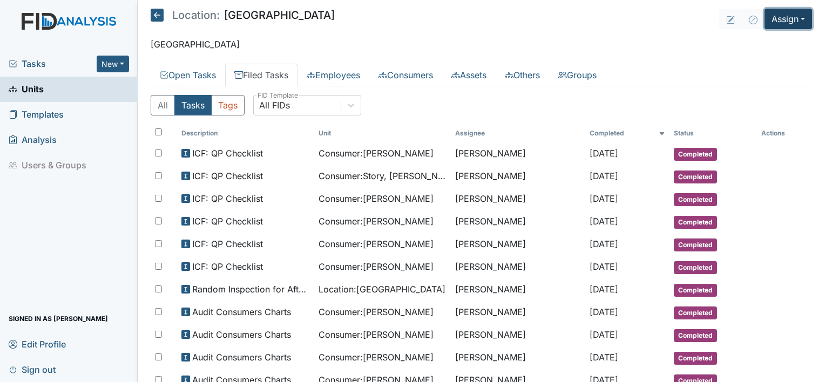
click at [795, 16] on button "Assign" at bounding box center [787, 19] width 47 height 21
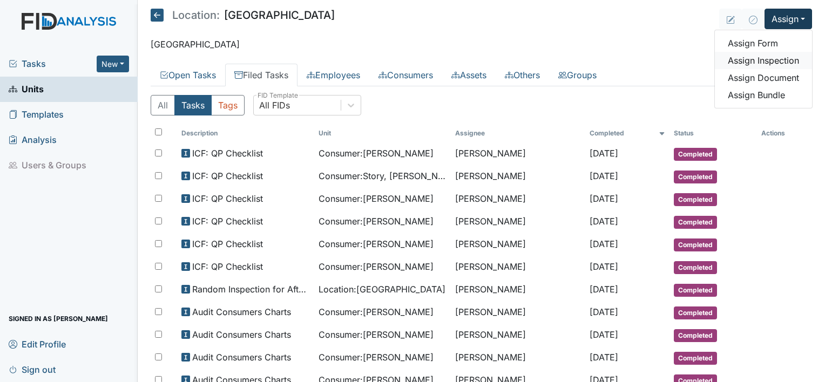
click at [775, 61] on link "Assign Inspection" at bounding box center [763, 60] width 97 height 17
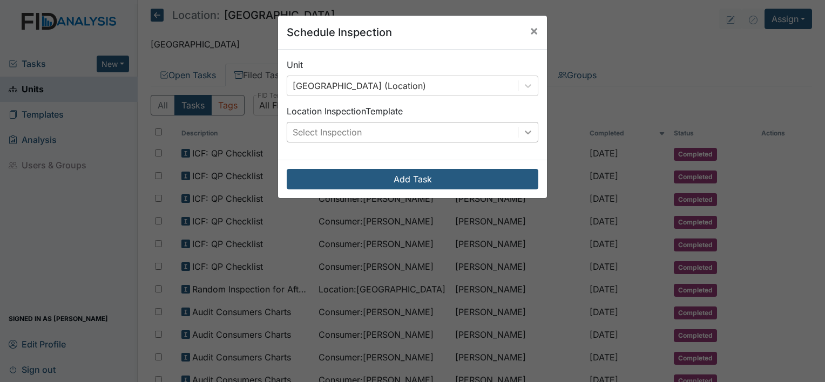
click at [523, 135] on icon at bounding box center [527, 132] width 11 height 11
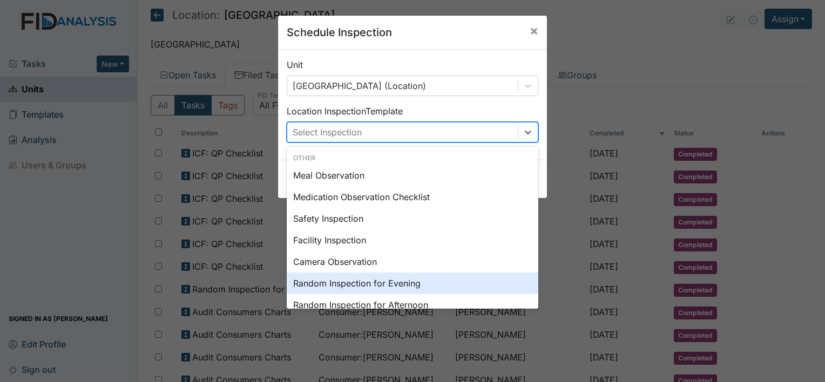
click at [419, 281] on div "Random Inspection for Evening" at bounding box center [413, 284] width 252 height 22
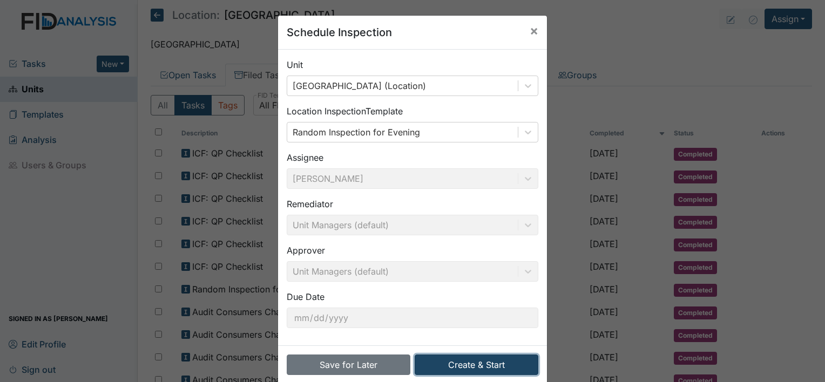
click at [492, 366] on button "Create & Start" at bounding box center [477, 365] width 124 height 21
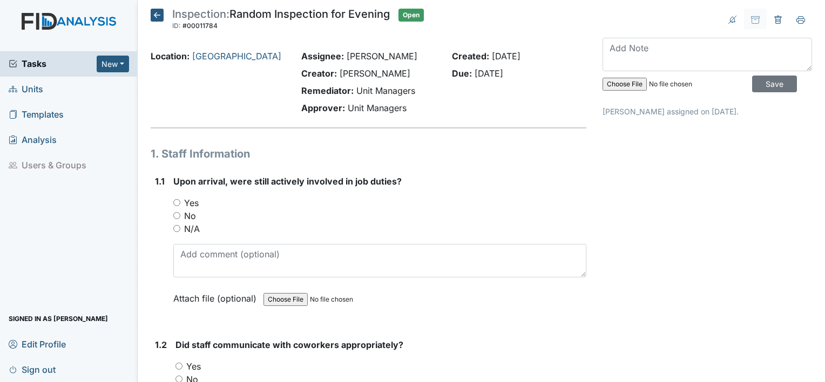
click at [175, 203] on input "Yes" at bounding box center [176, 202] width 7 height 7
radio input "true"
click at [179, 366] on input "Yes" at bounding box center [178, 366] width 7 height 7
radio input "true"
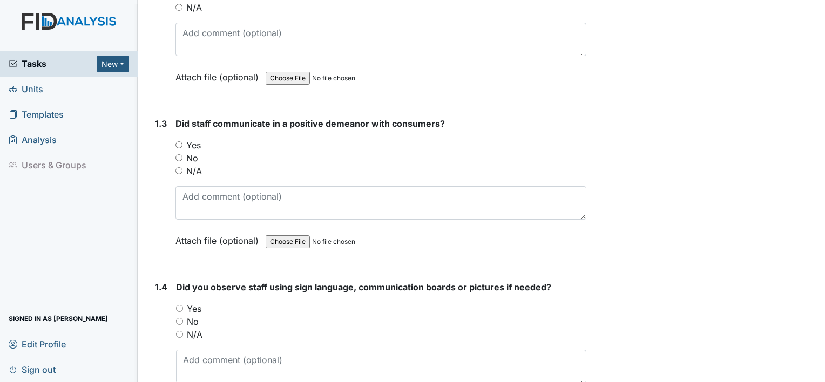
scroll to position [417, 0]
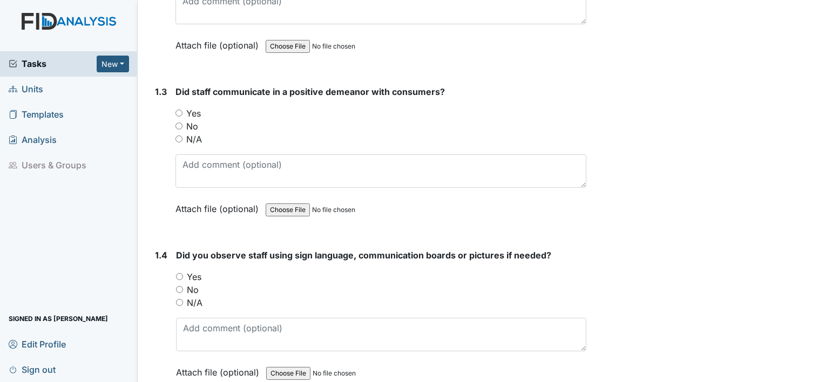
click at [180, 112] on input "Yes" at bounding box center [178, 113] width 7 height 7
radio input "true"
click at [179, 275] on input "Yes" at bounding box center [179, 276] width 7 height 7
radio input "true"
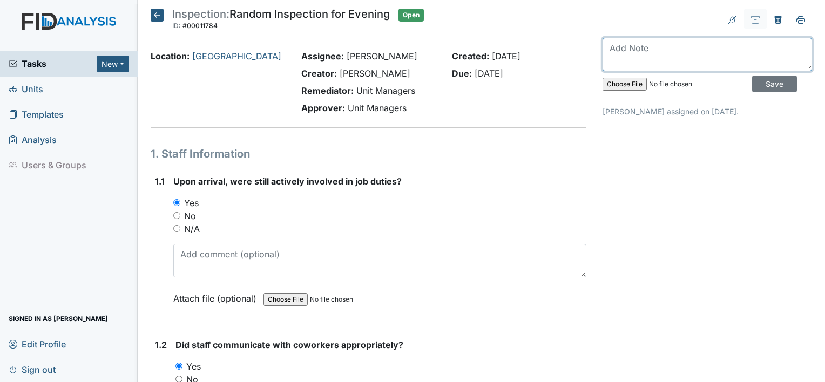
click at [671, 62] on textarea at bounding box center [706, 54] width 209 height 33
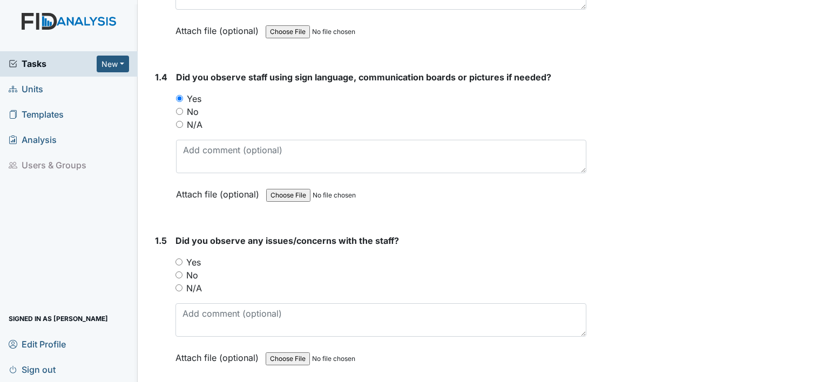
scroll to position [739, 0]
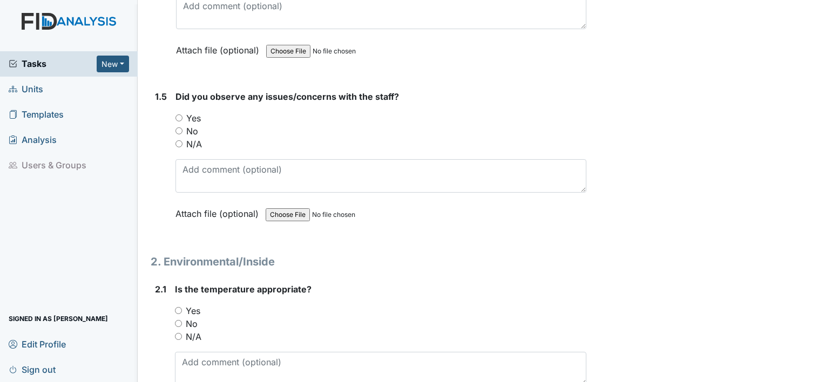
type textarea "Was completed 9 29 can be verified per cameras, did not save for some reason"
click at [180, 128] on input "No" at bounding box center [178, 130] width 7 height 7
radio input "true"
click at [176, 307] on input "Yes" at bounding box center [178, 310] width 7 height 7
radio input "true"
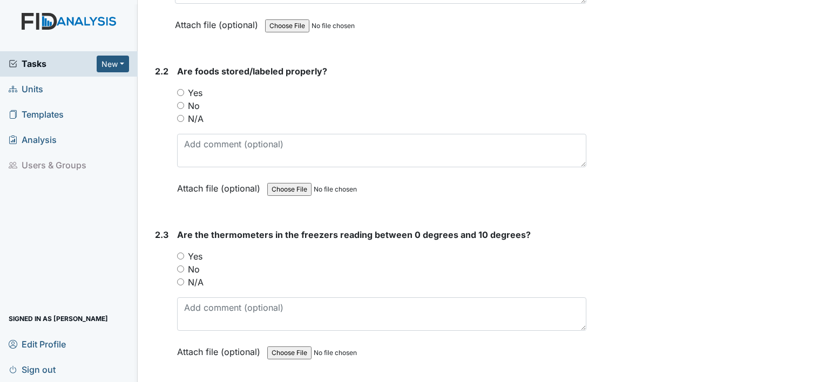
scroll to position [1138, 0]
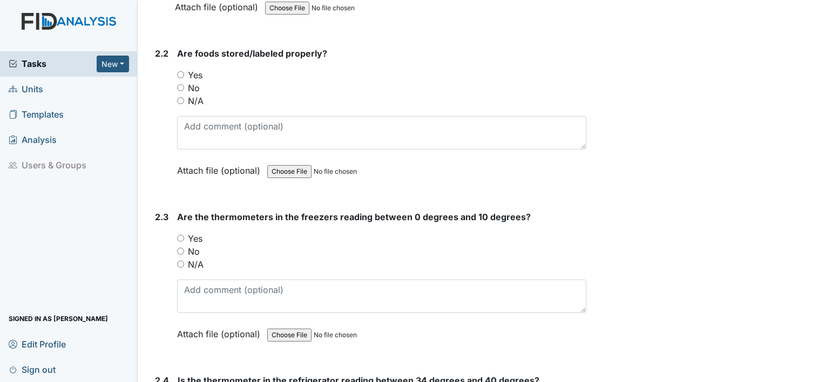
click at [181, 71] on input "Yes" at bounding box center [180, 74] width 7 height 7
radio input "true"
click at [179, 235] on input "Yes" at bounding box center [180, 238] width 7 height 7
radio input "true"
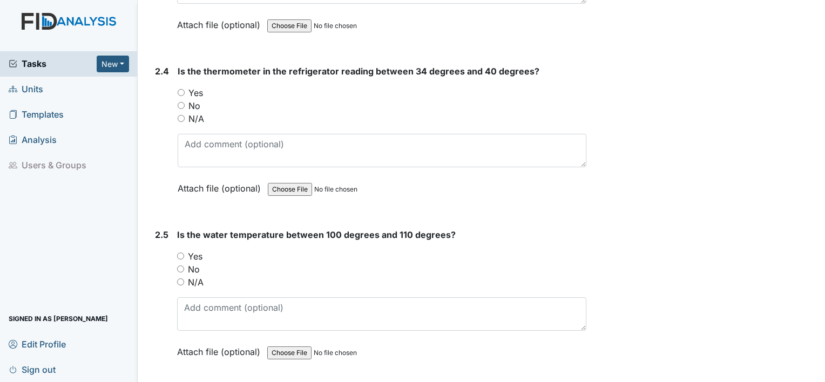
scroll to position [1477, 0]
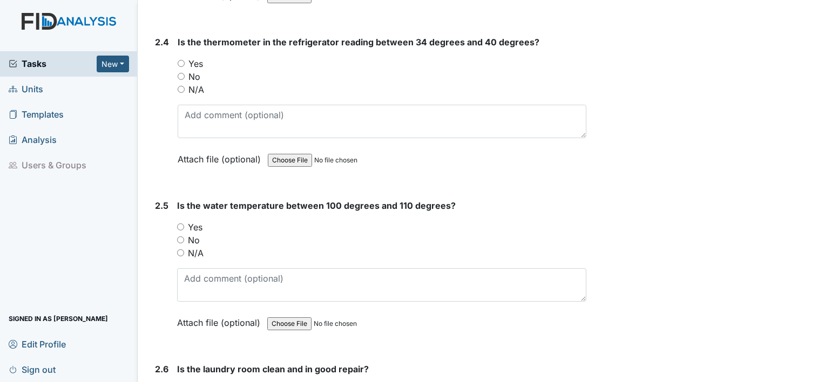
click at [181, 60] on input "Yes" at bounding box center [181, 63] width 7 height 7
radio input "true"
click at [183, 223] on input "Yes" at bounding box center [180, 226] width 7 height 7
radio input "true"
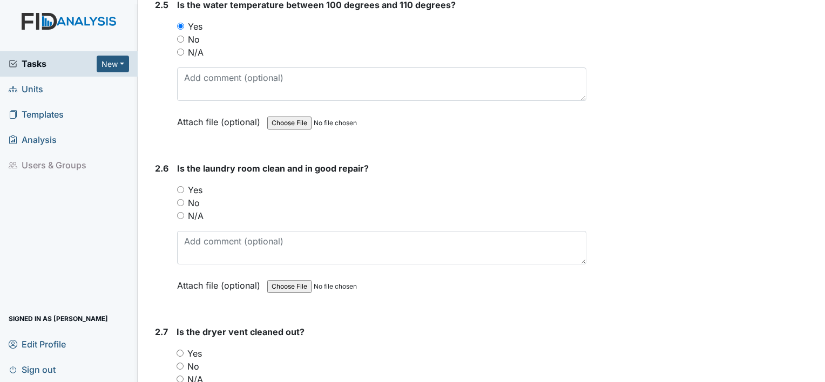
scroll to position [1750, 0]
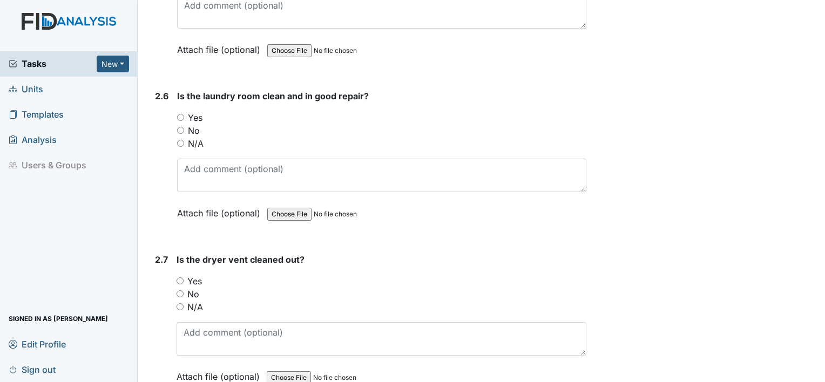
click at [178, 114] on input "Yes" at bounding box center [180, 117] width 7 height 7
radio input "true"
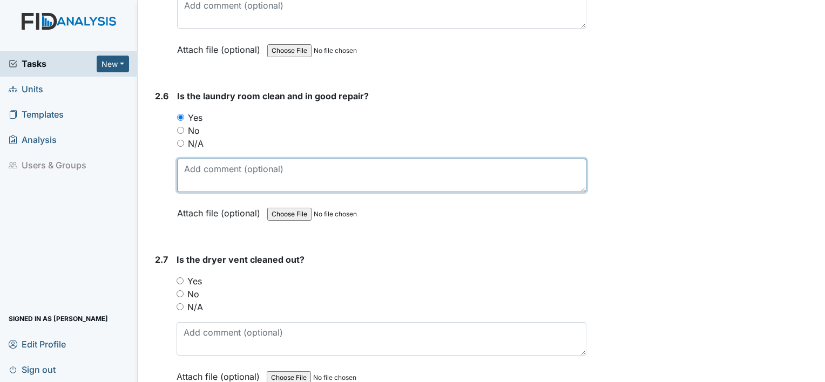
click at [259, 170] on textarea at bounding box center [381, 175] width 409 height 33
type textarea "was one towel dropped by staff"
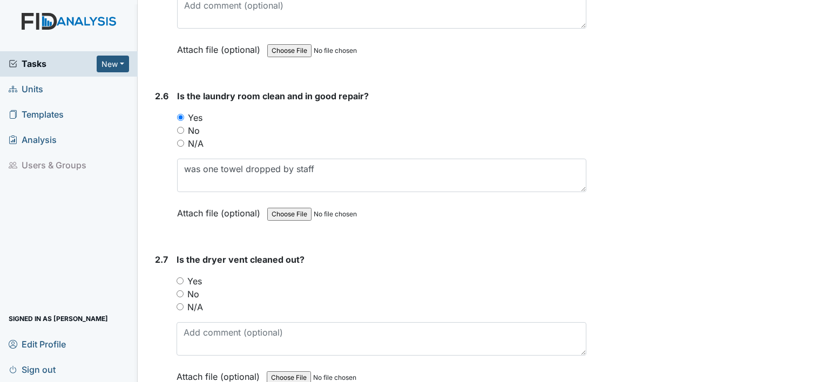
click at [180, 277] on input "Yes" at bounding box center [179, 280] width 7 height 7
radio input "true"
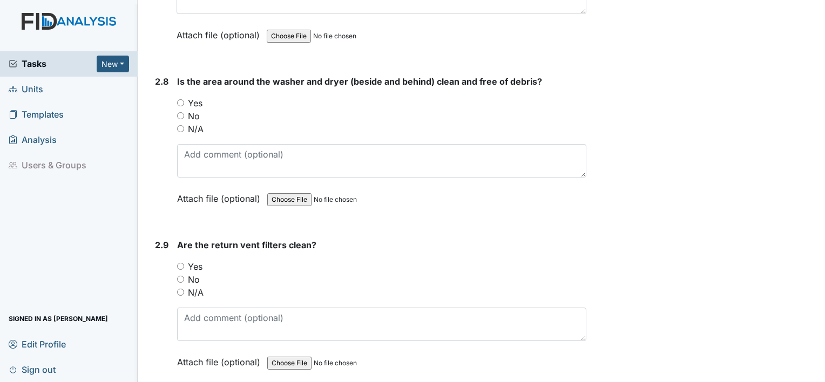
scroll to position [2098, 0]
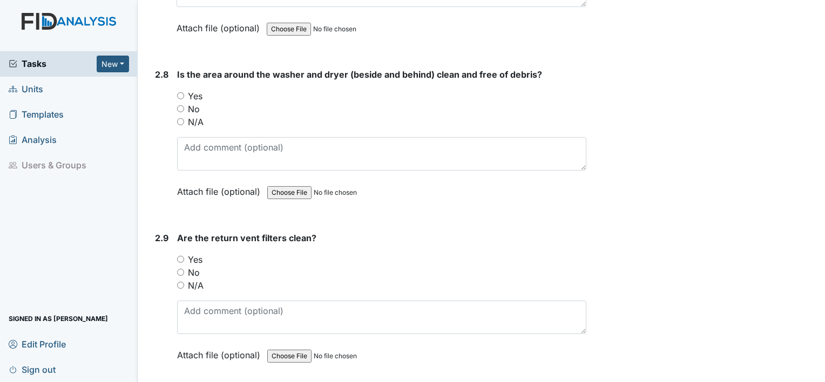
click at [180, 92] on input "Yes" at bounding box center [180, 95] width 7 height 7
radio input "true"
click at [182, 256] on input "Yes" at bounding box center [180, 259] width 7 height 7
radio input "true"
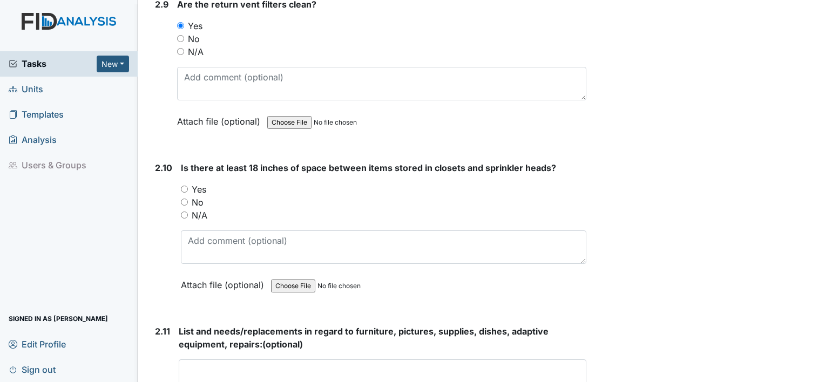
scroll to position [2404, 0]
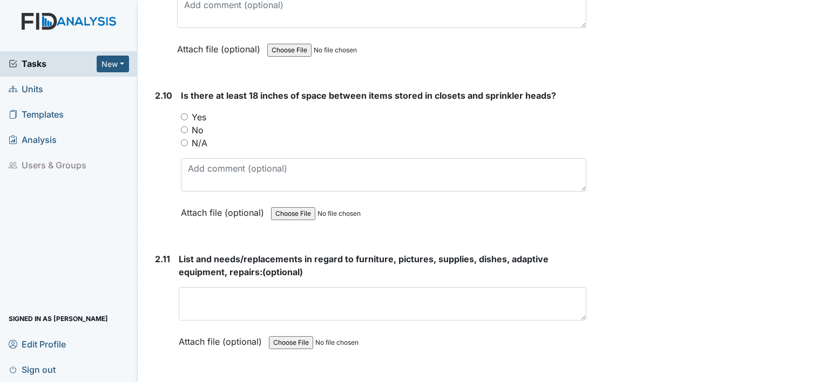
click at [183, 126] on input "No" at bounding box center [184, 129] width 7 height 7
radio input "true"
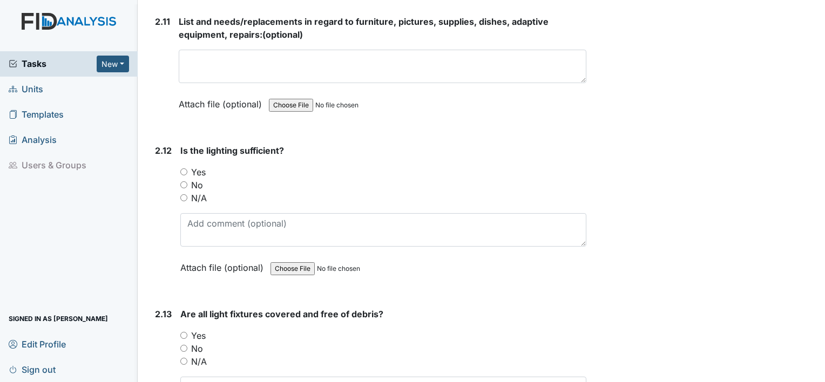
scroll to position [2685, 0]
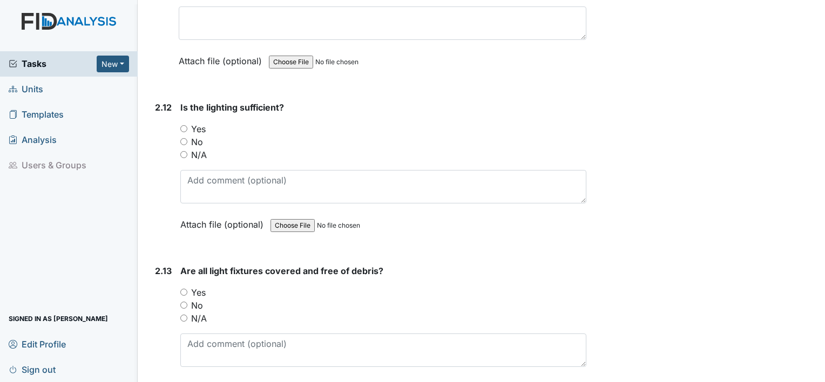
click at [184, 125] on input "Yes" at bounding box center [183, 128] width 7 height 7
radio input "true"
click at [186, 289] on input "Yes" at bounding box center [183, 292] width 7 height 7
radio input "true"
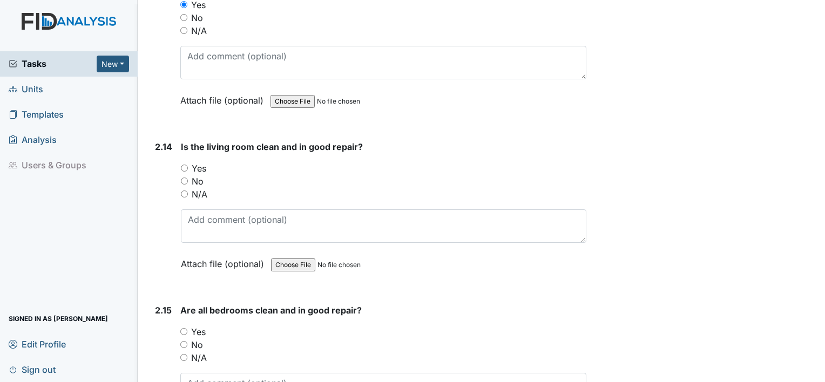
scroll to position [3045, 0]
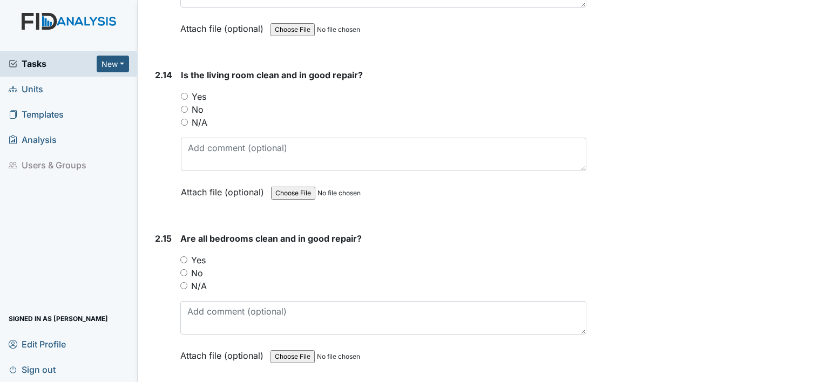
click at [182, 93] on input "Yes" at bounding box center [184, 96] width 7 height 7
radio input "true"
click at [182, 256] on input "Yes" at bounding box center [183, 259] width 7 height 7
radio input "true"
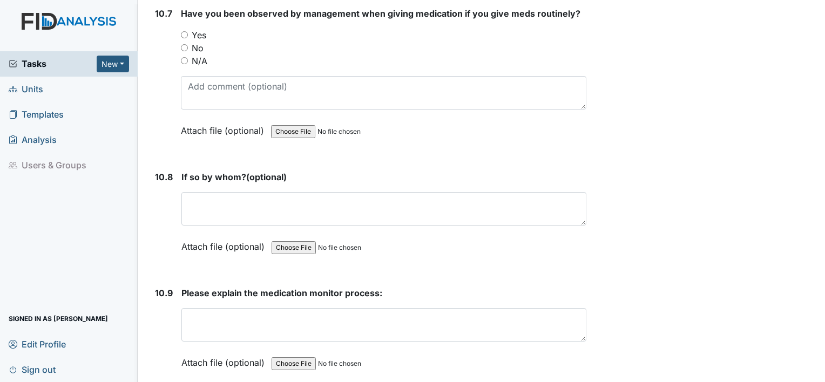
scroll to position [14514, 0]
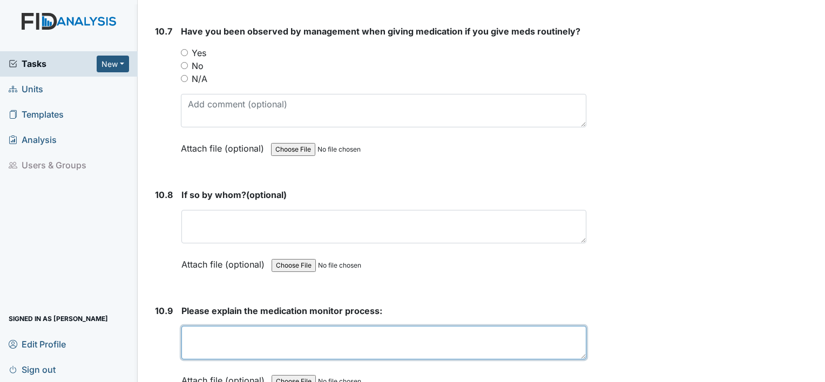
drag, startPoint x: 406, startPoint y: 281, endPoint x: 415, endPoint y: 272, distance: 12.2
click at [410, 326] on textarea at bounding box center [383, 342] width 405 height 33
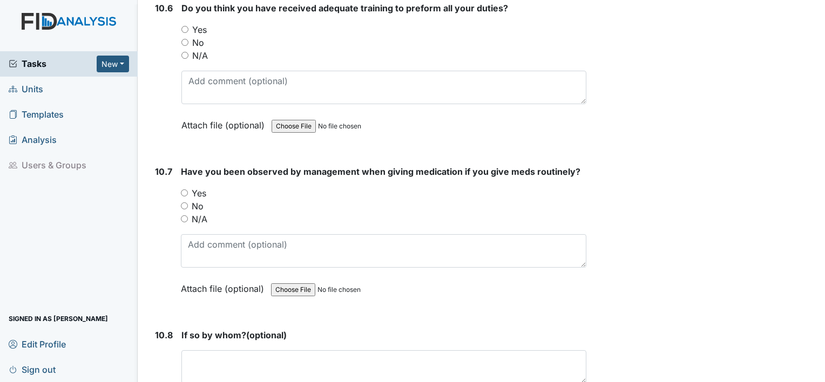
scroll to position [14316, 0]
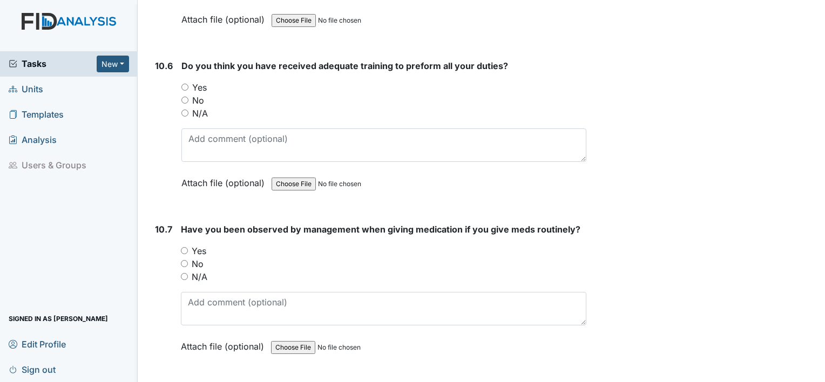
type textarea "make sure all meds have been given"
click at [186, 247] on input "Yes" at bounding box center [184, 250] width 7 height 7
radio input "true"
click at [182, 84] on input "Yes" at bounding box center [184, 87] width 7 height 7
radio input "true"
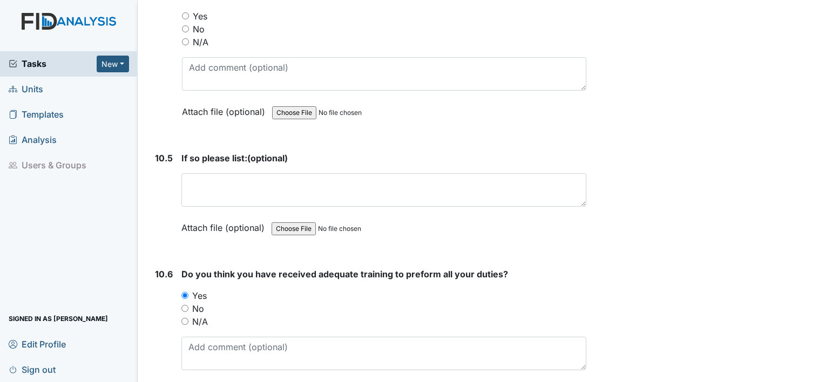
scroll to position [14054, 0]
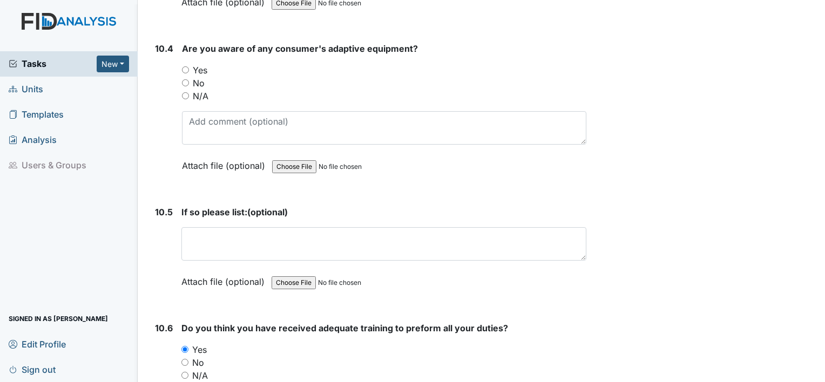
click at [184, 66] on input "Yes" at bounding box center [185, 69] width 7 height 7
radio input "true"
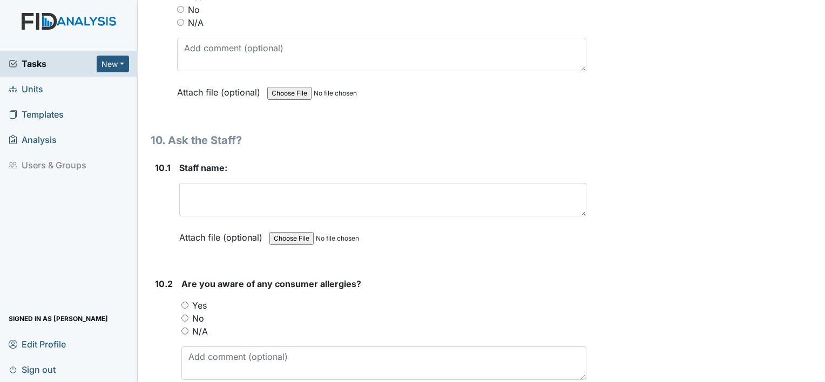
scroll to position [13532, 0]
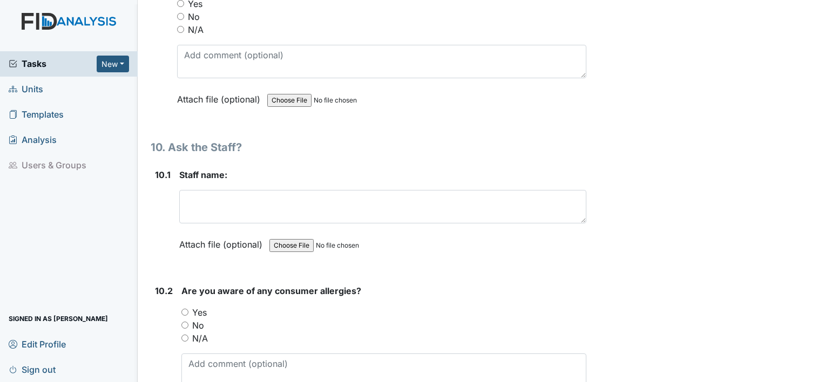
click at [185, 309] on input "Yes" at bounding box center [184, 312] width 7 height 7
radio input "true"
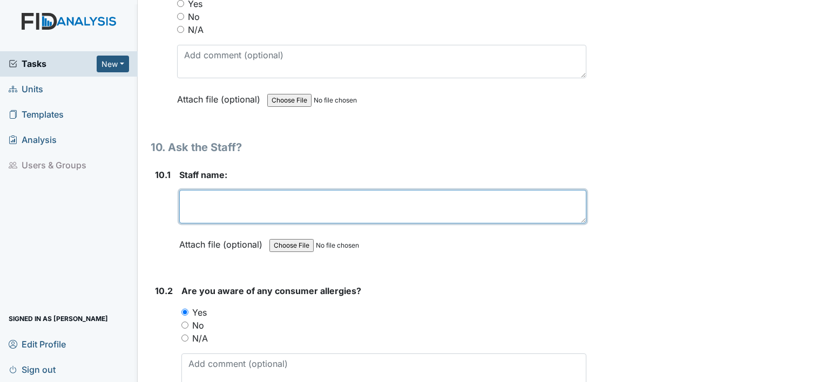
click at [235, 190] on textarea at bounding box center [382, 206] width 407 height 33
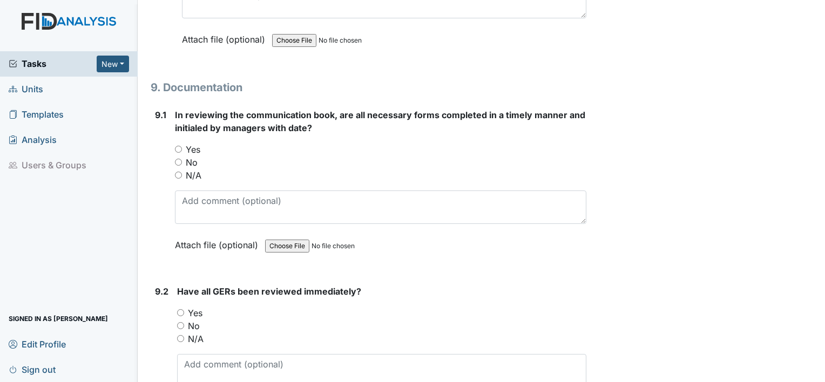
scroll to position [13216, 0]
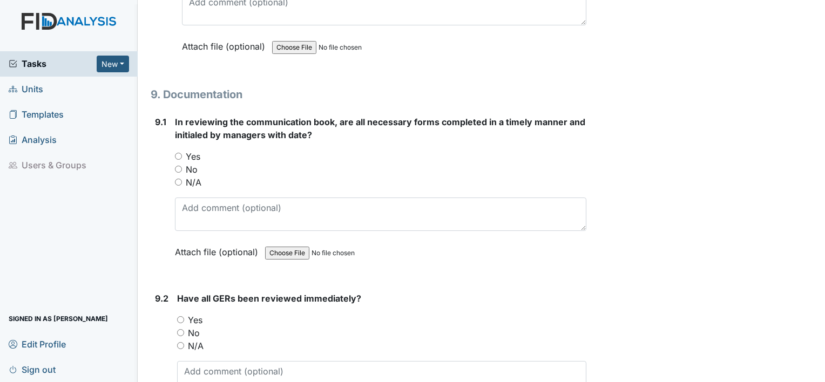
type textarea "Shinita HYman"
click at [179, 316] on input "Yes" at bounding box center [180, 319] width 7 height 7
radio input "true"
click at [179, 153] on input "Yes" at bounding box center [178, 156] width 7 height 7
radio input "true"
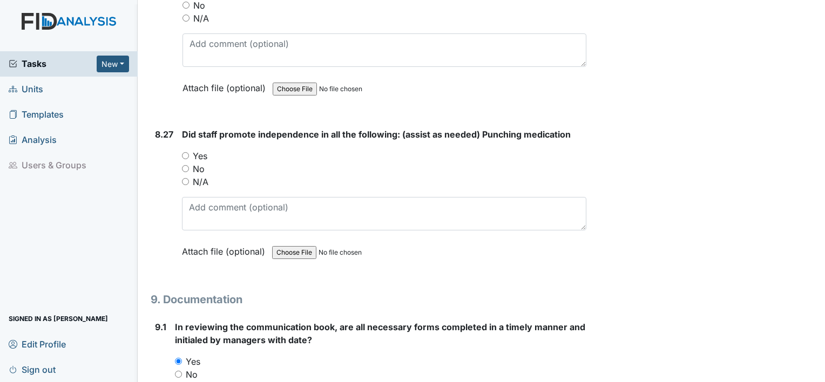
scroll to position [12942, 0]
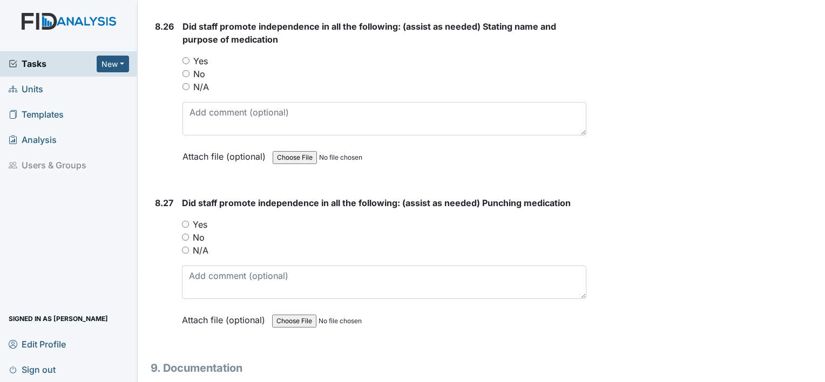
click at [185, 221] on input "Yes" at bounding box center [185, 224] width 7 height 7
radio input "true"
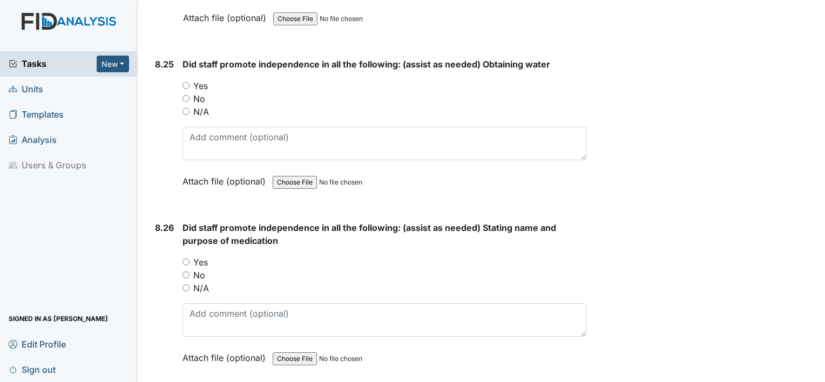
scroll to position [12712, 0]
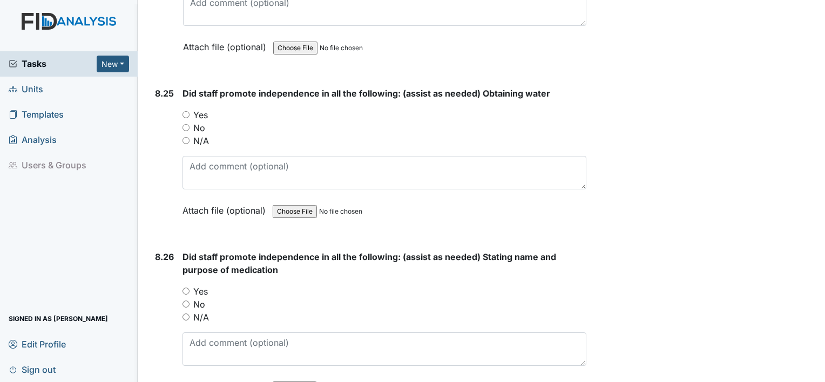
click at [185, 288] on input "Yes" at bounding box center [185, 291] width 7 height 7
radio input "true"
click at [188, 111] on input "Yes" at bounding box center [185, 114] width 7 height 7
radio input "true"
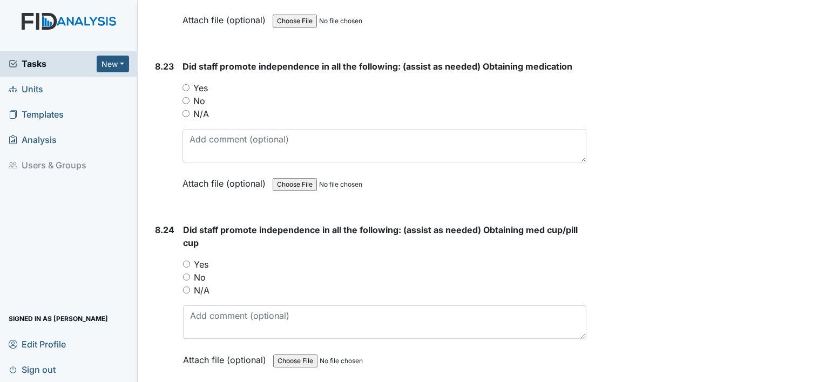
scroll to position [12392, 0]
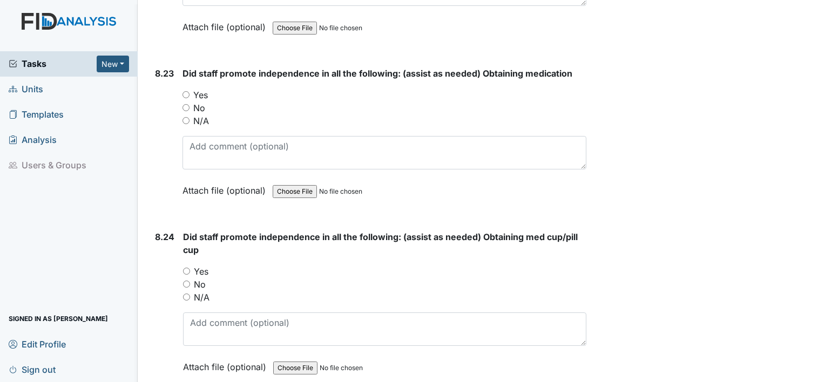
click at [186, 268] on input "Yes" at bounding box center [186, 271] width 7 height 7
radio input "true"
click at [186, 91] on input "Yes" at bounding box center [185, 94] width 7 height 7
radio input "true"
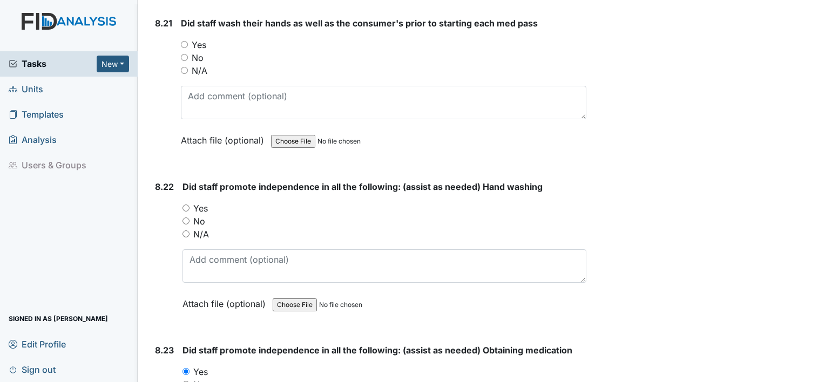
scroll to position [12086, 0]
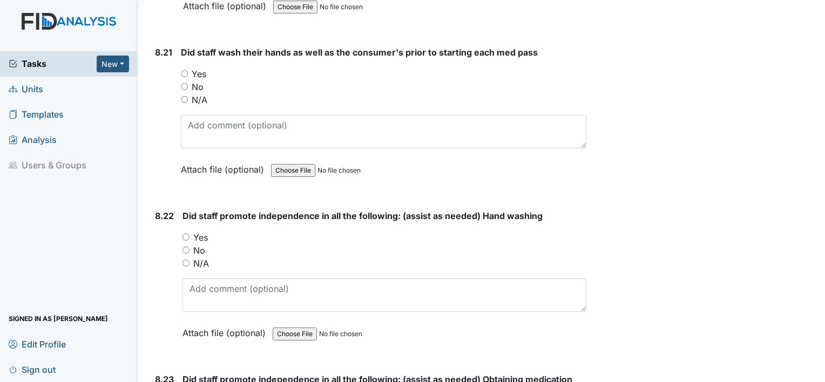
click at [185, 234] on input "Yes" at bounding box center [185, 237] width 7 height 7
radio input "true"
click at [182, 70] on input "Yes" at bounding box center [184, 73] width 7 height 7
radio input "true"
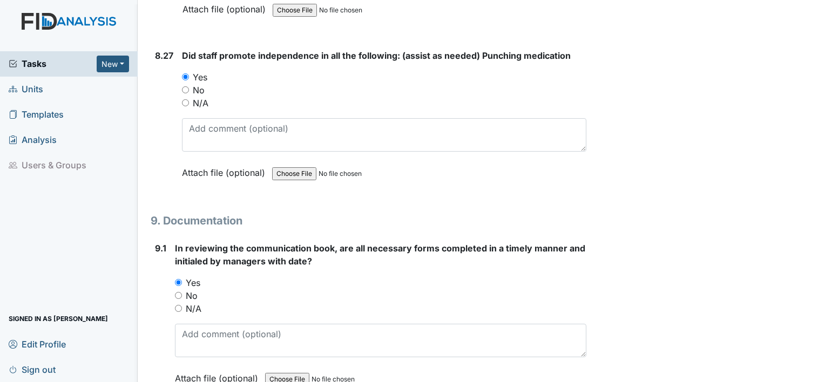
scroll to position [13093, 0]
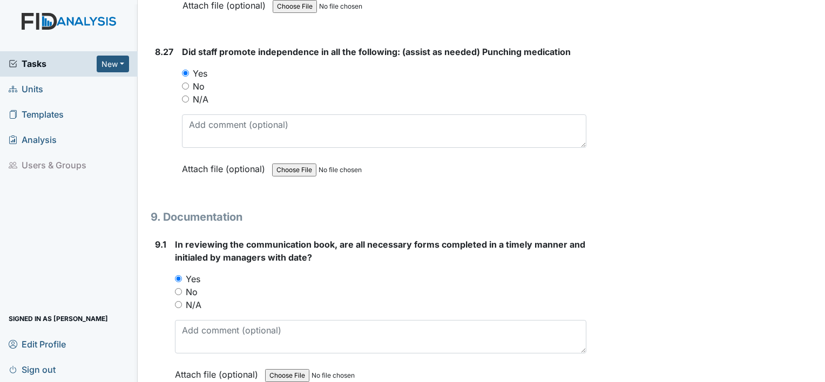
click at [186, 96] on input "N/A" at bounding box center [185, 99] width 7 height 7
radio input "true"
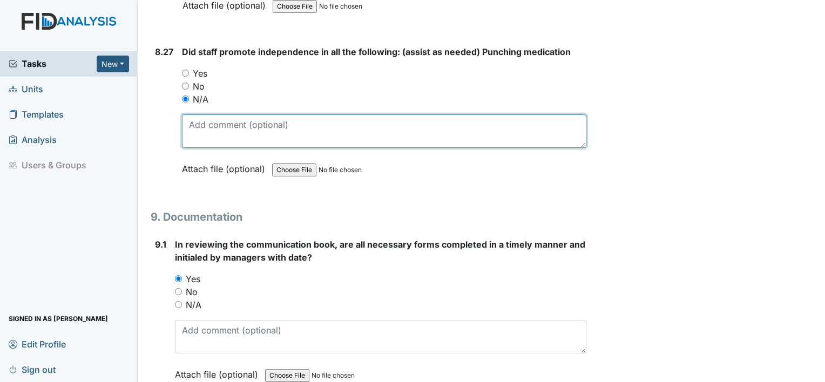
click at [213, 114] on textarea at bounding box center [384, 130] width 404 height 33
drag, startPoint x: 261, startPoint y: 81, endPoint x: 184, endPoint y: 86, distance: 77.9
click at [184, 114] on textarea "meds completed" at bounding box center [384, 130] width 404 height 33
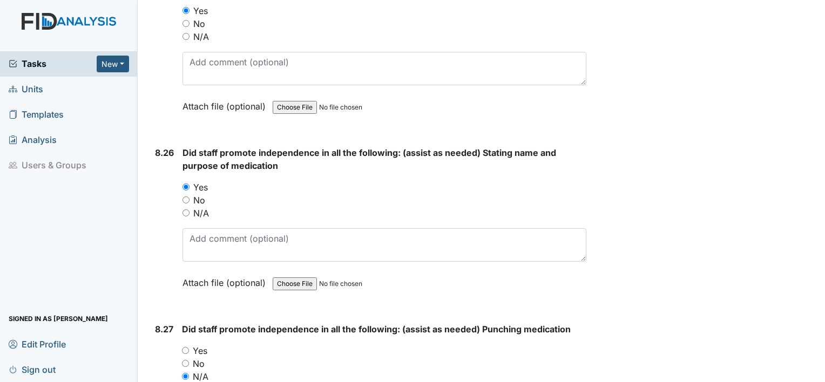
scroll to position [12780, 0]
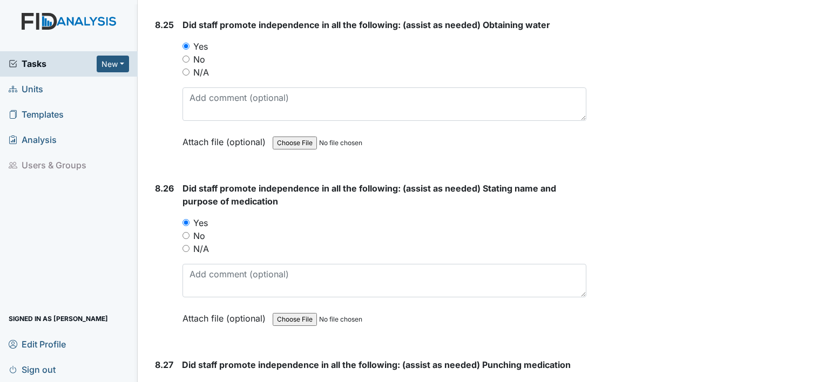
type textarea "meds completed"
click at [185, 245] on input "N/A" at bounding box center [185, 248] width 7 height 7
radio input "true"
click at [188, 69] on input "N/A" at bounding box center [185, 72] width 7 height 7
radio input "true"
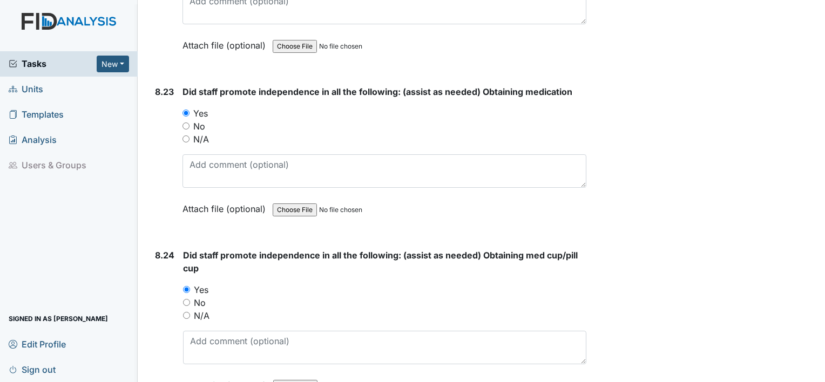
scroll to position [12370, 0]
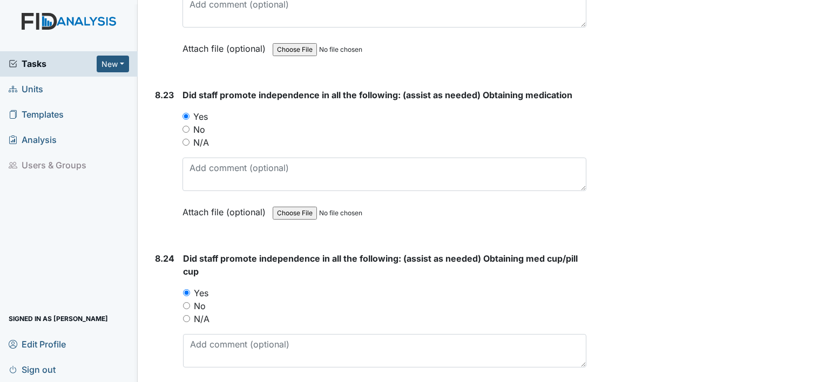
click at [186, 315] on input "N/A" at bounding box center [186, 318] width 7 height 7
radio input "true"
click at [187, 139] on input "N/A" at bounding box center [185, 142] width 7 height 7
radio input "true"
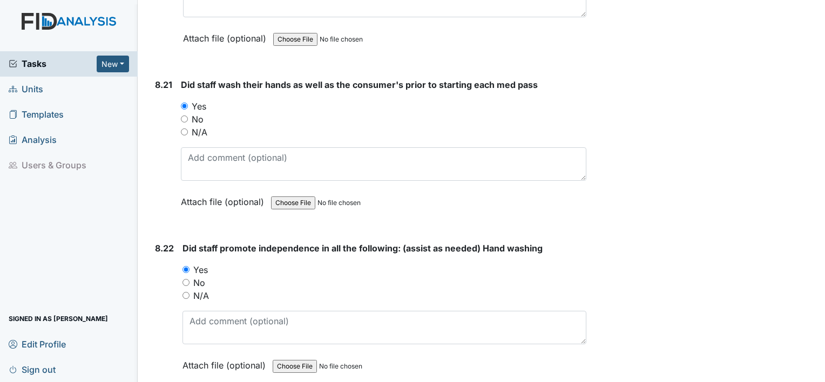
scroll to position [12021, 0]
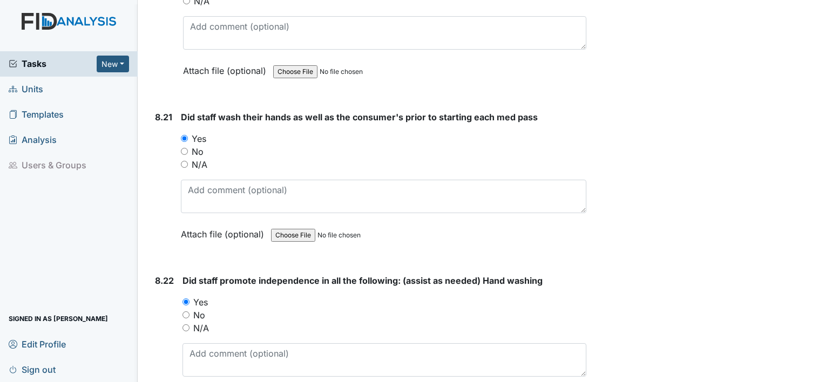
click at [187, 324] on input "N/A" at bounding box center [185, 327] width 7 height 7
radio input "true"
click at [184, 161] on input "N/A" at bounding box center [184, 164] width 7 height 7
radio input "true"
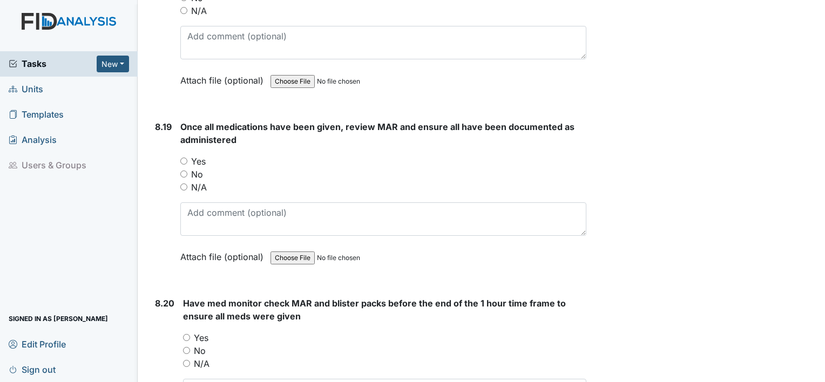
scroll to position [11654, 0]
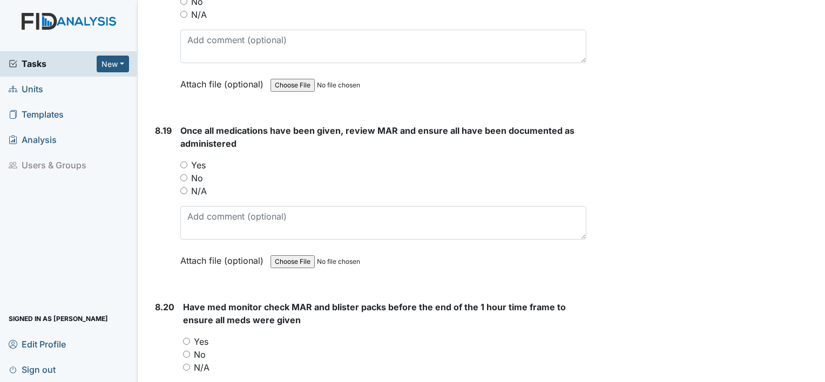
click at [184, 338] on input "Yes" at bounding box center [186, 341] width 7 height 7
radio input "true"
click at [184, 161] on input "Yes" at bounding box center [183, 164] width 7 height 7
radio input "true"
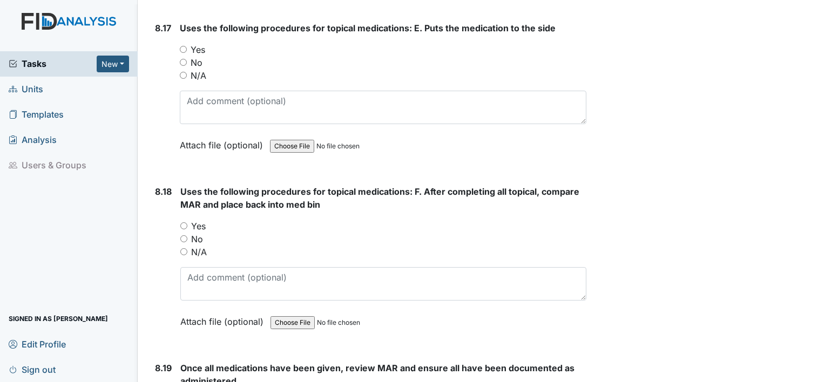
scroll to position [11406, 0]
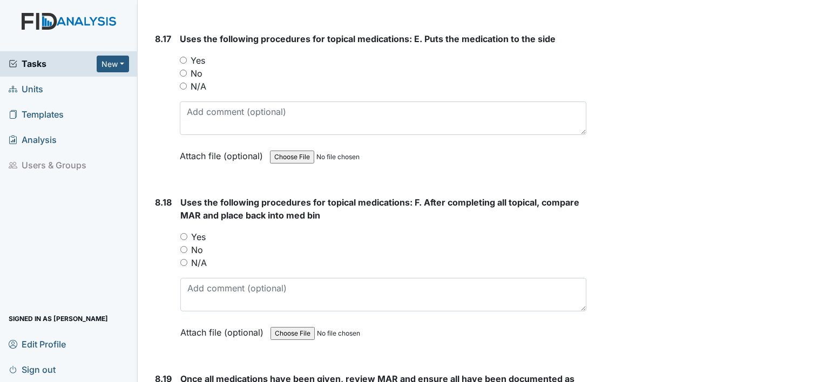
click at [182, 259] on input "N/A" at bounding box center [183, 262] width 7 height 7
radio input "true"
click at [182, 83] on input "N/A" at bounding box center [183, 86] width 7 height 7
radio input "true"
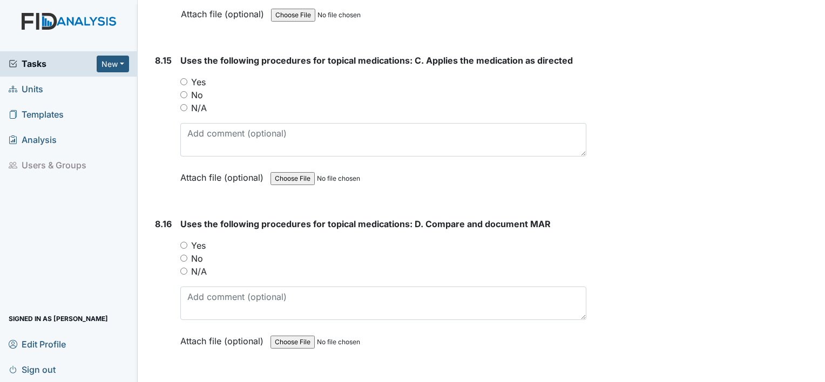
scroll to position [11047, 0]
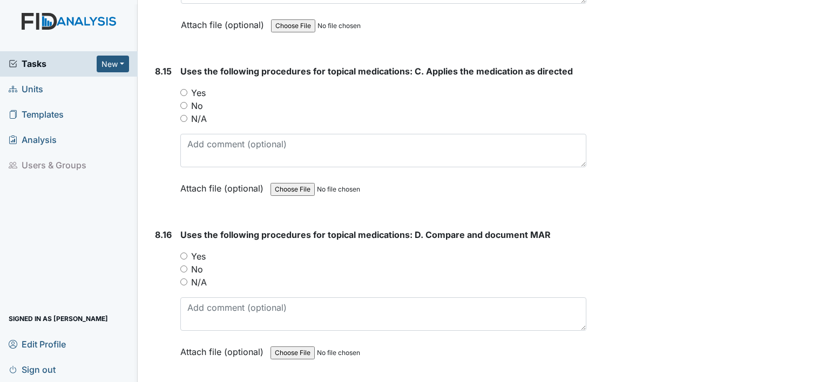
click at [182, 278] on input "N/A" at bounding box center [183, 281] width 7 height 7
radio input "true"
click at [182, 115] on input "N/A" at bounding box center [183, 118] width 7 height 7
radio input "true"
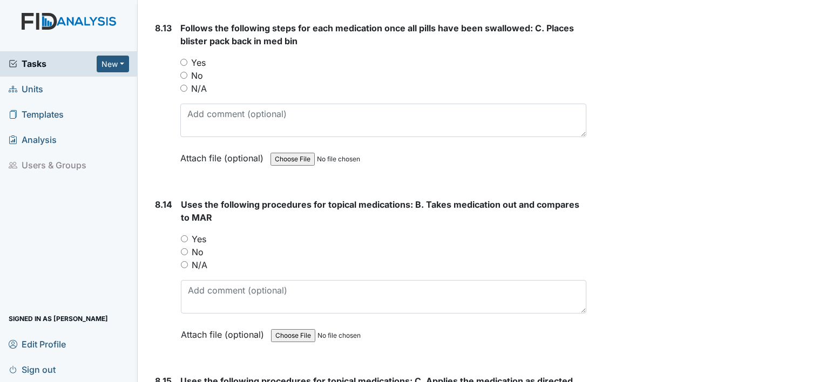
scroll to position [10708, 0]
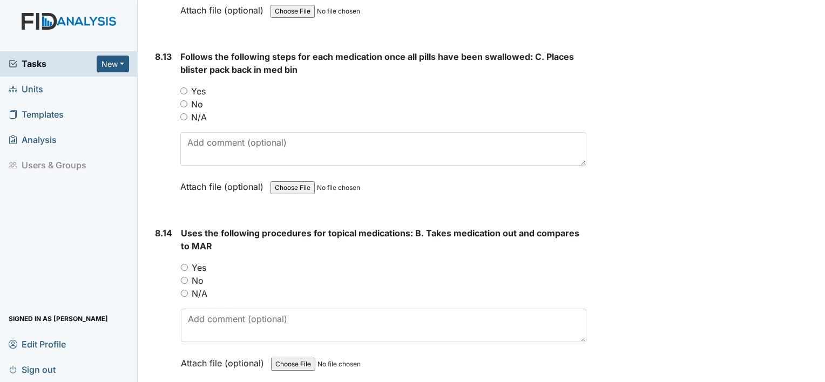
click at [185, 290] on input "N/A" at bounding box center [184, 293] width 7 height 7
radio input "true"
click at [186, 113] on input "N/A" at bounding box center [183, 116] width 7 height 7
radio input "true"
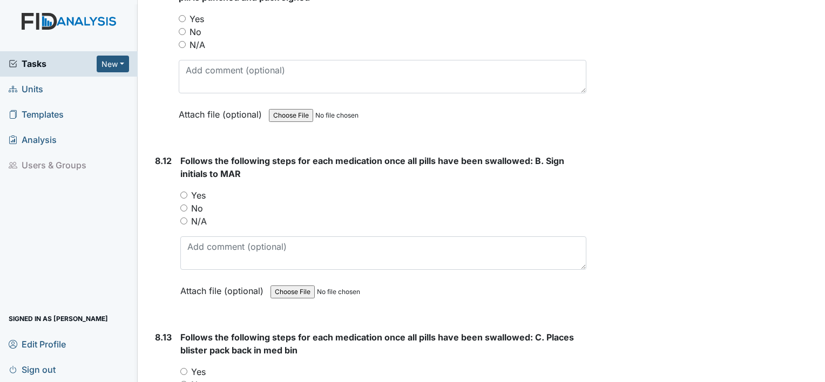
scroll to position [10370, 0]
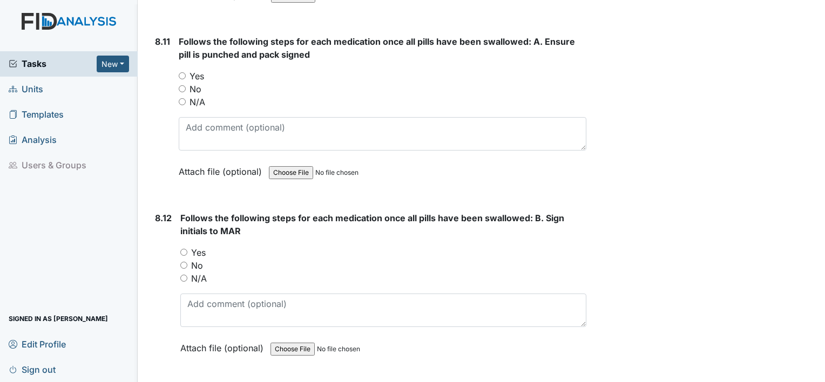
click at [182, 275] on input "N/A" at bounding box center [183, 278] width 7 height 7
radio input "true"
click at [181, 98] on input "N/A" at bounding box center [182, 101] width 7 height 7
radio input "true"
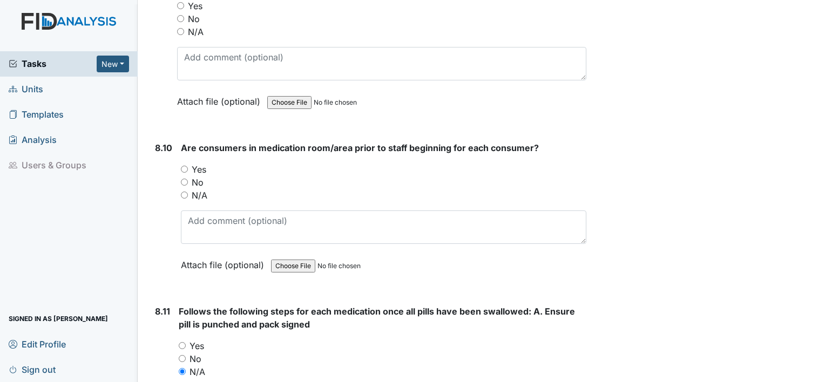
scroll to position [10065, 0]
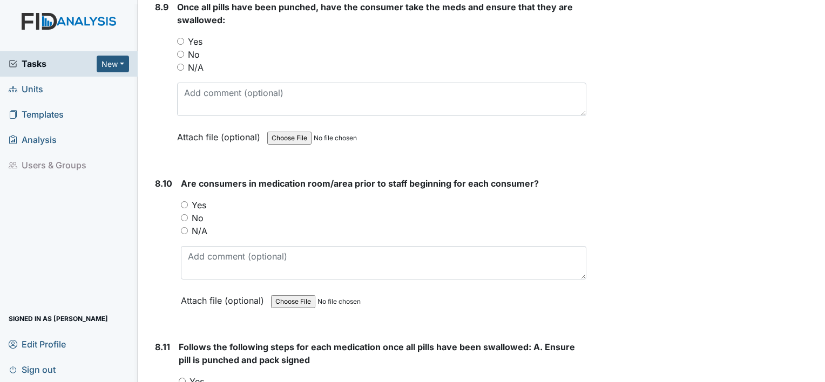
click at [183, 227] on input "N/A" at bounding box center [184, 230] width 7 height 7
radio input "true"
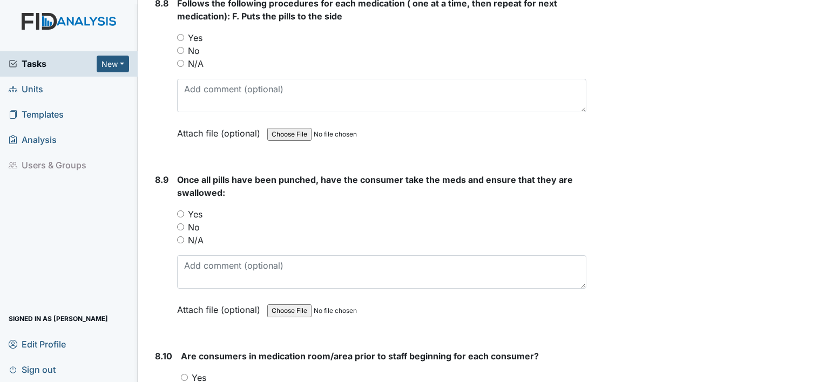
scroll to position [9841, 0]
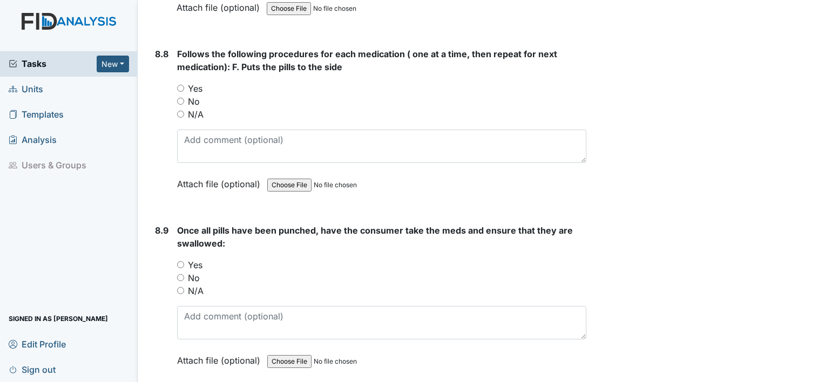
click at [179, 284] on div "N/A" at bounding box center [381, 290] width 409 height 13
click at [179, 287] on input "N/A" at bounding box center [180, 290] width 7 height 7
radio input "true"
click at [181, 111] on input "N/A" at bounding box center [180, 114] width 7 height 7
radio input "true"
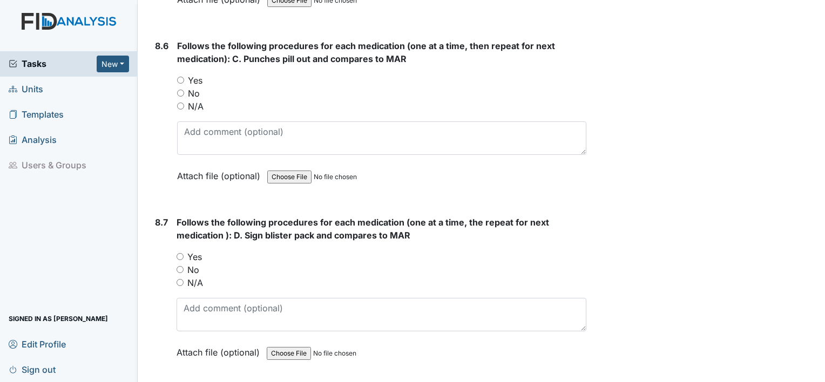
scroll to position [9475, 0]
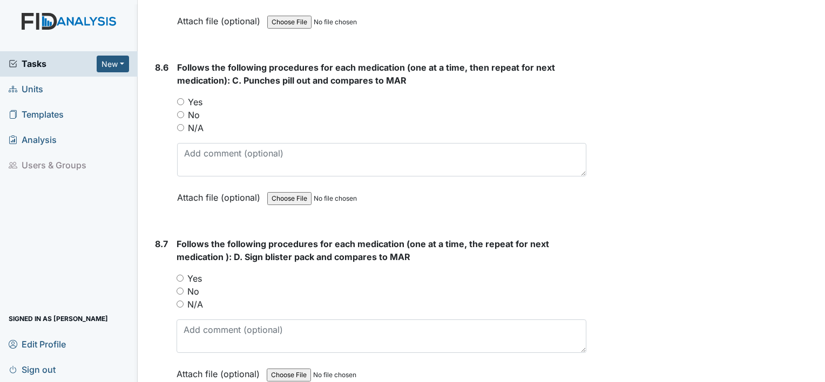
click at [178, 301] on input "N/A" at bounding box center [179, 304] width 7 height 7
radio input "true"
click at [181, 124] on input "N/A" at bounding box center [180, 127] width 7 height 7
radio input "true"
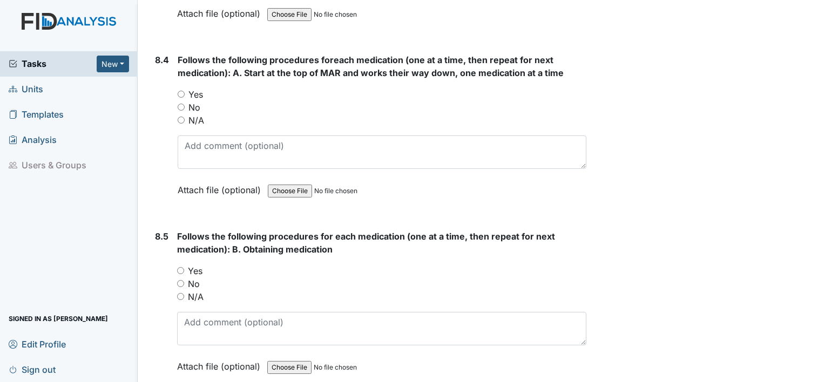
scroll to position [9108, 0]
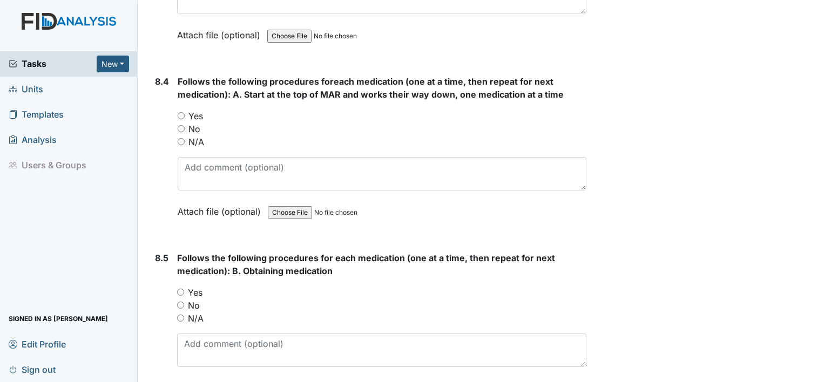
click at [179, 315] on input "N/A" at bounding box center [180, 318] width 7 height 7
radio input "true"
click at [184, 138] on input "N/A" at bounding box center [181, 141] width 7 height 7
radio input "true"
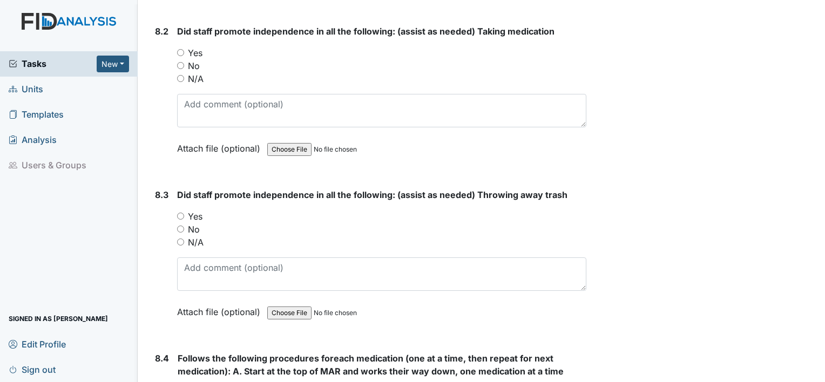
scroll to position [8813, 0]
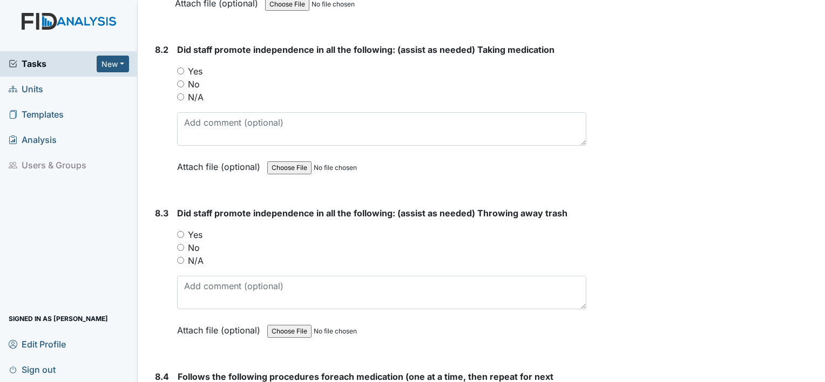
click at [181, 257] on input "N/A" at bounding box center [180, 260] width 7 height 7
radio input "true"
click at [179, 93] on input "N/A" at bounding box center [180, 96] width 7 height 7
radio input "true"
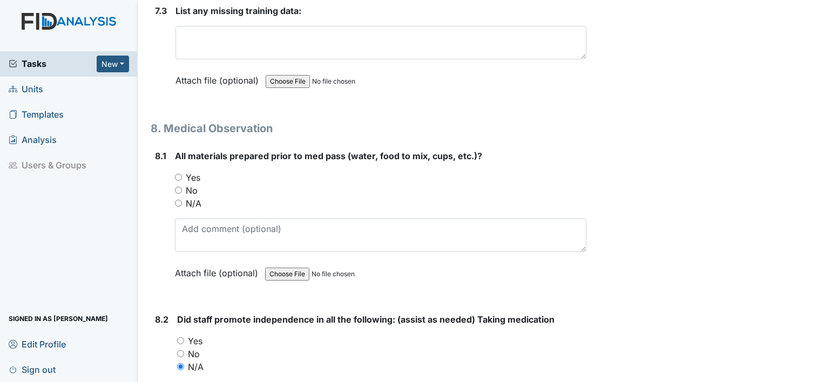
scroll to position [8489, 0]
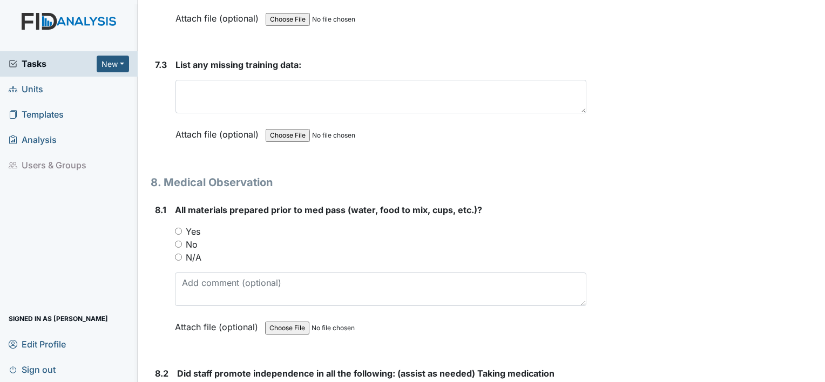
click at [177, 254] on input "N/A" at bounding box center [178, 257] width 7 height 7
radio input "true"
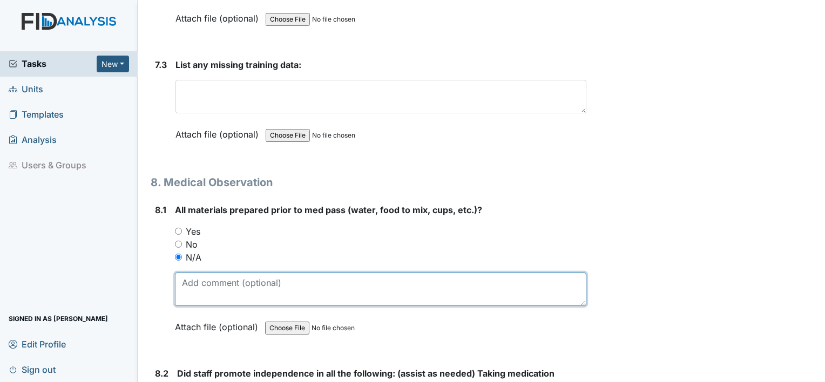
click at [198, 273] on textarea at bounding box center [380, 289] width 411 height 33
paste textarea "meds completed"
type textarea "meds completed"
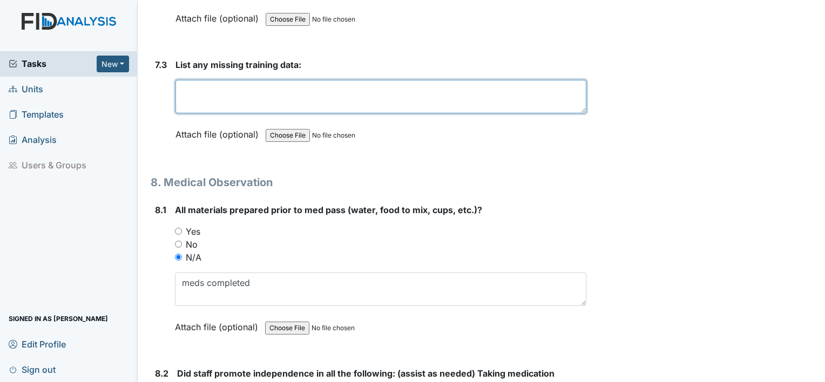
click at [222, 80] on textarea at bounding box center [380, 96] width 411 height 33
type textarea "2"
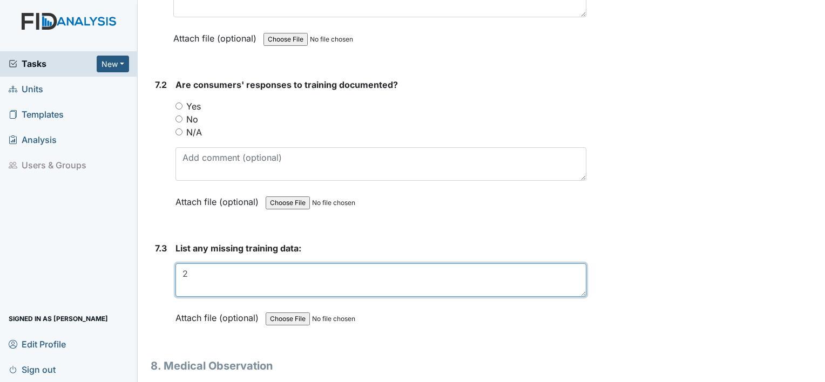
scroll to position [8299, 0]
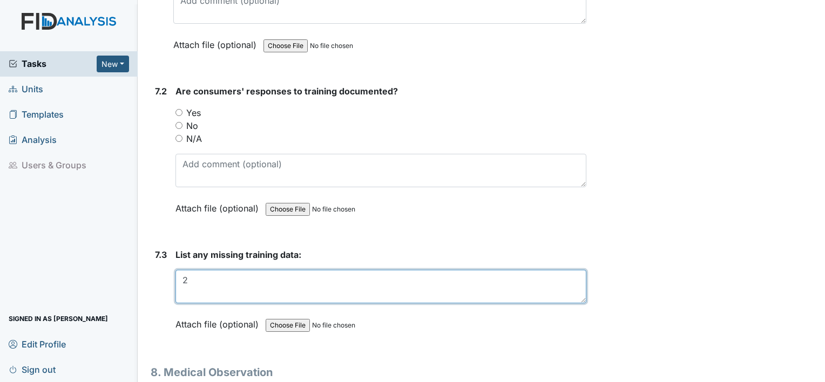
drag, startPoint x: 196, startPoint y: 248, endPoint x: 156, endPoint y: 256, distance: 41.3
click at [156, 256] on div "7.3 List any missing training data: 2 This field is required. Attach file (opti…" at bounding box center [369, 297] width 436 height 99
click at [206, 270] on textarea at bounding box center [380, 286] width 411 height 33
paste textarea "meds completed"
type textarea "meds completed"
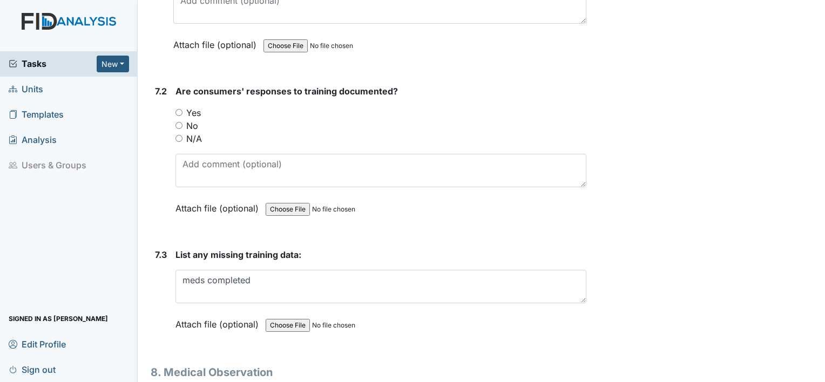
click at [178, 135] on input "N/A" at bounding box center [178, 138] width 7 height 7
radio input "true"
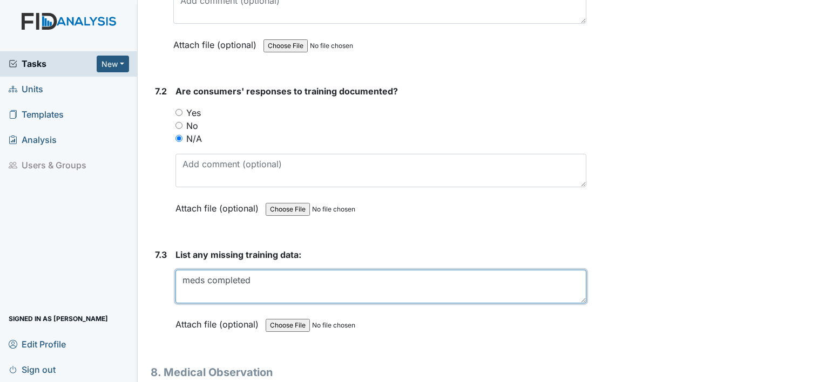
drag, startPoint x: 208, startPoint y: 254, endPoint x: 168, endPoint y: 263, distance: 40.6
click at [168, 263] on div "7.3 List any missing training data: meds completed This field is required. Atta…" at bounding box center [369, 297] width 436 height 99
click at [242, 270] on textarea "completed" at bounding box center [380, 286] width 411 height 33
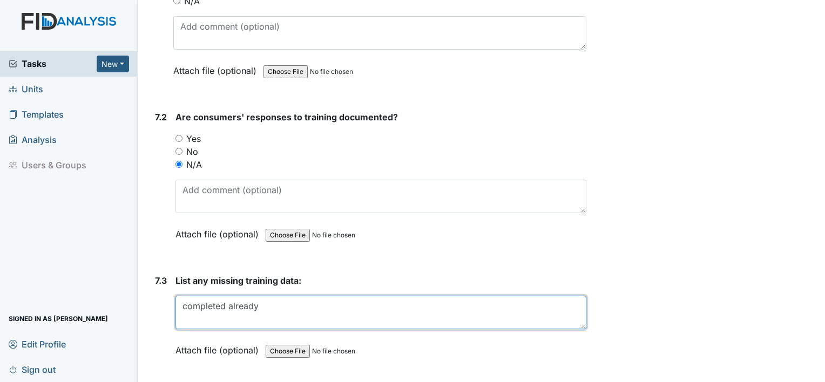
scroll to position [8241, 0]
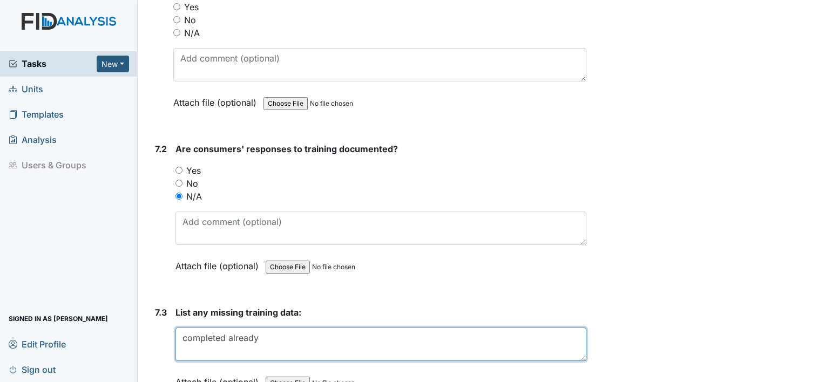
drag, startPoint x: 296, startPoint y: 315, endPoint x: 171, endPoint y: 322, distance: 125.4
click at [171, 322] on div "7.3 List any missing training data: completed already This field is required. A…" at bounding box center [369, 355] width 436 height 99
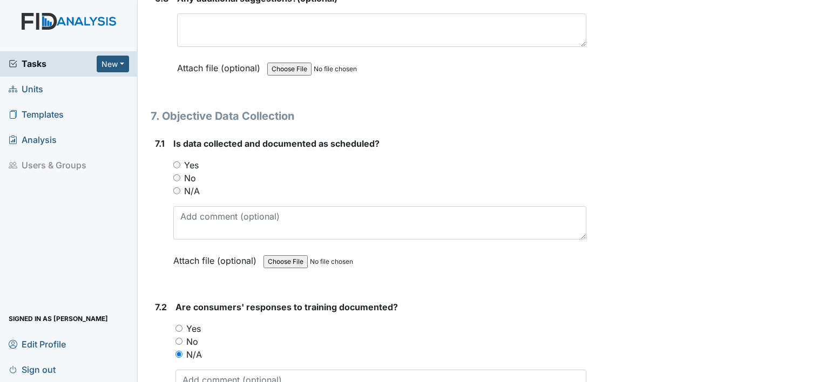
scroll to position [8040, 0]
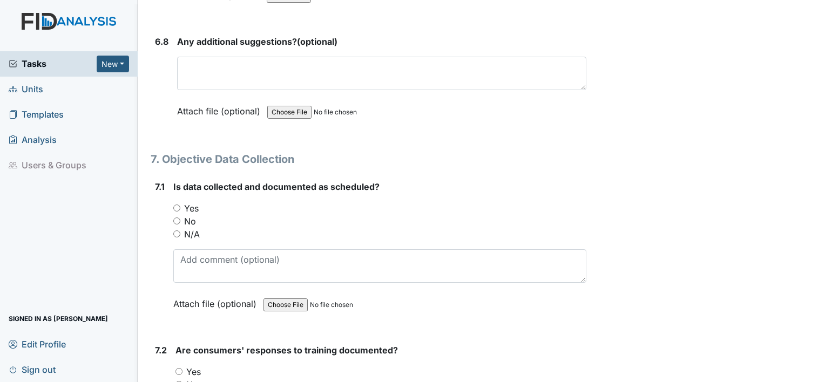
type textarea "completed already"
click at [176, 230] on input "N/A" at bounding box center [176, 233] width 7 height 7
radio input "true"
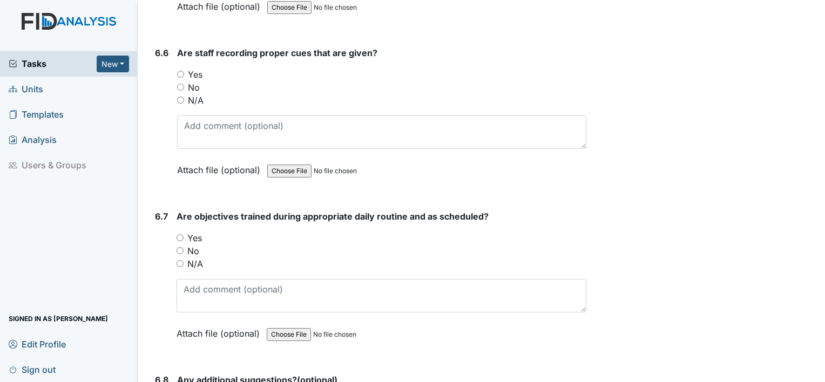
scroll to position [7665, 0]
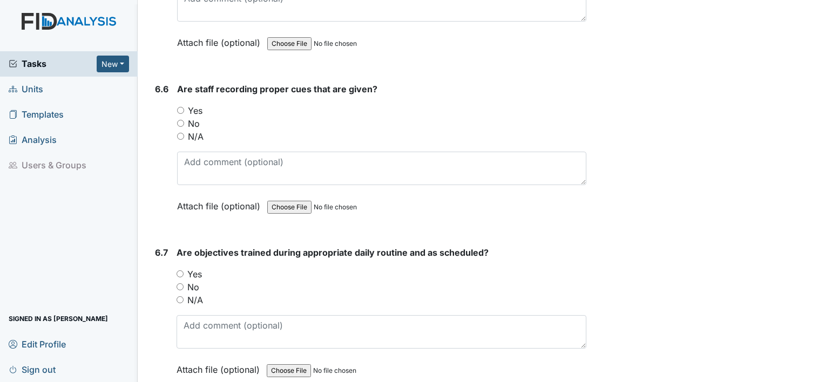
click at [179, 296] on input "N/A" at bounding box center [179, 299] width 7 height 7
radio input "true"
click at [180, 133] on input "N/A" at bounding box center [180, 136] width 7 height 7
radio input "true"
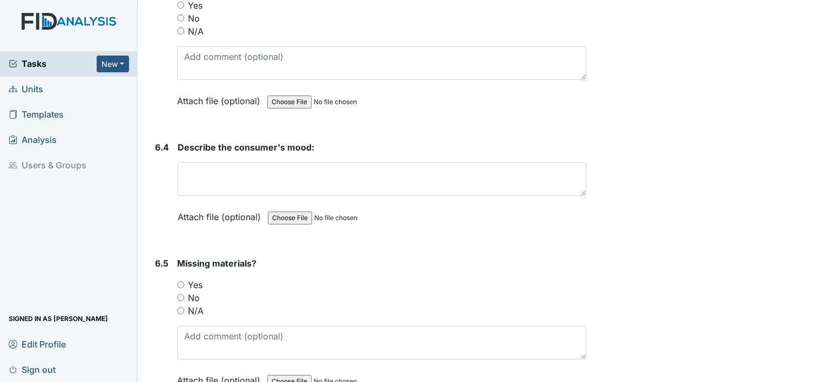
scroll to position [7320, 0]
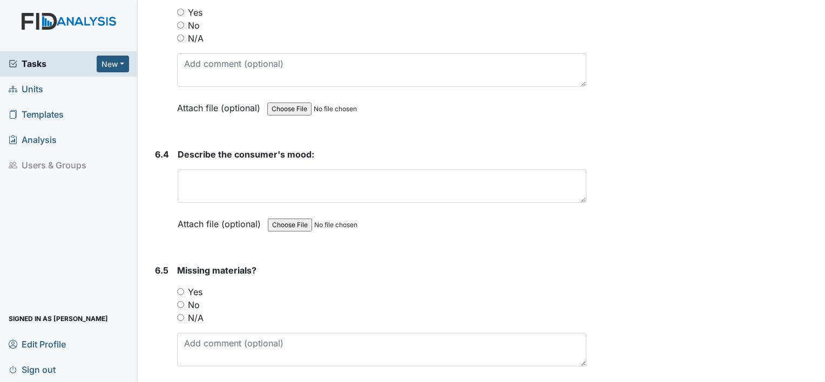
click at [178, 314] on input "N/A" at bounding box center [180, 317] width 7 height 7
radio input "true"
click at [228, 212] on label "Attach file (optional)" at bounding box center [221, 221] width 87 height 19
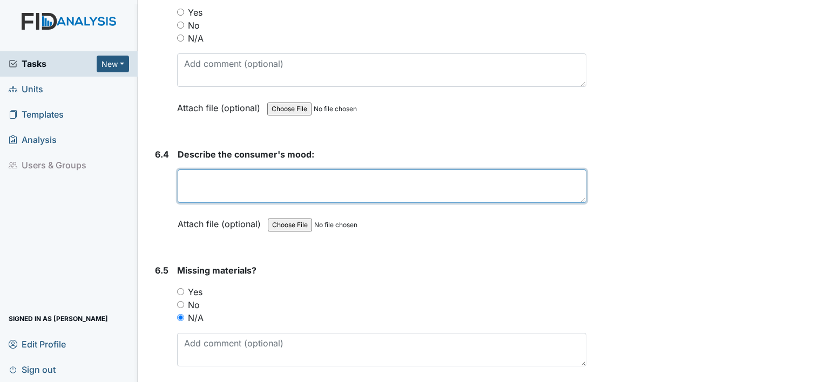
click at [231, 169] on textarea at bounding box center [382, 185] width 409 height 33
paste textarea "completed already"
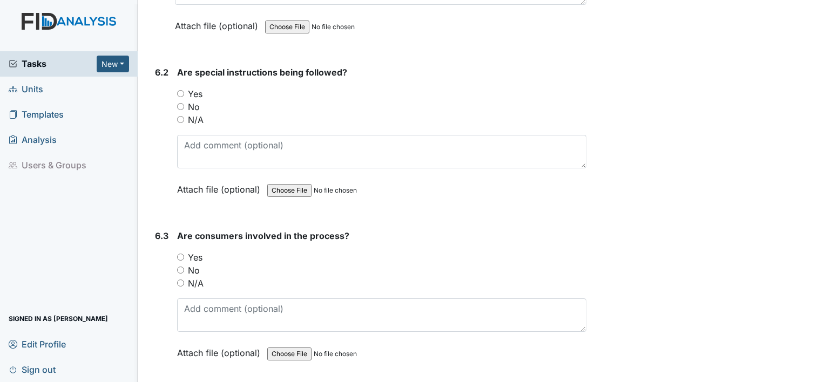
scroll to position [7047, 0]
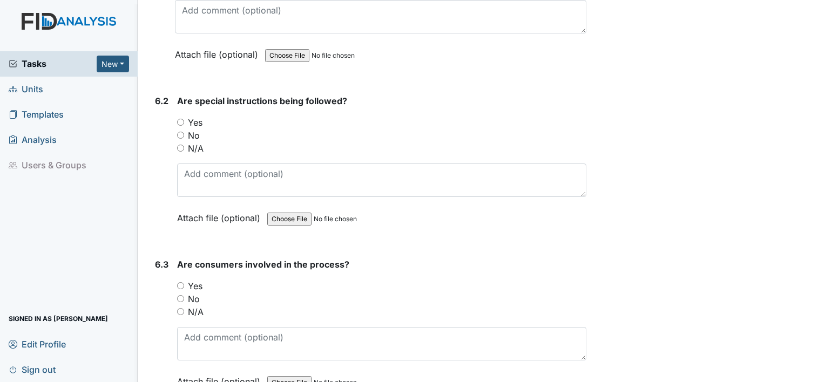
type textarea "completed already"
click at [180, 308] on input "N/A" at bounding box center [180, 311] width 7 height 7
radio input "true"
click at [180, 145] on input "N/A" at bounding box center [180, 148] width 7 height 7
radio input "true"
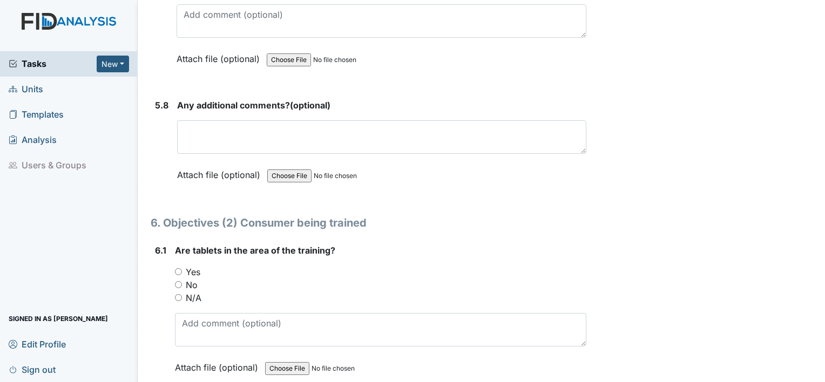
scroll to position [6723, 0]
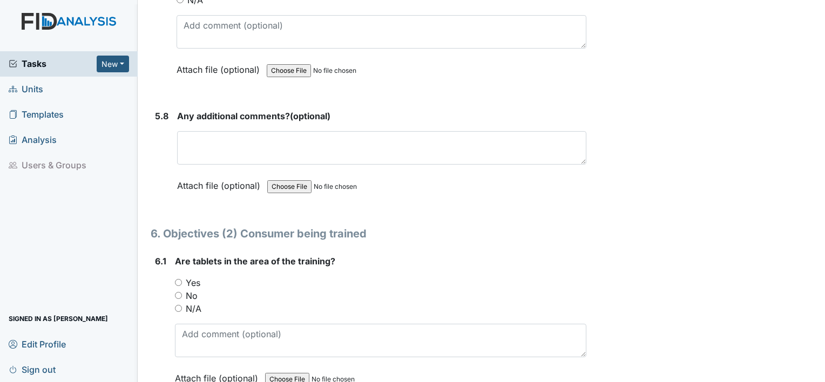
click at [175, 305] on input "N/A" at bounding box center [178, 308] width 7 height 7
radio input "true"
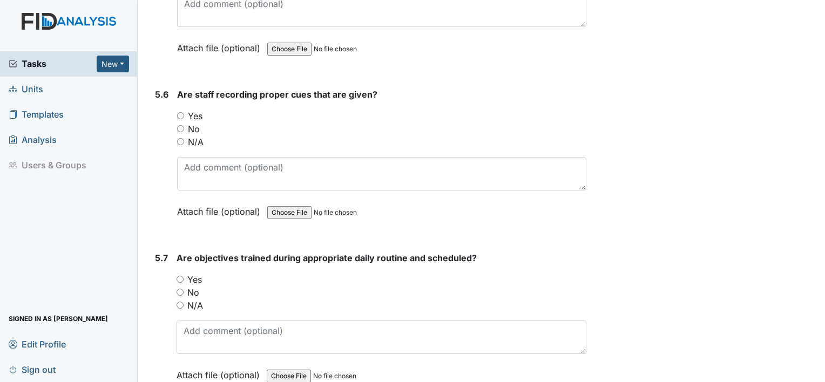
scroll to position [6396, 0]
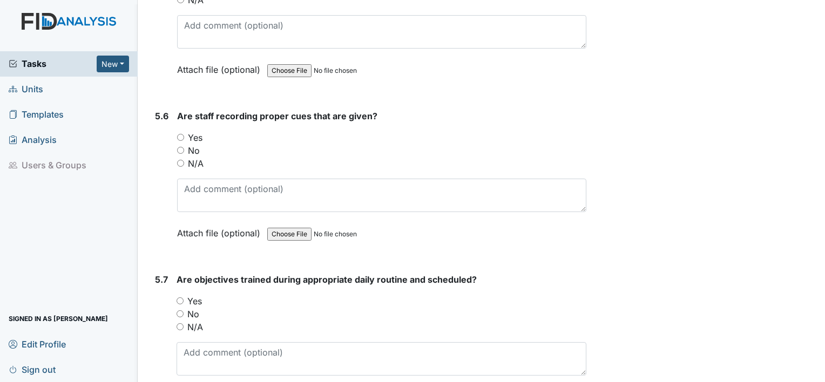
click at [179, 297] on input "Yes" at bounding box center [179, 300] width 7 height 7
radio input "true"
click at [182, 134] on input "Yes" at bounding box center [180, 137] width 7 height 7
radio input "true"
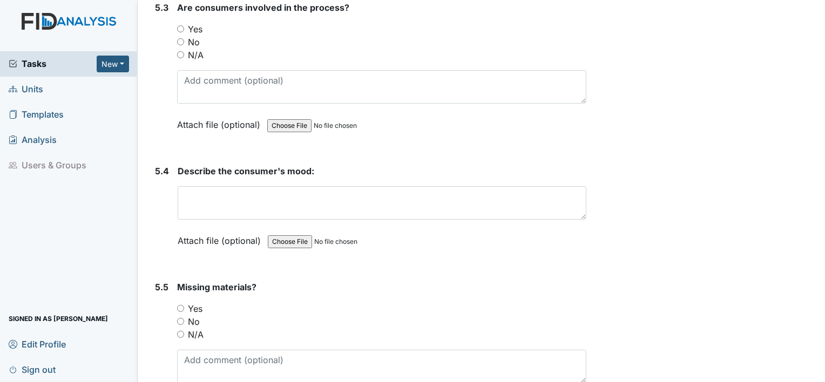
scroll to position [6029, 0]
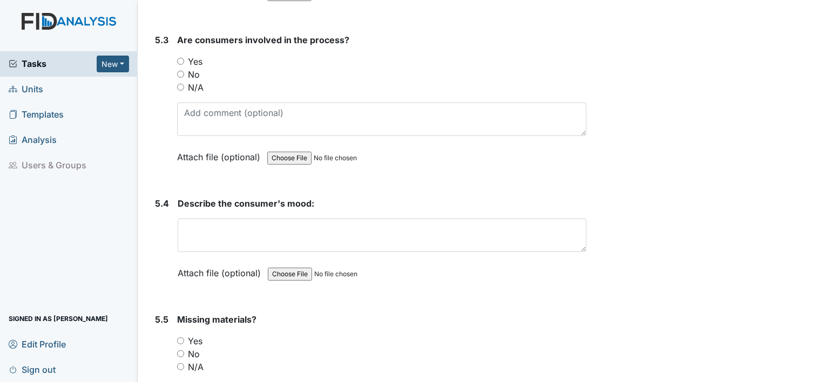
click at [179, 363] on input "N/A" at bounding box center [180, 366] width 7 height 7
radio input "true"
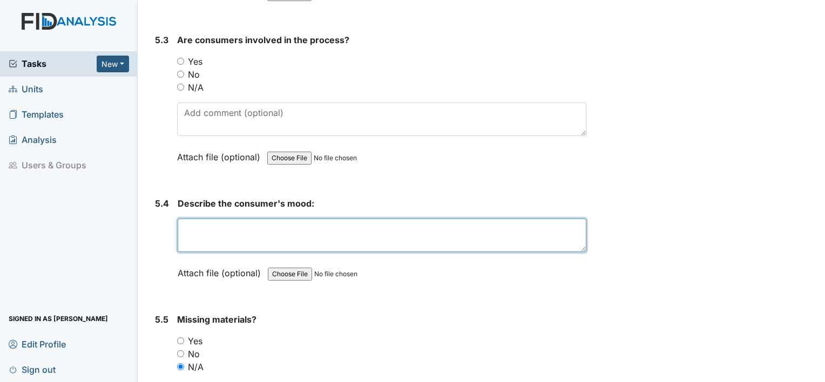
click at [222, 219] on textarea at bounding box center [382, 235] width 409 height 33
paste textarea "completed already"
type textarea "completed already"
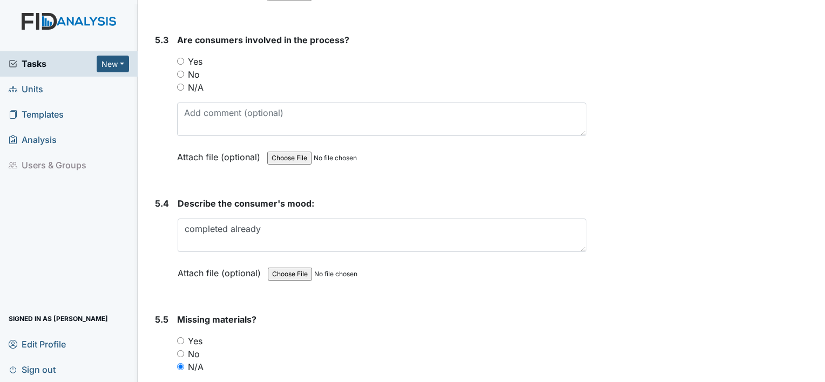
click at [179, 84] on input "N/A" at bounding box center [180, 87] width 7 height 7
radio input "true"
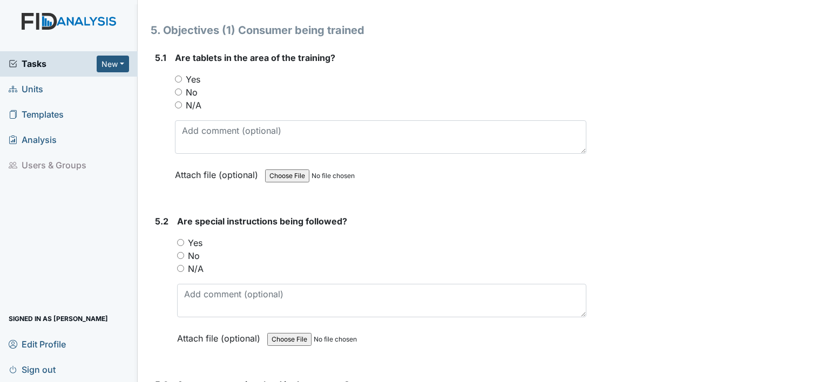
scroll to position [5643, 0]
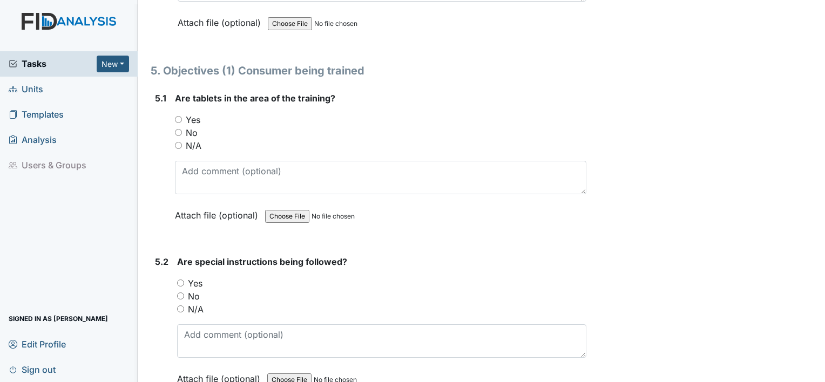
click at [179, 305] on input "N/A" at bounding box center [180, 308] width 7 height 7
radio input "true"
click at [176, 142] on input "N/A" at bounding box center [178, 145] width 7 height 7
radio input "true"
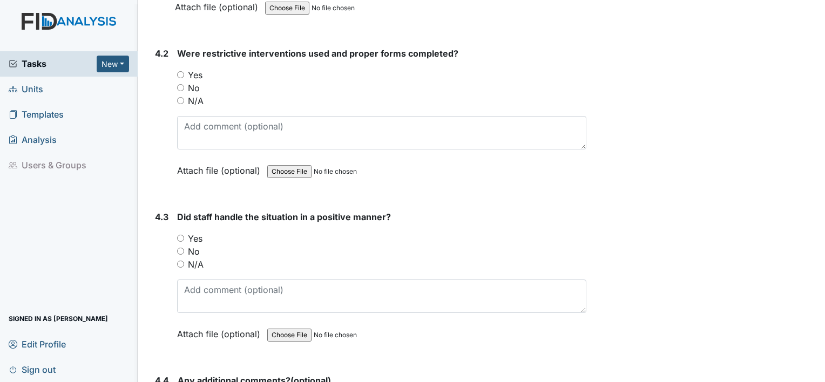
scroll to position [5184, 0]
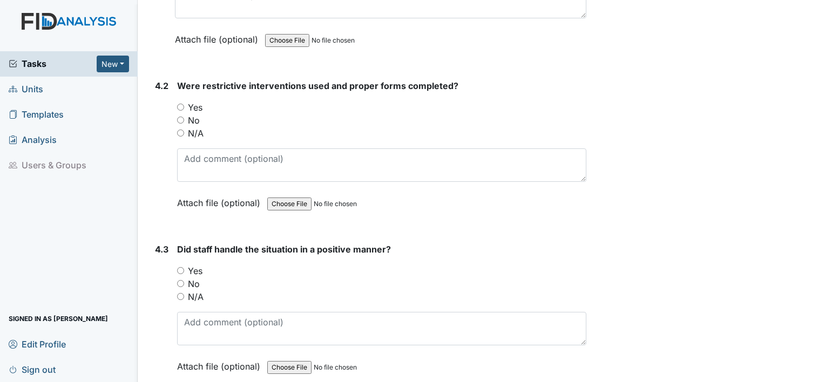
click at [177, 293] on input "N/A" at bounding box center [180, 296] width 7 height 7
radio input "true"
click at [180, 130] on input "N/A" at bounding box center [180, 133] width 7 height 7
radio input "true"
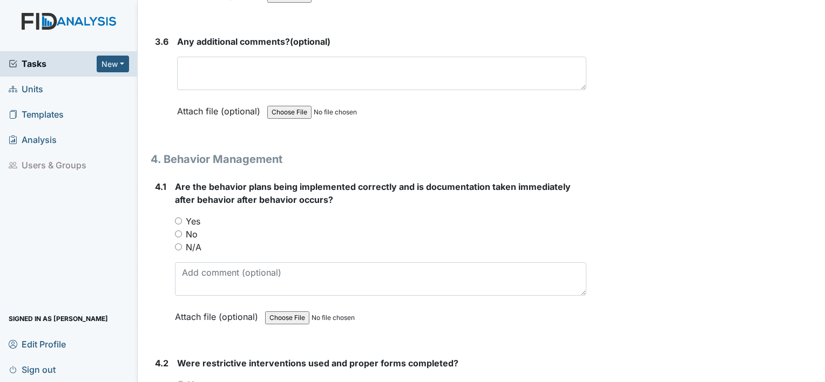
scroll to position [4870, 0]
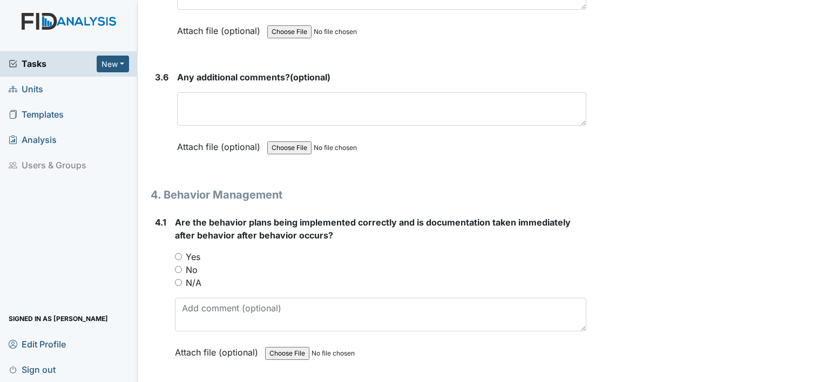
click at [178, 279] on input "N/A" at bounding box center [178, 282] width 7 height 7
radio input "true"
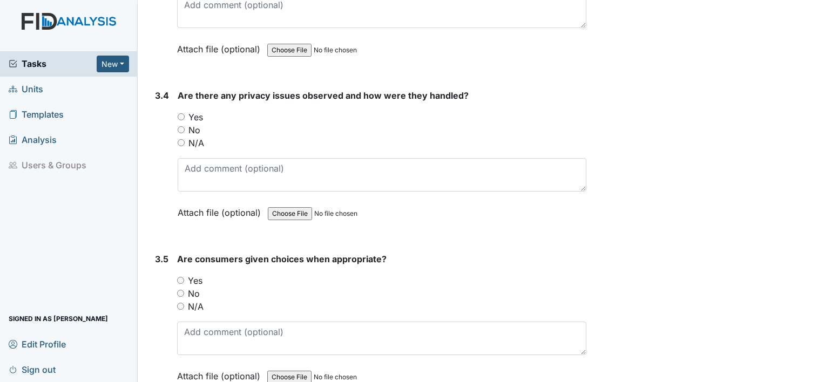
scroll to position [4507, 0]
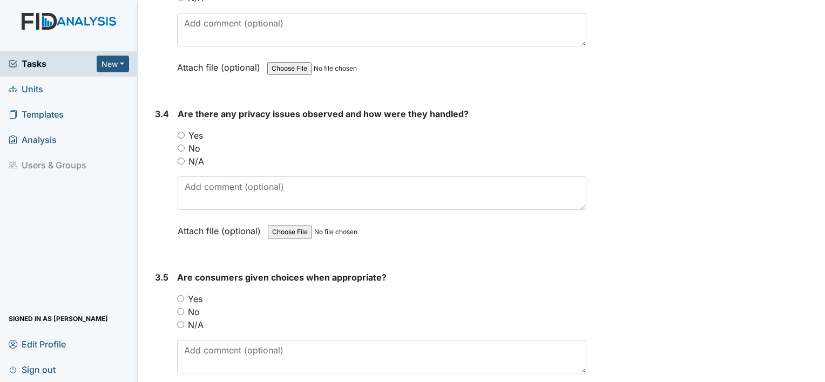
click at [177, 295] on input "Yes" at bounding box center [180, 298] width 7 height 7
radio input "true"
click at [180, 145] on input "No" at bounding box center [181, 148] width 7 height 7
radio input "true"
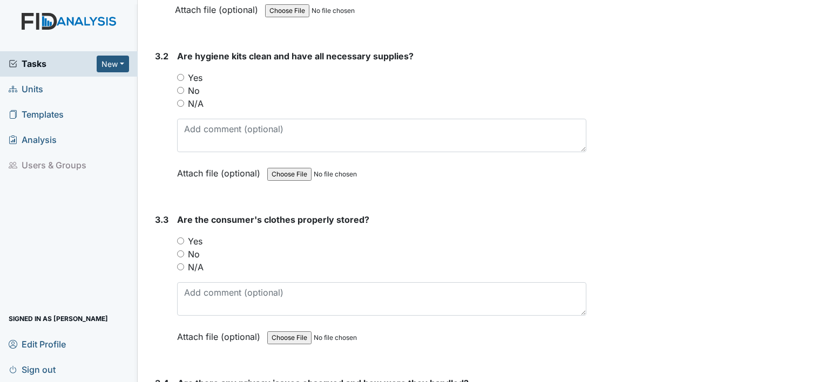
scroll to position [4227, 0]
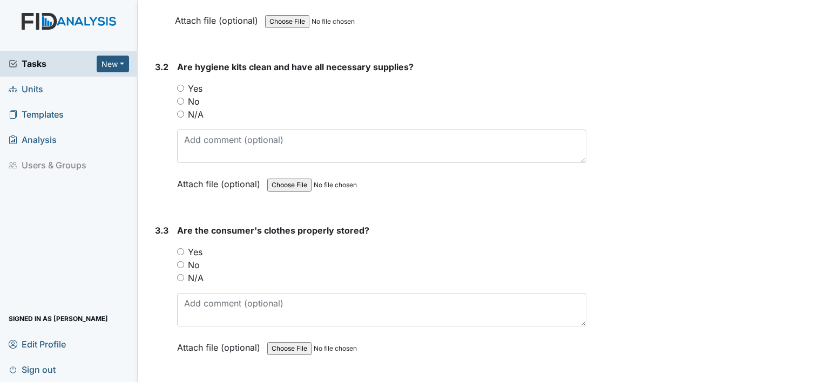
click at [179, 248] on input "Yes" at bounding box center [180, 251] width 7 height 7
radio input "true"
click at [179, 85] on input "Yes" at bounding box center [180, 88] width 7 height 7
radio input "true"
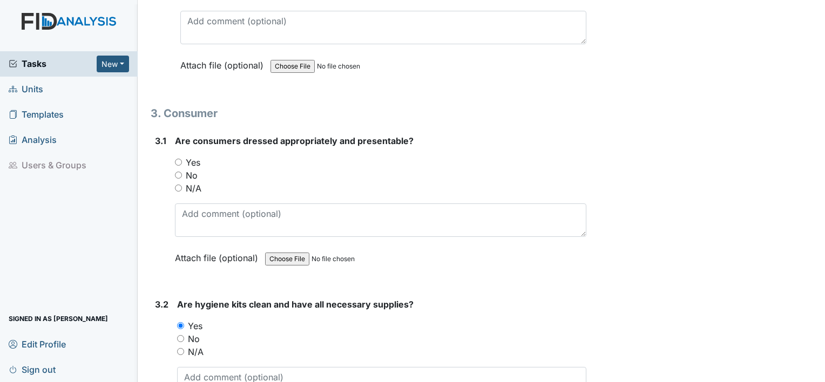
scroll to position [3942, 0]
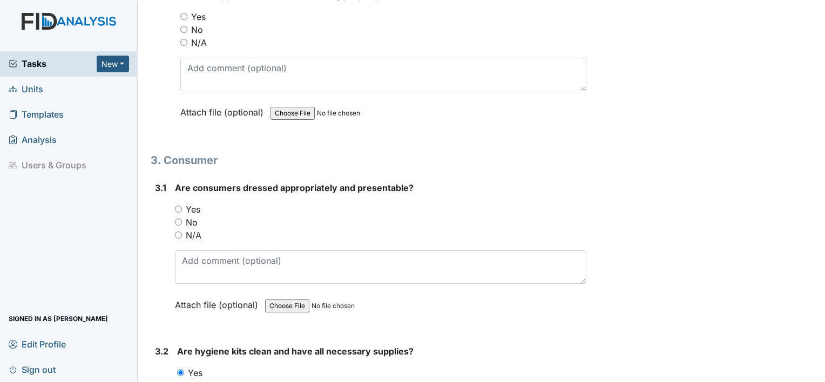
click at [177, 206] on input "Yes" at bounding box center [178, 209] width 7 height 7
radio input "true"
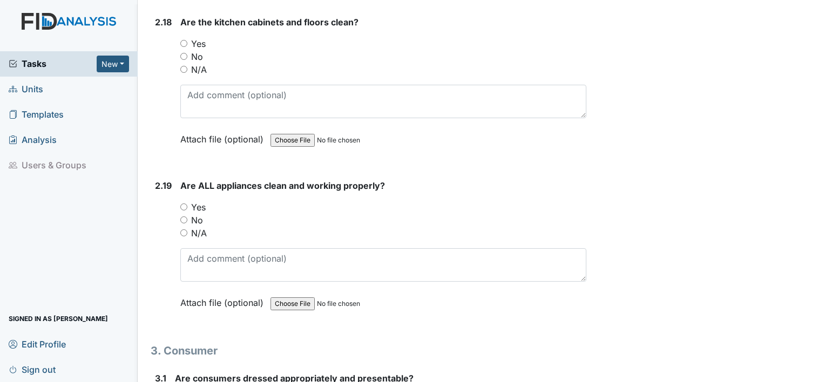
scroll to position [3694, 0]
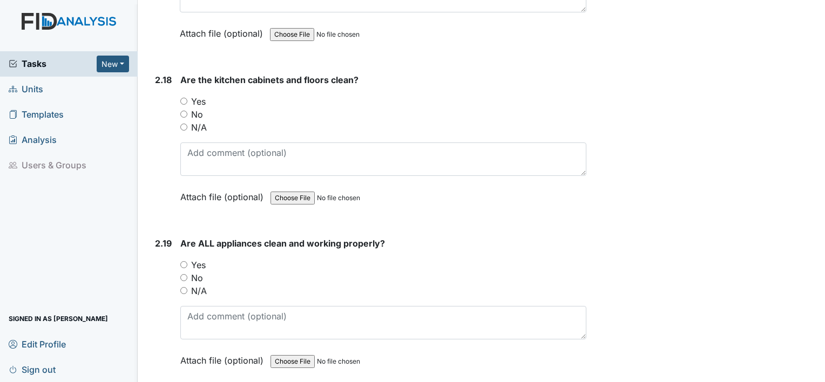
click at [181, 261] on input "Yes" at bounding box center [183, 264] width 7 height 7
radio input "true"
click at [185, 98] on input "Yes" at bounding box center [183, 101] width 7 height 7
radio input "true"
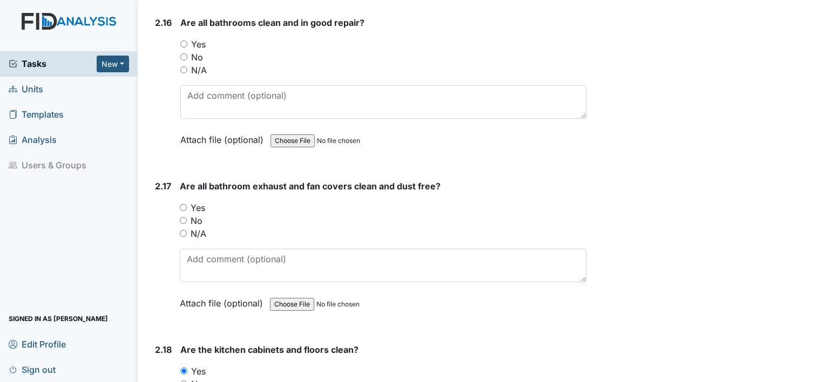
scroll to position [3395, 0]
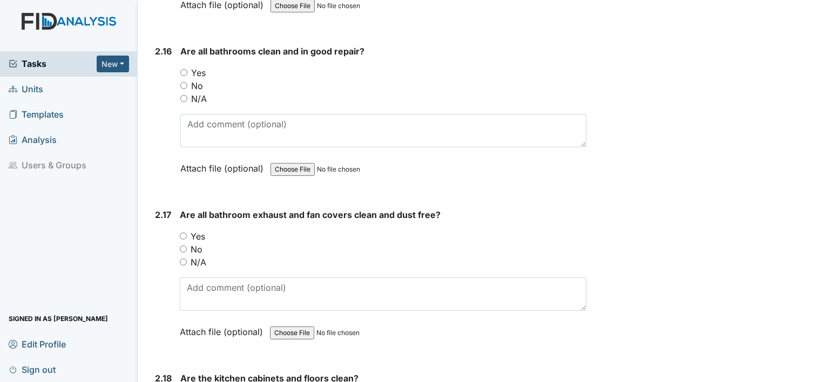
click at [182, 233] on input "Yes" at bounding box center [183, 236] width 7 height 7
radio input "true"
click at [184, 69] on input "Yes" at bounding box center [183, 72] width 7 height 7
radio input "true"
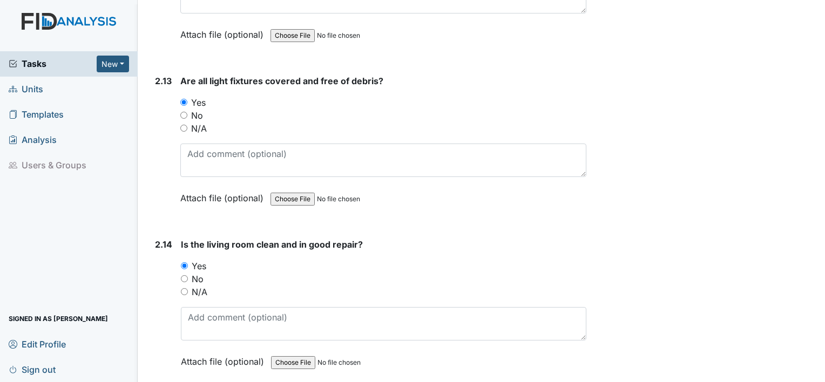
scroll to position [0, 0]
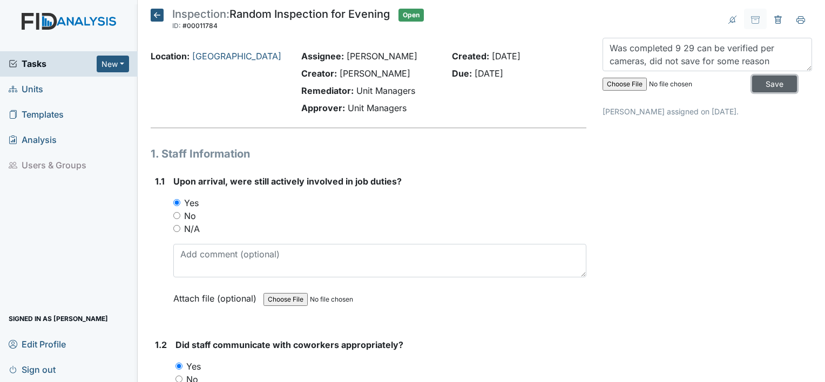
click at [758, 81] on input "Save" at bounding box center [774, 84] width 45 height 17
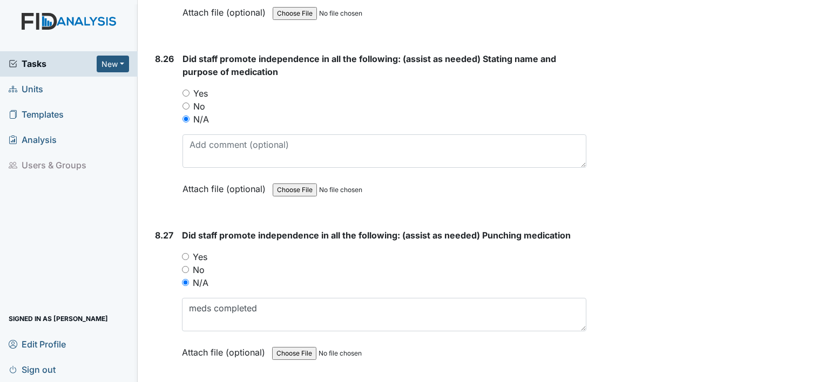
scroll to position [14532, 0]
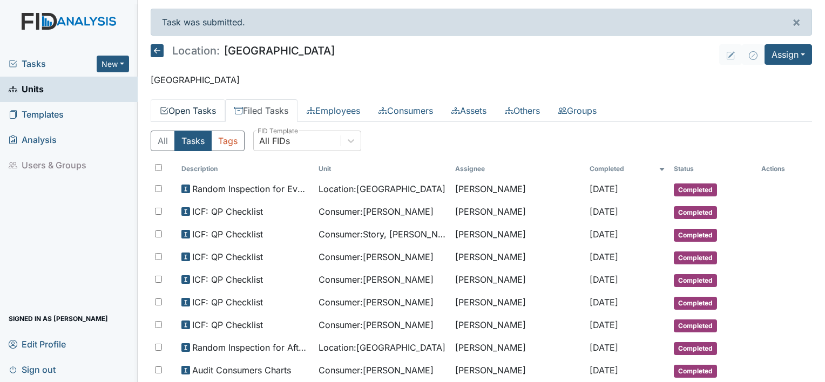
click at [176, 114] on link "Open Tasks" at bounding box center [188, 110] width 74 height 23
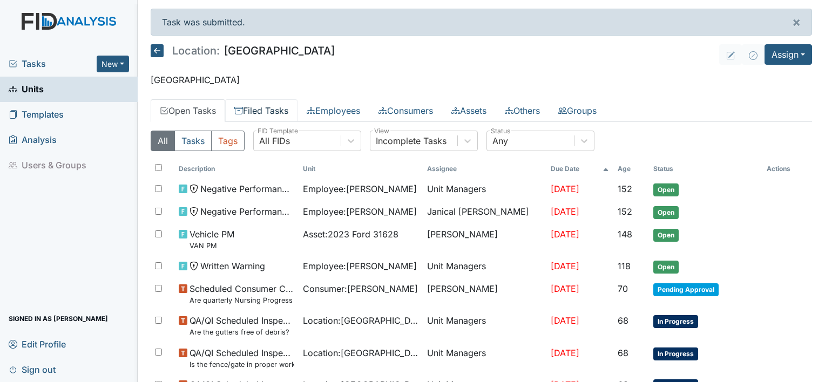
click at [249, 115] on link "Filed Tasks" at bounding box center [261, 110] width 72 height 23
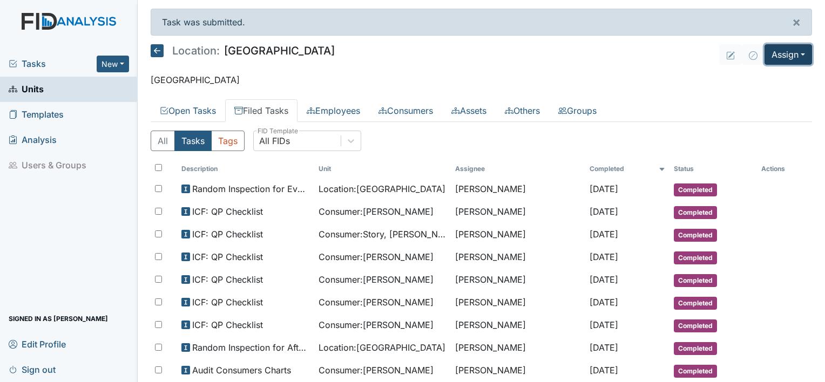
click at [788, 53] on button "Assign" at bounding box center [787, 54] width 47 height 21
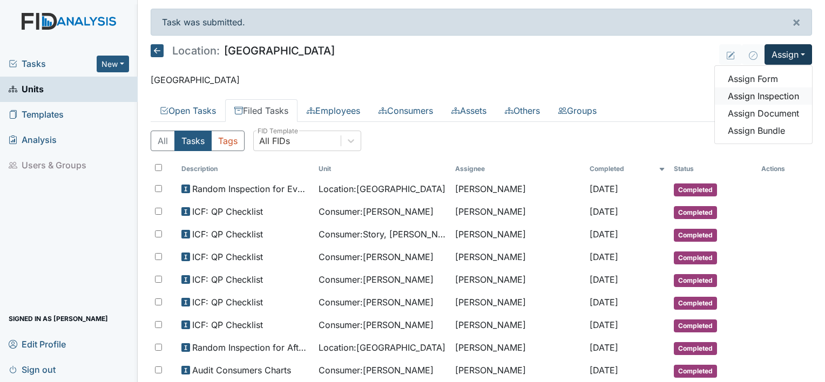
click at [760, 97] on link "Assign Inspection" at bounding box center [763, 95] width 97 height 17
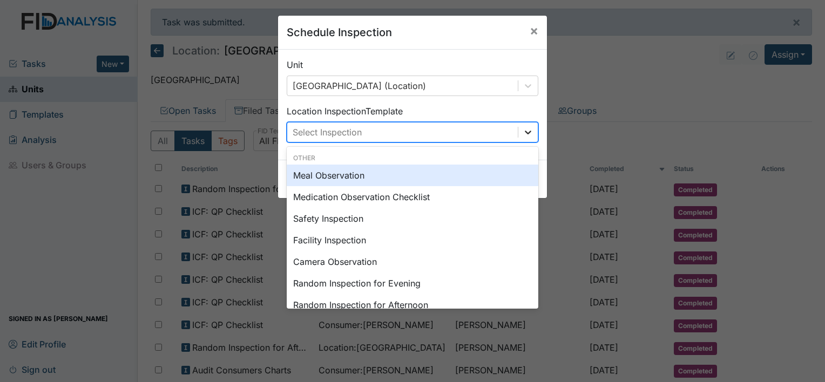
click at [522, 129] on icon at bounding box center [527, 132] width 11 height 11
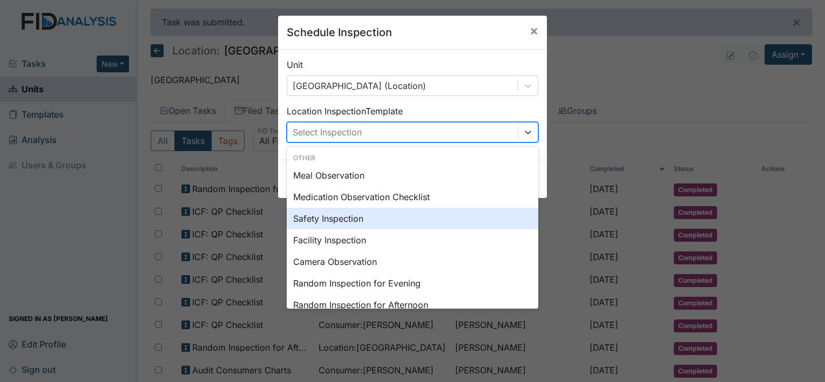
click at [351, 221] on div "Safety Inspection" at bounding box center [413, 219] width 252 height 22
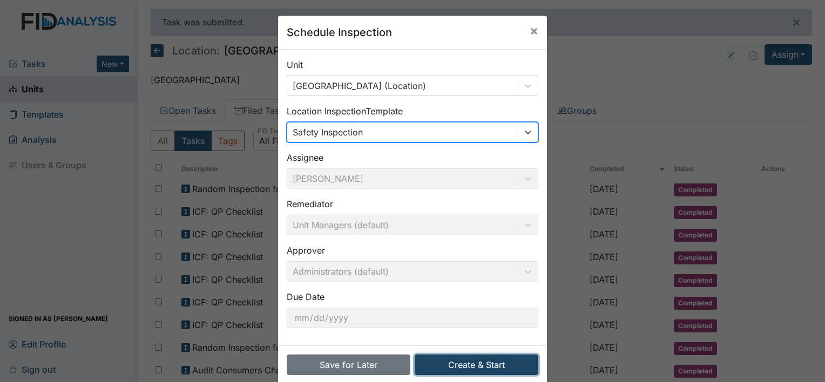
click at [433, 364] on button "Create & Start" at bounding box center [477, 365] width 124 height 21
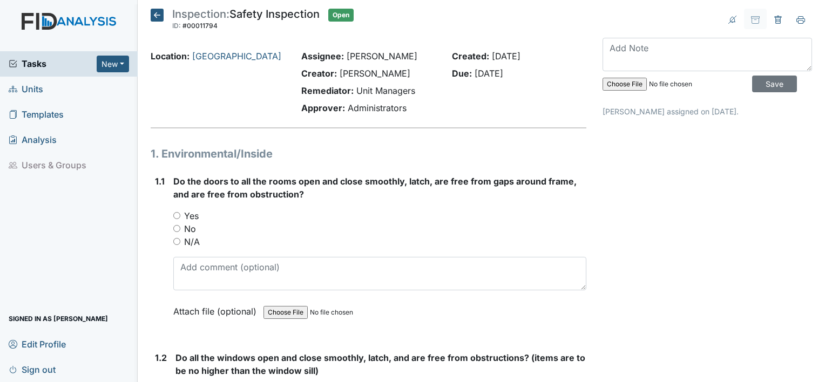
click at [178, 214] on input "Yes" at bounding box center [176, 215] width 7 height 7
radio input "true"
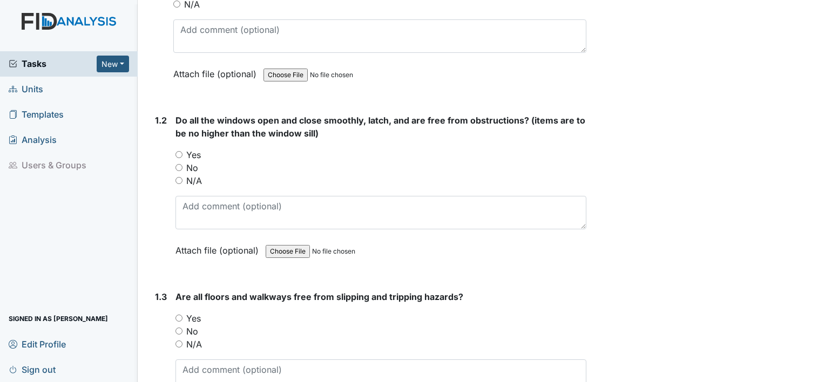
scroll to position [298, 0]
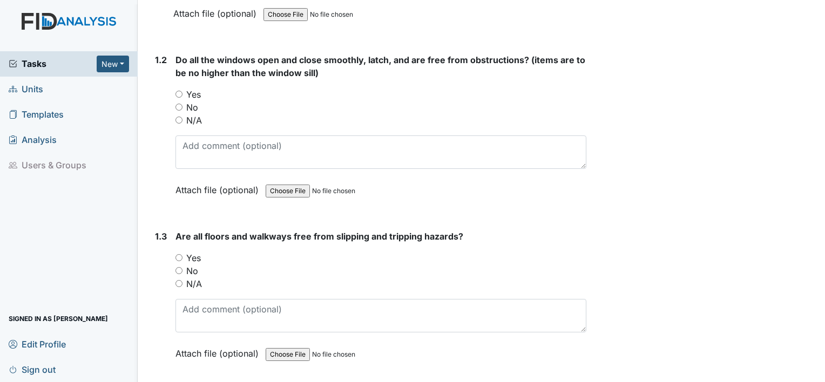
click at [179, 95] on input "Yes" at bounding box center [178, 94] width 7 height 7
radio input "true"
click at [178, 254] on input "Yes" at bounding box center [178, 257] width 7 height 7
radio input "true"
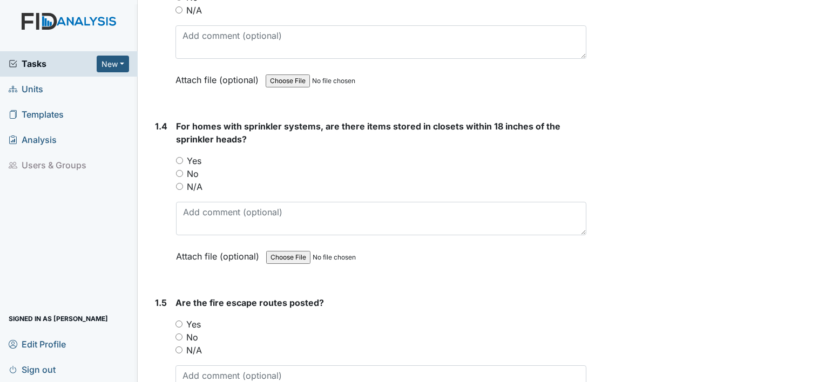
scroll to position [636, 0]
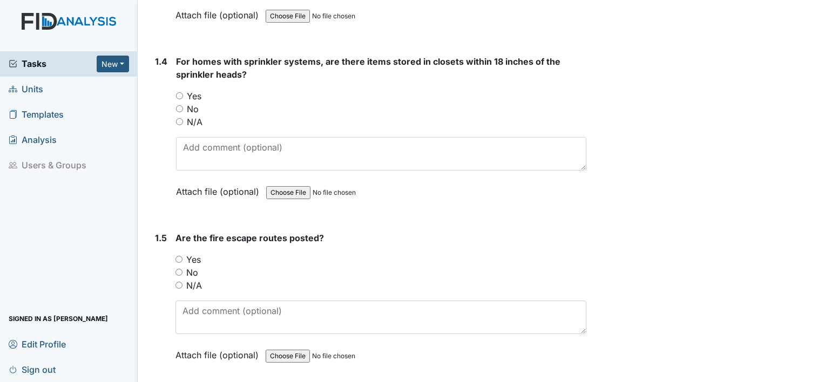
click at [177, 92] on input "Yes" at bounding box center [179, 95] width 7 height 7
radio input "true"
drag, startPoint x: 178, startPoint y: 255, endPoint x: 567, endPoint y: 324, distance: 395.1
click at [178, 256] on input "Yes" at bounding box center [178, 259] width 7 height 7
radio input "true"
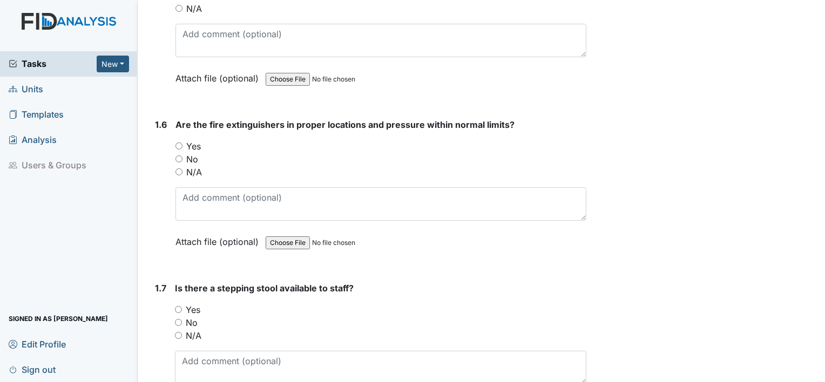
scroll to position [967, 0]
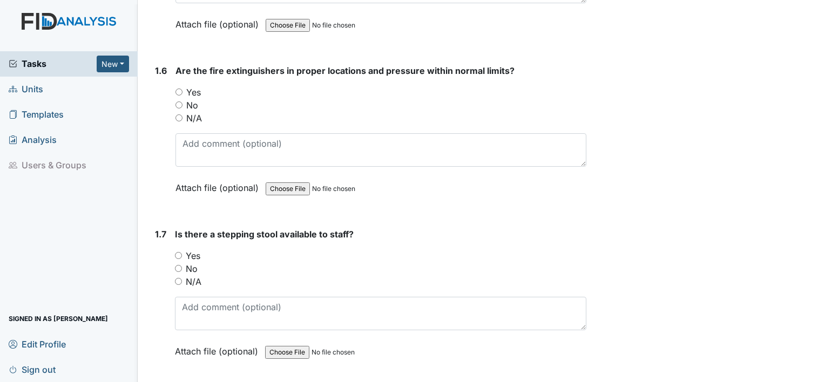
click at [179, 89] on input "Yes" at bounding box center [178, 92] width 7 height 7
radio input "true"
click at [179, 252] on input "Yes" at bounding box center [178, 255] width 7 height 7
radio input "true"
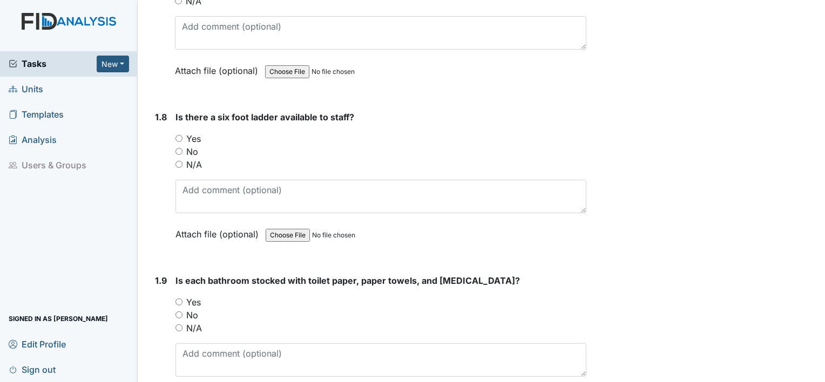
scroll to position [1284, 0]
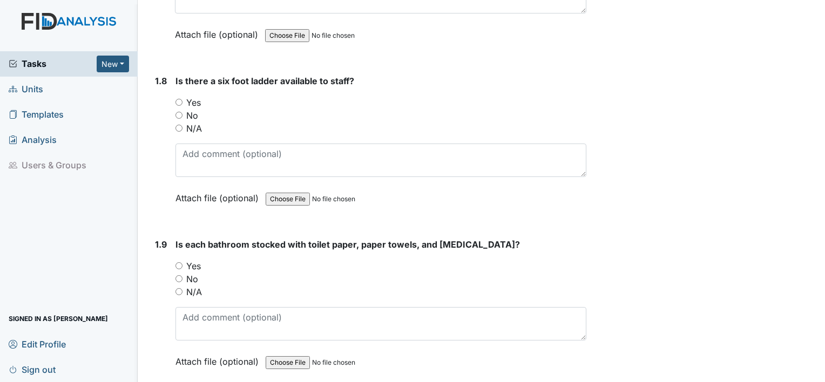
click at [176, 99] on input "Yes" at bounding box center [178, 102] width 7 height 7
radio input "true"
click at [178, 262] on input "Yes" at bounding box center [178, 265] width 7 height 7
radio input "true"
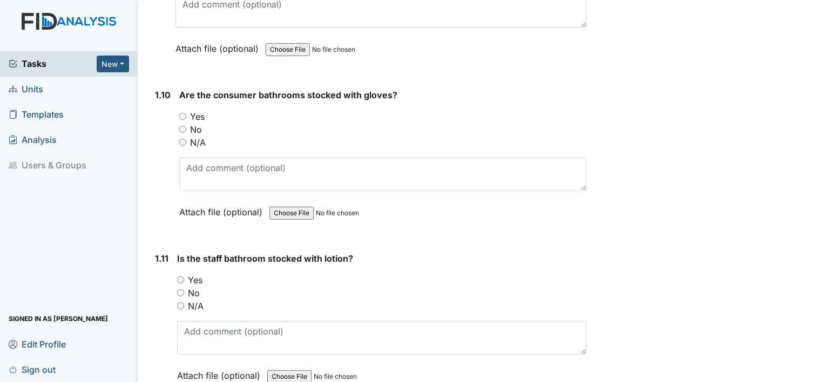
scroll to position [1626, 0]
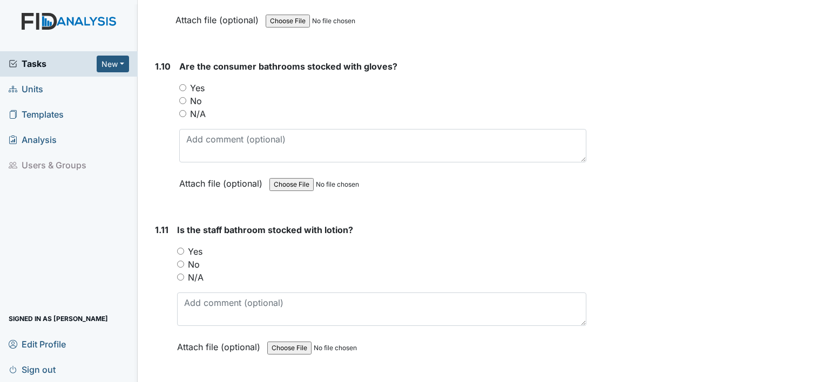
click at [181, 84] on input "Yes" at bounding box center [182, 87] width 7 height 7
radio input "true"
drag, startPoint x: 179, startPoint y: 246, endPoint x: 515, endPoint y: 357, distance: 353.8
click at [180, 248] on input "Yes" at bounding box center [180, 251] width 7 height 7
radio input "true"
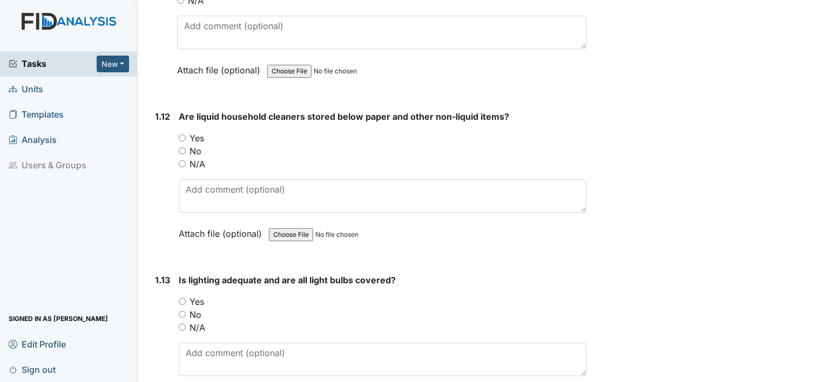
scroll to position [1953, 0]
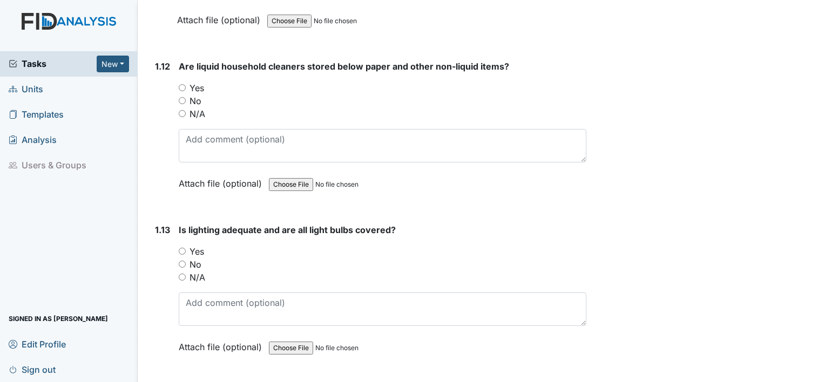
click at [181, 84] on input "Yes" at bounding box center [182, 87] width 7 height 7
radio input "true"
drag, startPoint x: 179, startPoint y: 244, endPoint x: 188, endPoint y: 248, distance: 9.9
click at [180, 248] on input "Yes" at bounding box center [182, 251] width 7 height 7
radio input "true"
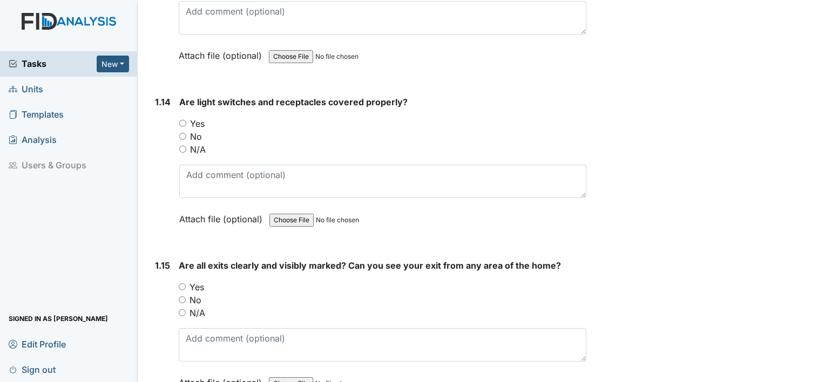
scroll to position [2255, 0]
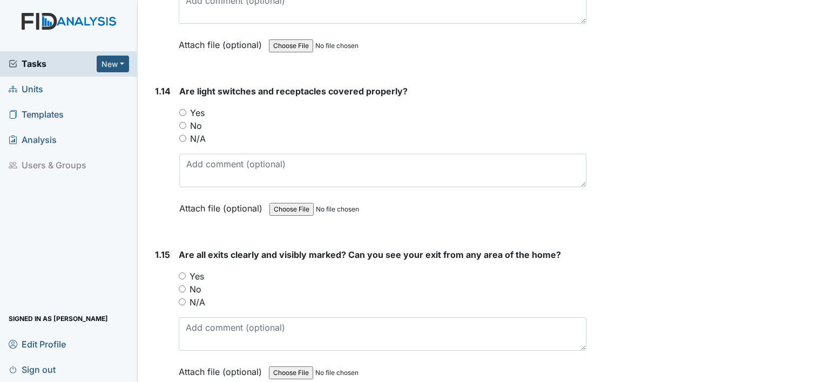
click at [181, 109] on input "Yes" at bounding box center [182, 112] width 7 height 7
radio input "true"
click at [182, 273] on input "Yes" at bounding box center [182, 276] width 7 height 7
radio input "true"
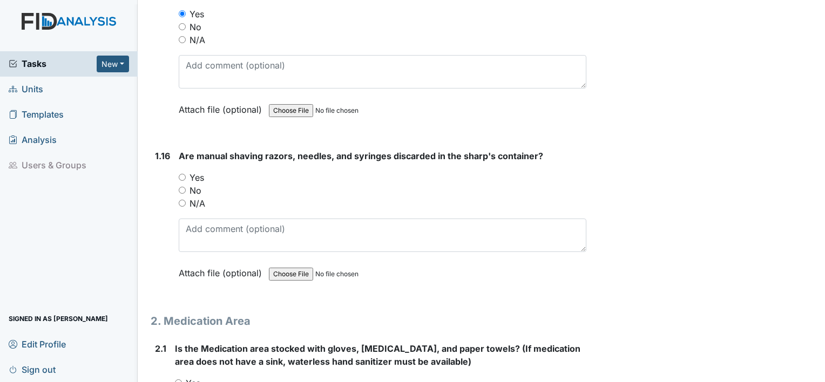
scroll to position [2586, 0]
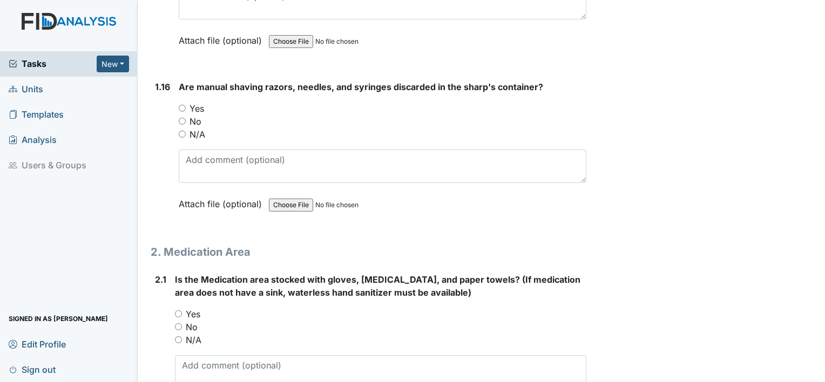
click at [181, 131] on input "N/A" at bounding box center [182, 134] width 7 height 7
radio input "true"
click at [179, 310] on input "Yes" at bounding box center [178, 313] width 7 height 7
radio input "true"
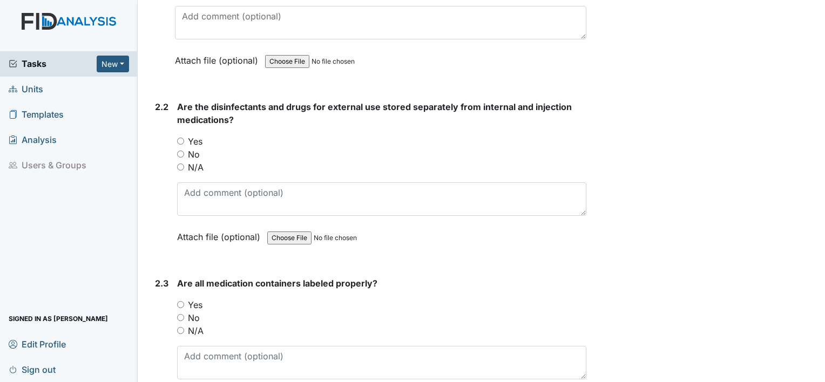
scroll to position [2964, 0]
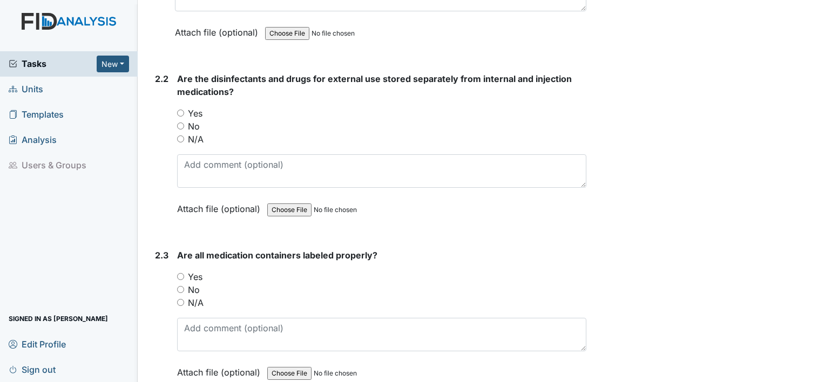
click at [179, 135] on input "N/A" at bounding box center [180, 138] width 7 height 7
radio input "true"
click at [180, 273] on input "Yes" at bounding box center [180, 276] width 7 height 7
radio input "true"
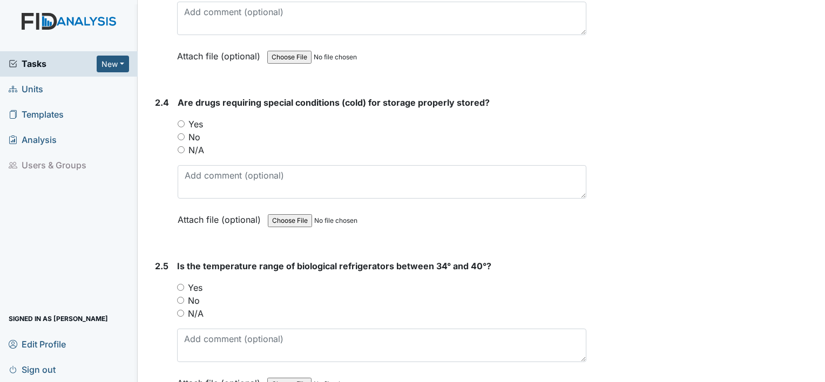
scroll to position [3284, 0]
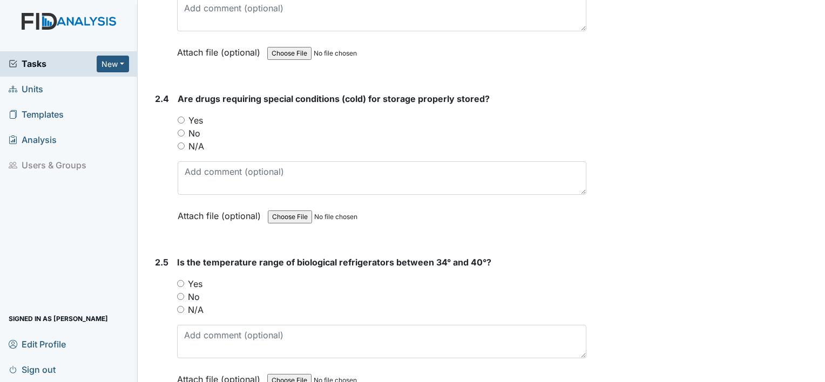
click at [180, 142] on input "N/A" at bounding box center [181, 145] width 7 height 7
radio input "true"
click at [178, 294] on div "You must select one of the below options. Yes No N/A" at bounding box center [381, 296] width 409 height 39
click at [181, 306] on input "N/A" at bounding box center [180, 309] width 7 height 7
radio input "true"
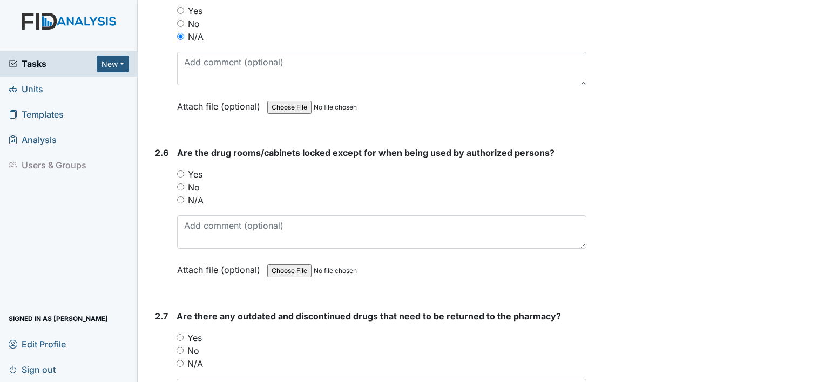
scroll to position [3629, 0]
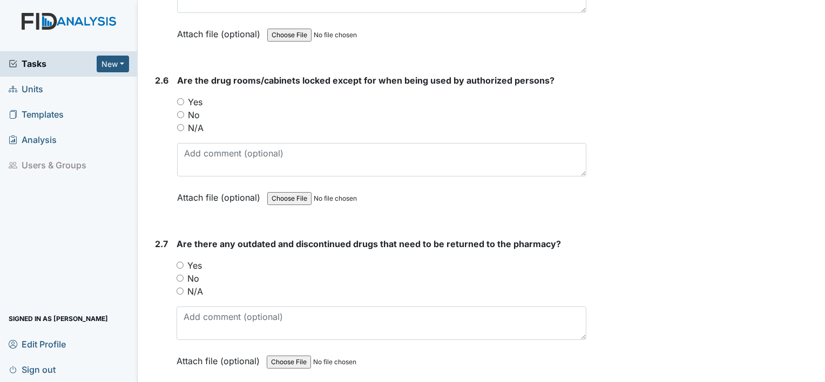
click at [179, 98] on input "Yes" at bounding box center [180, 101] width 7 height 7
radio input "true"
click at [179, 275] on input "No" at bounding box center [179, 278] width 7 height 7
radio input "true"
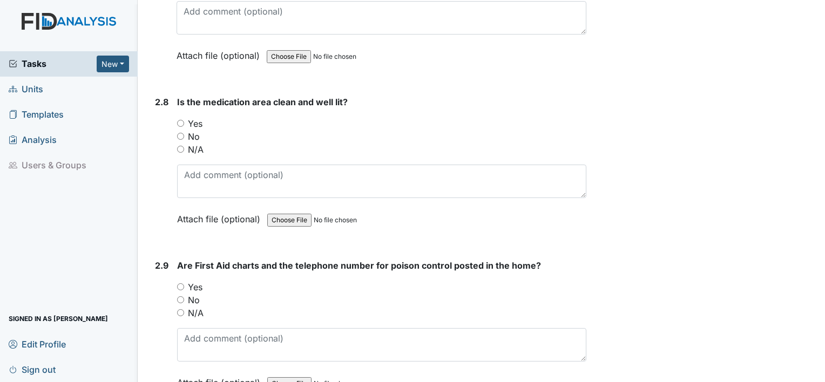
scroll to position [3953, 0]
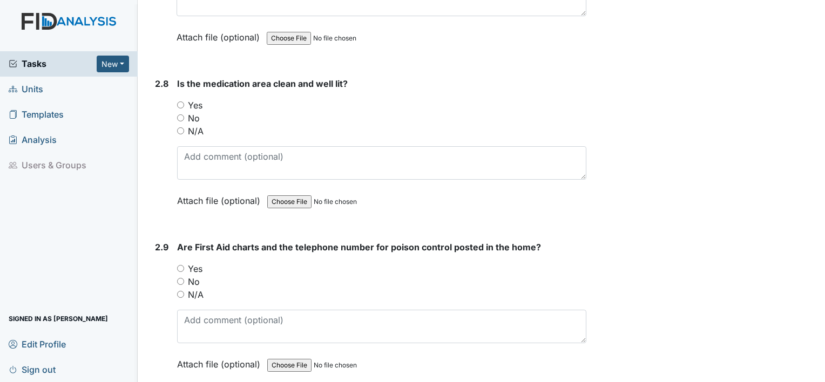
click at [182, 101] on input "Yes" at bounding box center [180, 104] width 7 height 7
radio input "true"
click at [180, 265] on input "Yes" at bounding box center [180, 268] width 7 height 7
radio input "true"
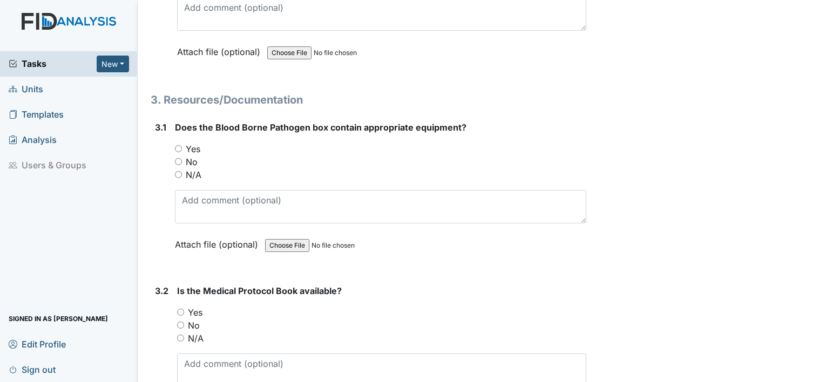
scroll to position [4277, 0]
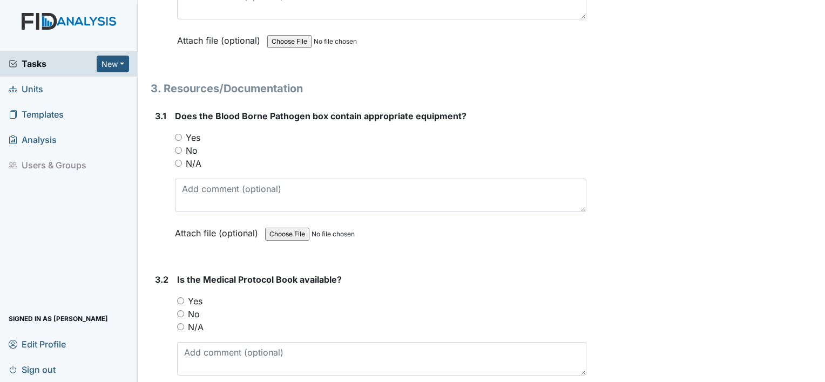
click at [176, 134] on input "Yes" at bounding box center [178, 137] width 7 height 7
radio input "true"
click at [177, 285] on div "3.2 Is the Medical Protocol Book available? You must select one of the below op…" at bounding box center [369, 346] width 436 height 146
click at [179, 297] on input "Yes" at bounding box center [180, 300] width 7 height 7
radio input "true"
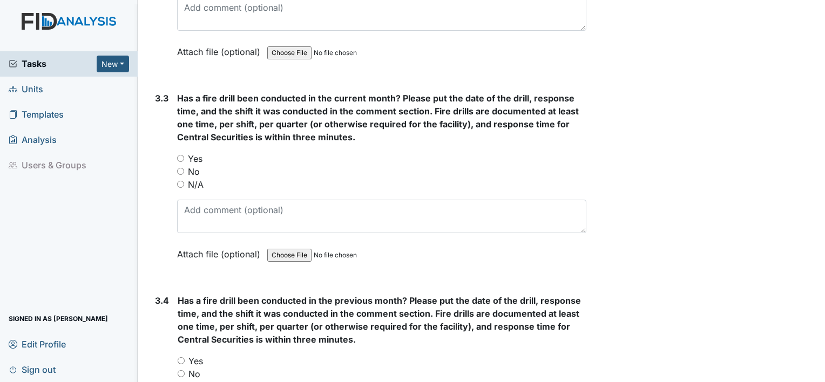
scroll to position [4669, 0]
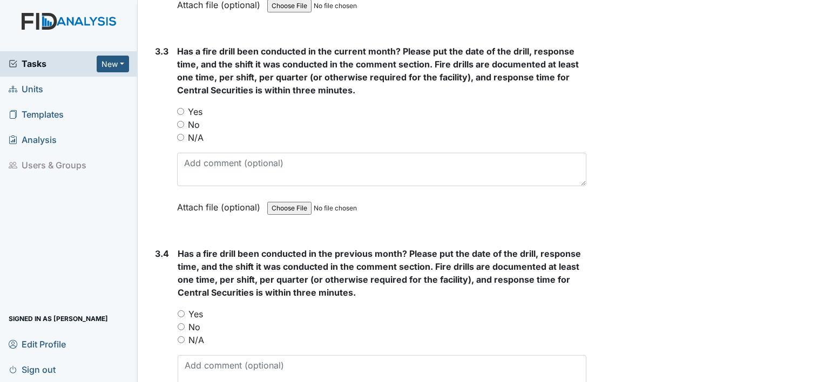
click at [179, 108] on input "Yes" at bounding box center [180, 111] width 7 height 7
radio input "true"
drag, startPoint x: 179, startPoint y: 298, endPoint x: 615, endPoint y: 369, distance: 441.3
click at [181, 310] on input "Yes" at bounding box center [181, 313] width 7 height 7
radio input "true"
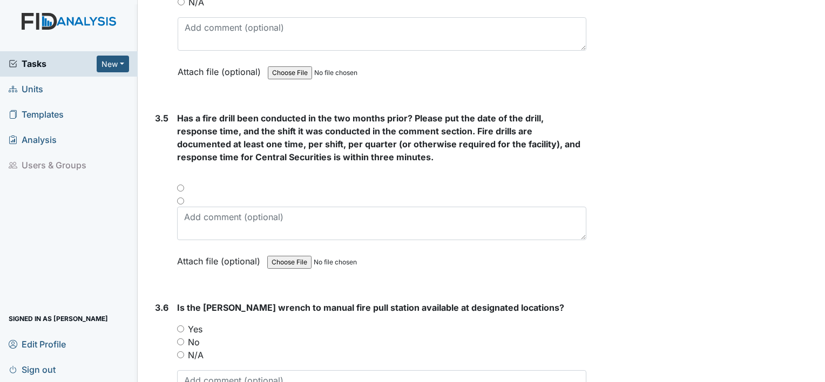
scroll to position [5031, 0]
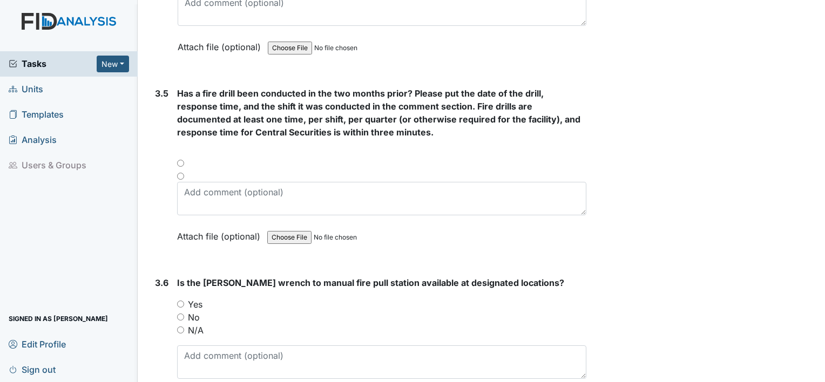
click at [181, 160] on input "radio" at bounding box center [180, 163] width 7 height 7
radio input "true"
click at [181, 301] on input "Yes" at bounding box center [180, 304] width 7 height 7
radio input "true"
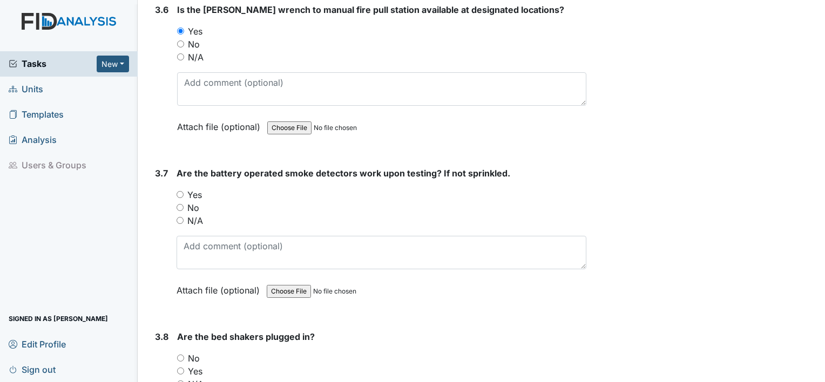
scroll to position [5341, 0]
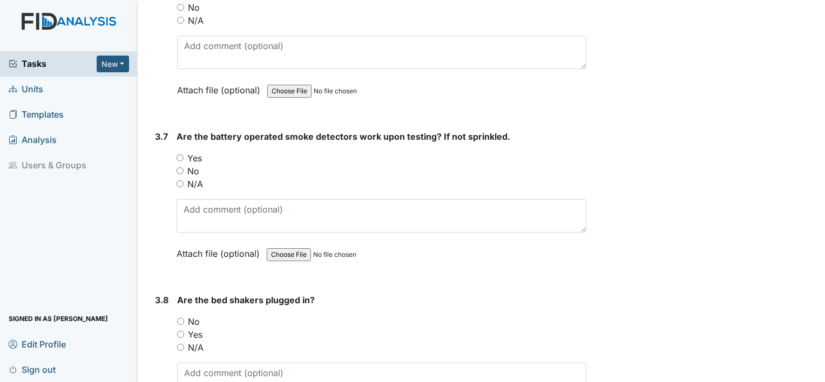
click at [181, 180] on input "N/A" at bounding box center [179, 183] width 7 height 7
radio input "true"
click at [178, 344] on input "N/A" at bounding box center [180, 347] width 7 height 7
radio input "true"
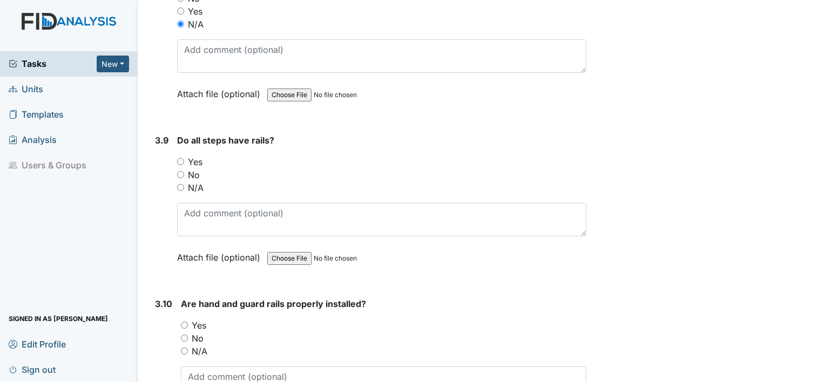
scroll to position [5711, 0]
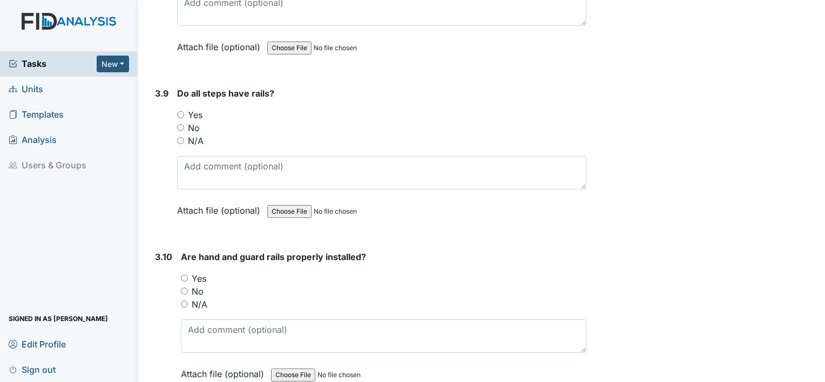
click at [178, 137] on input "N/A" at bounding box center [180, 140] width 7 height 7
radio input "true"
click at [186, 301] on input "N/A" at bounding box center [184, 304] width 7 height 7
radio input "true"
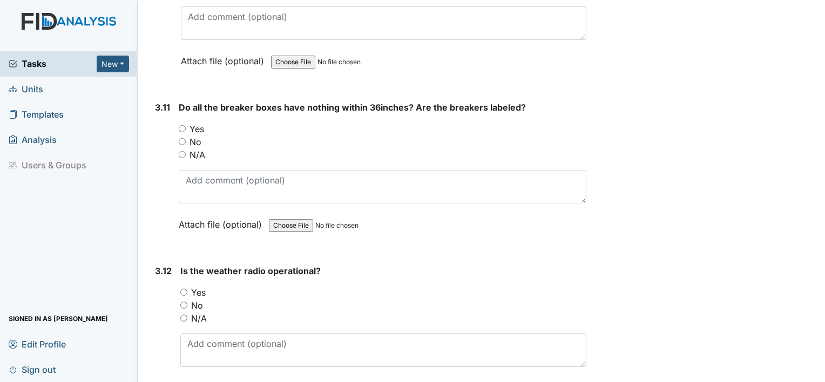
scroll to position [6045, 0]
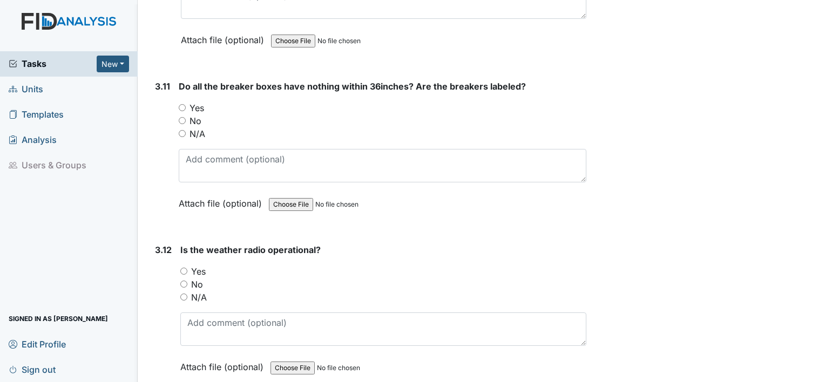
click at [183, 104] on input "Yes" at bounding box center [182, 107] width 7 height 7
radio input "true"
click at [186, 268] on input "Yes" at bounding box center [183, 271] width 7 height 7
radio input "true"
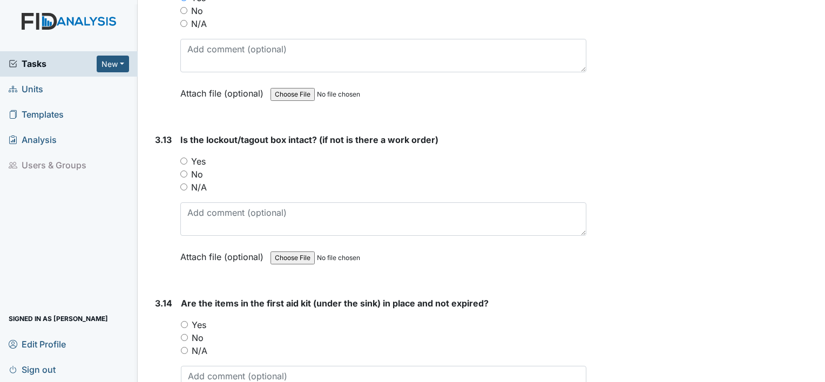
scroll to position [6391, 0]
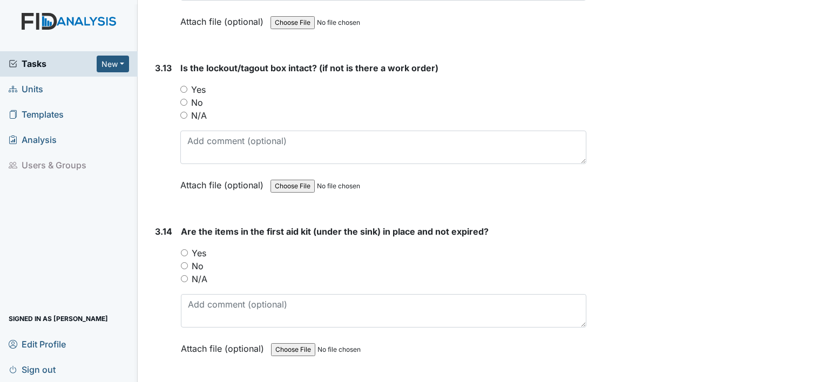
click at [184, 112] on input "N/A" at bounding box center [183, 115] width 7 height 7
radio input "true"
click at [187, 249] on input "Yes" at bounding box center [184, 252] width 7 height 7
radio input "true"
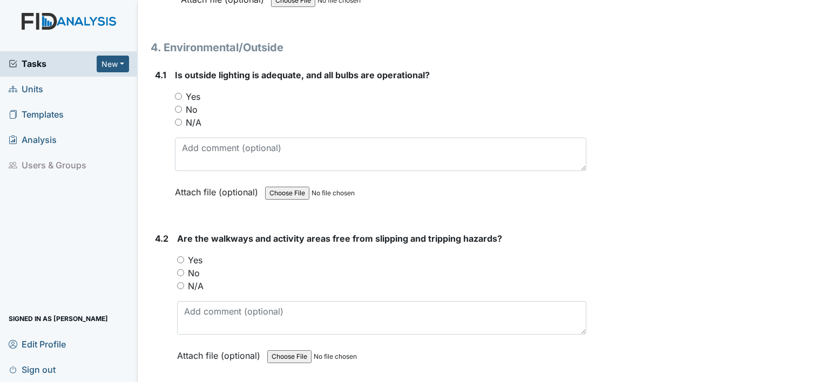
scroll to position [6744, 0]
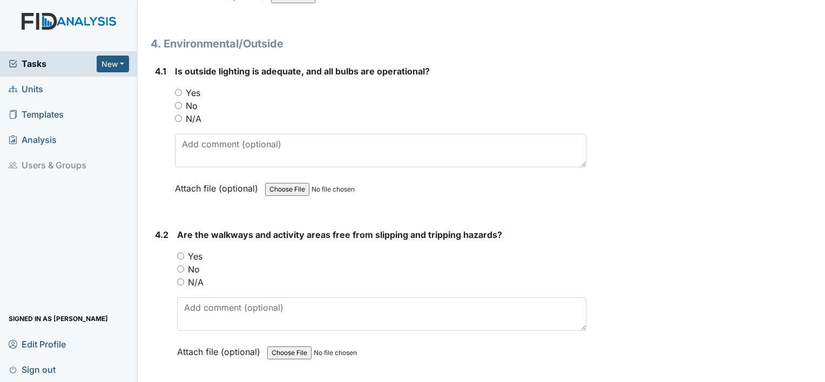
click at [178, 89] on input "Yes" at bounding box center [178, 92] width 7 height 7
radio input "true"
click at [180, 250] on div "Yes" at bounding box center [381, 256] width 409 height 13
drag, startPoint x: 179, startPoint y: 232, endPoint x: 186, endPoint y: 233, distance: 7.1
click at [180, 253] on input "Yes" at bounding box center [180, 256] width 7 height 7
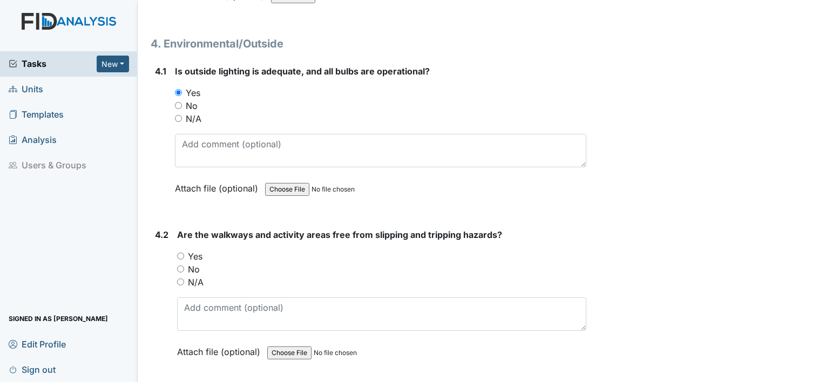
radio input "true"
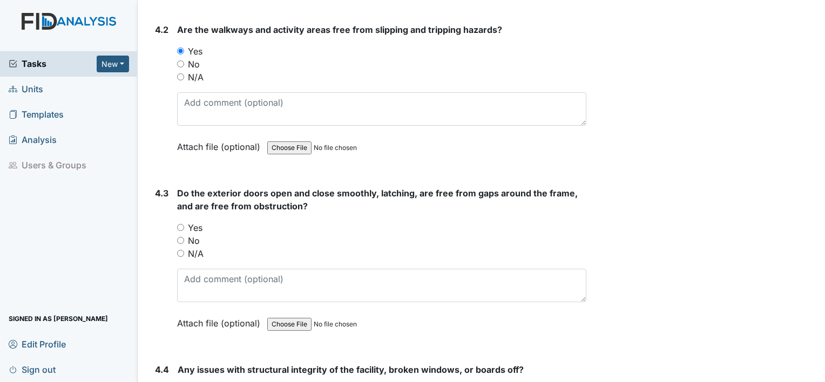
scroll to position [7021, 0]
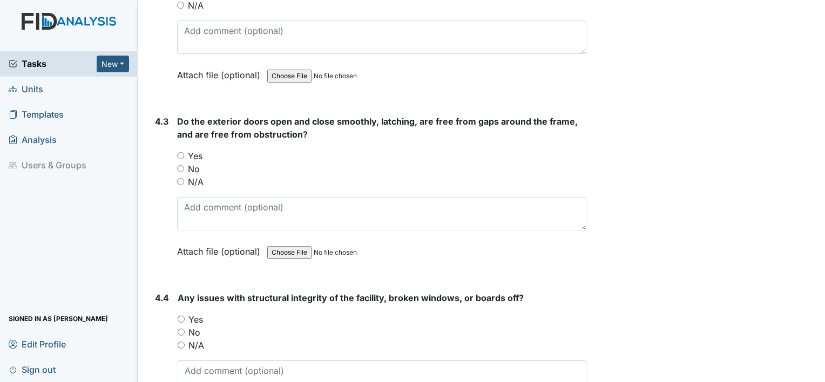
click at [179, 152] on input "Yes" at bounding box center [180, 155] width 7 height 7
radio input "true"
click at [181, 329] on input "No" at bounding box center [181, 332] width 7 height 7
radio input "true"
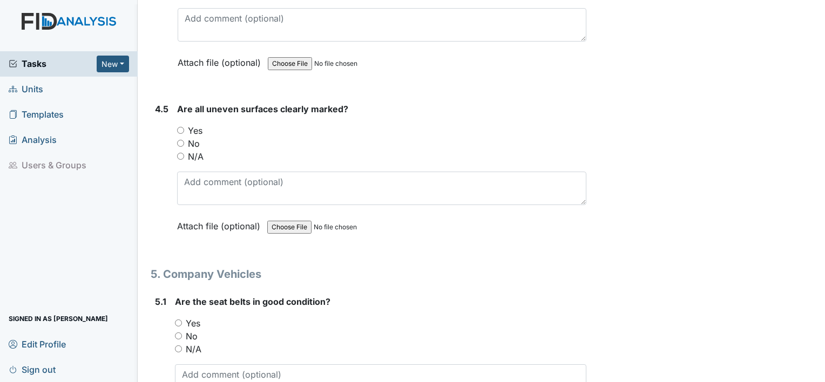
scroll to position [7388, 0]
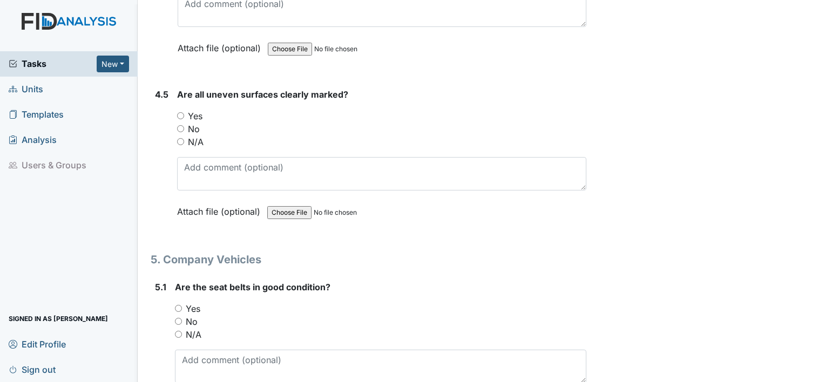
click at [178, 138] on input "N/A" at bounding box center [180, 141] width 7 height 7
radio input "true"
drag, startPoint x: 177, startPoint y: 284, endPoint x: 300, endPoint y: 320, distance: 127.7
click at [179, 305] on input "Yes" at bounding box center [178, 308] width 7 height 7
radio input "true"
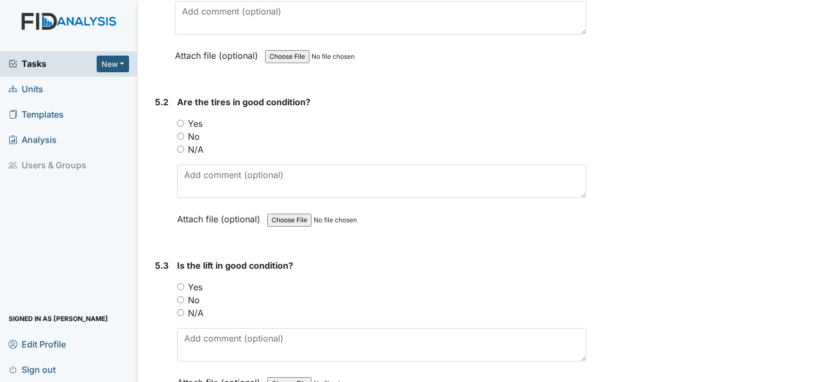
scroll to position [7747, 0]
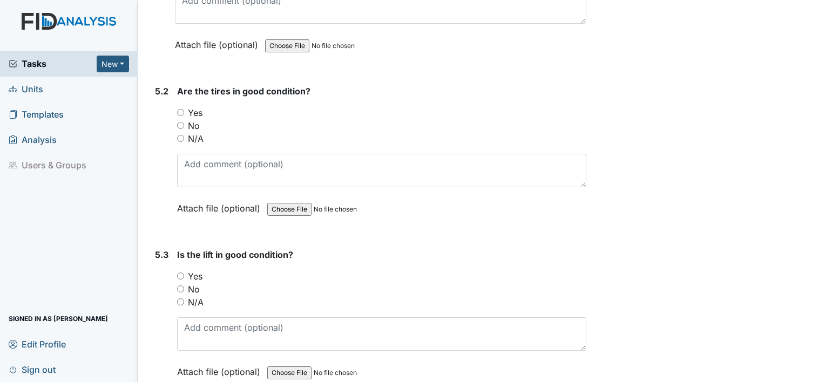
click at [177, 109] on input "Yes" at bounding box center [180, 112] width 7 height 7
radio input "true"
click at [180, 298] on input "N/A" at bounding box center [180, 301] width 7 height 7
radio input "true"
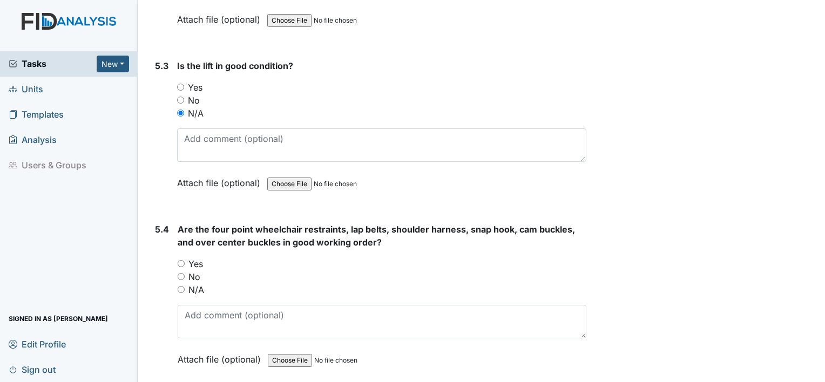
scroll to position [7978, 0]
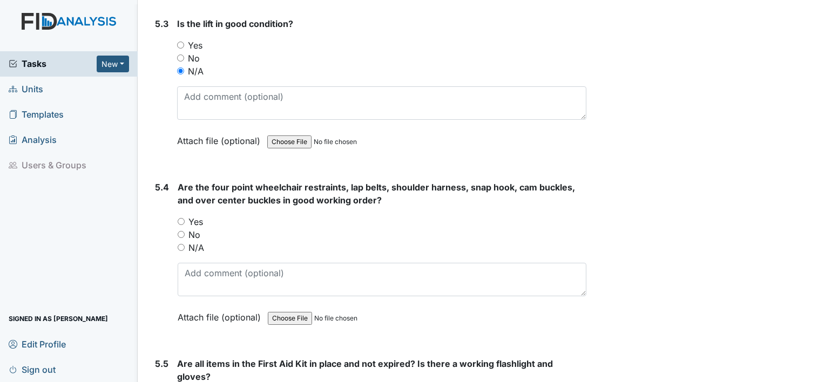
click at [186, 241] on div "N/A" at bounding box center [382, 247] width 409 height 13
click at [182, 244] on input "N/A" at bounding box center [181, 247] width 7 height 7
radio input "true"
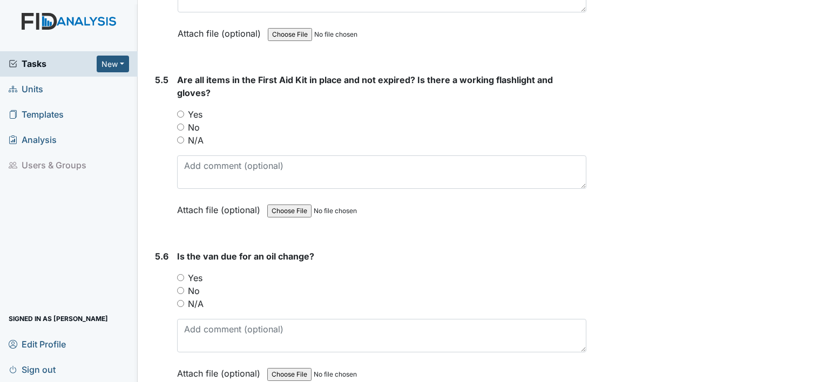
scroll to position [8295, 0]
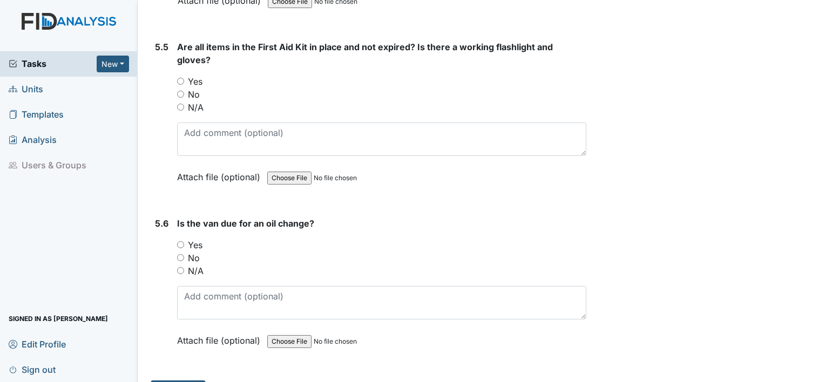
click at [182, 254] on input "No" at bounding box center [180, 257] width 7 height 7
radio input "true"
click at [179, 78] on input "Yes" at bounding box center [180, 81] width 7 height 7
radio input "true"
